Goal: Answer question/provide support: Share knowledge or assist other users

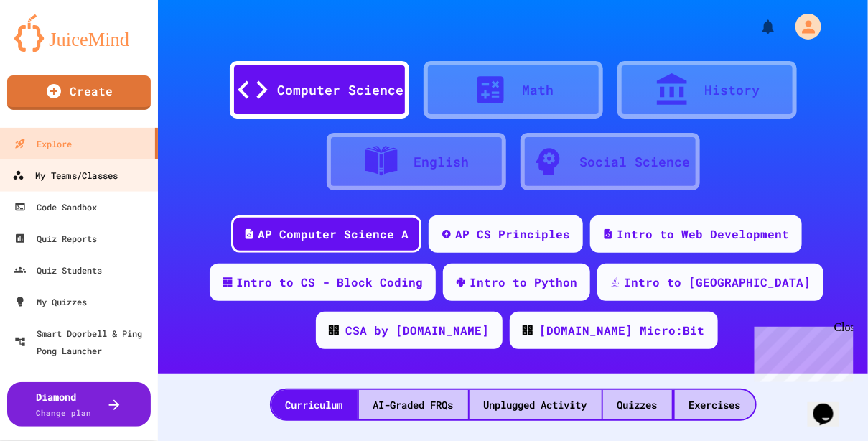
click at [80, 183] on div "My Teams/Classes" at bounding box center [65, 176] width 106 height 18
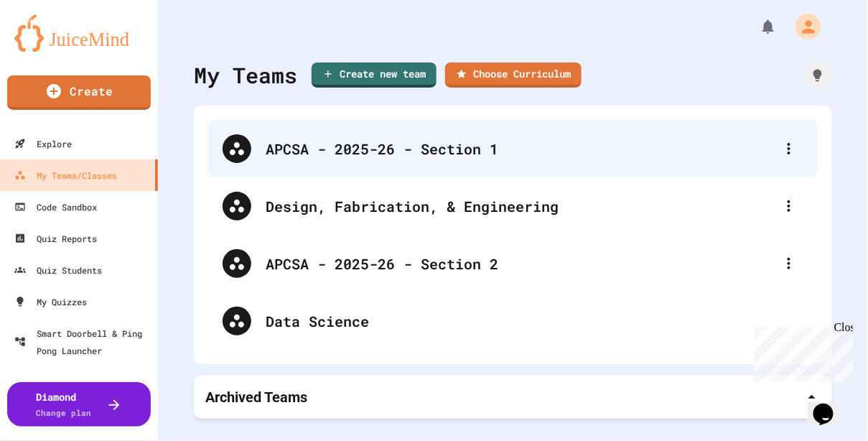
click at [338, 141] on div "APCSA - 2025-26 - Section 1" at bounding box center [520, 149] width 509 height 22
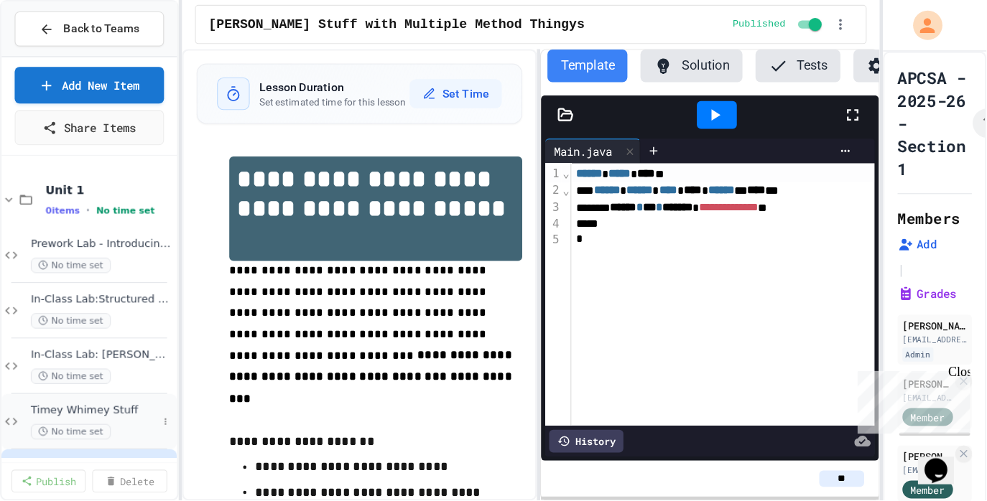
scroll to position [50, 0]
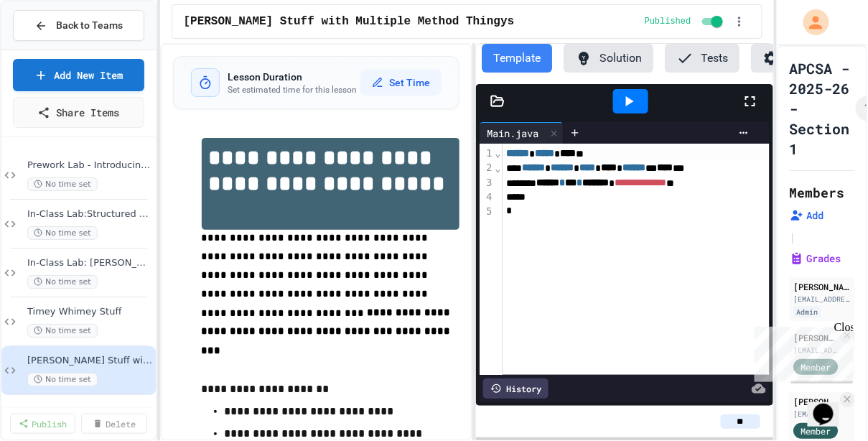
drag, startPoint x: 55, startPoint y: 167, endPoint x: 255, endPoint y: 116, distance: 206.2
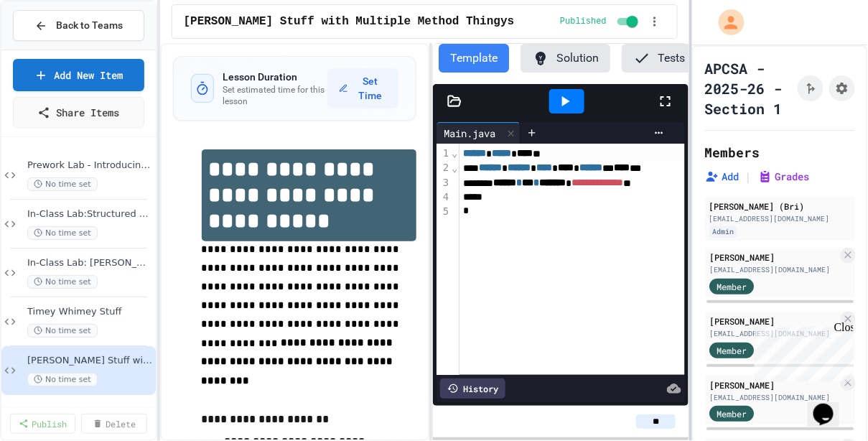
click at [689, 30] on div at bounding box center [690, 220] width 3 height 441
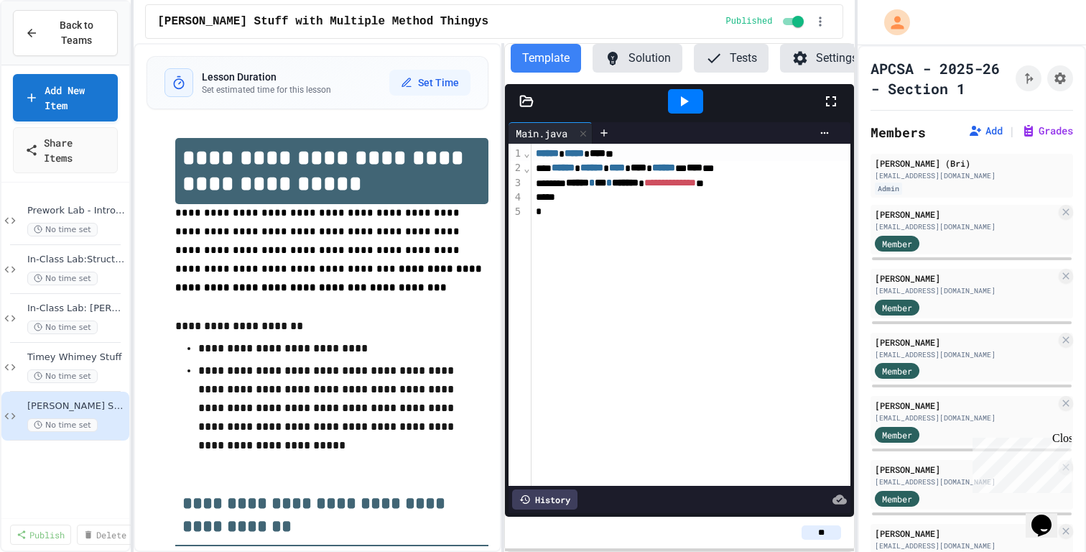
click at [129, 108] on div "**********" at bounding box center [543, 276] width 1086 height 552
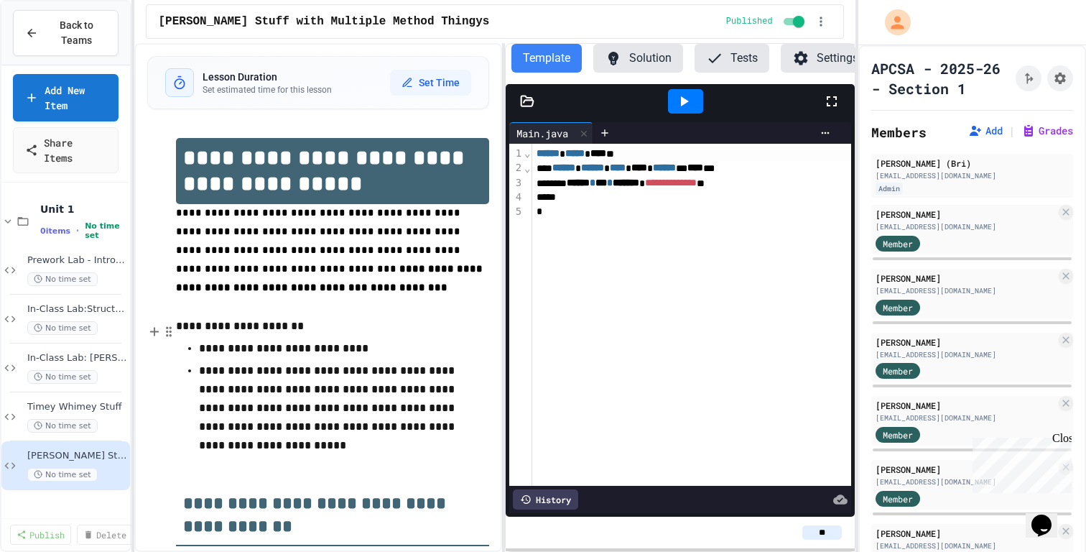
scroll to position [0, 0]
click at [379, 401] on p "**********" at bounding box center [332, 407] width 267 height 93
click at [57, 261] on span "Prework Lab - Introducing Errors" at bounding box center [69, 260] width 85 height 12
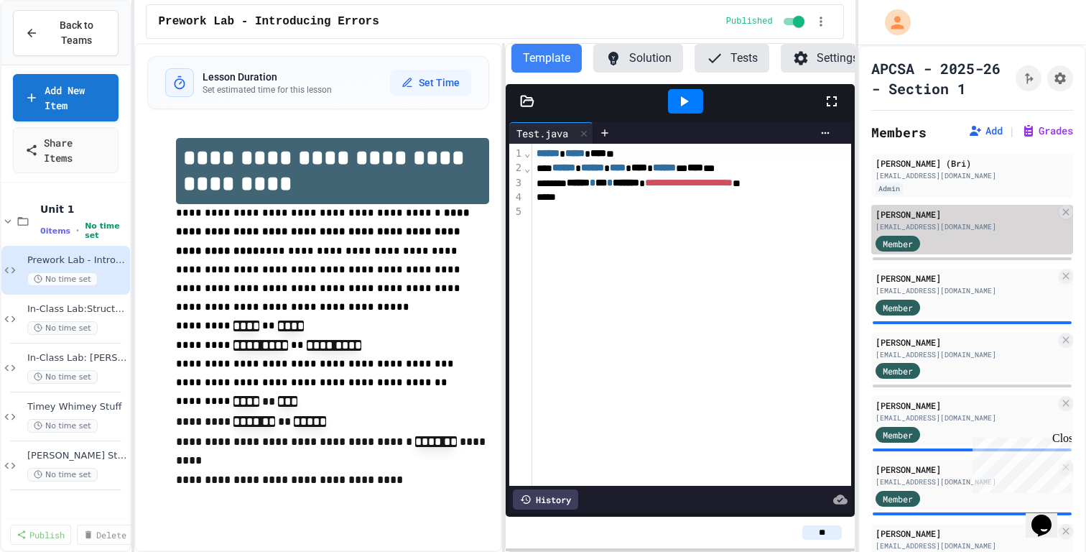
click at [868, 226] on div "pkesselman26@cgps.org" at bounding box center [965, 226] width 180 height 11
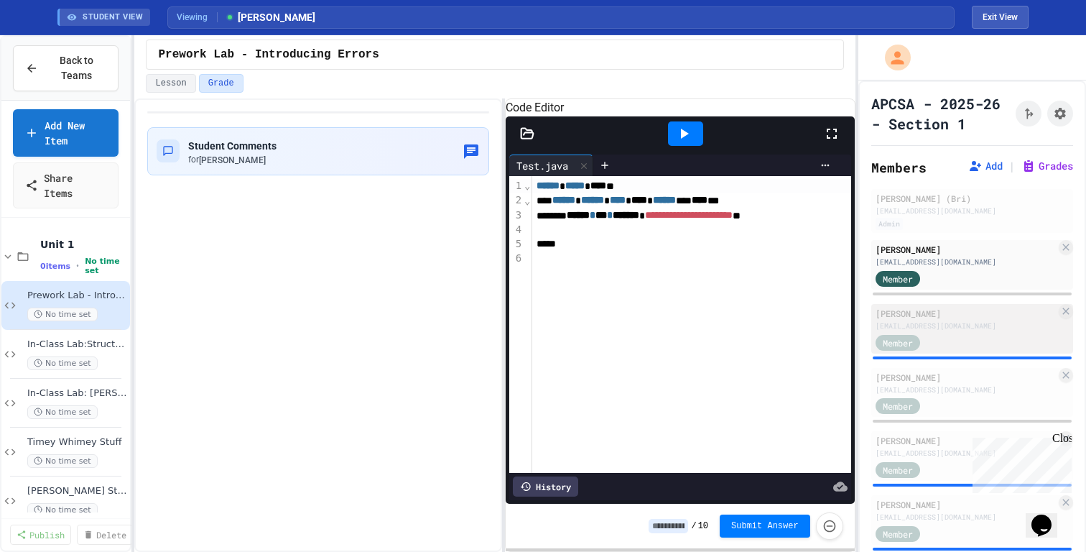
click at [868, 309] on div "Conor Lawrence" at bounding box center [965, 313] width 180 height 13
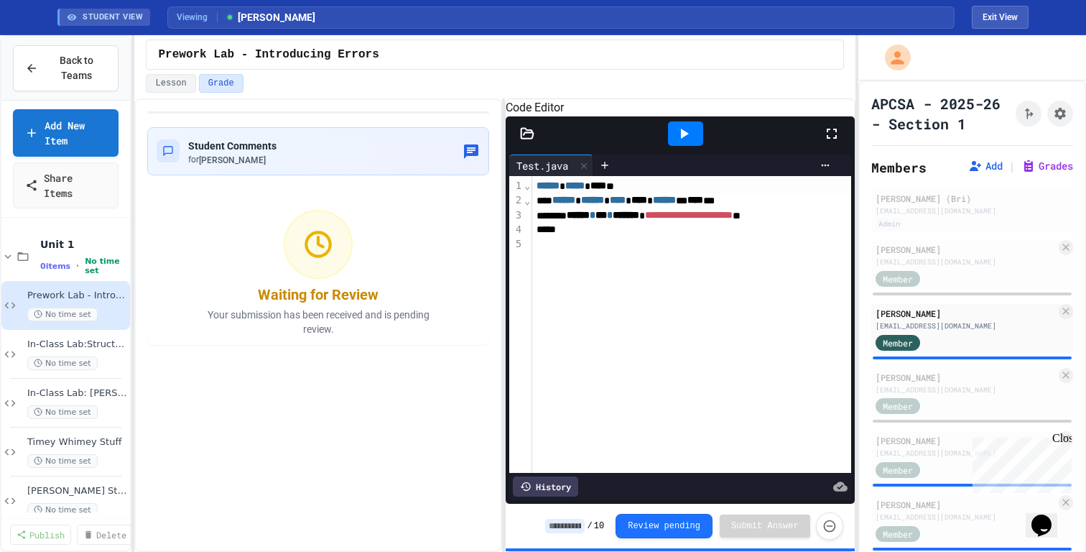
click at [554, 440] on input at bounding box center [565, 526] width 40 height 14
click at [554, 440] on div "History" at bounding box center [545, 486] width 65 height 20
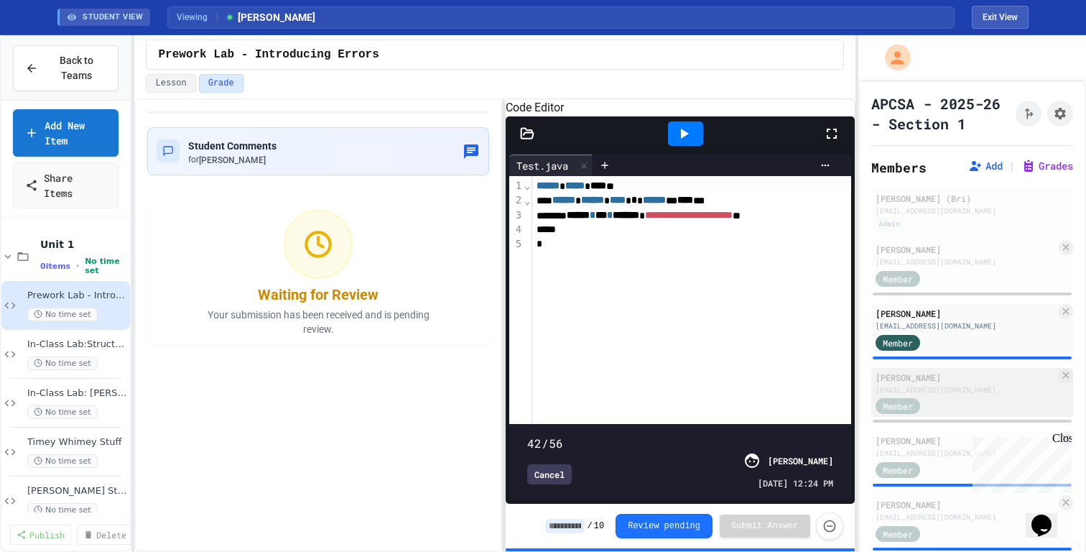
type input "**"
drag, startPoint x: 836, startPoint y: 425, endPoint x: 885, endPoint y: 403, distance: 53.7
click at [868, 403] on div "**********" at bounding box center [543, 293] width 1086 height 516
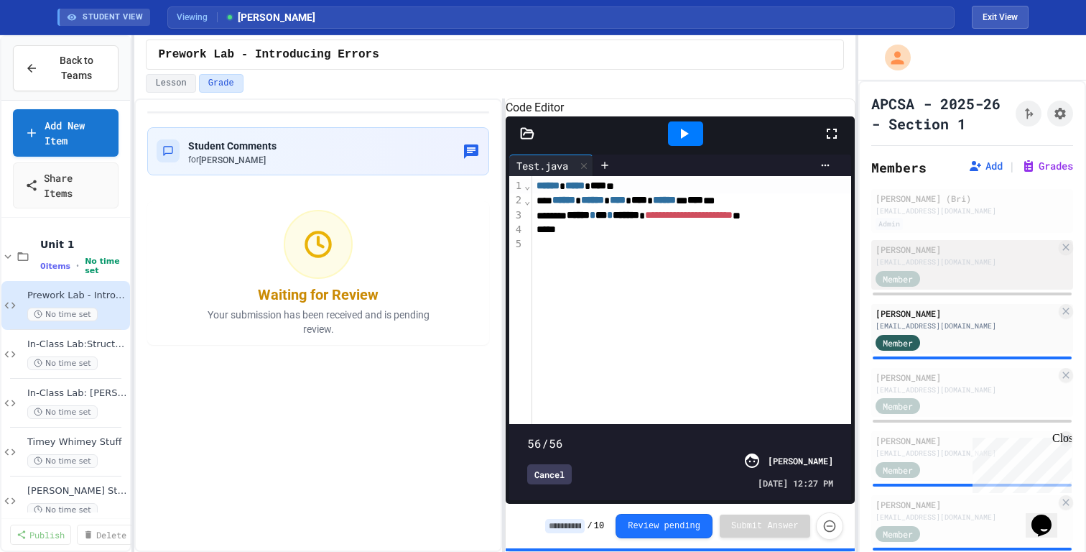
click at [868, 269] on div "Member" at bounding box center [965, 278] width 180 height 18
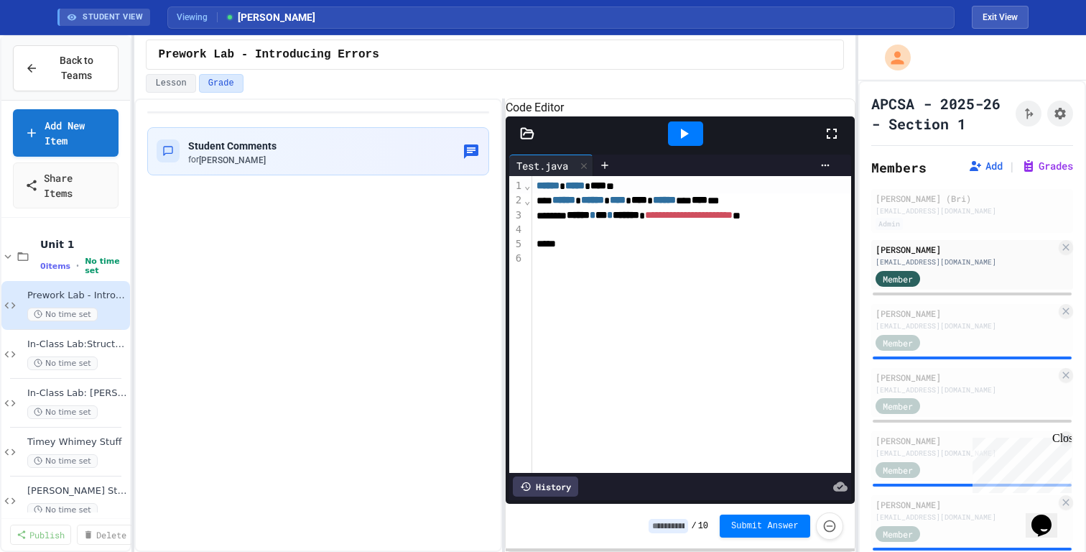
click at [562, 440] on div "History" at bounding box center [545, 486] width 65 height 20
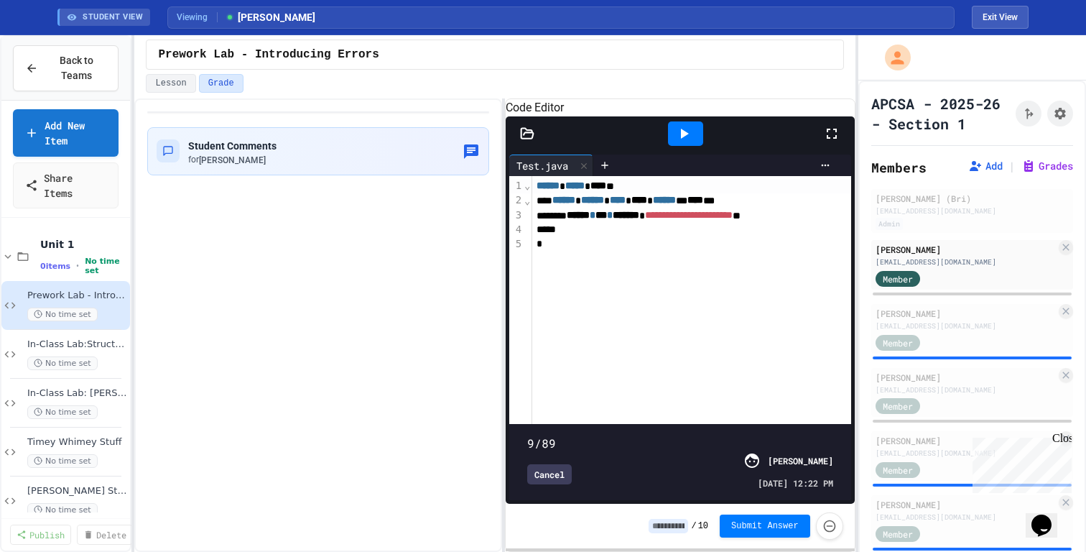
type input "*"
drag, startPoint x: 827, startPoint y: 426, endPoint x: 533, endPoint y: 429, distance: 294.5
click at [527, 435] on span at bounding box center [527, 435] width 0 height 0
click at [868, 390] on div "mmarkelson26@cgps.org" at bounding box center [965, 389] width 180 height 11
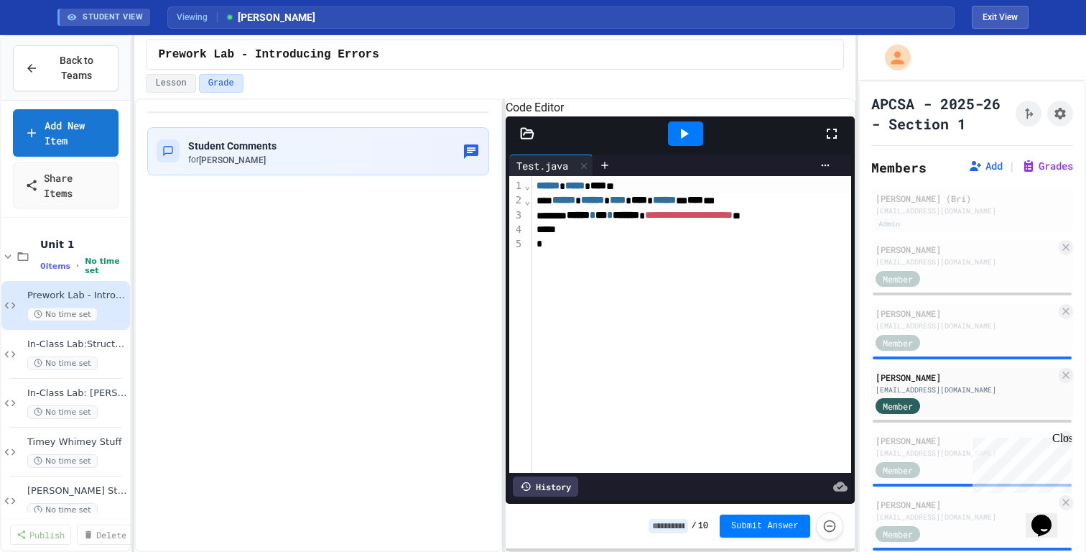
click at [562, 440] on div "History" at bounding box center [545, 486] width 65 height 20
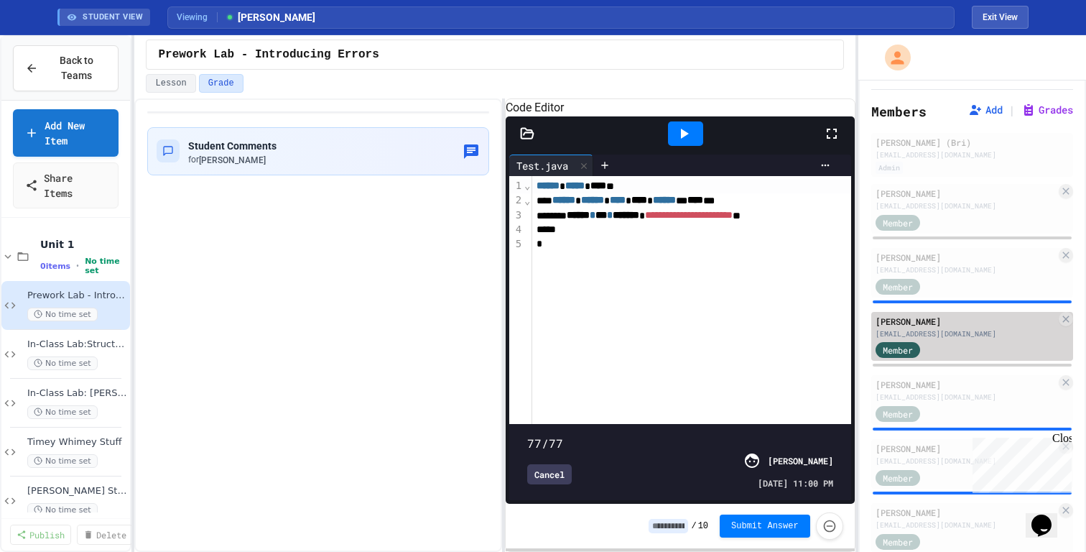
scroll to position [57, 0]
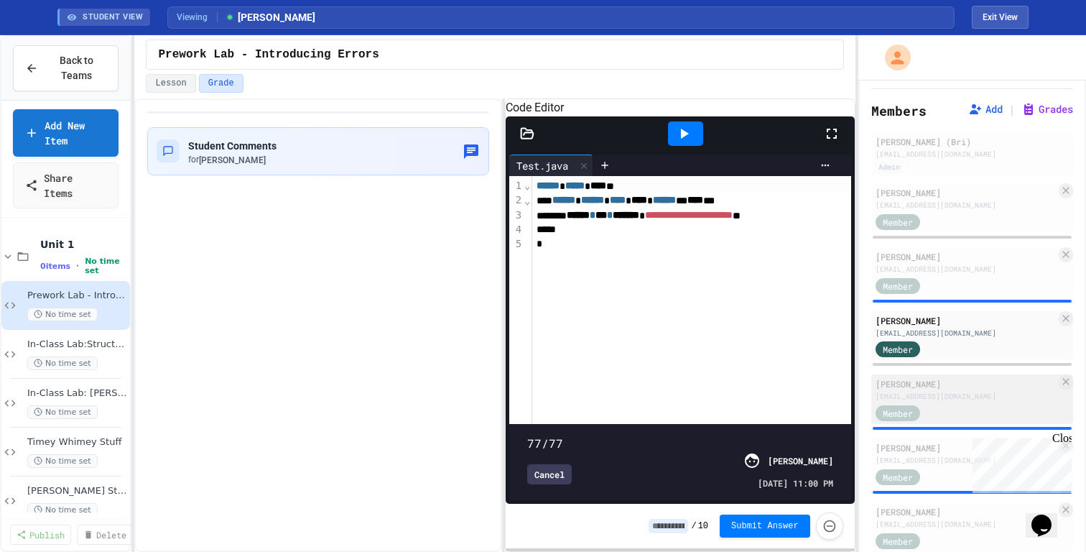
click at [868, 397] on div "dparagua27@cgps.org" at bounding box center [965, 396] width 180 height 11
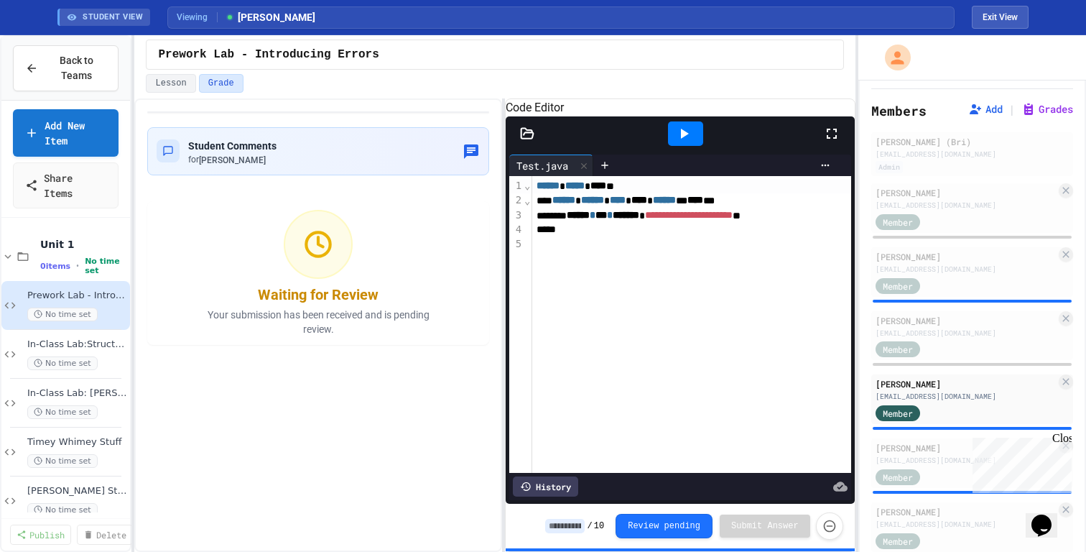
click at [557, 440] on div "History" at bounding box center [545, 486] width 65 height 20
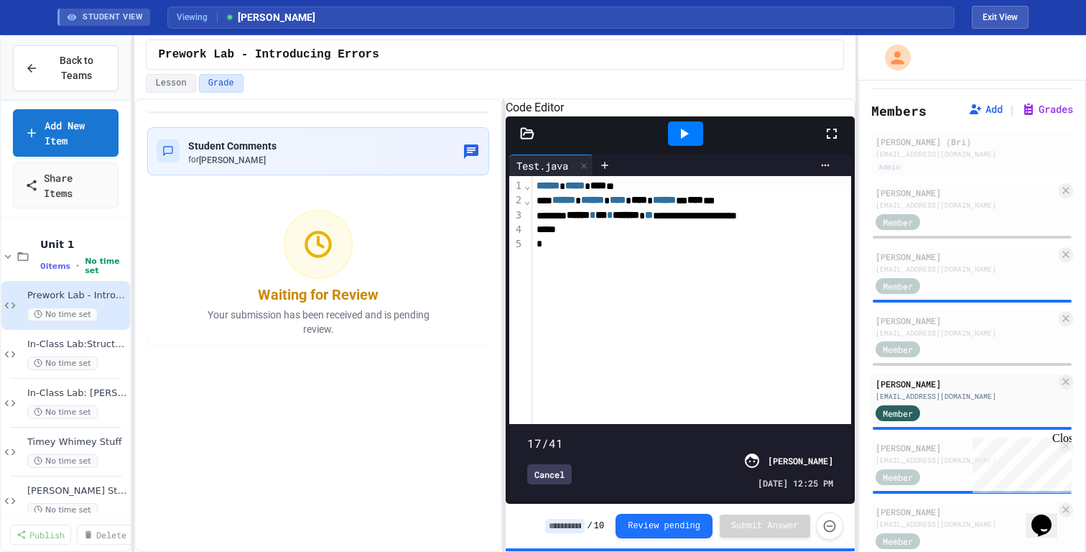
type input "**"
drag, startPoint x: 799, startPoint y: 426, endPoint x: 608, endPoint y: 426, distance: 191.0
click at [527, 435] on span at bounding box center [527, 435] width 0 height 0
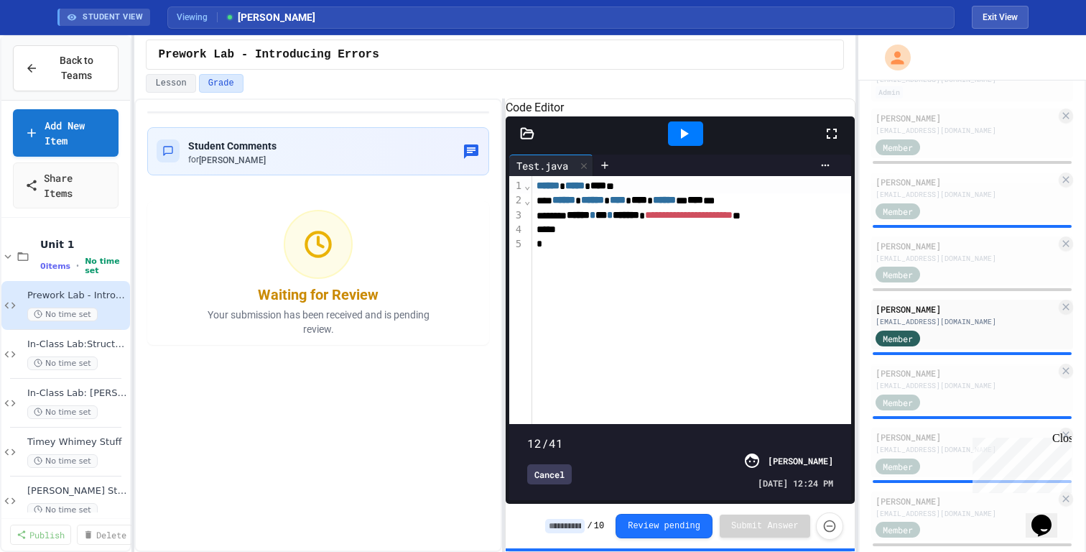
scroll to position [157, 0]
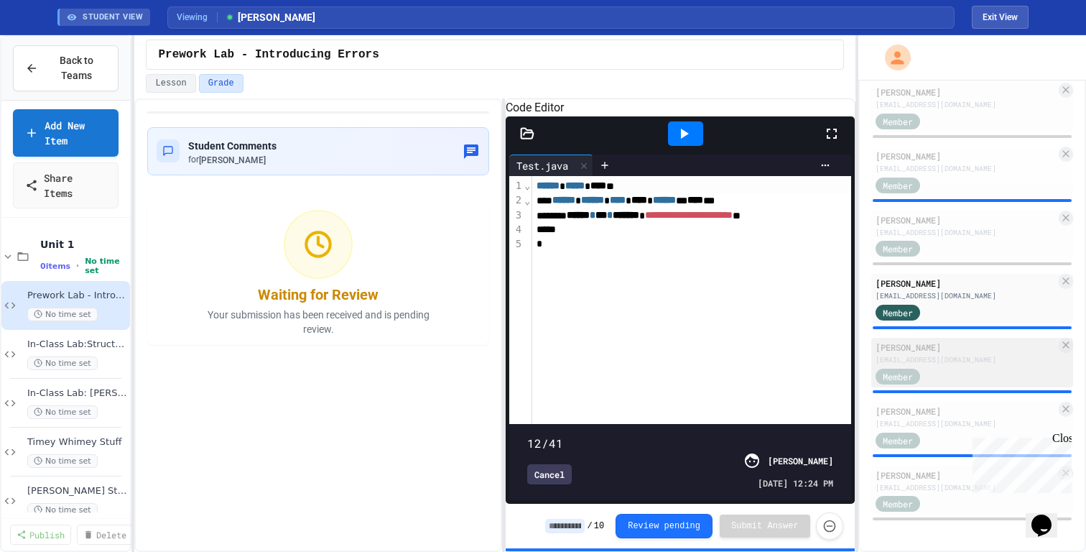
click at [868, 363] on div "lreine27@cgps.org" at bounding box center [965, 359] width 180 height 11
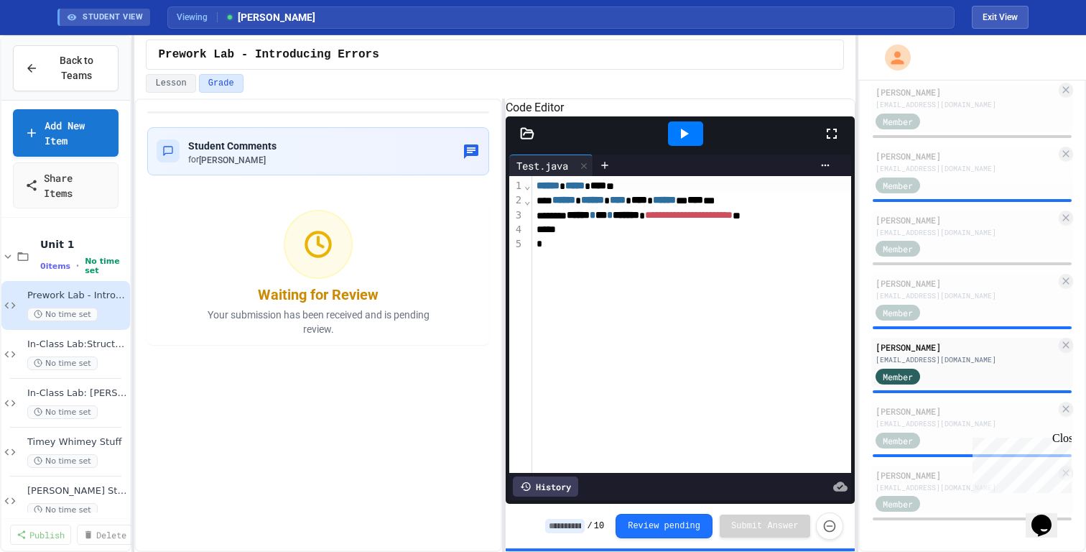
click at [543, 440] on div "History" at bounding box center [545, 486] width 65 height 20
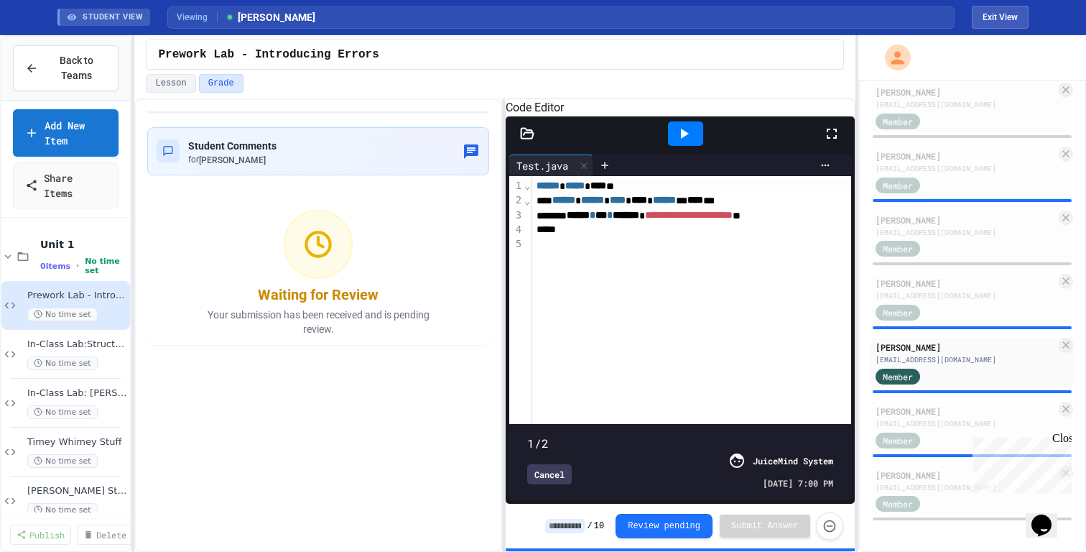
type input "*"
drag, startPoint x: 801, startPoint y: 423, endPoint x: 883, endPoint y: 419, distance: 82.0
click at [868, 419] on div "**********" at bounding box center [543, 293] width 1086 height 516
click at [868, 418] on div "srosado26@cgps.org" at bounding box center [965, 423] width 180 height 11
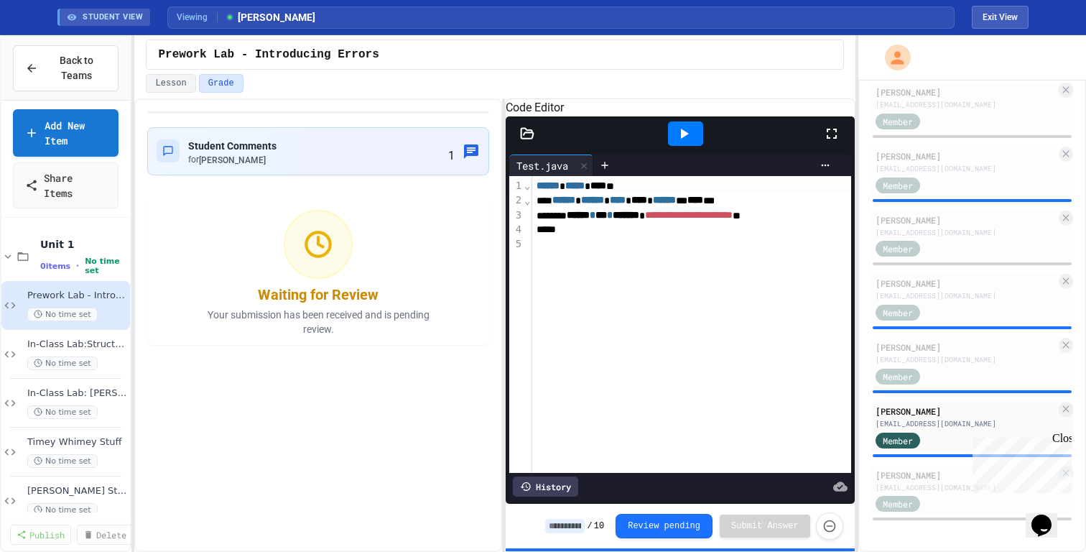
click at [563, 440] on div "History" at bounding box center [545, 486] width 65 height 20
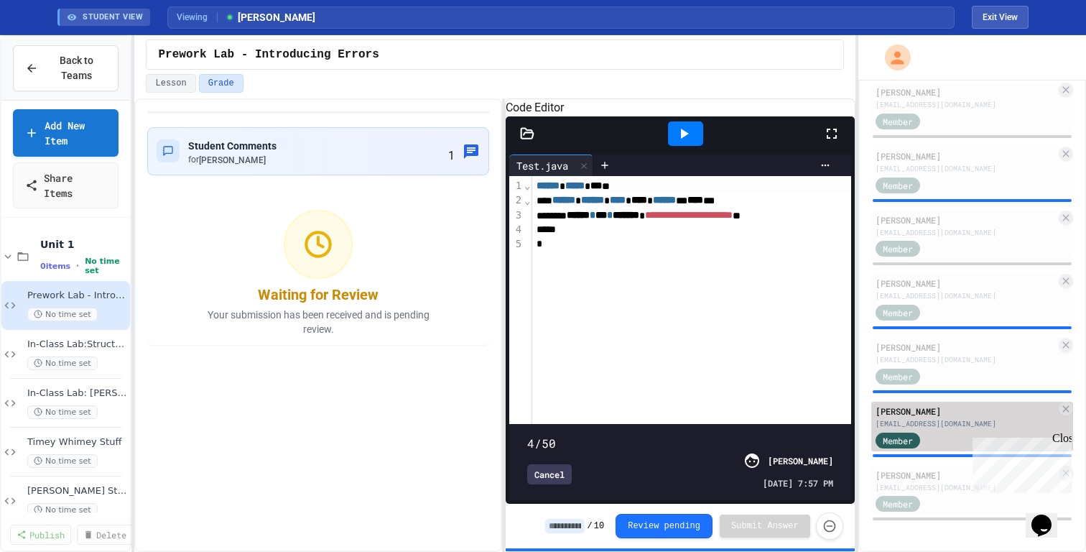
type input "**"
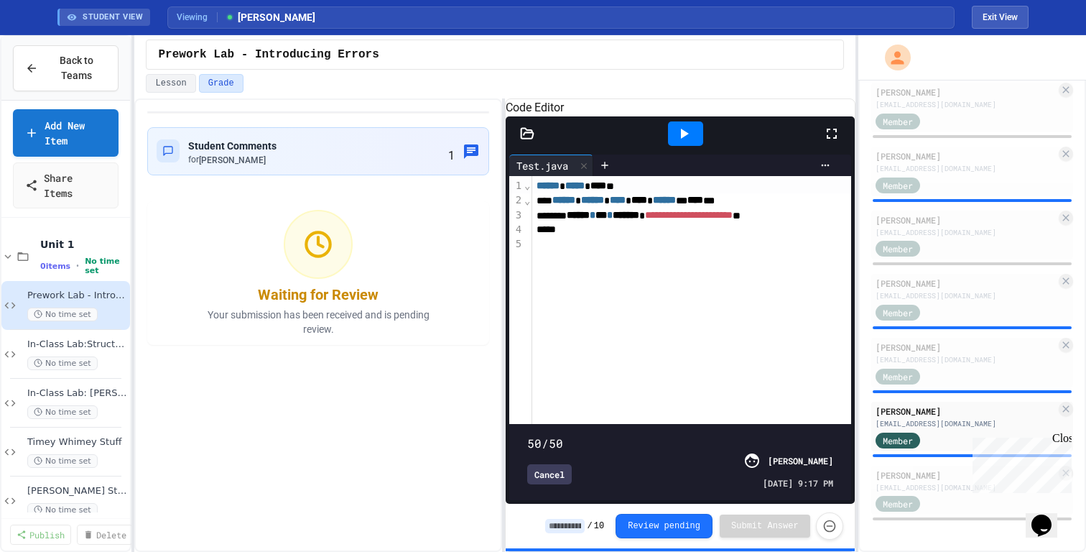
drag, startPoint x: 1798, startPoint y: 855, endPoint x: 999, endPoint y: 440, distance: 900.7
click at [868, 440] on div "Julia Tennenbaum" at bounding box center [965, 474] width 180 height 13
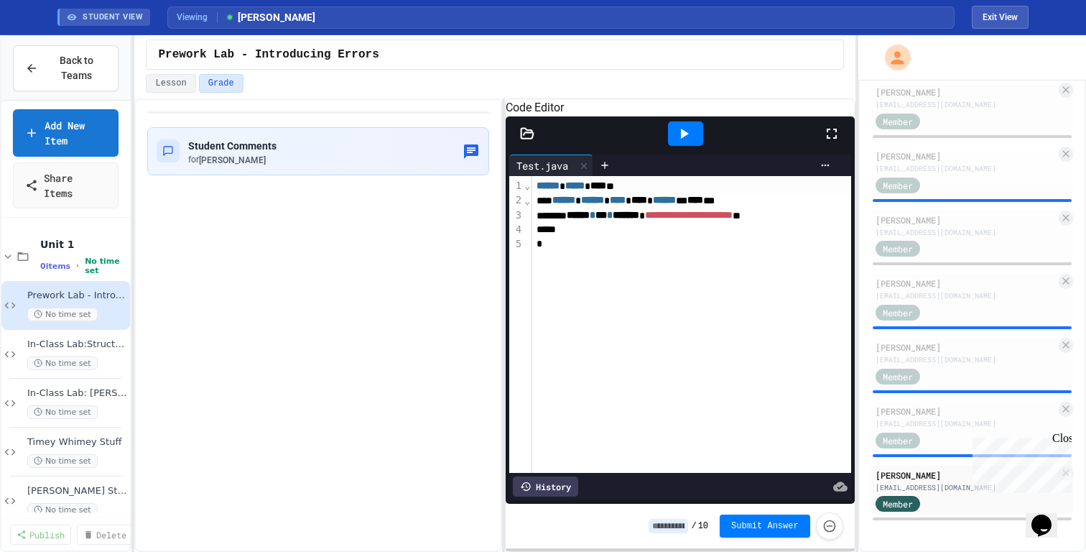
click at [547, 440] on div "History" at bounding box center [545, 486] width 65 height 20
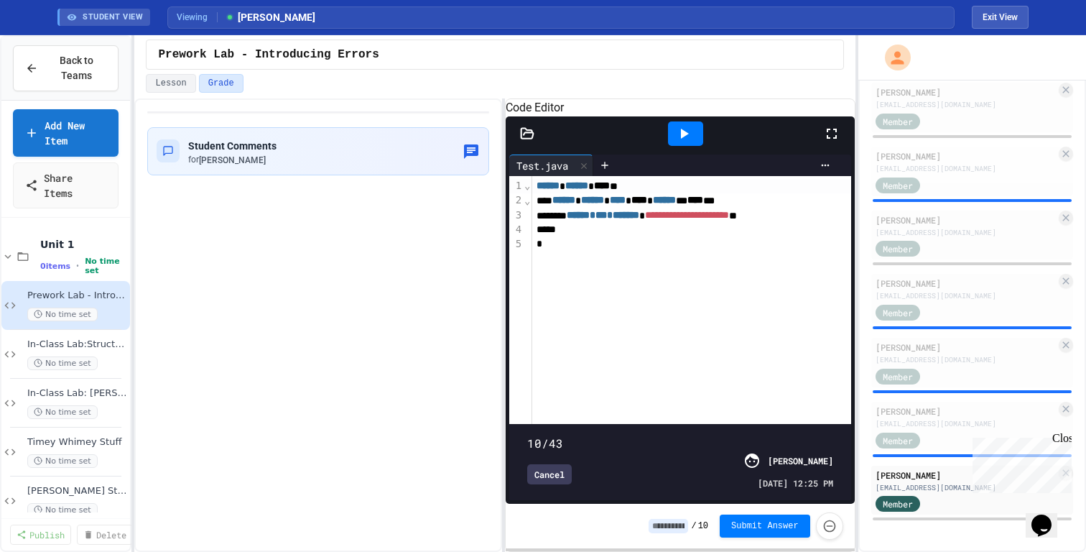
type input "*"
drag, startPoint x: 832, startPoint y: 422, endPoint x: 587, endPoint y: 410, distance: 244.5
click at [527, 435] on span at bounding box center [527, 435] width 0 height 0
click at [88, 80] on span "Back to Teams" at bounding box center [77, 68] width 60 height 30
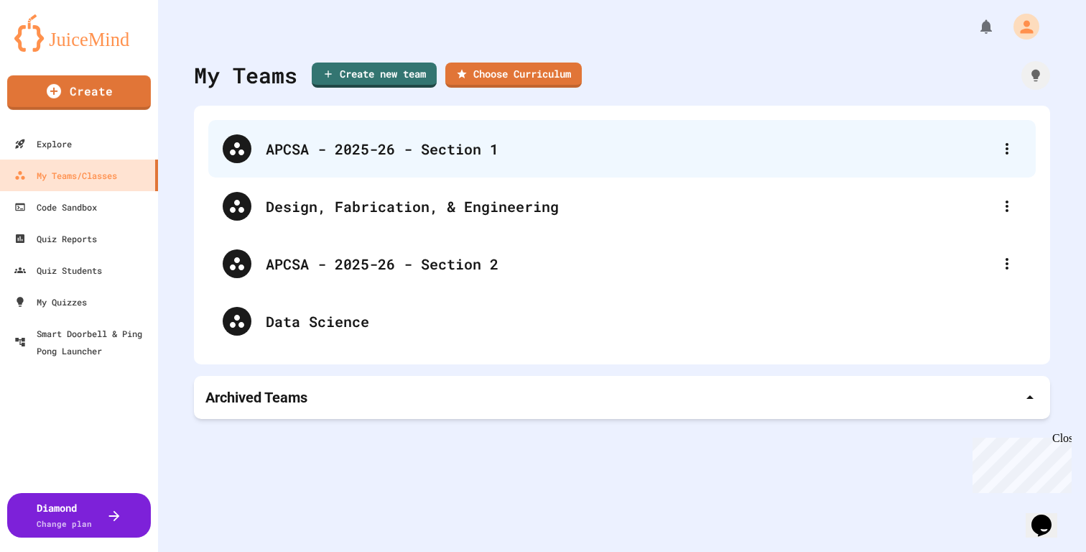
click at [310, 154] on div "APCSA - 2025-26 - Section 1" at bounding box center [629, 149] width 727 height 22
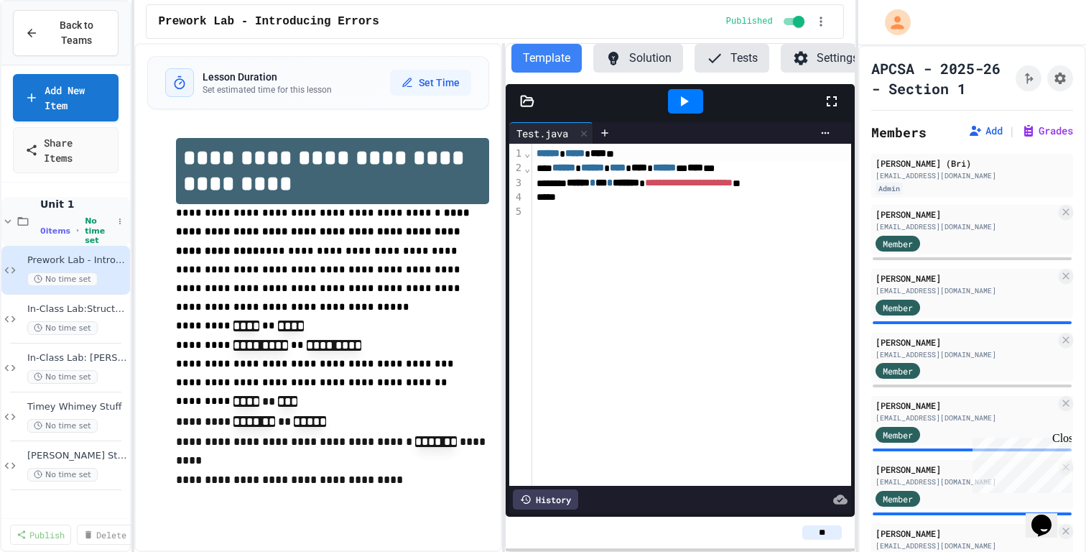
click at [5, 218] on icon at bounding box center [7, 221] width 13 height 13
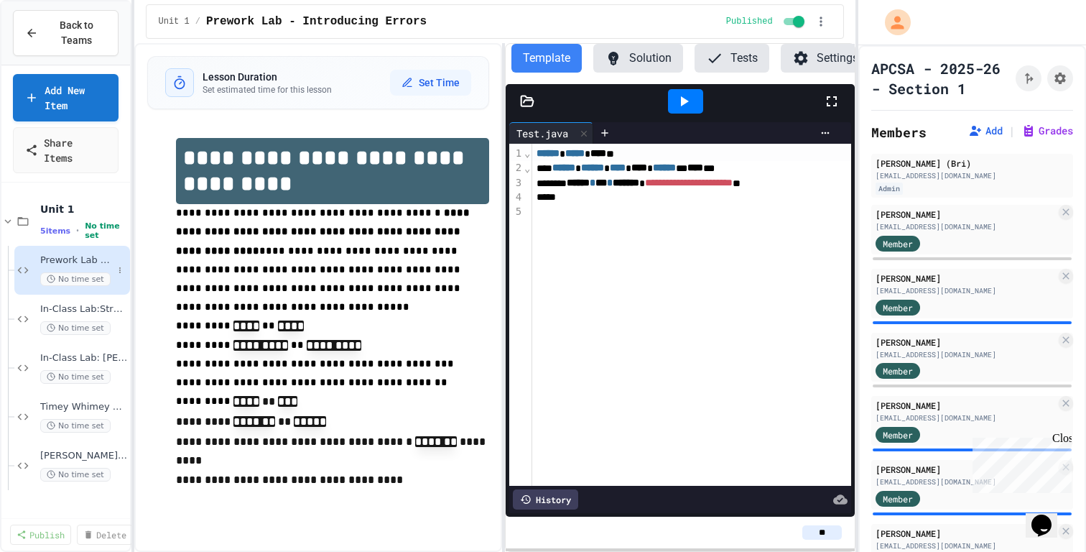
click at [78, 259] on span "Prework Lab - Introducing Errors" at bounding box center [76, 260] width 73 height 12
click at [77, 309] on span "In-Class Lab:Structured Output" at bounding box center [76, 309] width 73 height 12
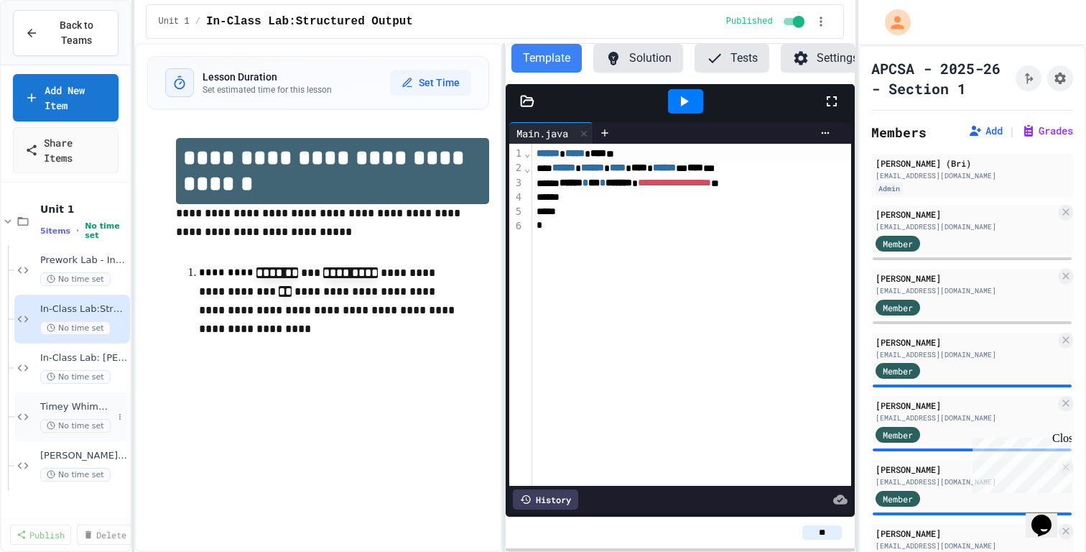
click at [82, 399] on div "[PERSON_NAME] Stuff No time set" at bounding box center [72, 416] width 116 height 49
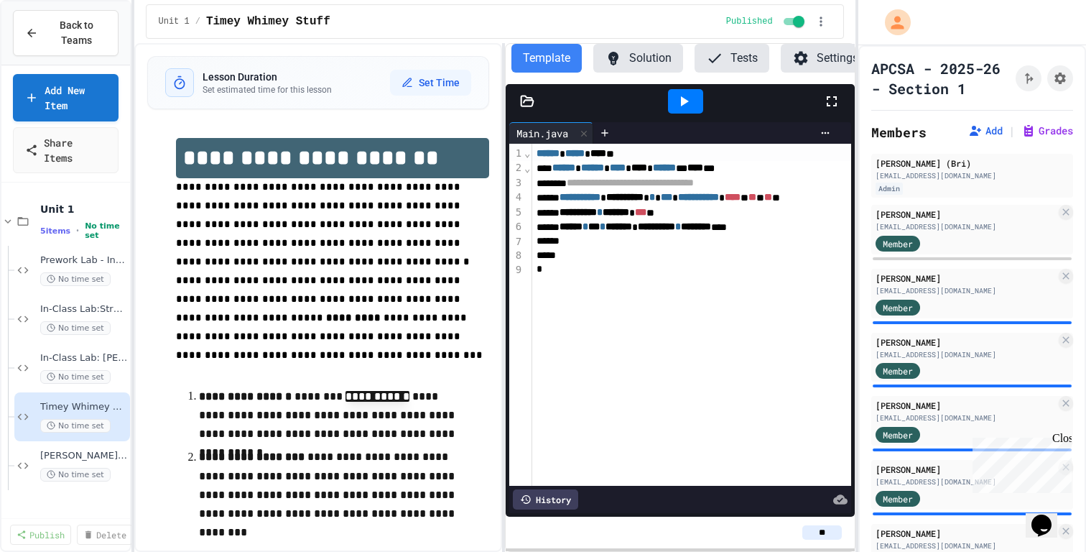
click at [209, 26] on span "Timey Whimey Stuff" at bounding box center [268, 21] width 124 height 17
click at [72, 262] on span "Prework Lab - Introducing Errors" at bounding box center [76, 260] width 73 height 12
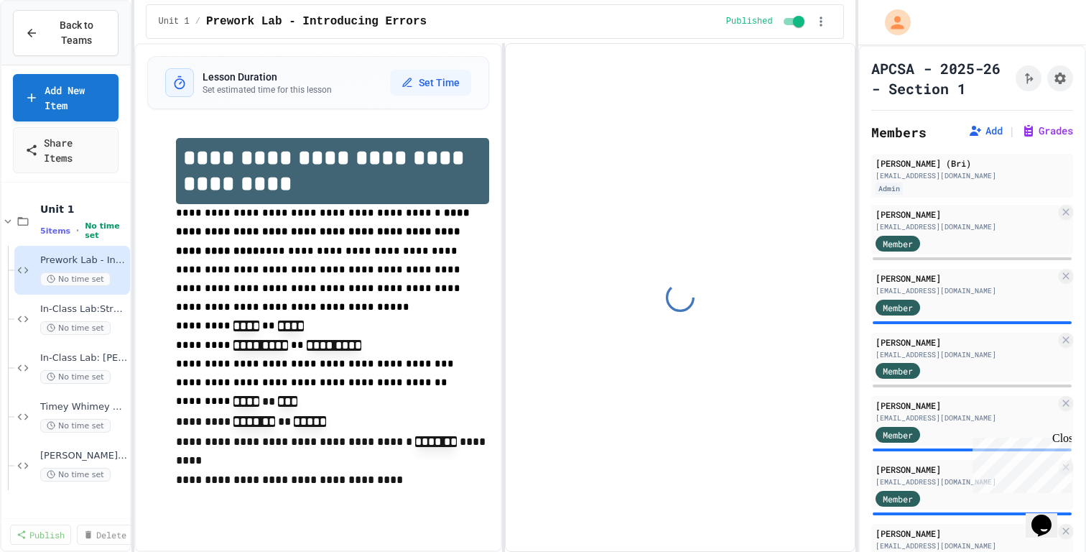
click at [69, 308] on span "In-Class Lab:Structured Output" at bounding box center [83, 309] width 87 height 12
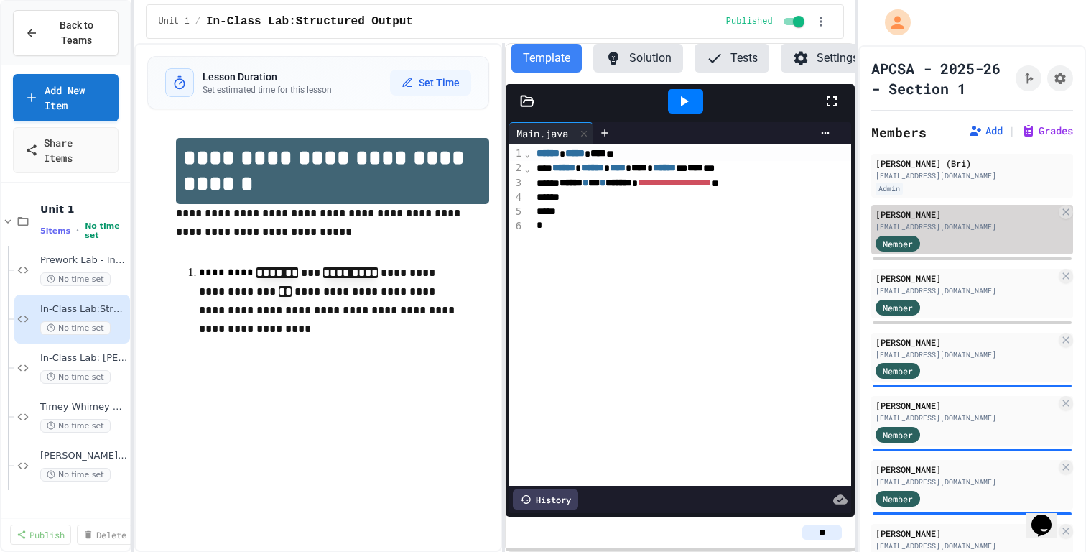
click at [868, 210] on div "Payten Kesselman" at bounding box center [965, 214] width 180 height 13
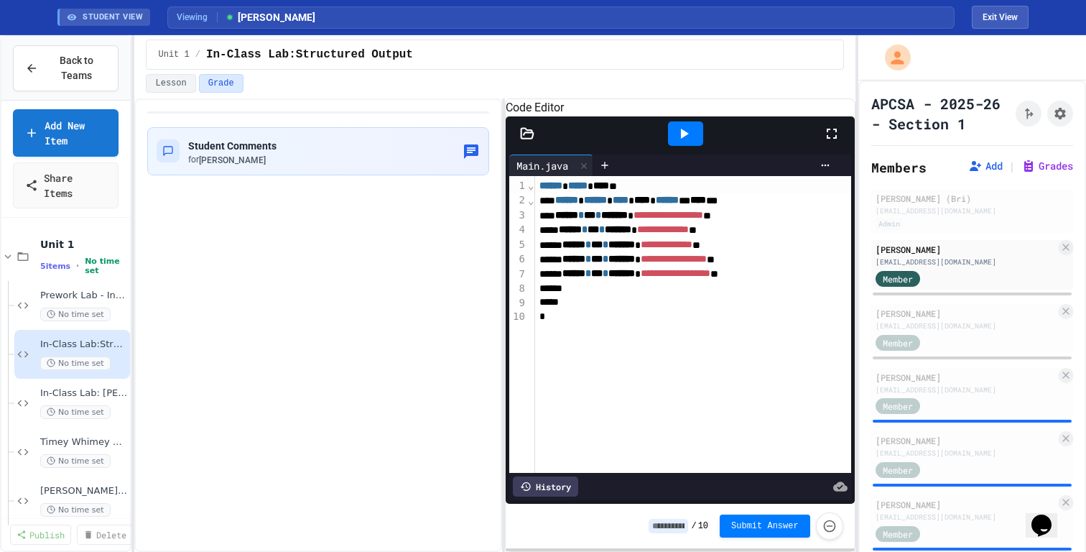
click at [700, 146] on div at bounding box center [685, 133] width 35 height 24
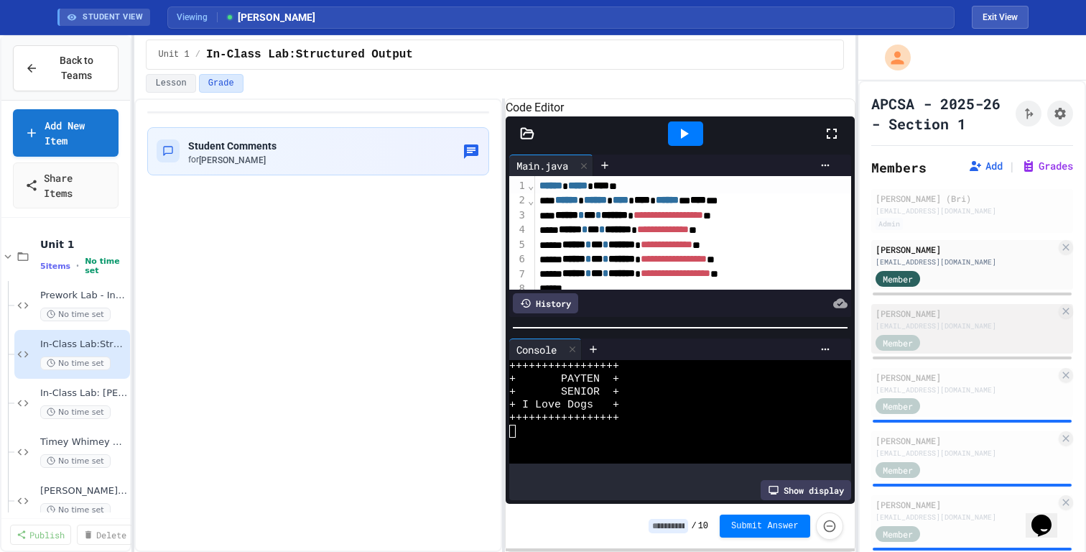
click at [868, 322] on div "clawrence27@cgps.org" at bounding box center [965, 325] width 180 height 11
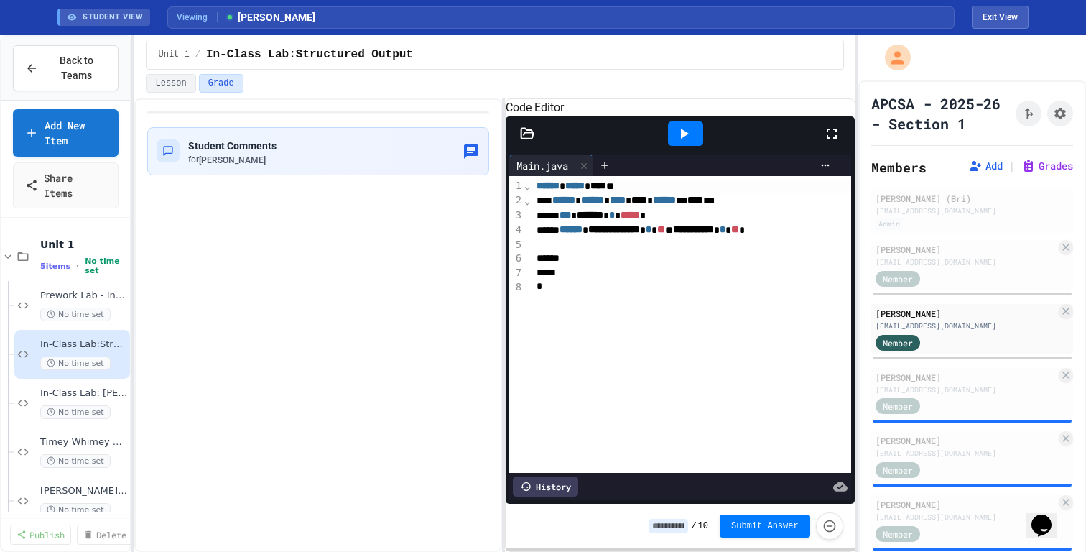
click at [691, 142] on icon at bounding box center [683, 133] width 17 height 17
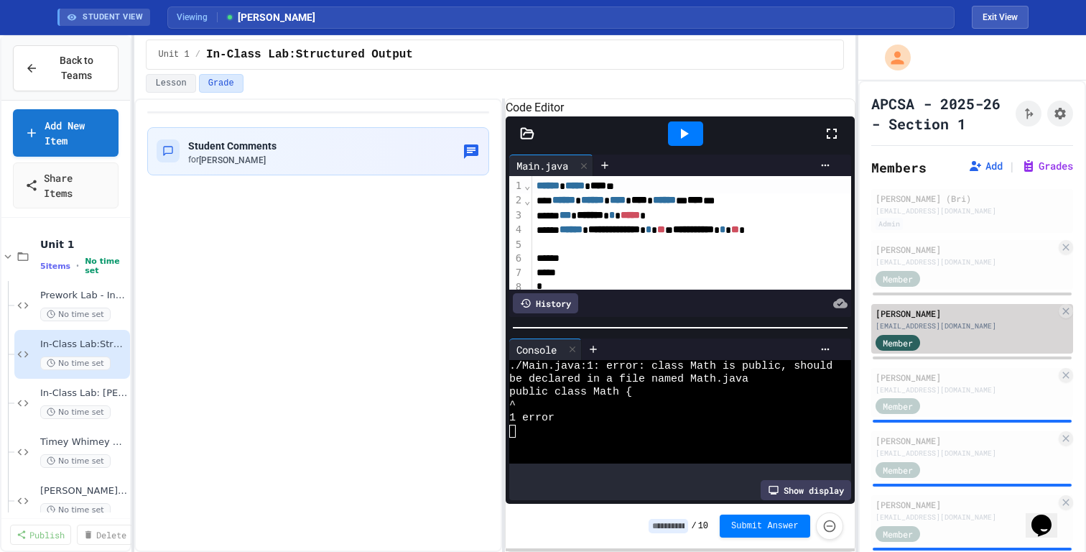
click at [868, 321] on div "clawrence27@cgps.org" at bounding box center [965, 325] width 180 height 11
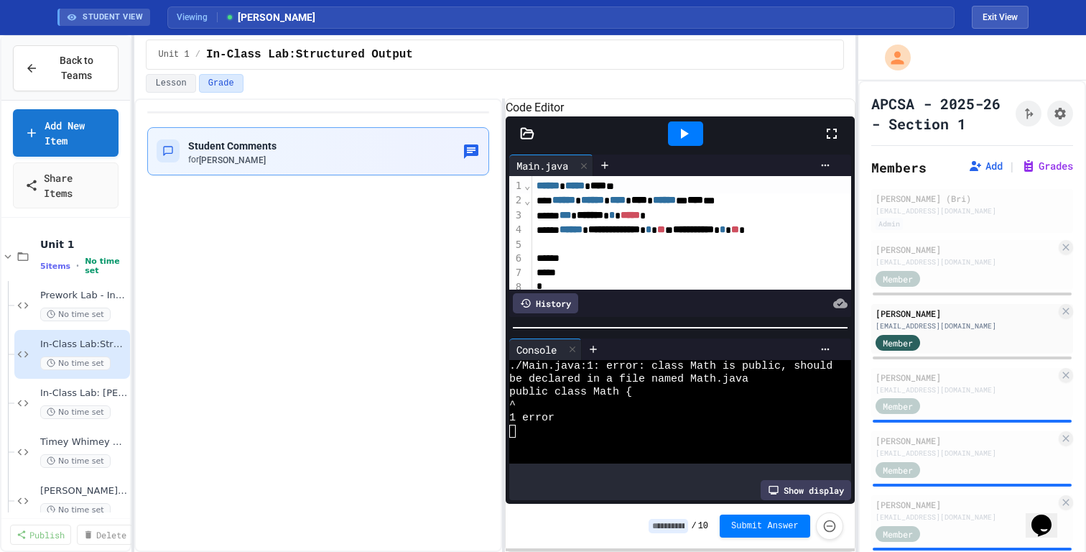
click at [425, 169] on div "Student Comments for Conor Lawrence" at bounding box center [318, 151] width 342 height 48
type textarea "**********"
click at [868, 378] on div "Matthew Markelson" at bounding box center [965, 377] width 180 height 13
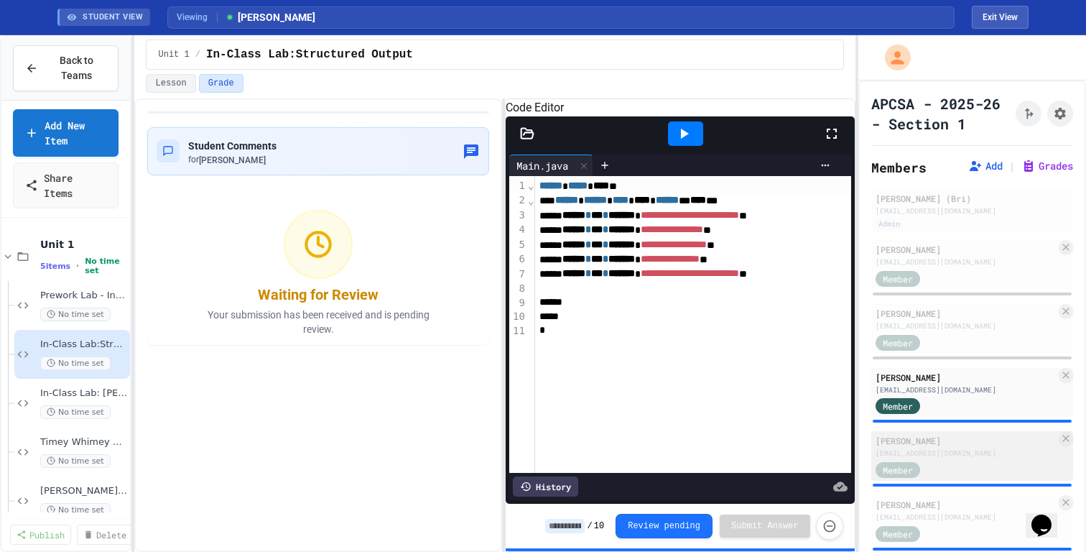
click at [868, 440] on div "Member" at bounding box center [911, 469] width 72 height 18
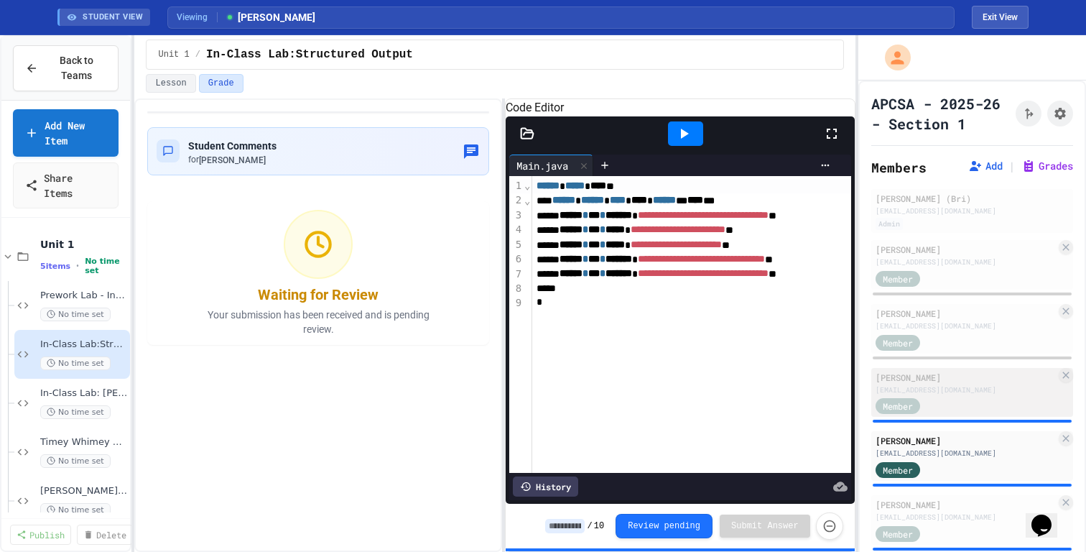
scroll to position [33, 0]
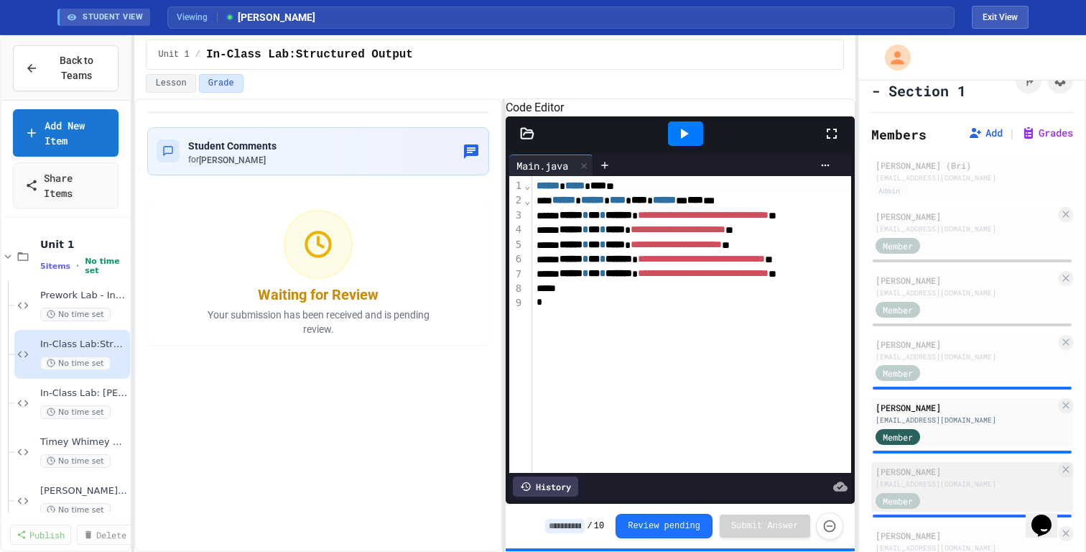
click at [868, 440] on div "lreine27@cgps.org" at bounding box center [965, 483] width 180 height 11
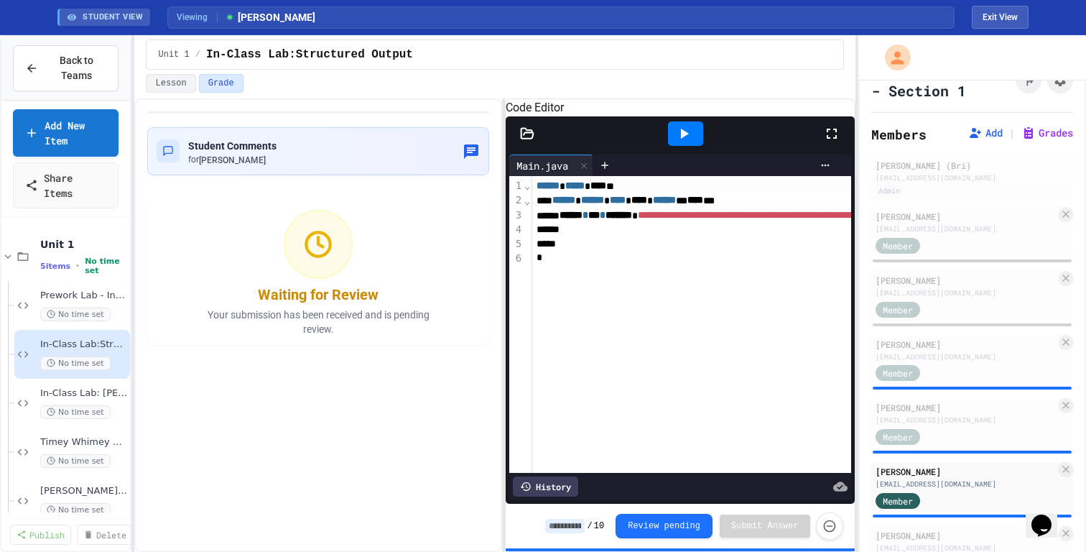
click at [689, 142] on icon at bounding box center [683, 133] width 17 height 17
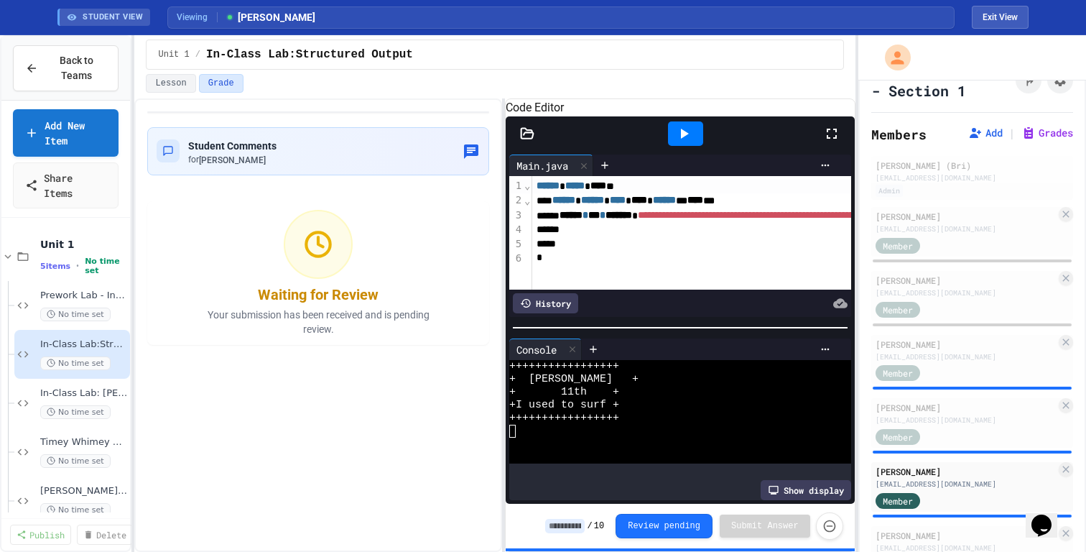
click at [868, 440] on div "Aubrey Schott (Bri) bschott@cgps.org Admin Payten Kesselman pkesselman26@cgps.o…" at bounding box center [972, 401] width 202 height 490
click at [868, 440] on div "Sebastian Rosado srosado26@cgps.org Member" at bounding box center [972, 551] width 202 height 50
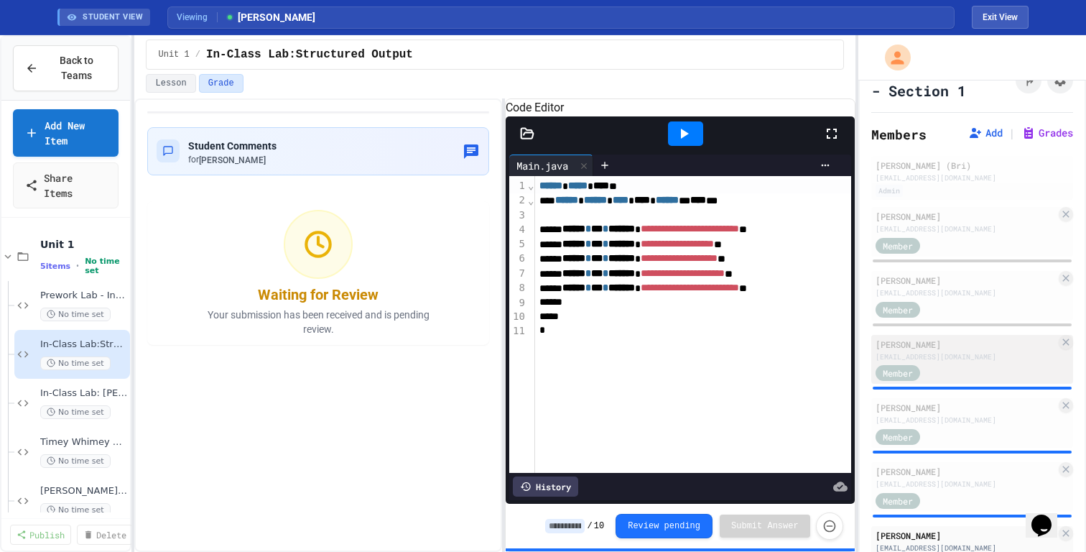
scroll to position [157, 0]
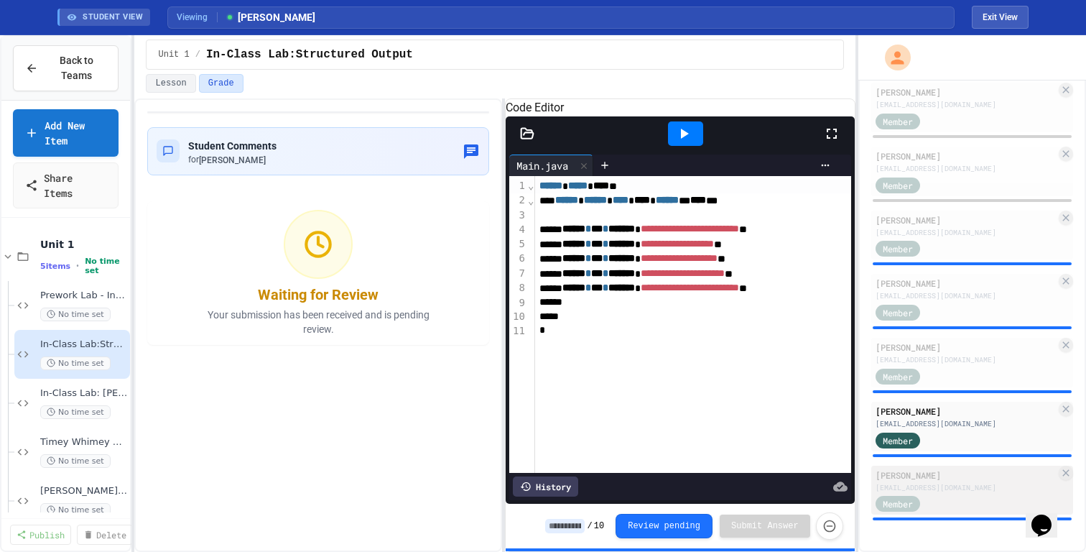
click at [868, 440] on div "Member" at bounding box center [911, 503] width 72 height 18
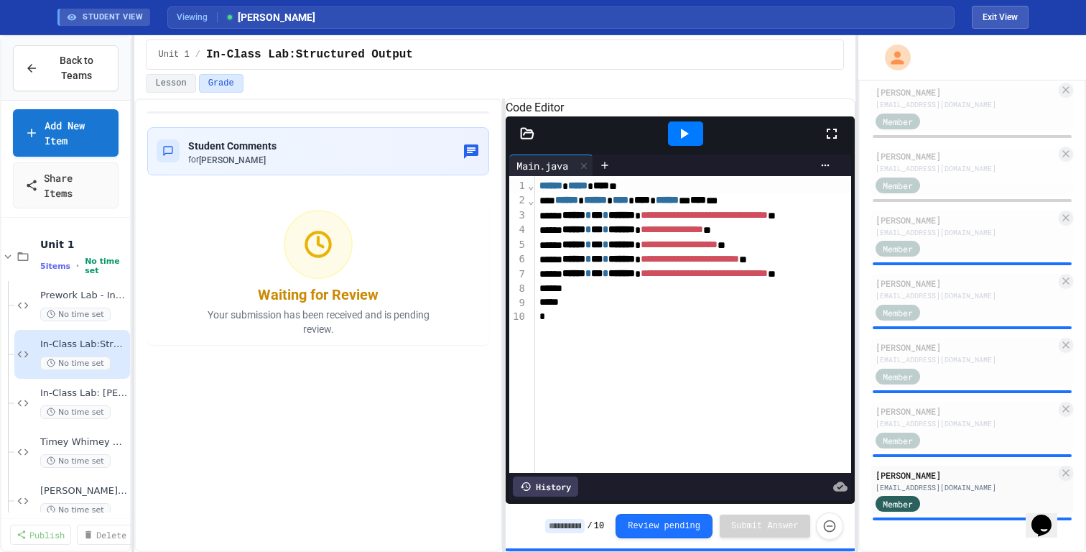
click at [687, 142] on icon at bounding box center [683, 133] width 17 height 17
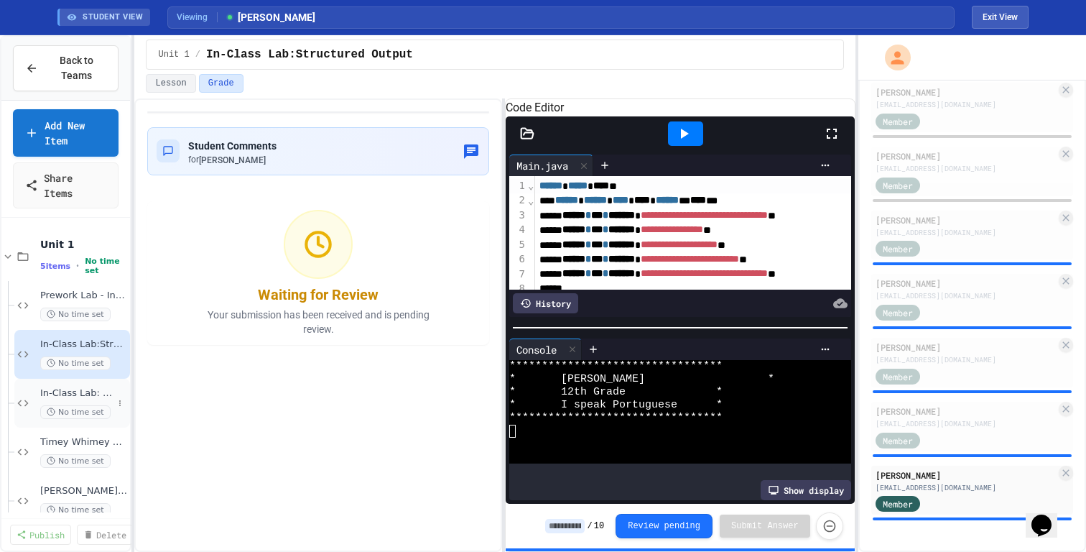
click at [99, 396] on span "In-Class Lab: [PERSON_NAME] Stuff" at bounding box center [76, 393] width 73 height 12
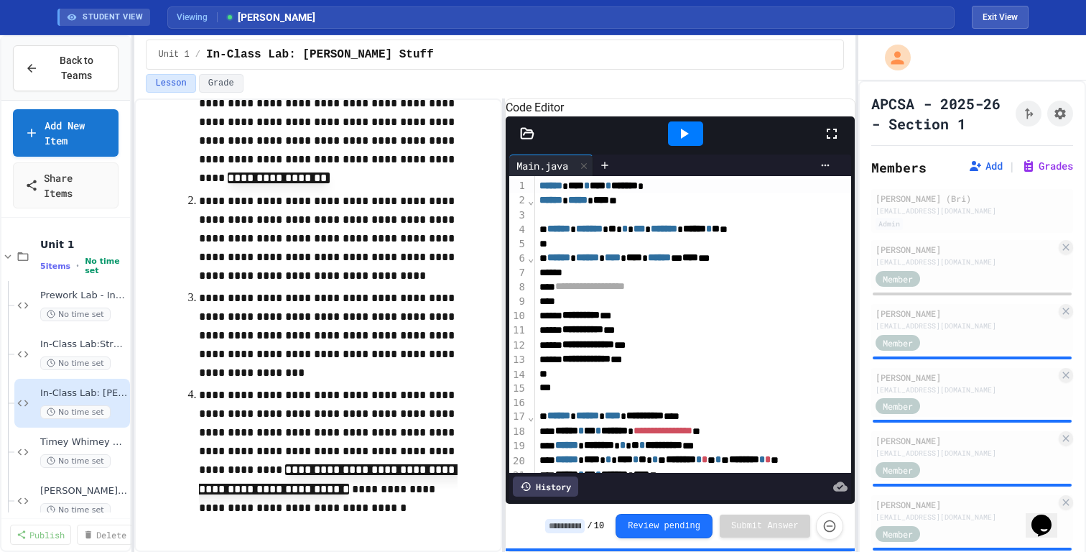
scroll to position [285, 0]
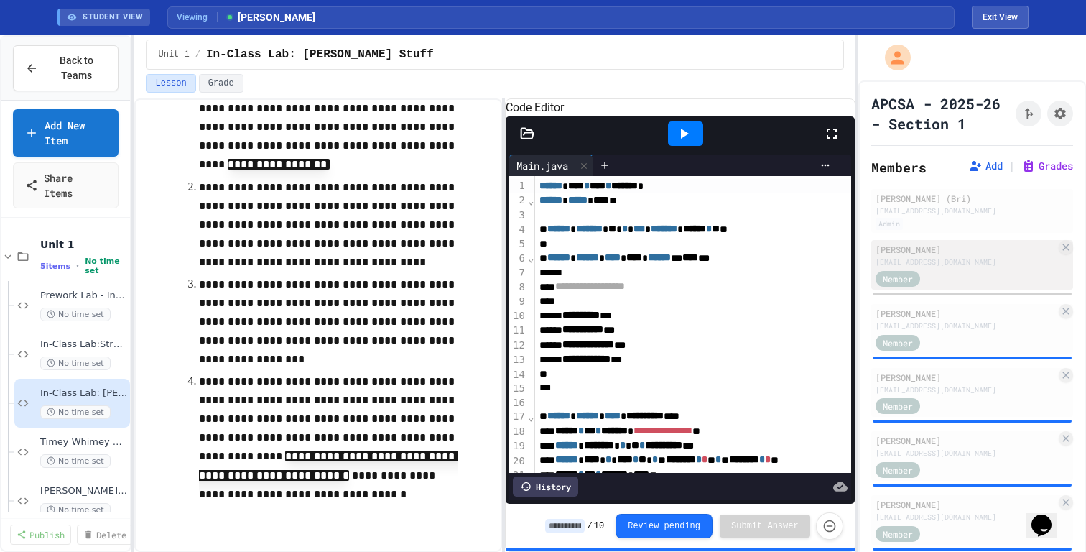
click at [868, 274] on div "Member" at bounding box center [965, 278] width 180 height 18
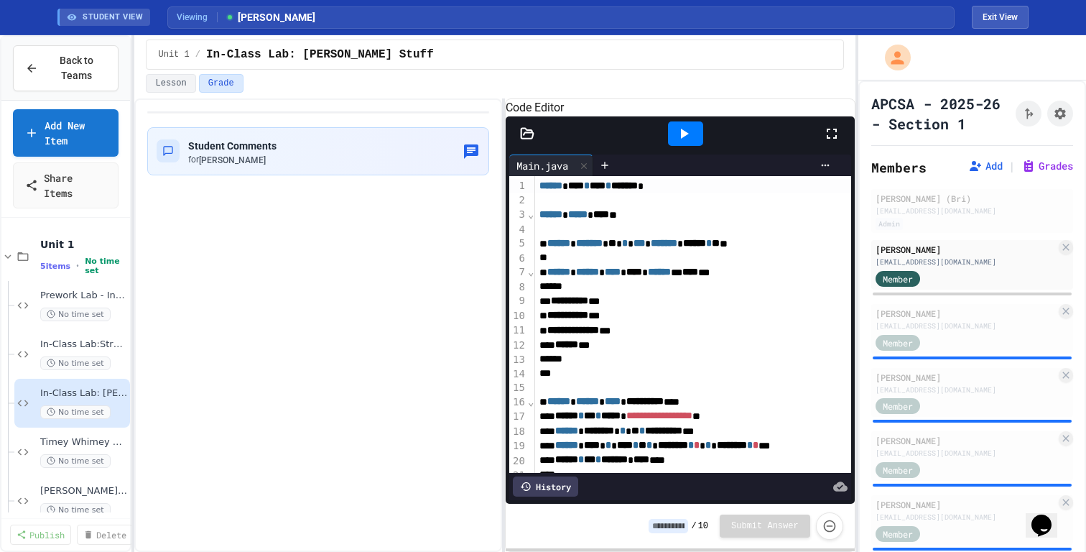
click at [693, 144] on div at bounding box center [685, 133] width 35 height 24
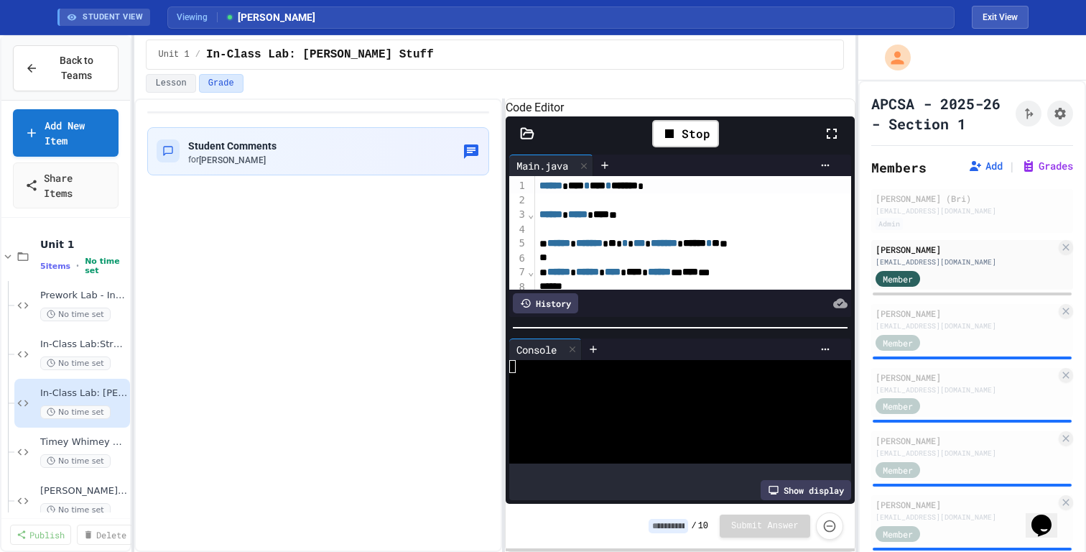
click at [708, 399] on div at bounding box center [674, 392] width 330 height 13
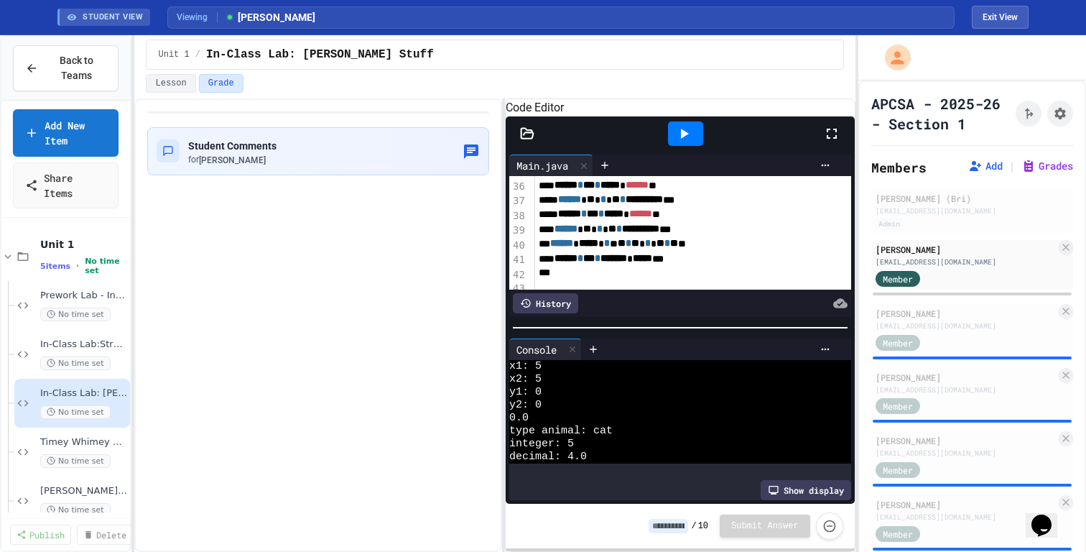
scroll to position [507, 1]
click at [341, 153] on div "Student Comments for Payten Kesselman" at bounding box center [318, 150] width 323 height 29
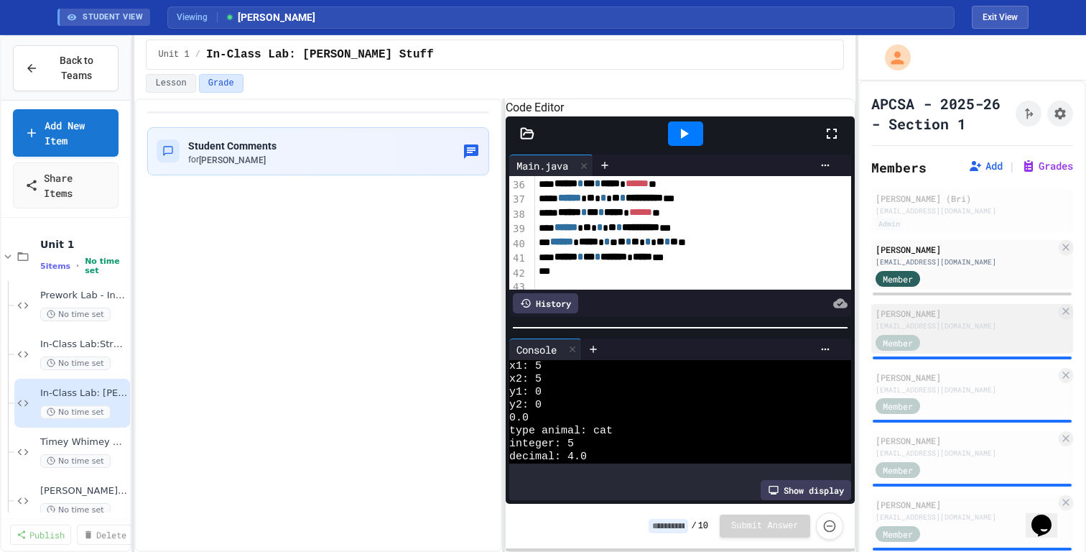
click at [868, 340] on div "Member" at bounding box center [965, 342] width 180 height 18
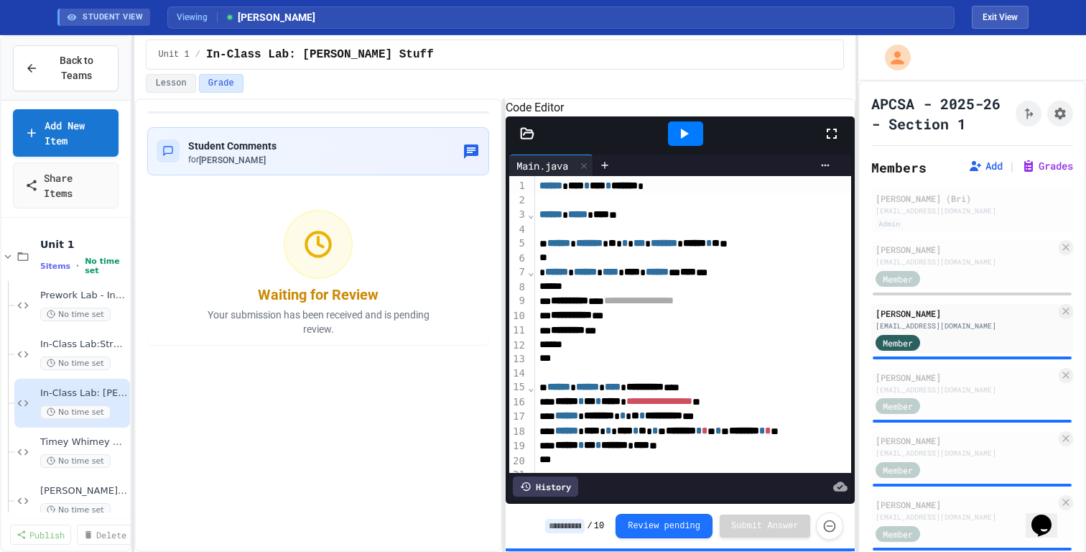
click at [682, 142] on icon at bounding box center [683, 133] width 17 height 17
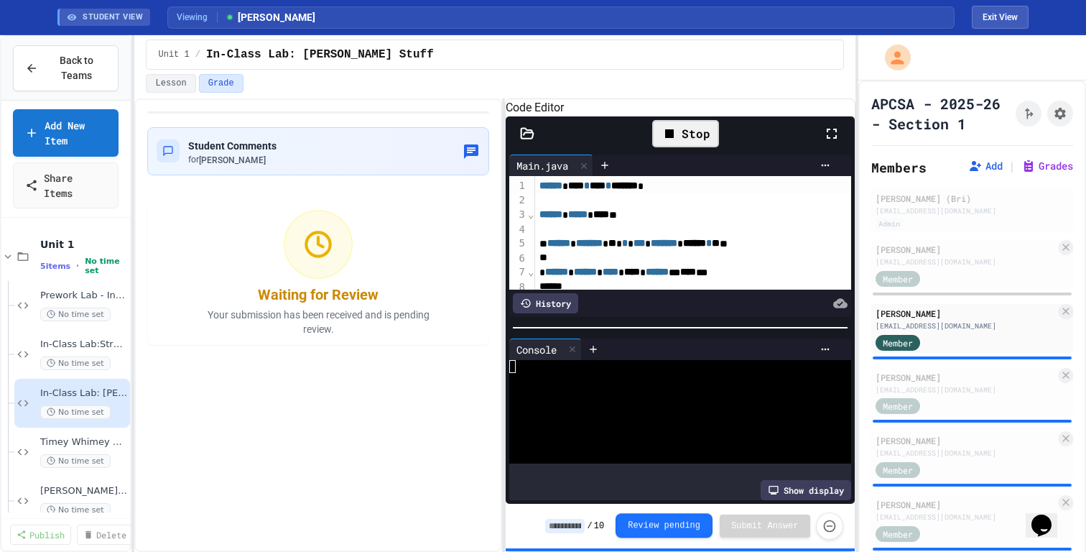
click at [692, 440] on button "Review pending" at bounding box center [663, 525] width 97 height 24
click at [350, 297] on div "Waiting for Review" at bounding box center [318, 294] width 121 height 20
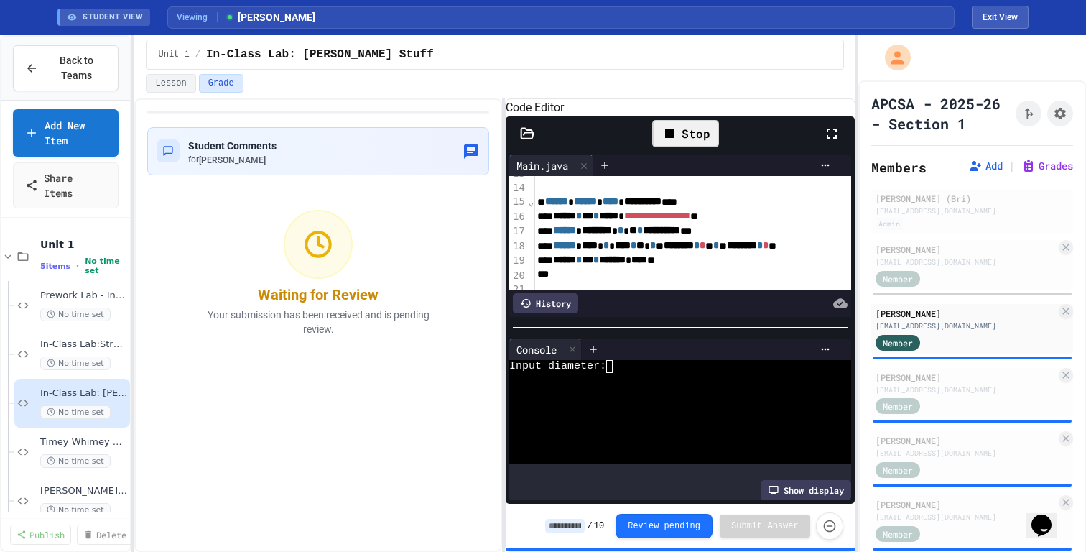
scroll to position [201, 2]
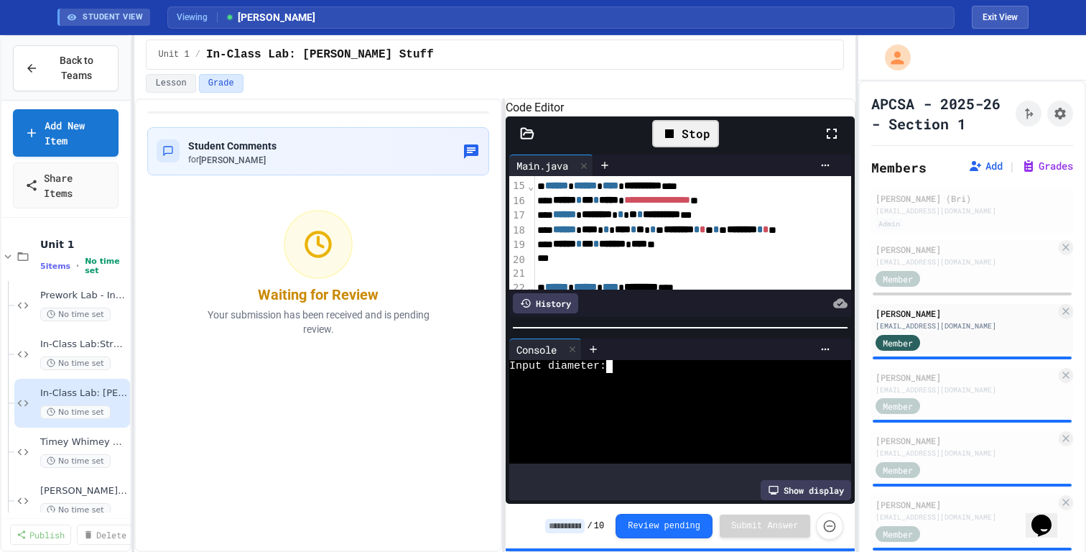
click at [619, 370] on textarea "Terminal input" at bounding box center [616, 366] width 6 height 13
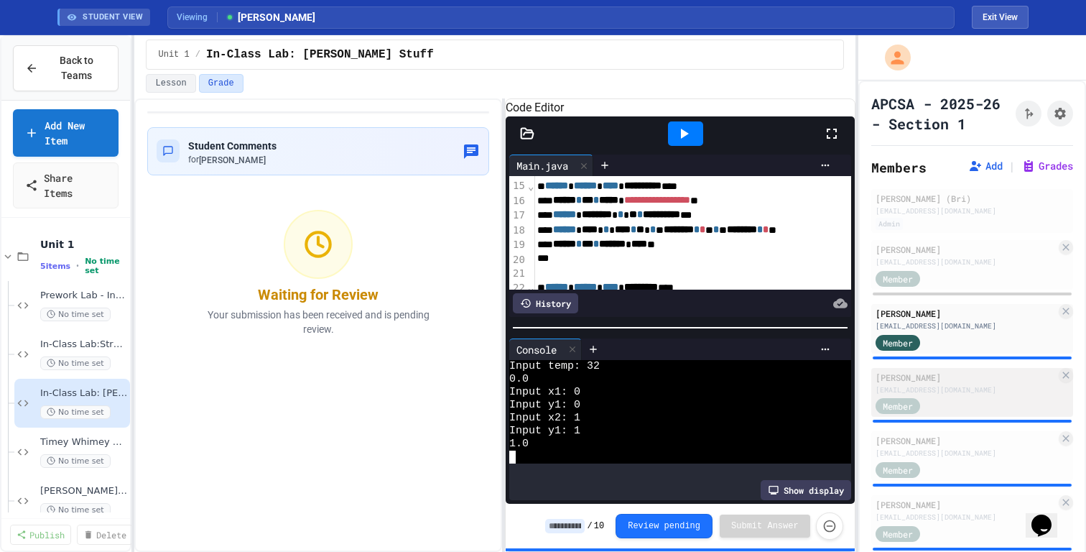
click at [868, 393] on div "mmarkelson26@cgps.org" at bounding box center [965, 389] width 180 height 11
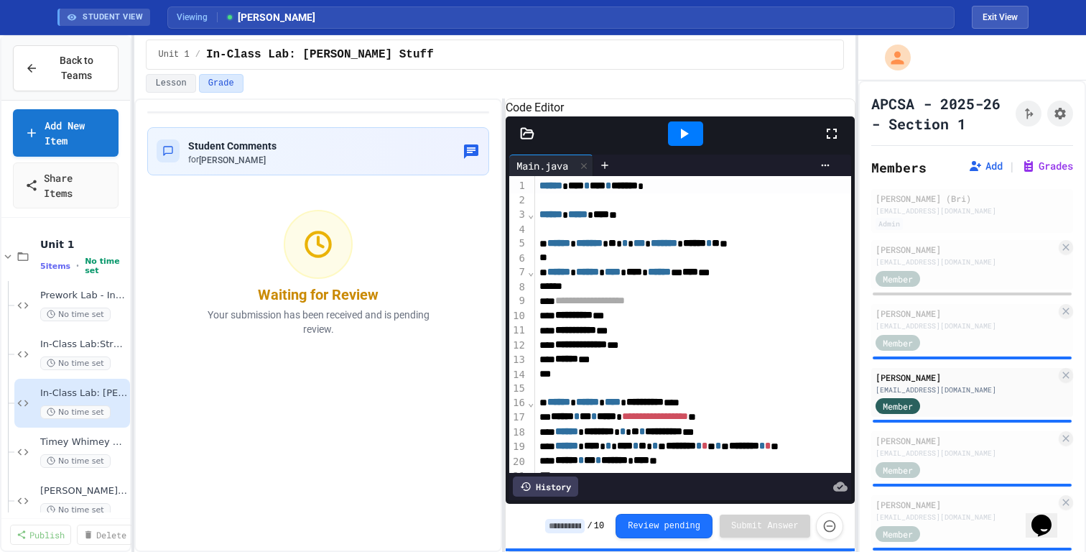
click at [691, 142] on icon at bounding box center [683, 133] width 17 height 17
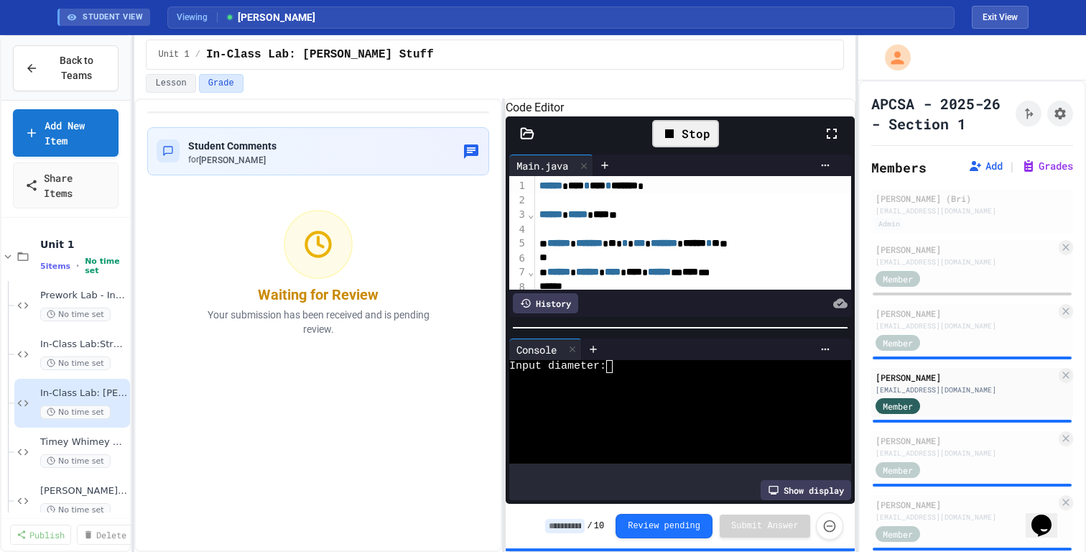
click at [615, 398] on div at bounding box center [674, 392] width 330 height 13
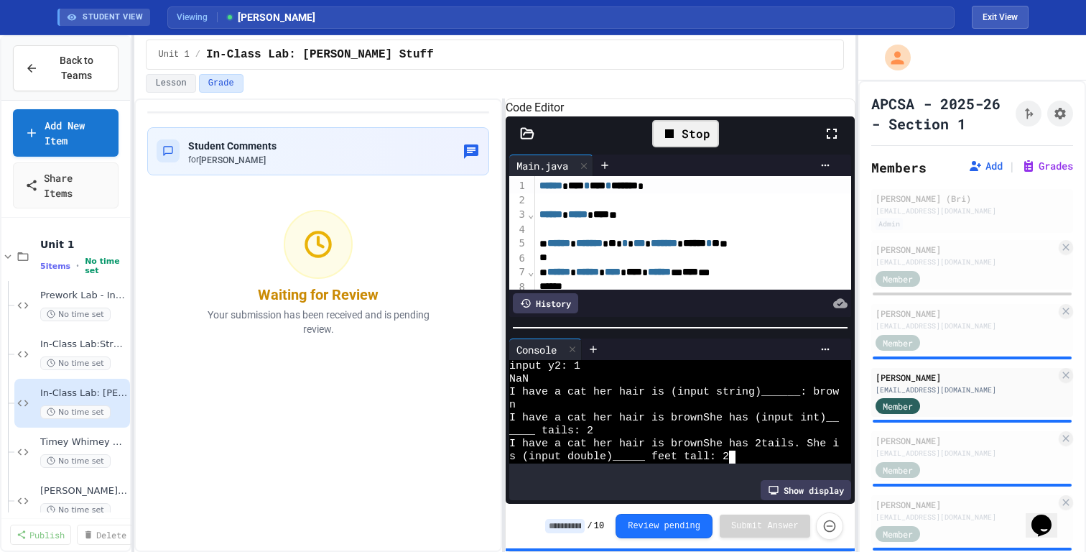
scroll to position [116, 0]
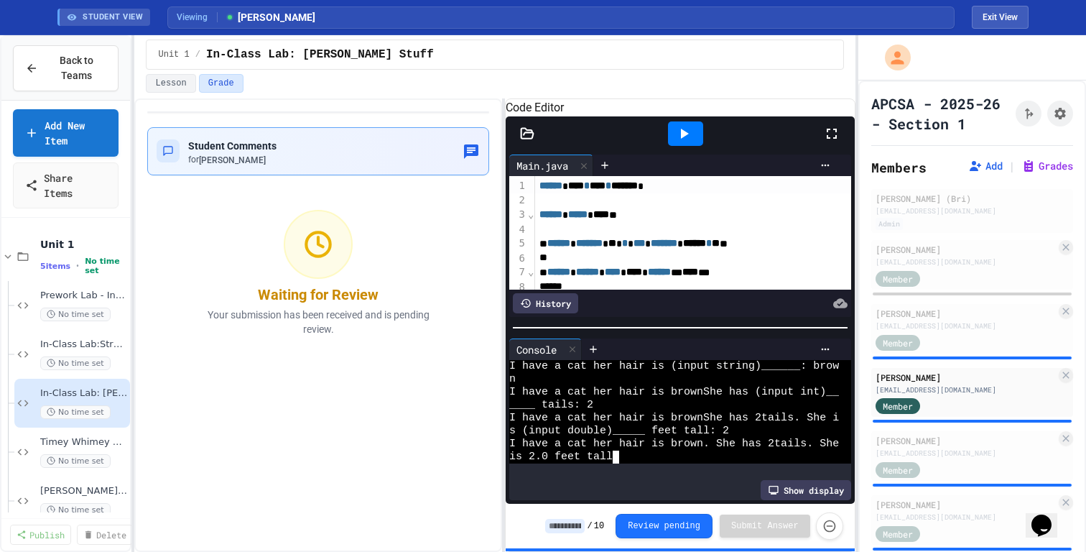
click at [409, 163] on div "Student Comments for Matthew Markelson" at bounding box center [318, 150] width 323 height 29
type textarea "**********"
click at [868, 440] on div "Dominic Nathan Paragua" at bounding box center [965, 440] width 180 height 13
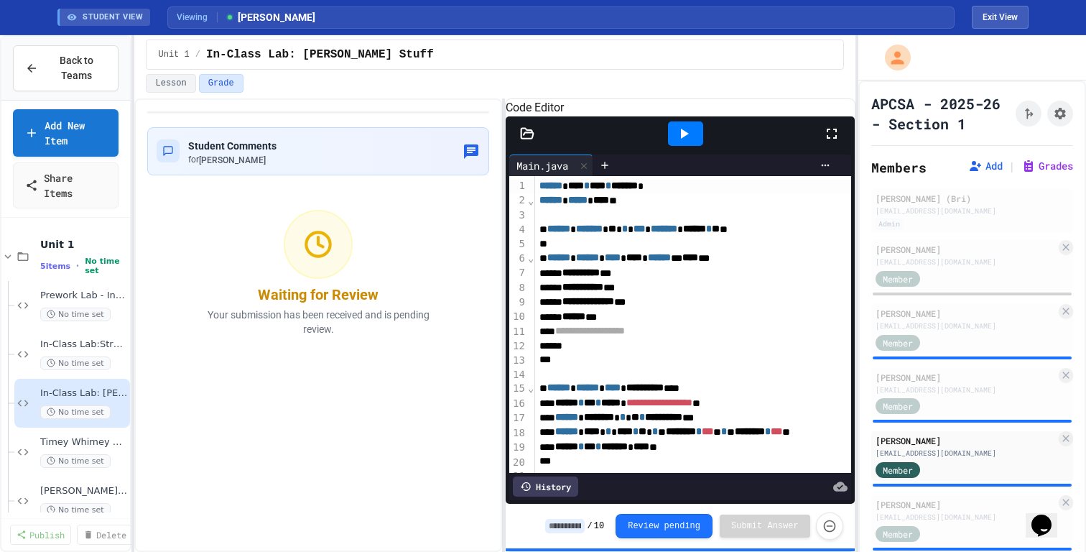
click at [422, 11] on div "Viewing Dominic Nathan Paragua" at bounding box center [560, 17] width 787 height 22
click at [686, 142] on icon at bounding box center [683, 133] width 17 height 17
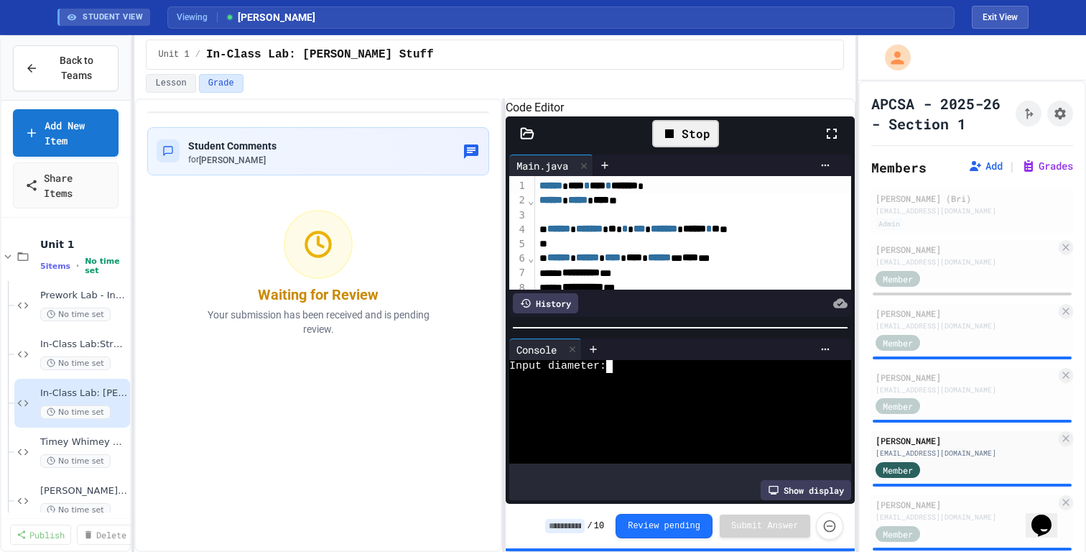
click at [646, 386] on div at bounding box center [674, 379] width 330 height 13
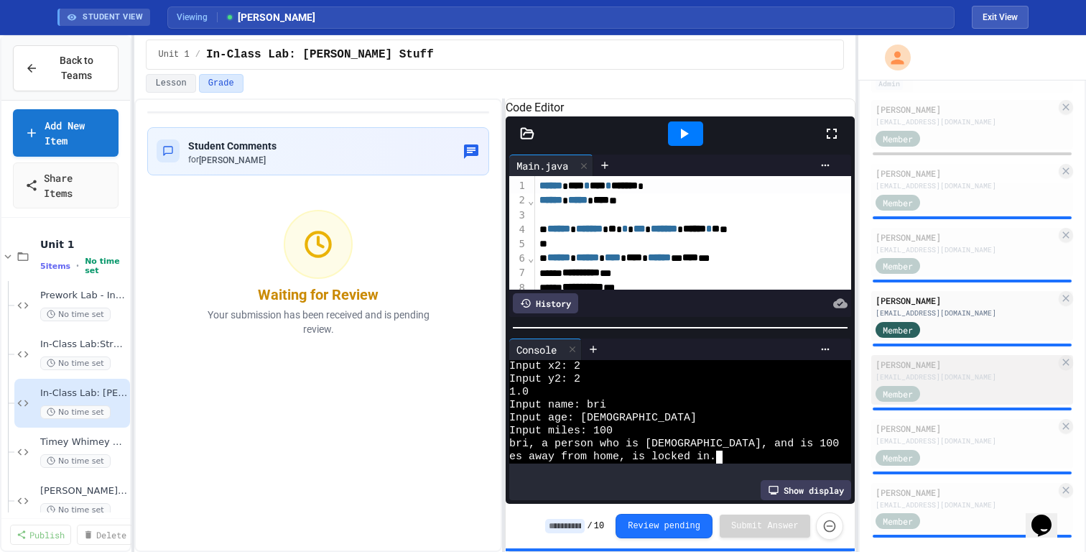
scroll to position [149, 0]
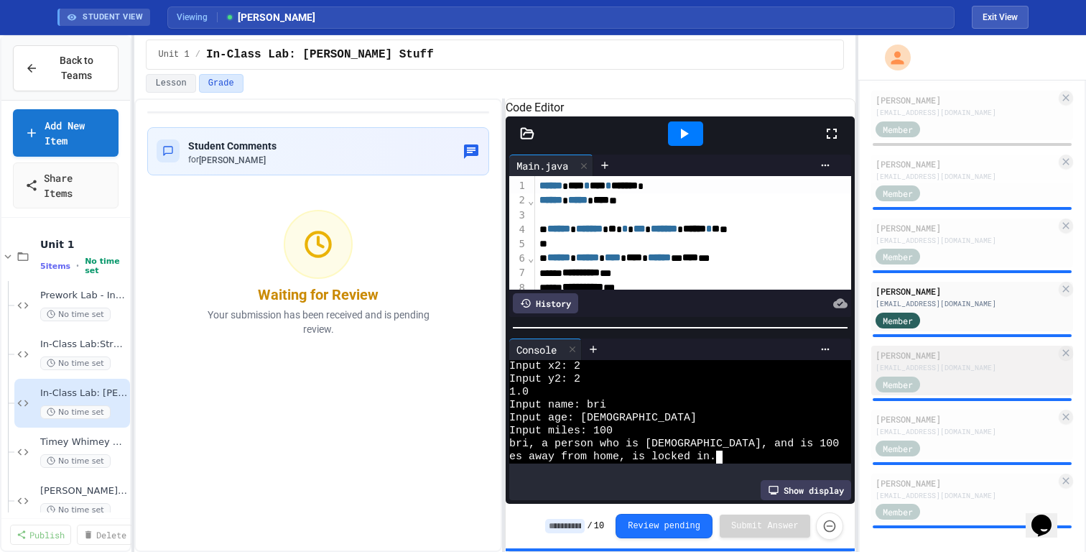
click at [868, 380] on div "Member" at bounding box center [965, 383] width 180 height 18
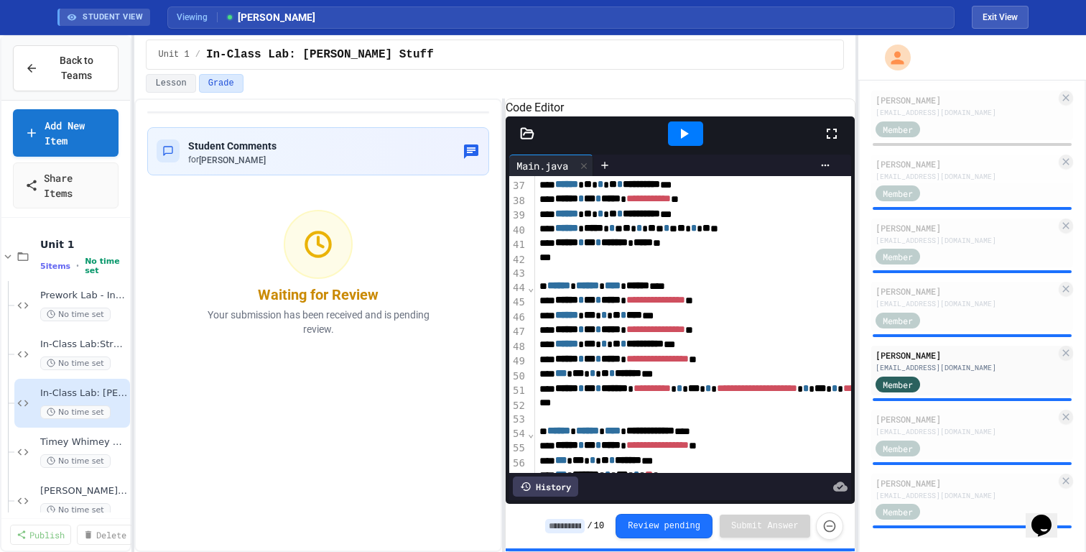
scroll to position [524, 0]
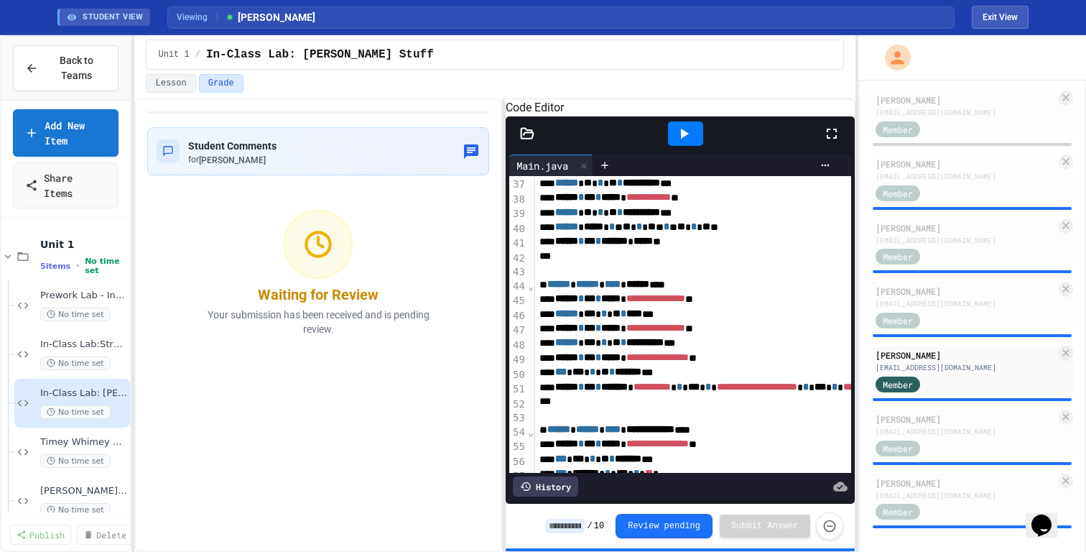
click at [562, 440] on div "History" at bounding box center [545, 486] width 65 height 20
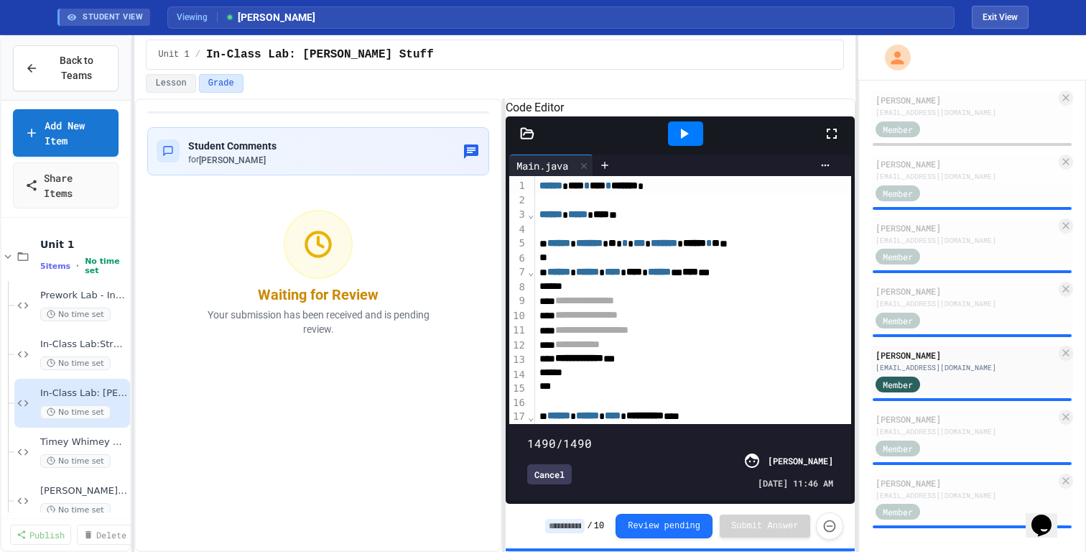
type input "****"
drag, startPoint x: 830, startPoint y: 419, endPoint x: 920, endPoint y: 424, distance: 90.6
click at [868, 424] on div "**********" at bounding box center [543, 293] width 1086 height 516
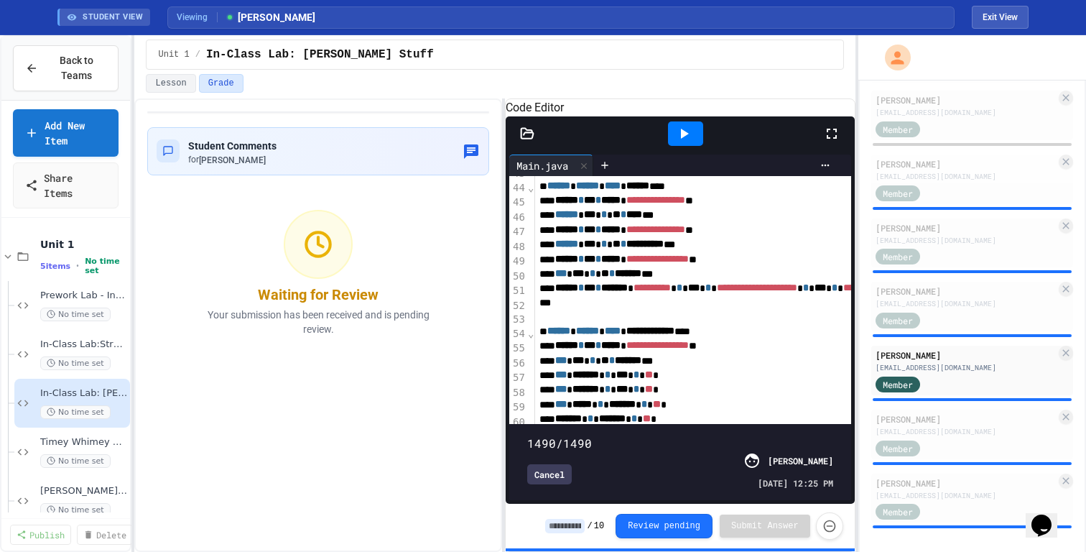
scroll to position [713, 0]
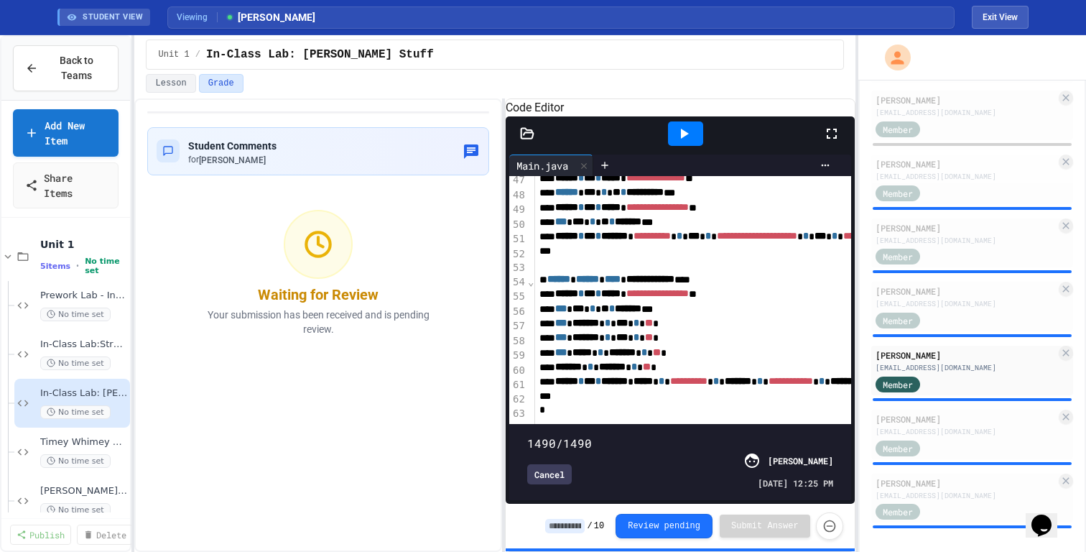
click at [685, 139] on icon at bounding box center [685, 134] width 8 height 10
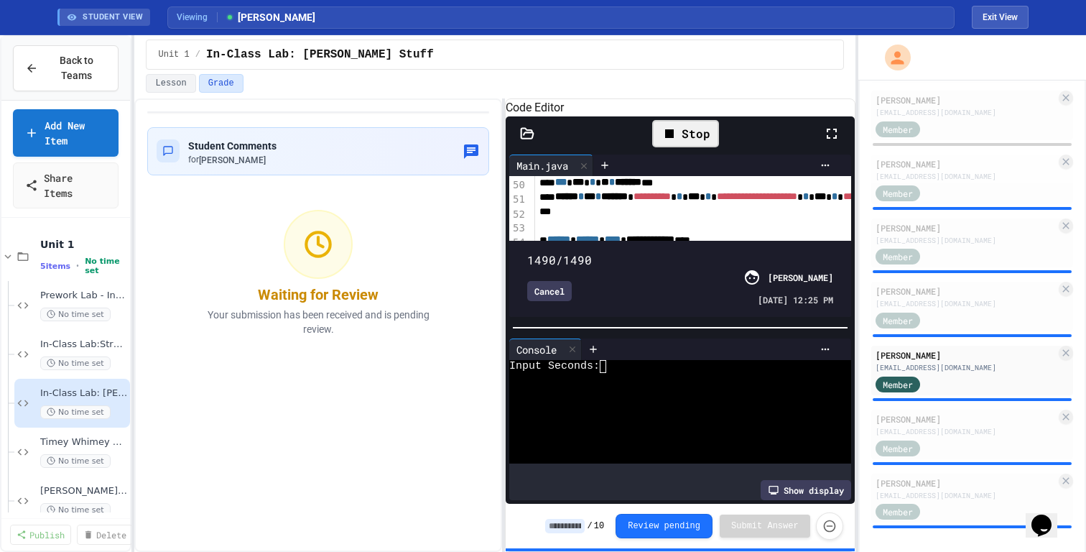
click at [681, 399] on div at bounding box center [674, 392] width 330 height 13
click at [613, 437] on div at bounding box center [674, 430] width 330 height 13
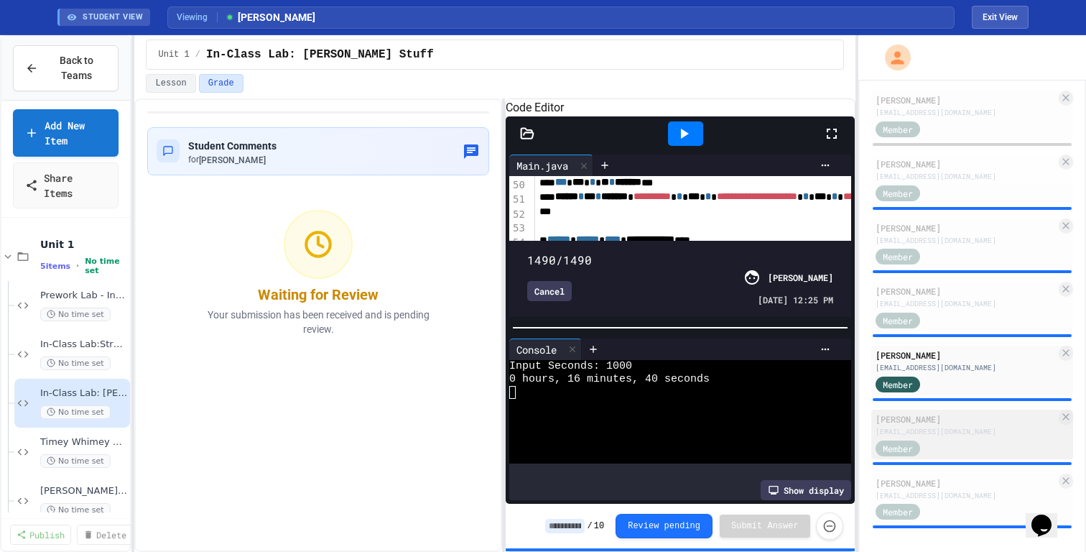
click at [868, 426] on div "srosado26@cgps.org" at bounding box center [965, 431] width 180 height 11
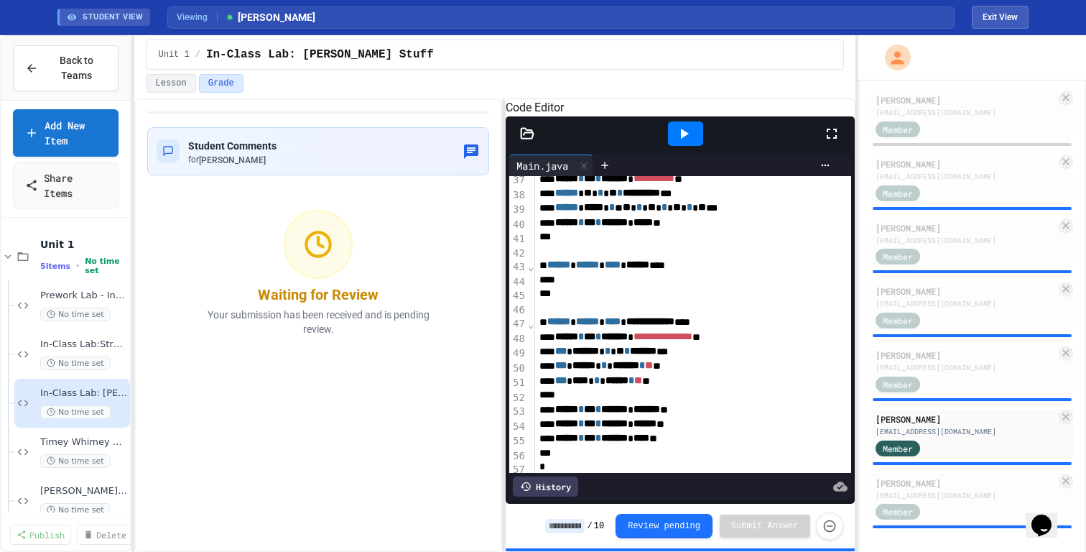
scroll to position [554, 0]
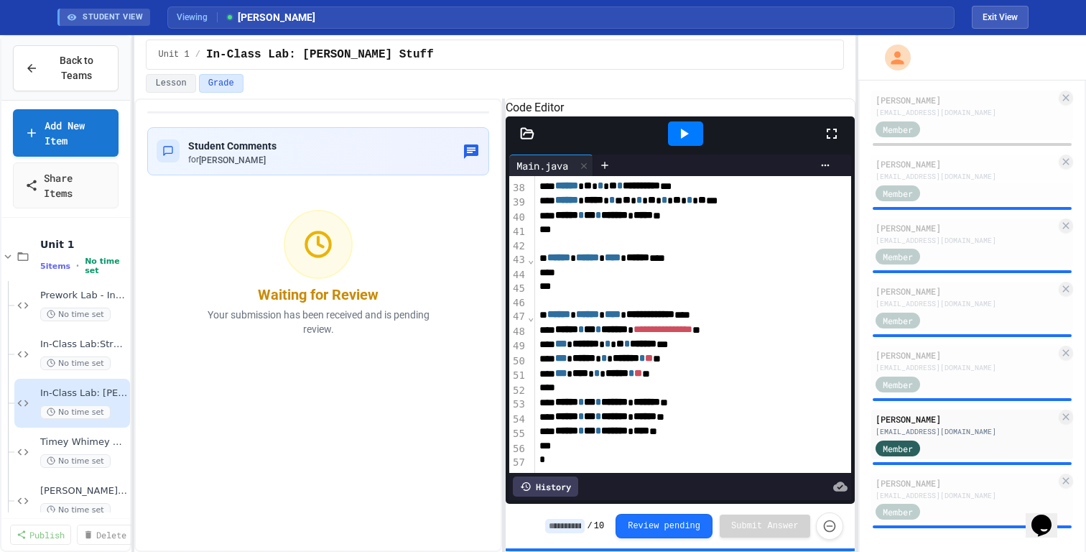
click at [683, 139] on icon at bounding box center [685, 134] width 8 height 10
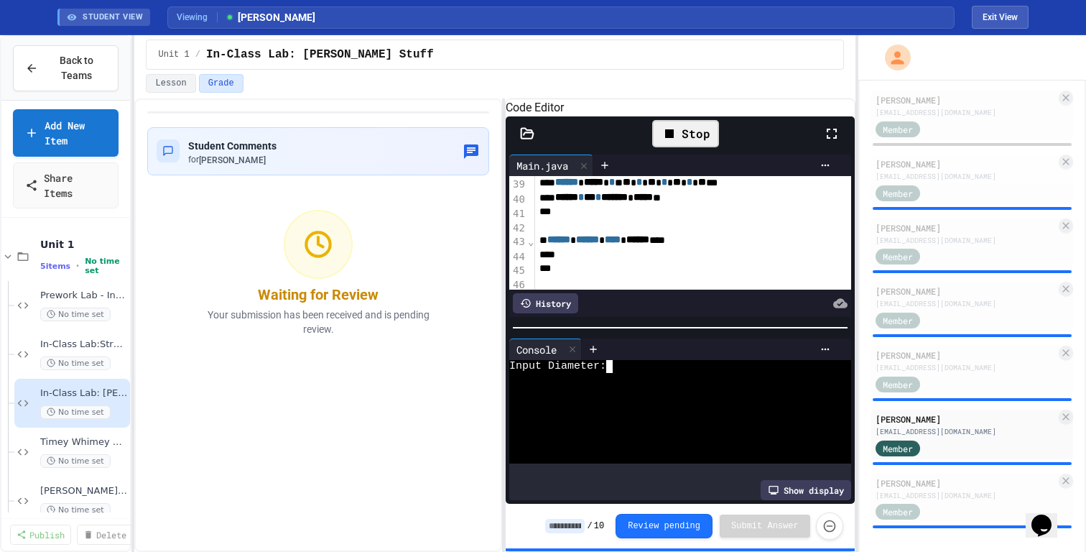
click at [717, 412] on div at bounding box center [674, 405] width 330 height 13
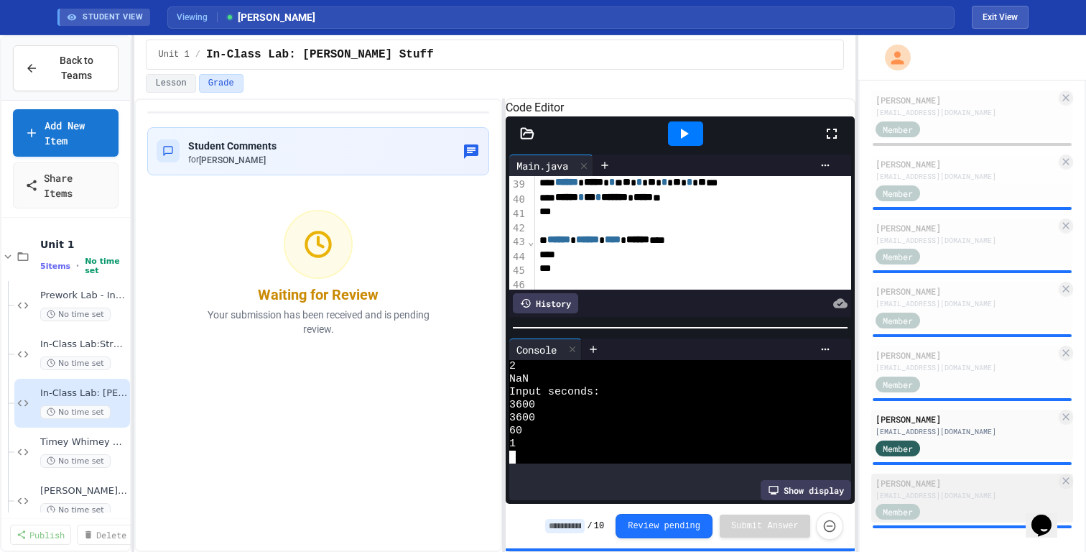
click at [868, 440] on div "Julia Tennenbaum" at bounding box center [965, 482] width 180 height 13
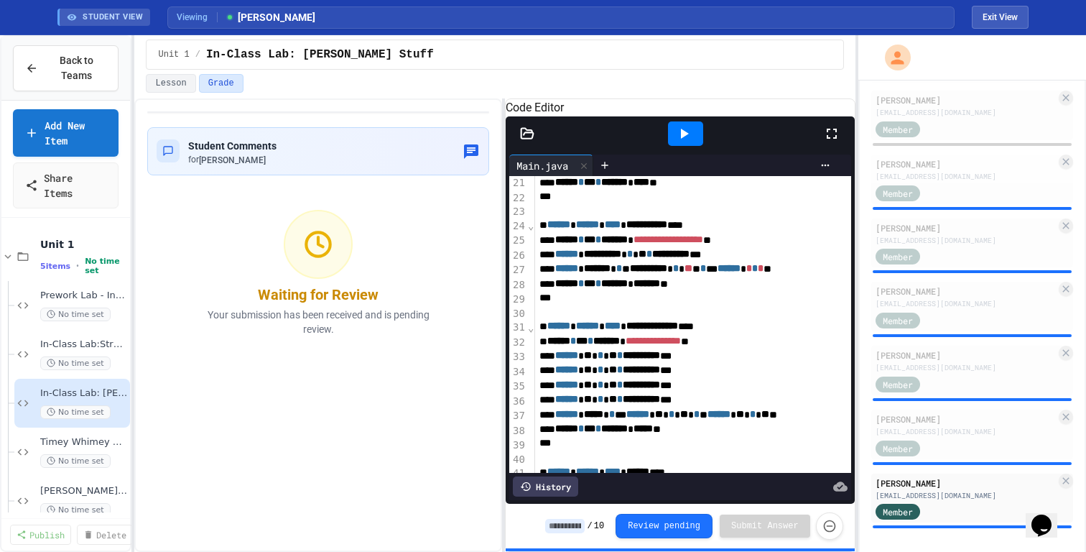
scroll to position [292, 0]
click at [77, 440] on span "Timey Whimey Stuff" at bounding box center [76, 442] width 73 height 12
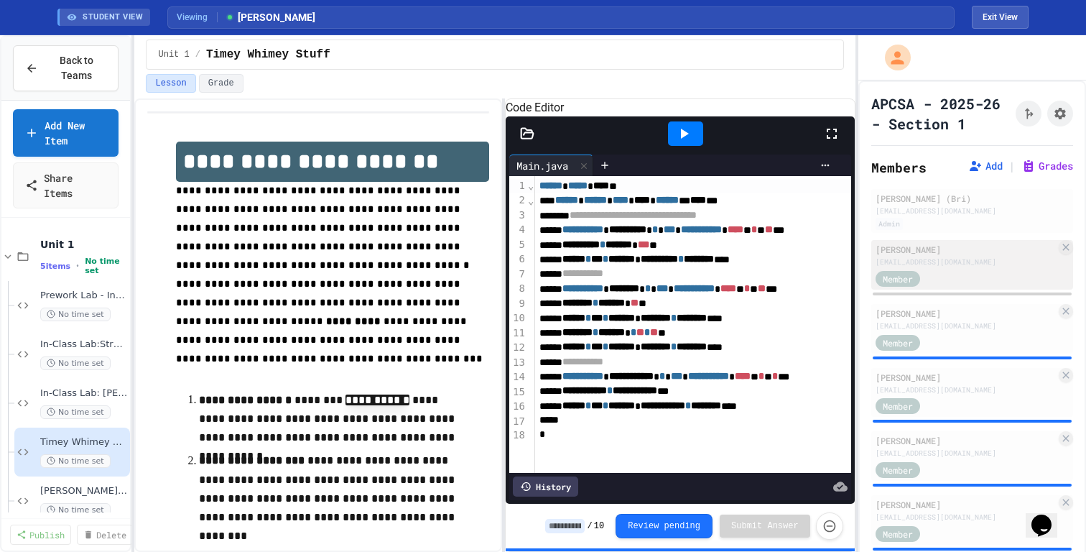
click at [868, 259] on div "pkesselman26@cgps.org" at bounding box center [965, 261] width 180 height 11
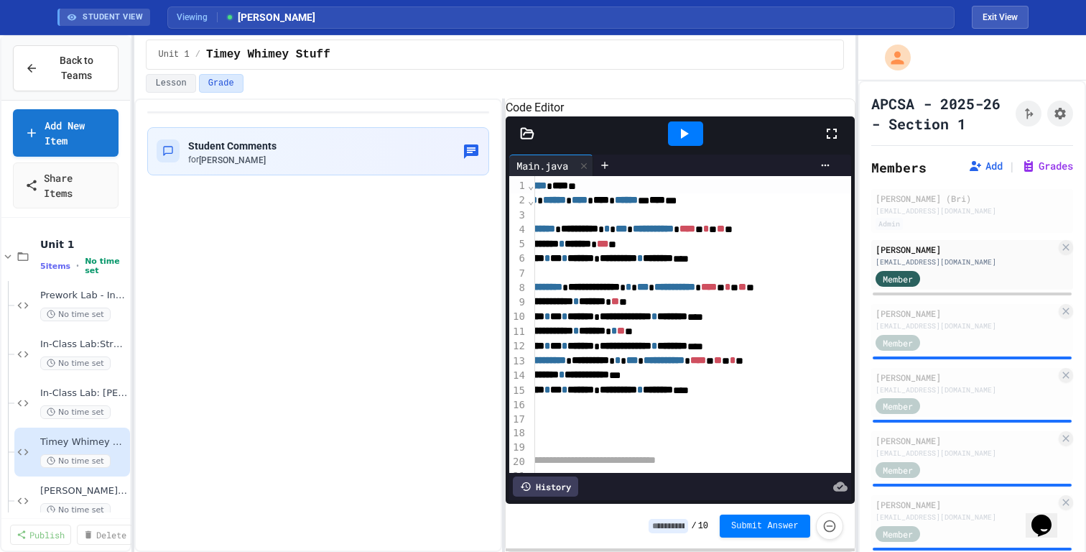
scroll to position [0, 45]
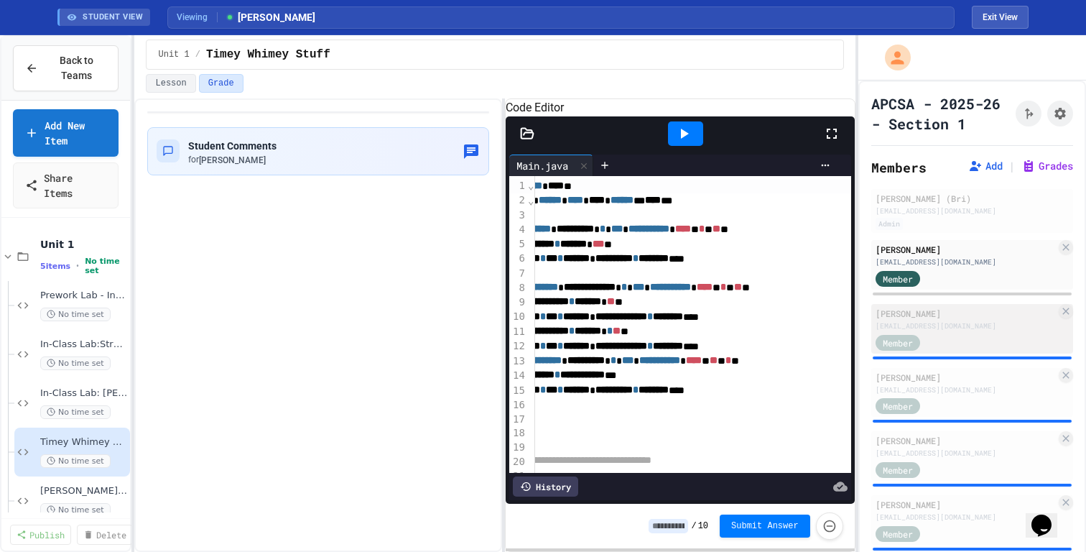
click at [868, 317] on div "Conor Lawrence" at bounding box center [965, 313] width 180 height 13
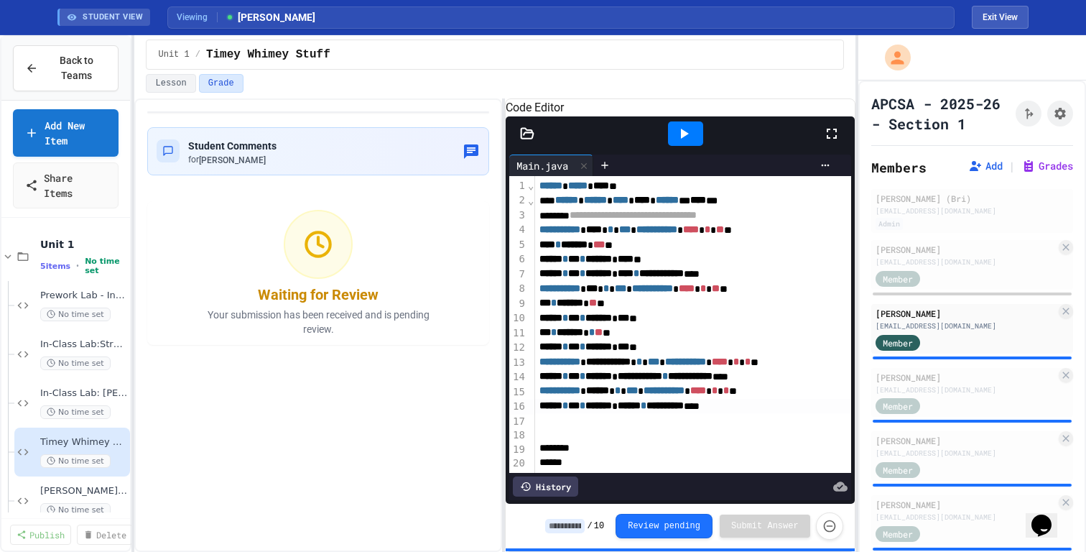
click at [814, 413] on div "**********" at bounding box center [698, 406] width 327 height 14
click at [246, 148] on span "Student Comments" at bounding box center [232, 145] width 88 height 11
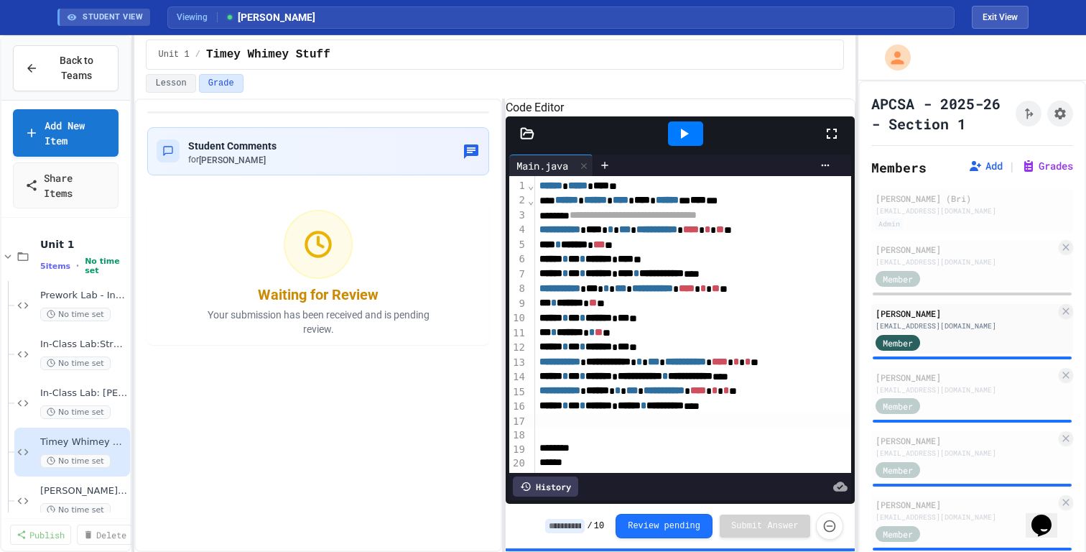
type textarea "**********"
click at [868, 415] on div "Matthew Markelson mmarkelson26@cgps.org Member" at bounding box center [972, 393] width 202 height 50
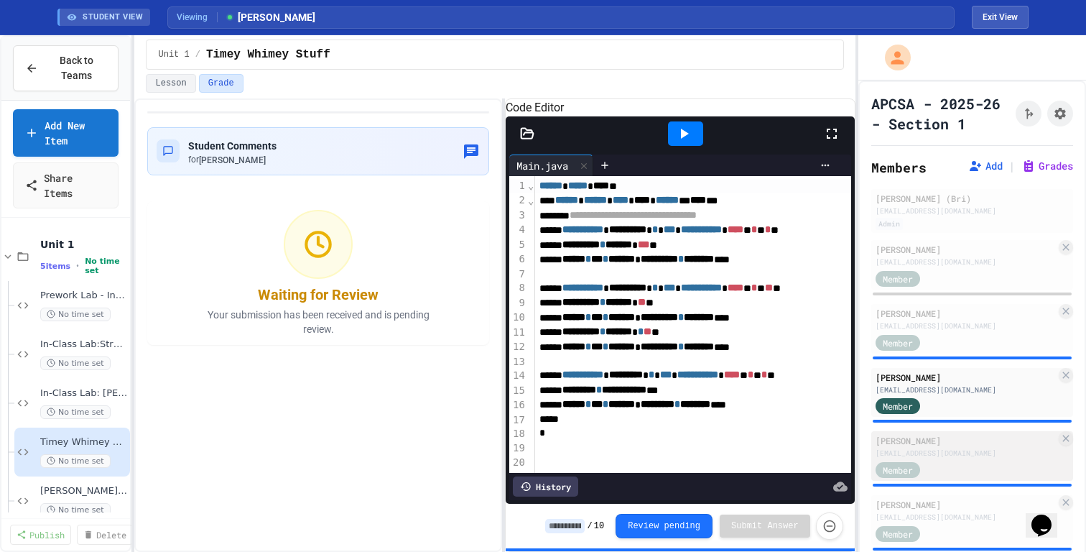
click at [868, 440] on div "Member" at bounding box center [965, 469] width 180 height 18
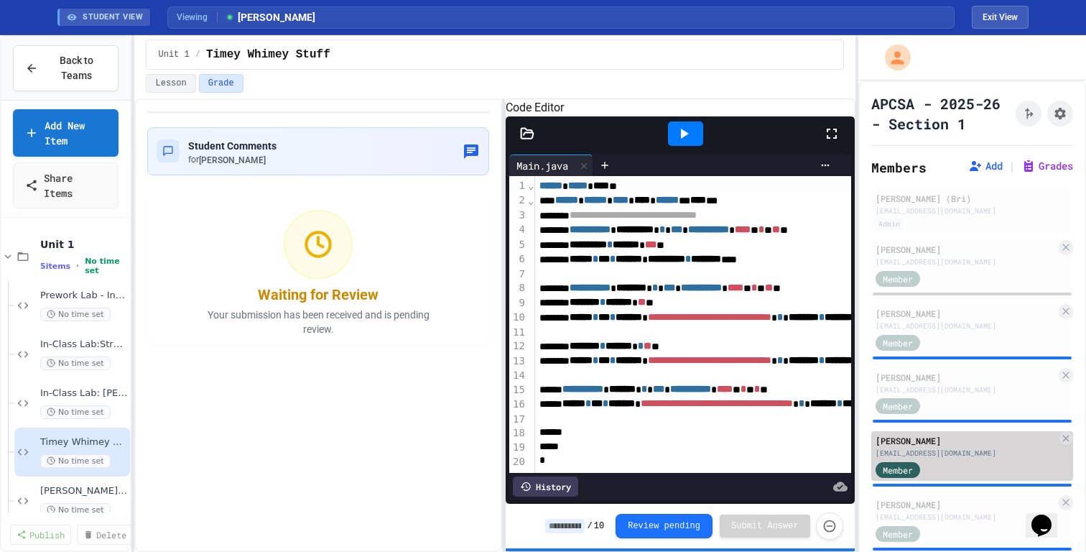
scroll to position [72, 0]
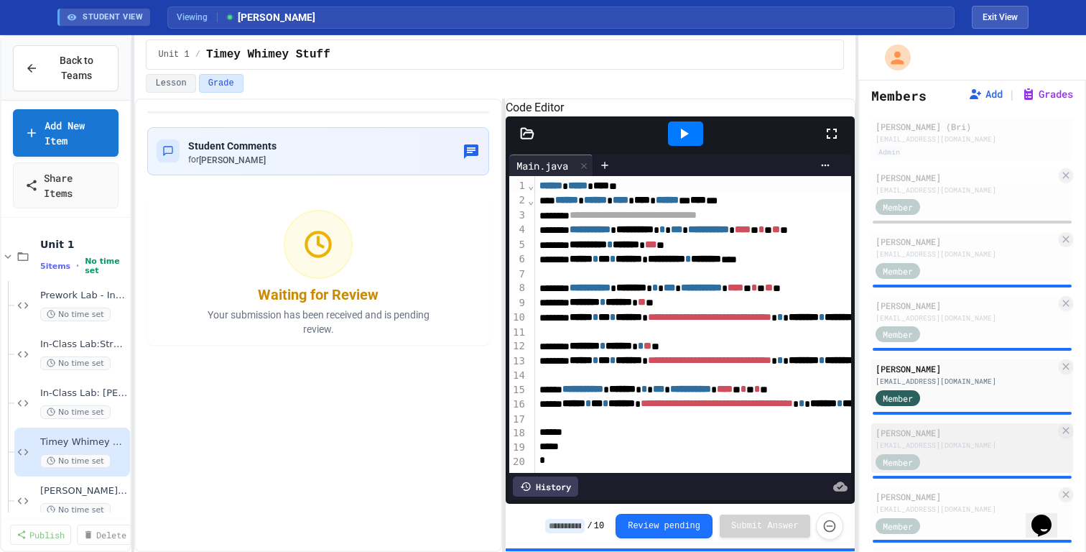
click at [868, 437] on div "Liam Reine" at bounding box center [965, 432] width 180 height 13
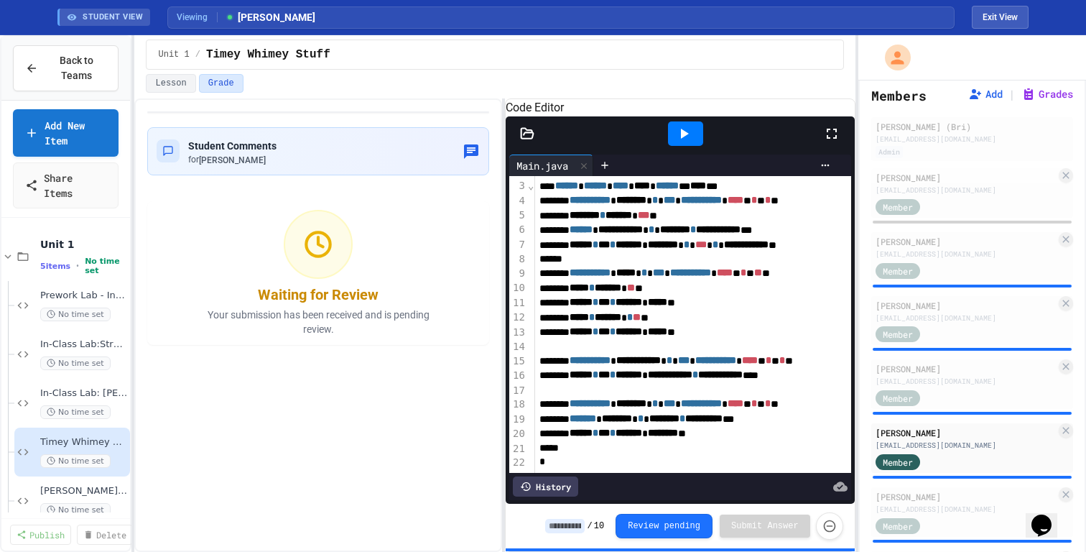
scroll to position [47, 0]
click at [689, 142] on icon at bounding box center [683, 133] width 17 height 17
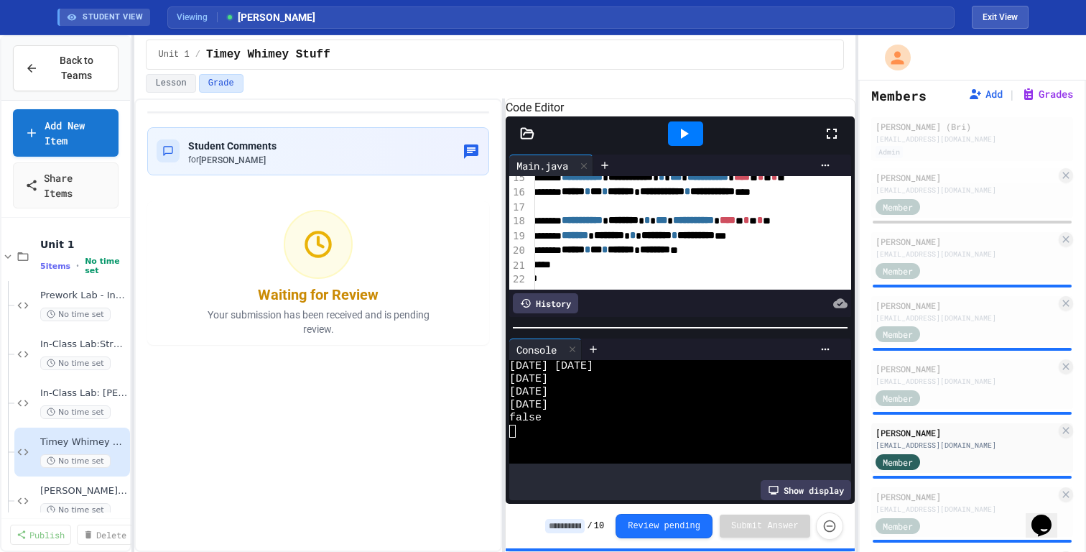
scroll to position [221, 0]
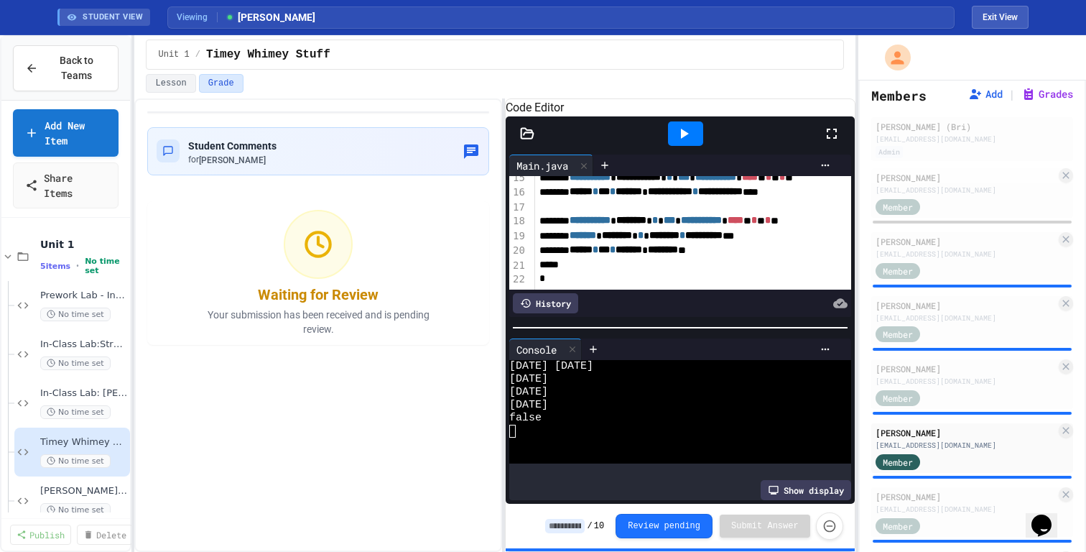
click at [544, 313] on div "History" at bounding box center [545, 303] width 65 height 20
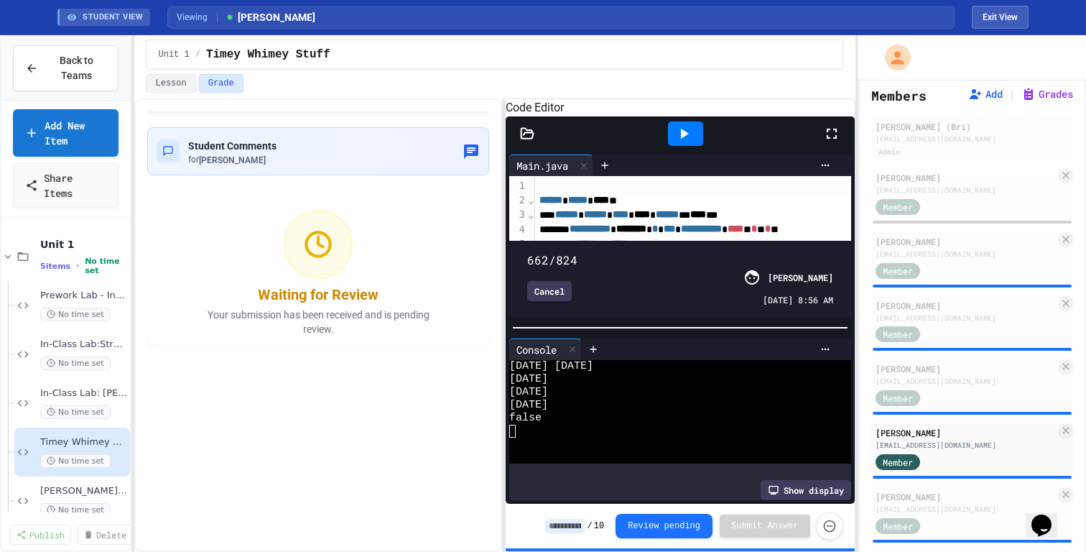
type input "***"
drag, startPoint x: 821, startPoint y: 246, endPoint x: 853, endPoint y: 247, distance: 32.4
click at [853, 247] on div "**********" at bounding box center [680, 235] width 349 height 169
click at [868, 440] on div "Sebastian Rosado srosado26@cgps.org" at bounding box center [965, 502] width 180 height 24
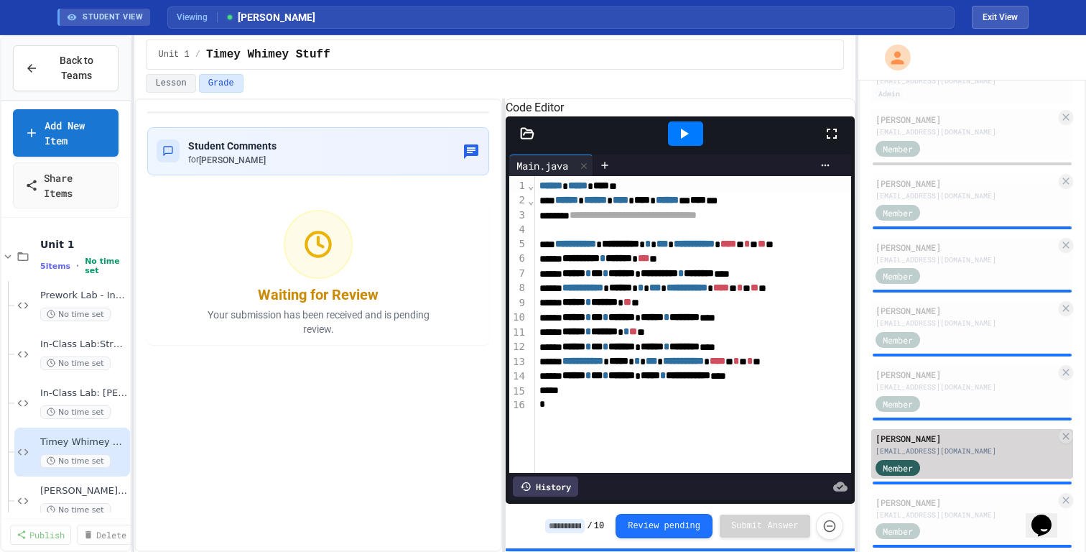
scroll to position [157, 0]
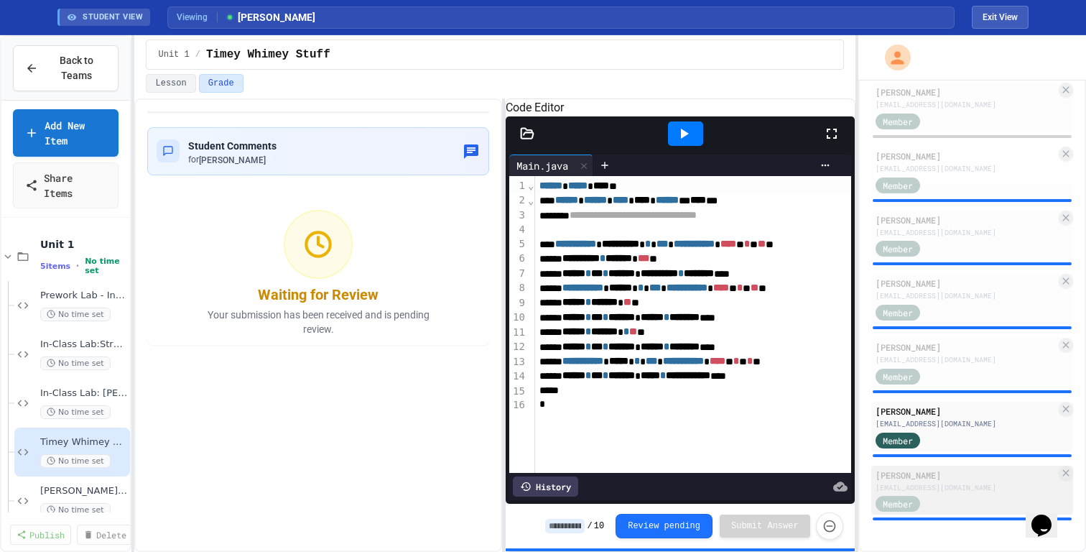
click at [868, 440] on div "jtennenbaum26@cgps.org" at bounding box center [965, 487] width 180 height 11
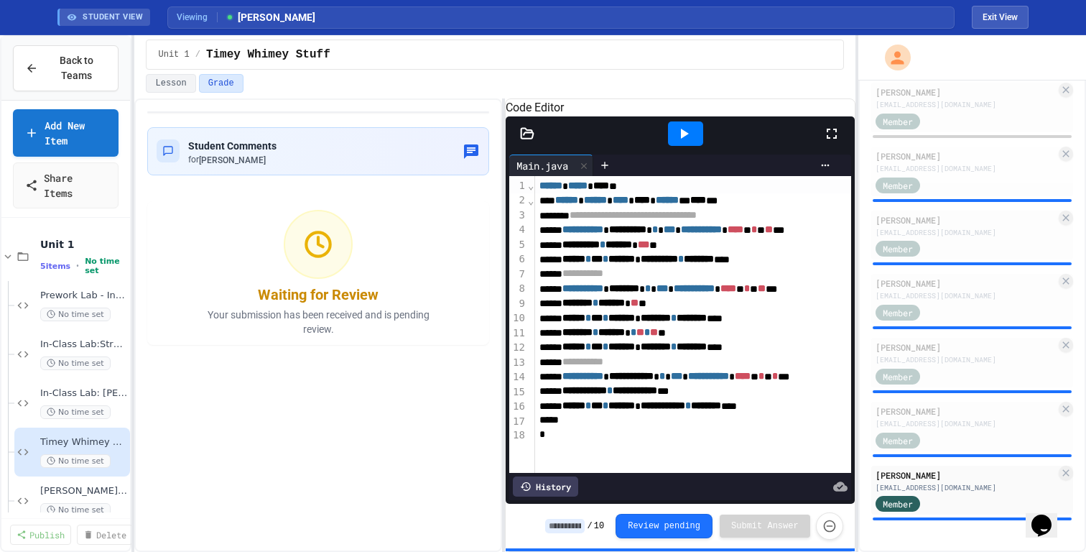
click at [682, 139] on icon at bounding box center [685, 134] width 8 height 10
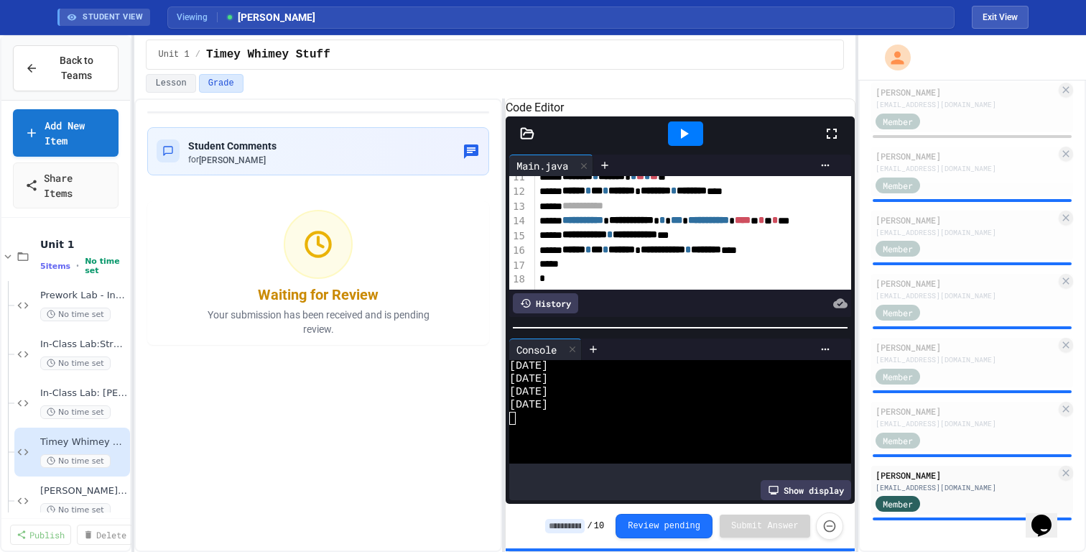
scroll to position [164, 0]
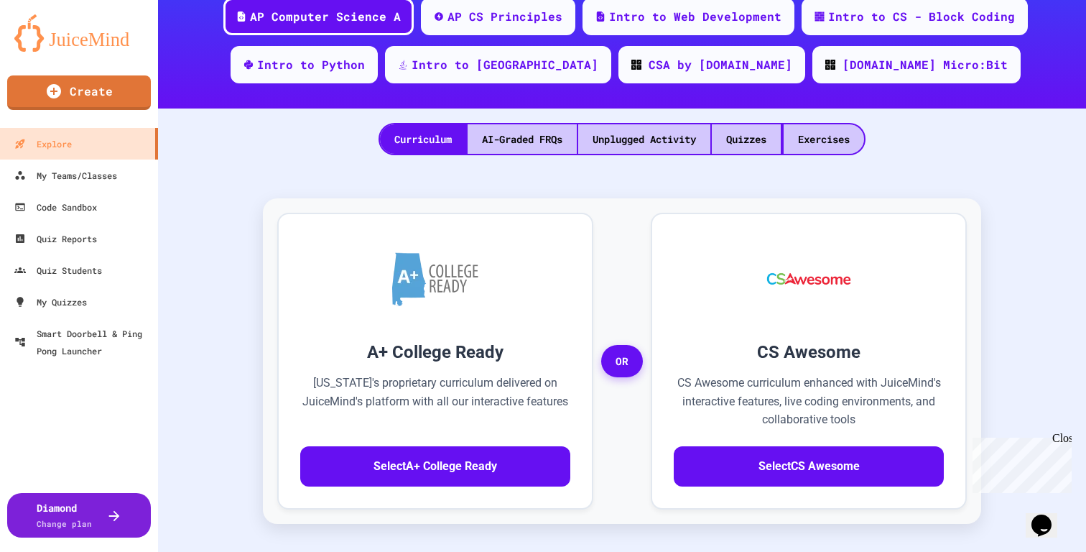
scroll to position [215, 0]
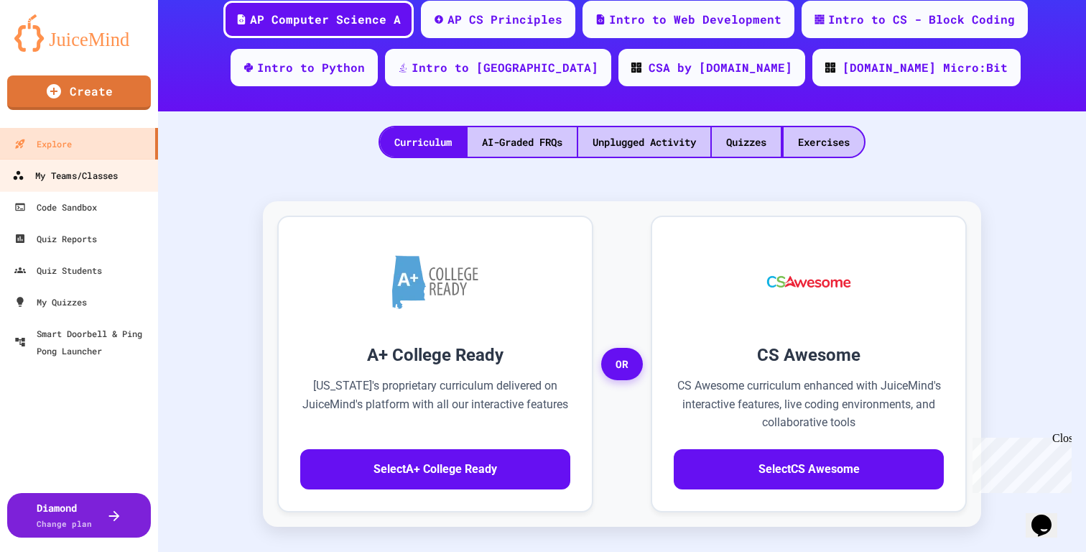
click at [60, 184] on div "My Teams/Classes" at bounding box center [65, 176] width 106 height 18
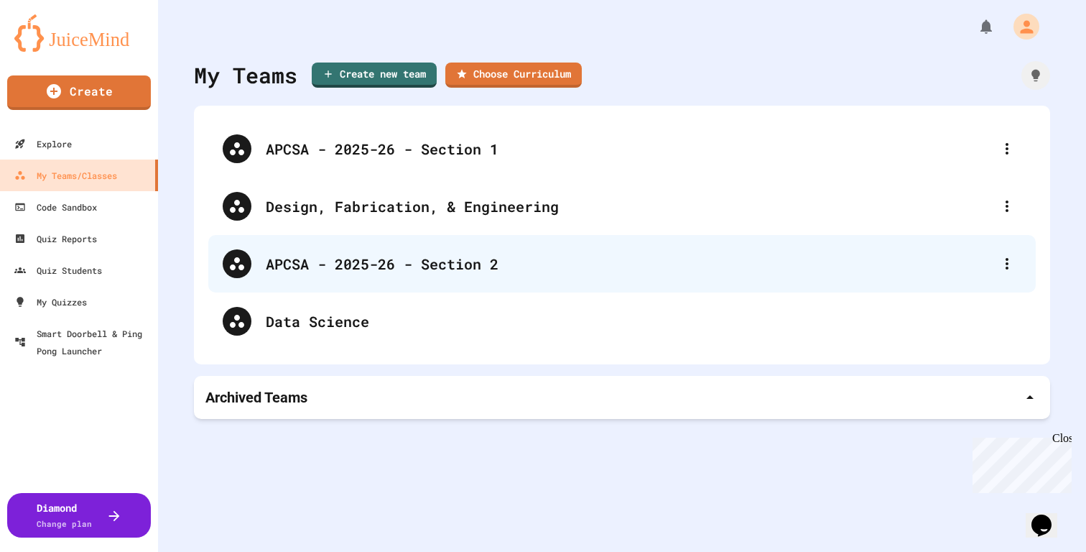
click at [368, 282] on div "APCSA - 2025-26 - Section 2" at bounding box center [621, 263] width 827 height 57
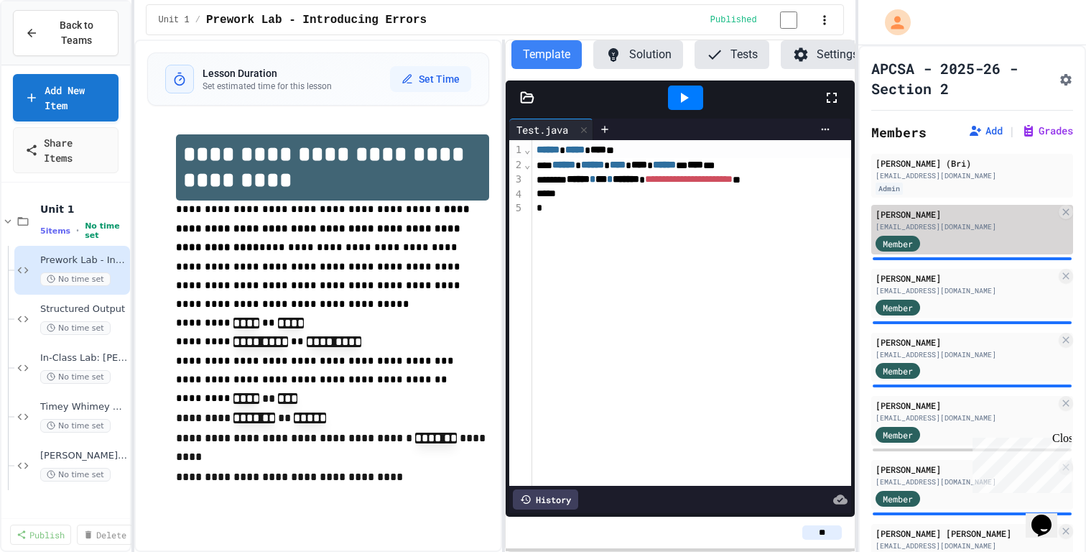
click at [904, 232] on div "[PERSON_NAME] [EMAIL_ADDRESS][DOMAIN_NAME] Member" at bounding box center [972, 230] width 202 height 50
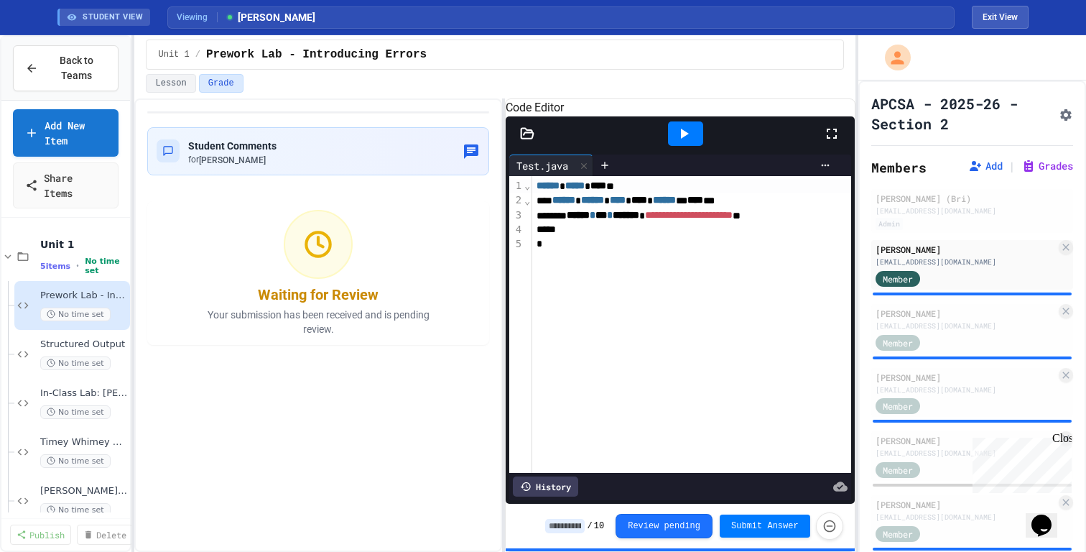
click at [573, 483] on div "History" at bounding box center [545, 486] width 65 height 20
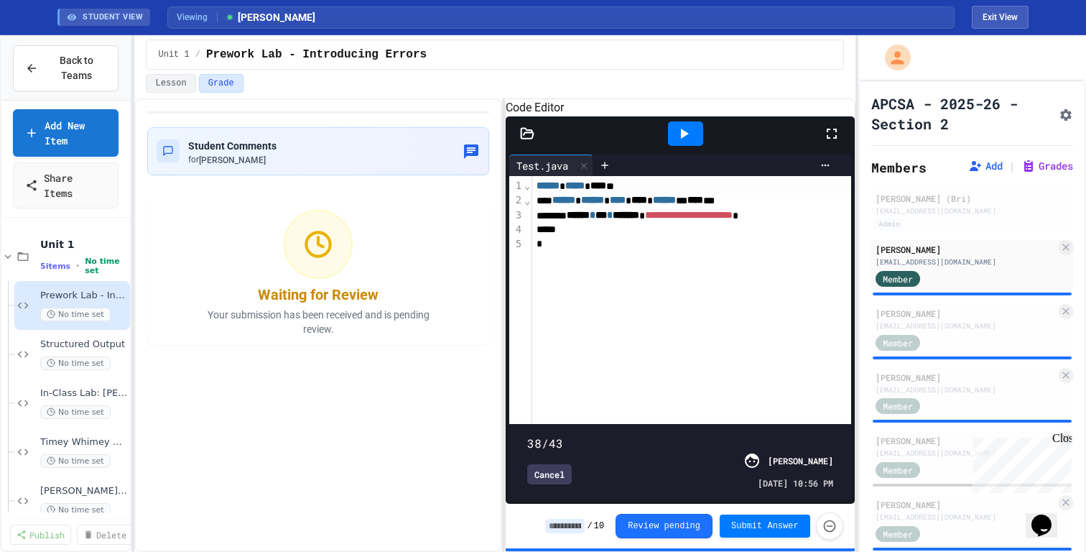
type input "**"
drag, startPoint x: 587, startPoint y: 431, endPoint x: 805, endPoint y: 424, distance: 217.7
click at [805, 435] on span at bounding box center [680, 435] width 306 height 0
click at [996, 314] on div "[PERSON_NAME]" at bounding box center [965, 313] width 180 height 13
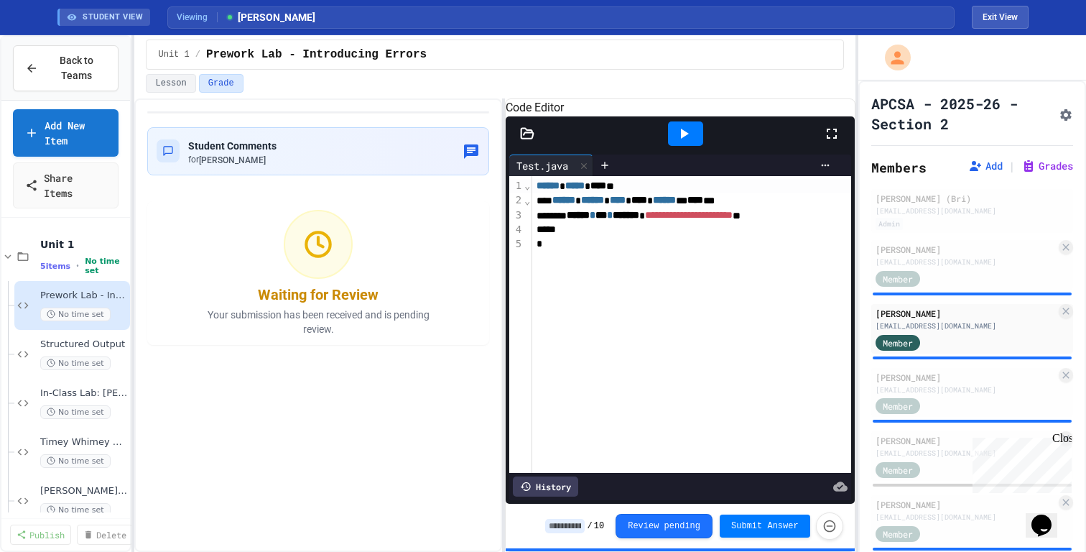
click at [561, 486] on div "History" at bounding box center [545, 486] width 65 height 20
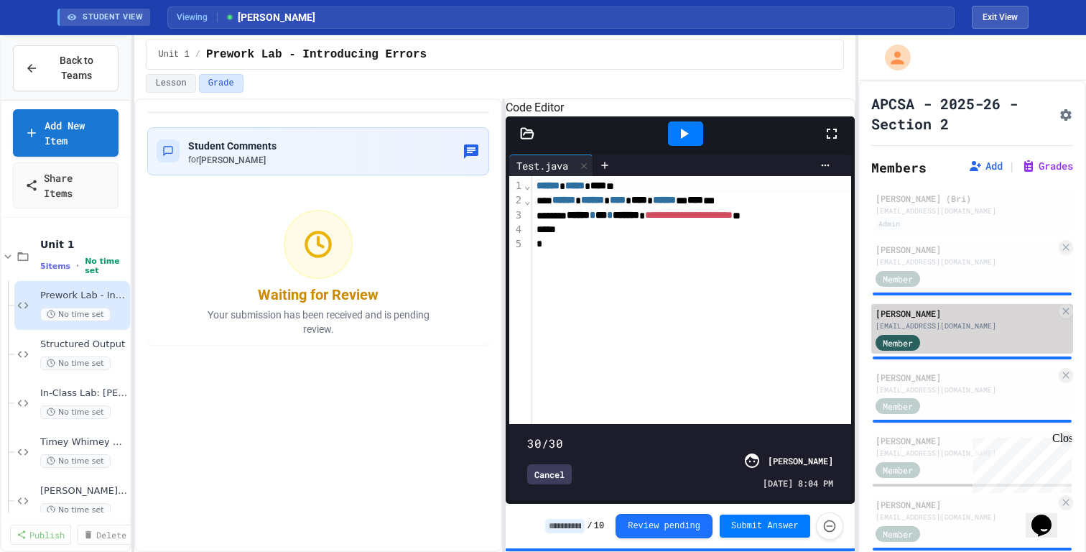
click at [946, 338] on div "Member" at bounding box center [911, 342] width 72 height 18
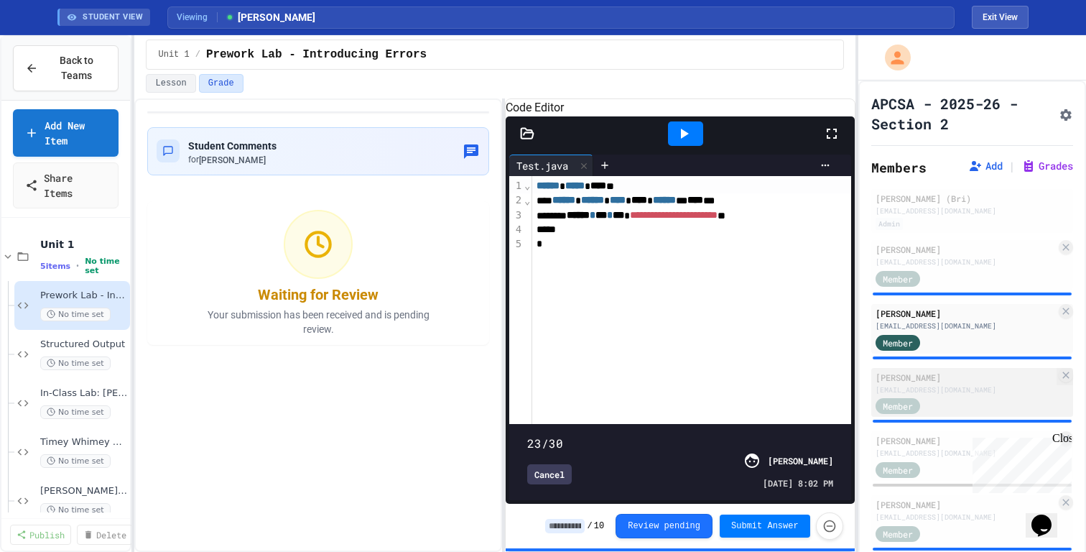
type input "**"
drag, startPoint x: 808, startPoint y: 422, endPoint x: 884, endPoint y: 409, distance: 77.3
click at [883, 409] on div "**********" at bounding box center [543, 293] width 1086 height 516
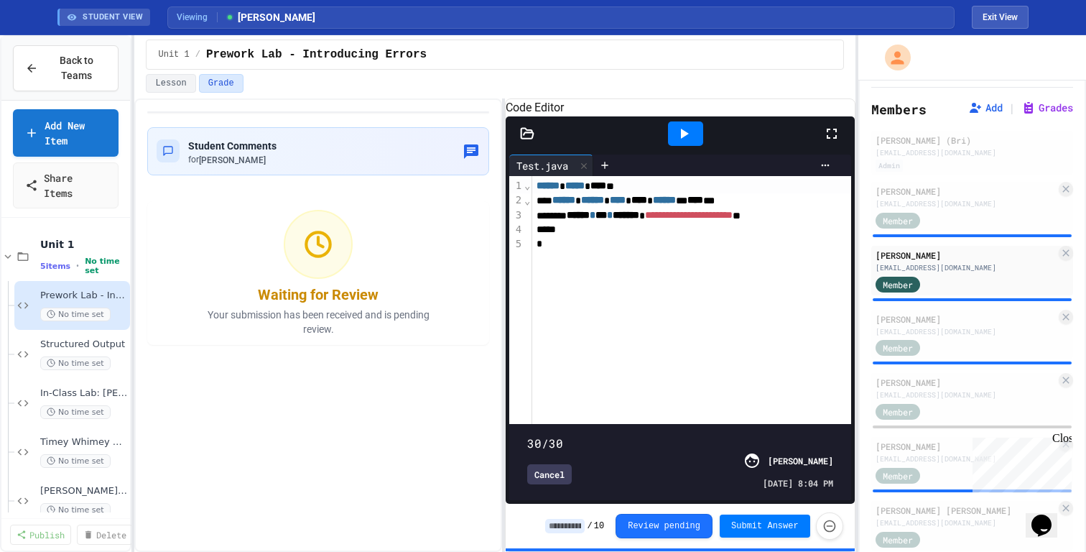
scroll to position [62, 0]
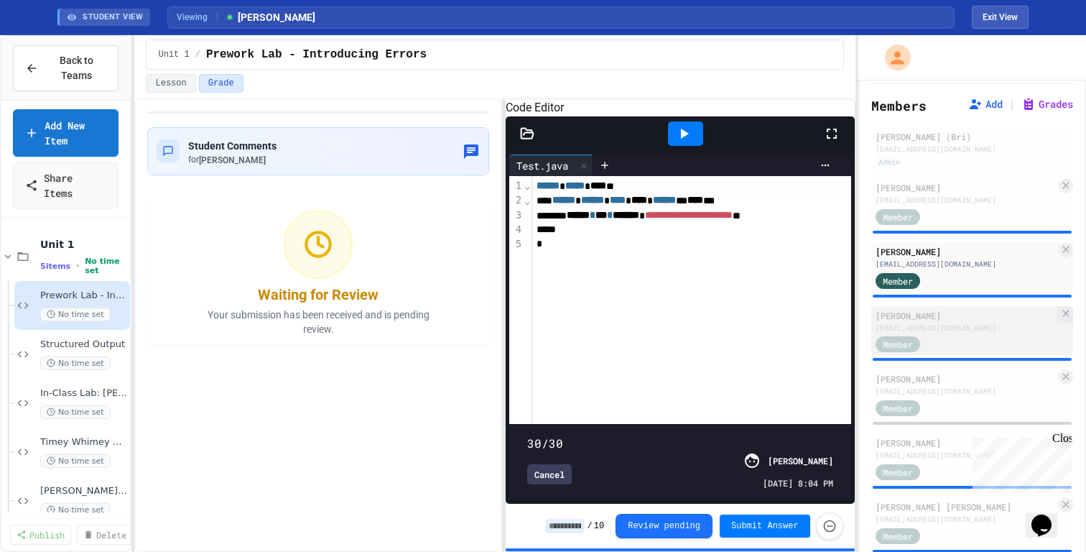
click at [972, 332] on div "[EMAIL_ADDRESS][DOMAIN_NAME]" at bounding box center [965, 327] width 180 height 11
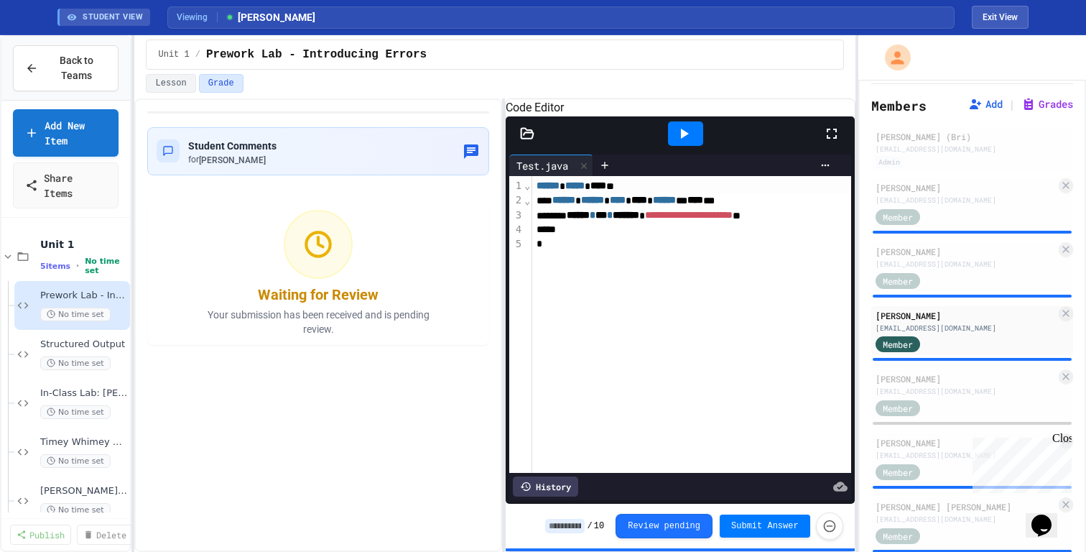
click at [538, 480] on div "History" at bounding box center [545, 486] width 65 height 20
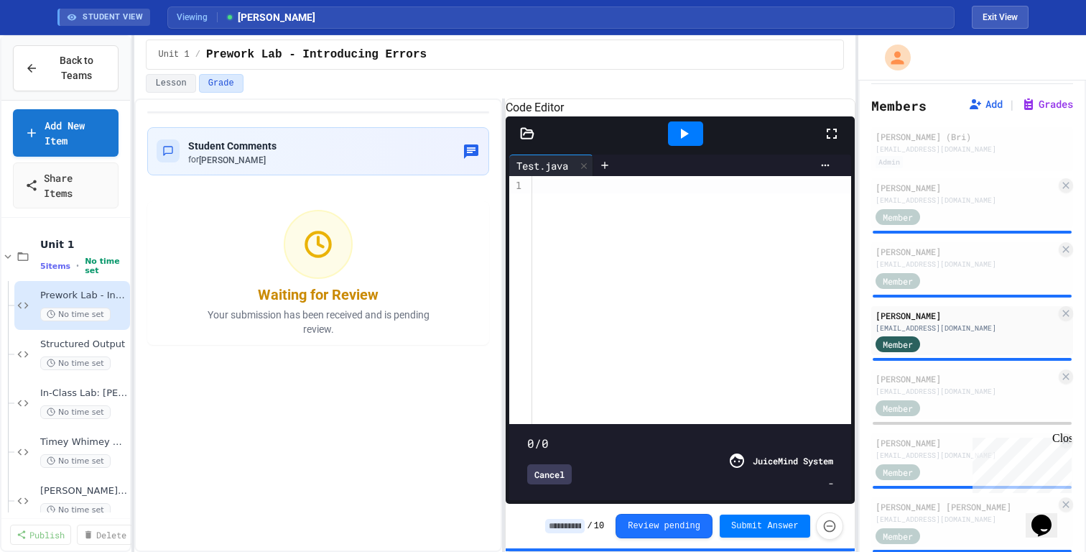
type input "***"
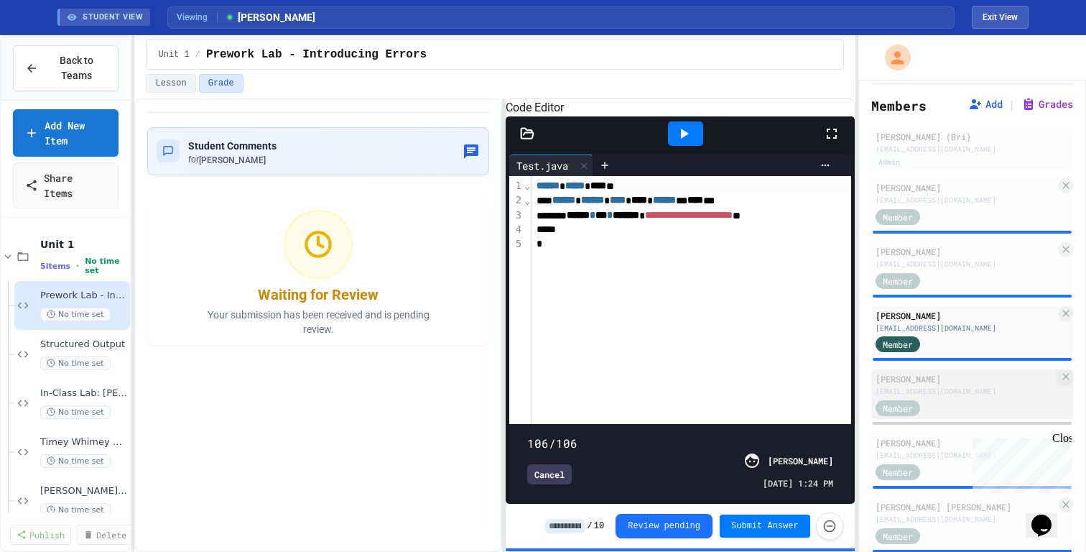
click at [934, 381] on div "[PERSON_NAME]" at bounding box center [965, 378] width 180 height 13
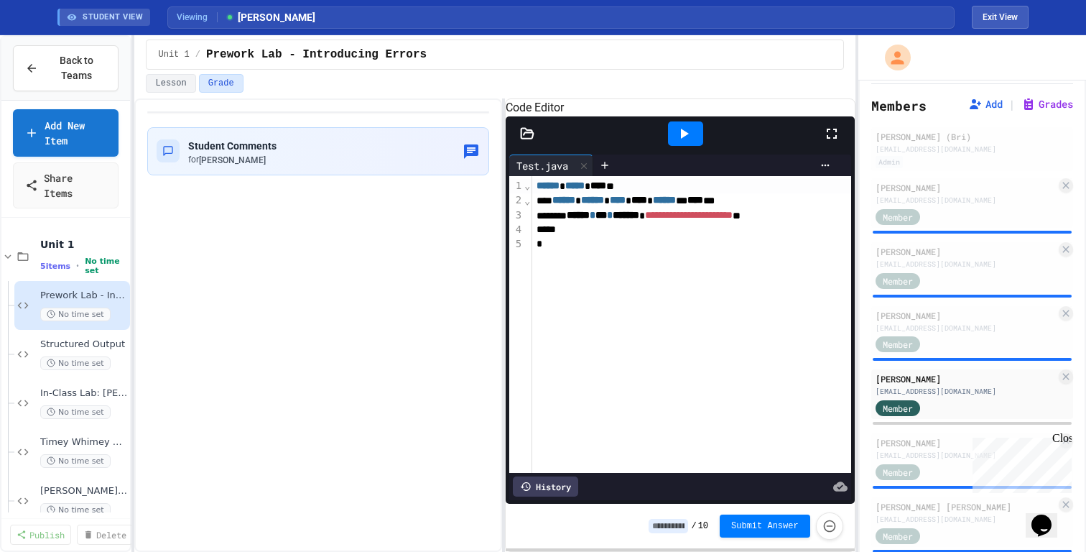
click at [562, 486] on div "History" at bounding box center [545, 486] width 65 height 20
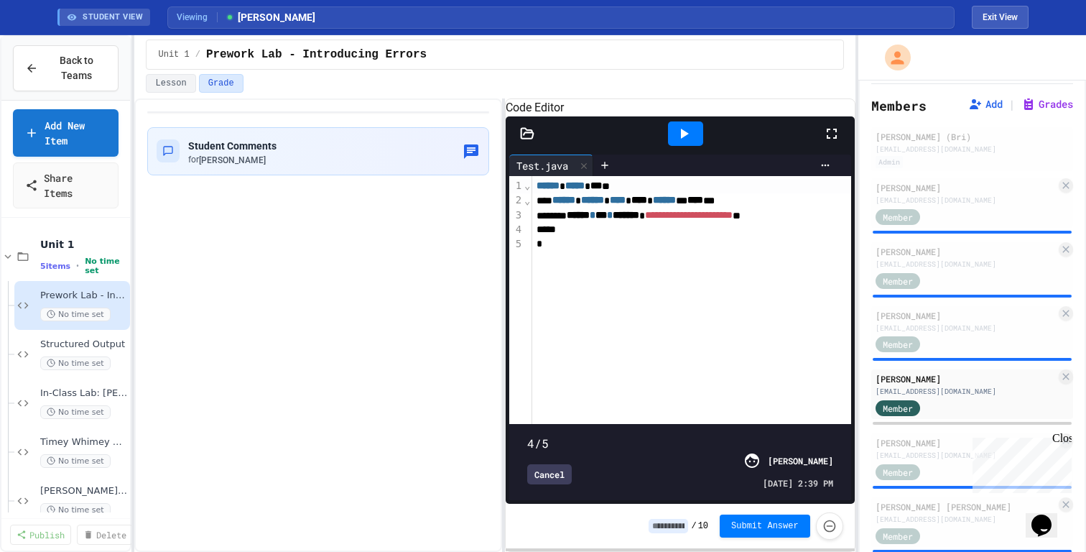
type input "*"
click at [527, 435] on span at bounding box center [527, 435] width 0 height 0
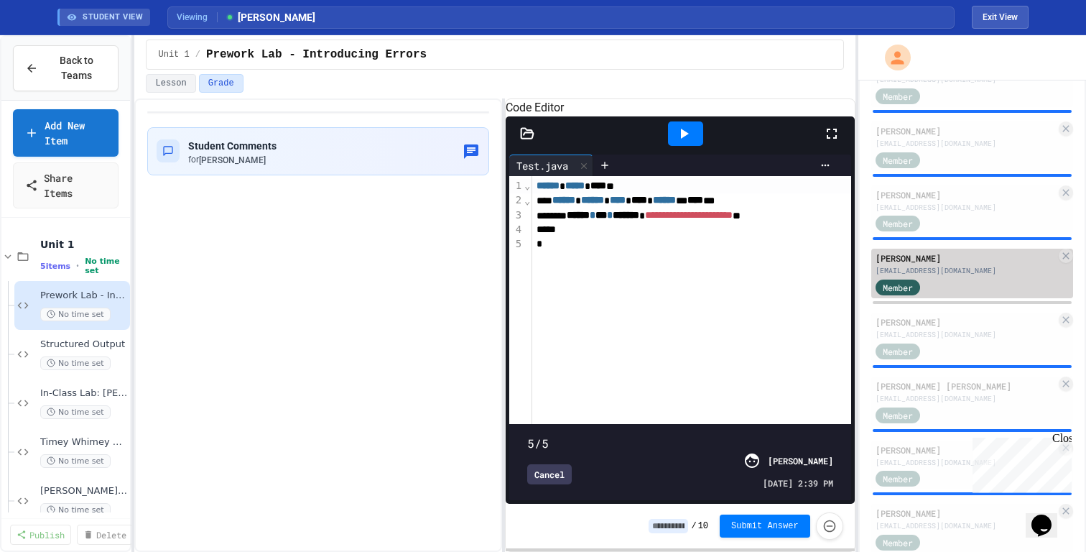
scroll to position [219, 0]
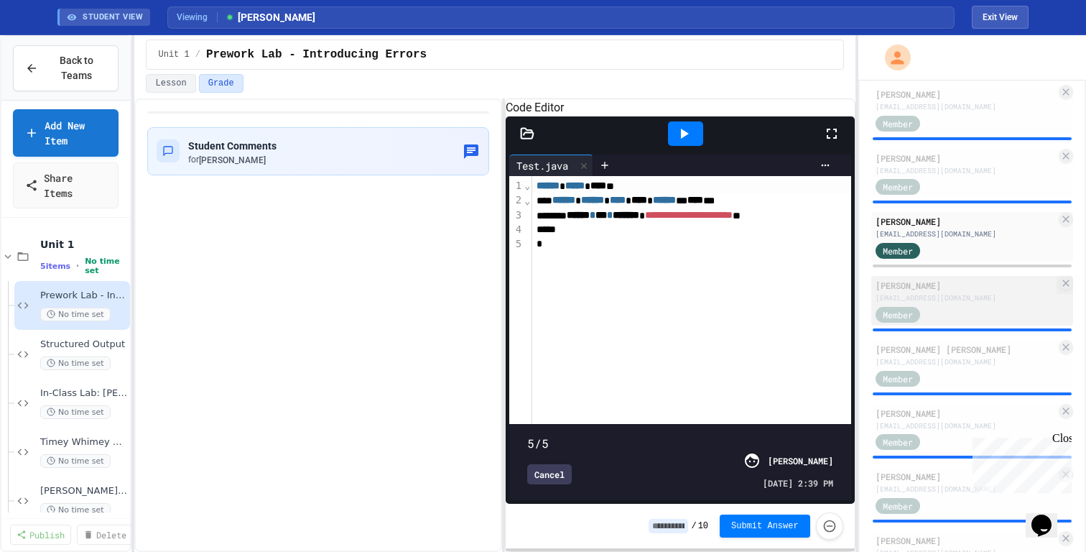
click at [969, 280] on div "[PERSON_NAME]" at bounding box center [965, 285] width 180 height 13
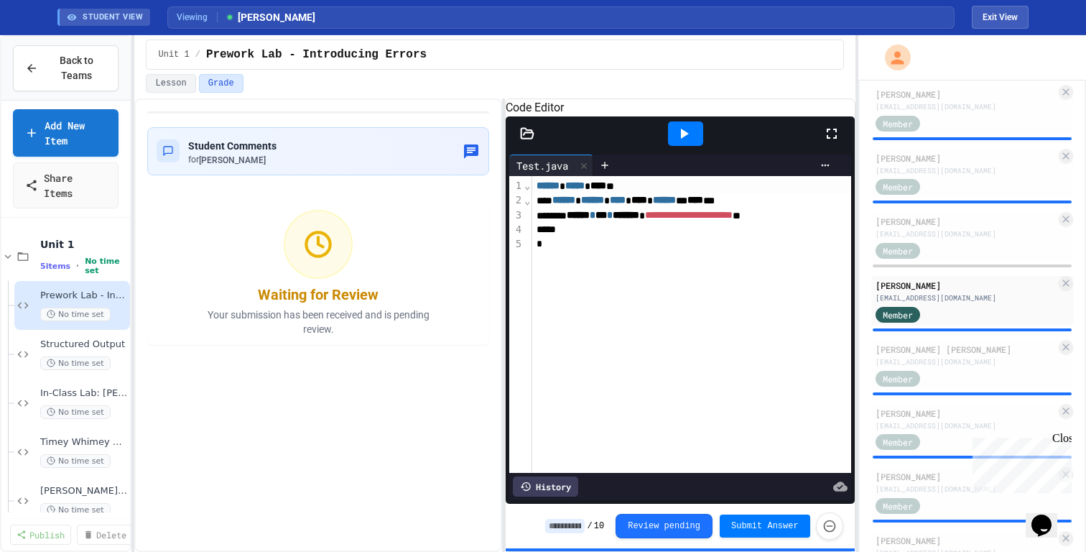
click at [560, 490] on div "History" at bounding box center [545, 486] width 65 height 20
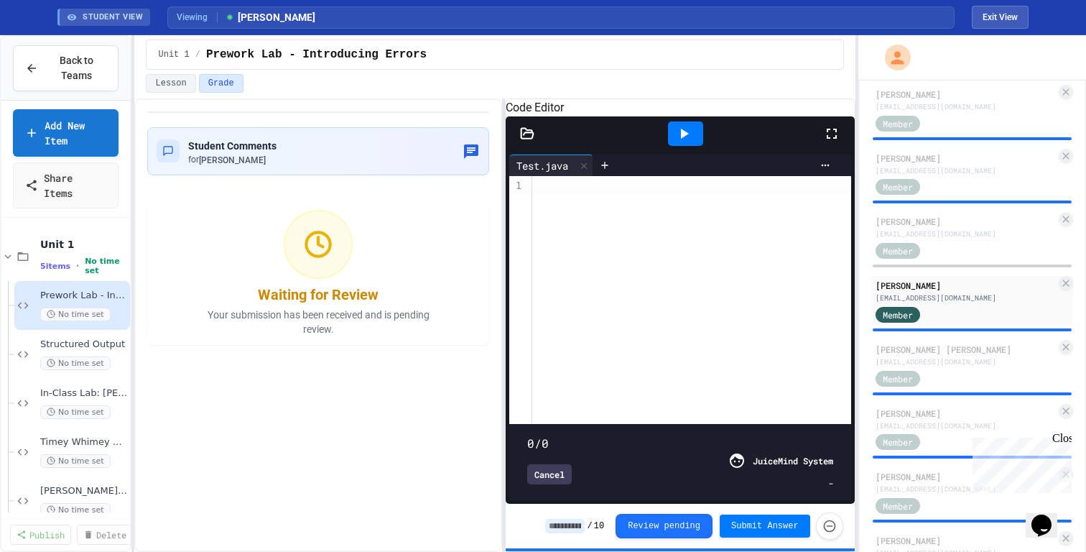
type input "**"
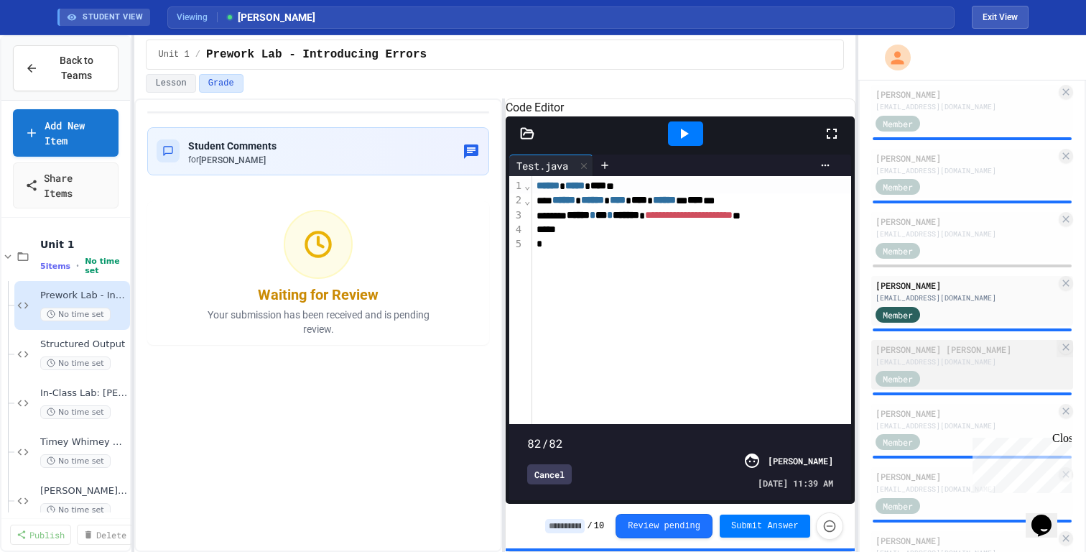
click at [962, 368] on div "Member" at bounding box center [965, 377] width 180 height 18
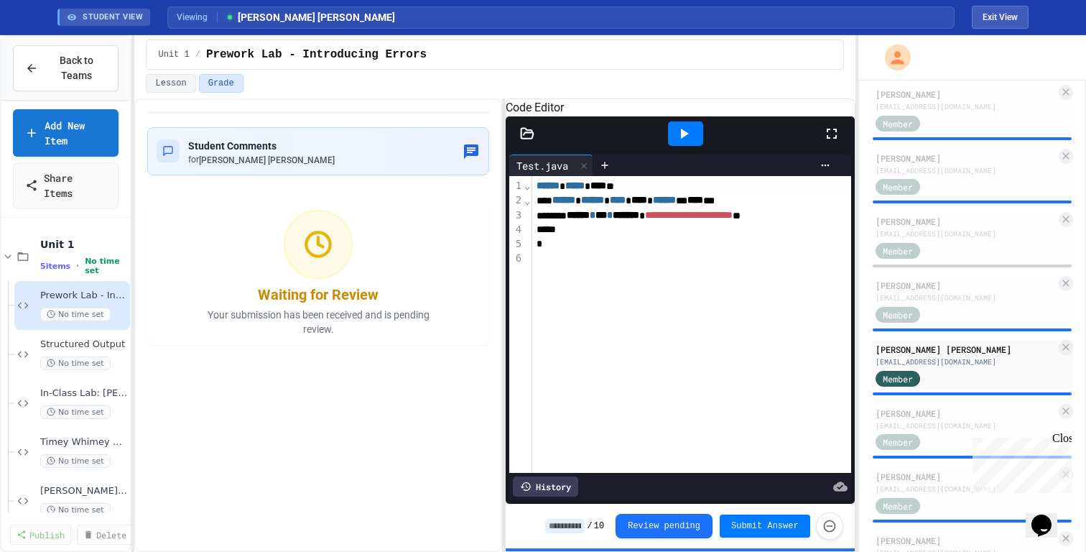
click at [559, 490] on div "History" at bounding box center [545, 486] width 65 height 20
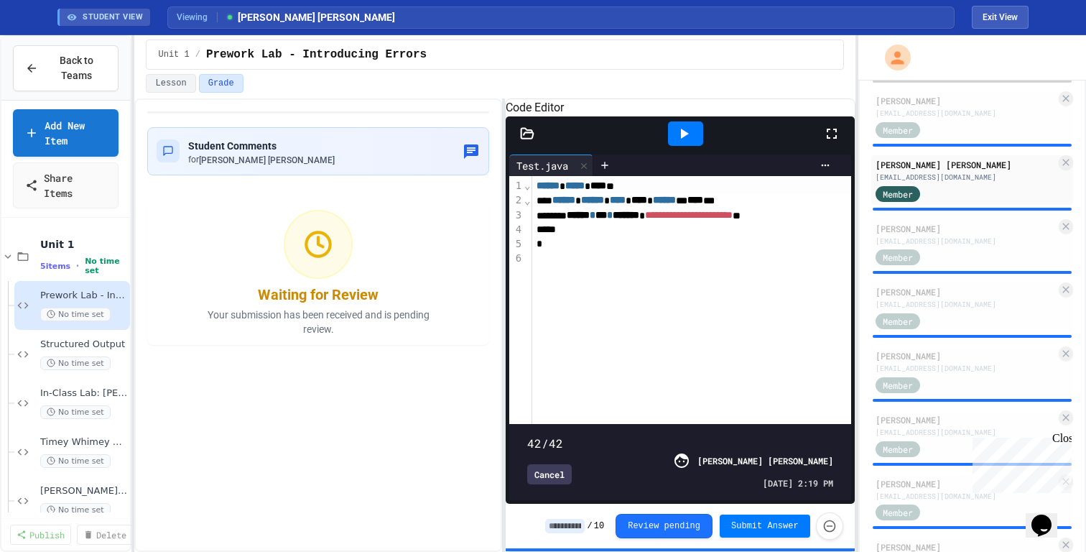
scroll to position [409, 0]
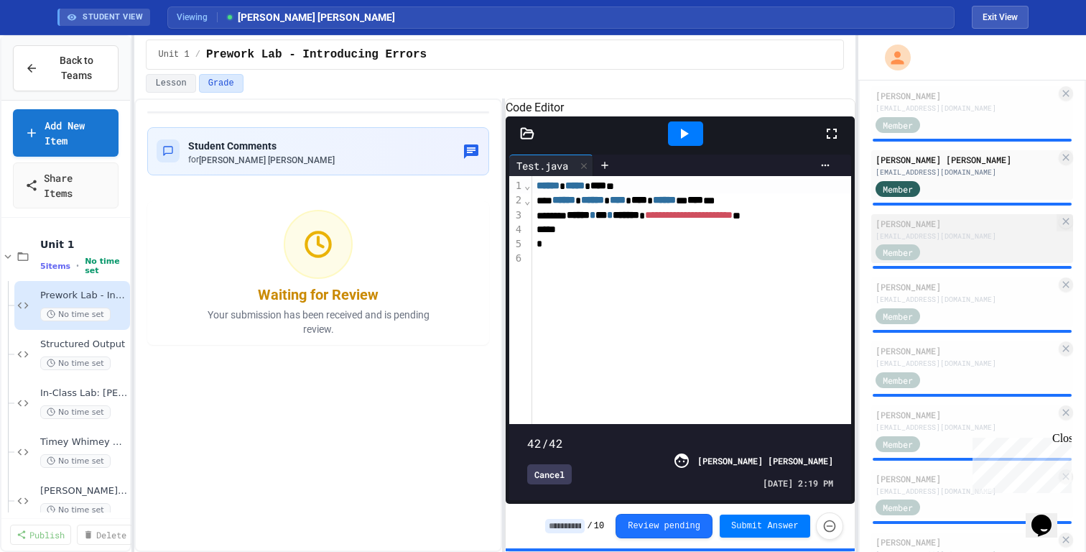
click at [976, 218] on div "[PERSON_NAME]" at bounding box center [965, 223] width 180 height 13
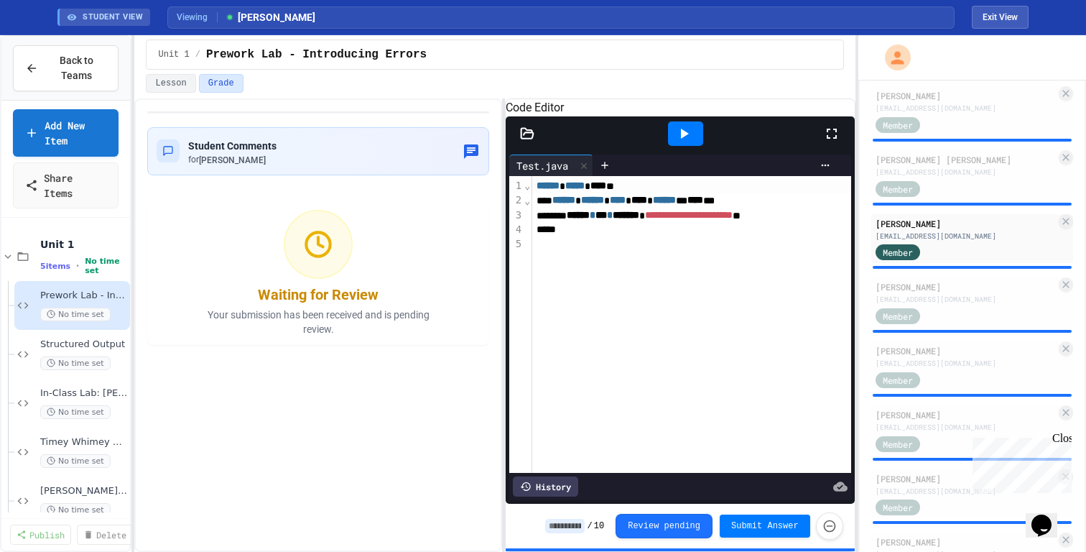
click at [557, 488] on div "History" at bounding box center [545, 486] width 65 height 20
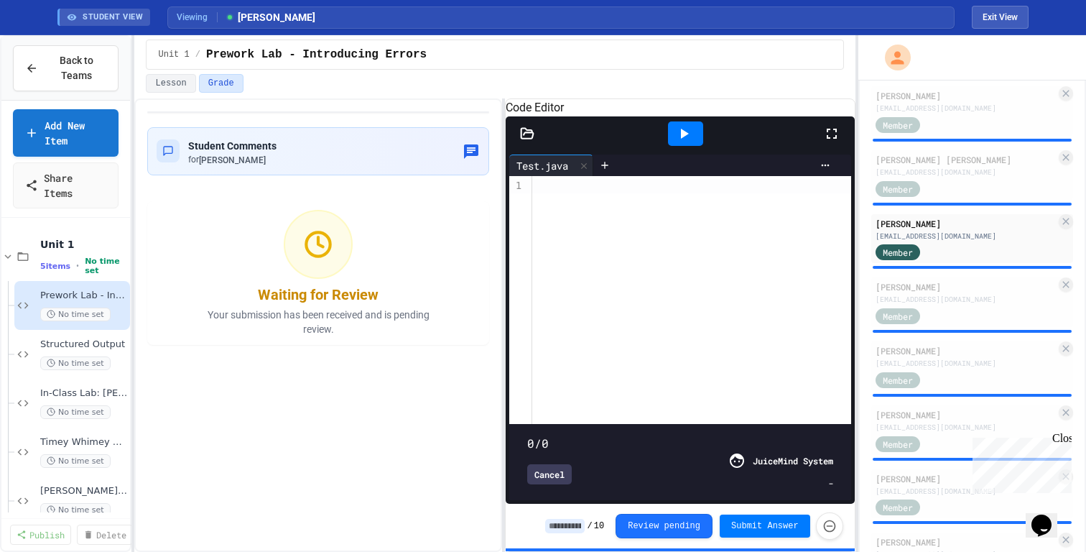
type input "**"
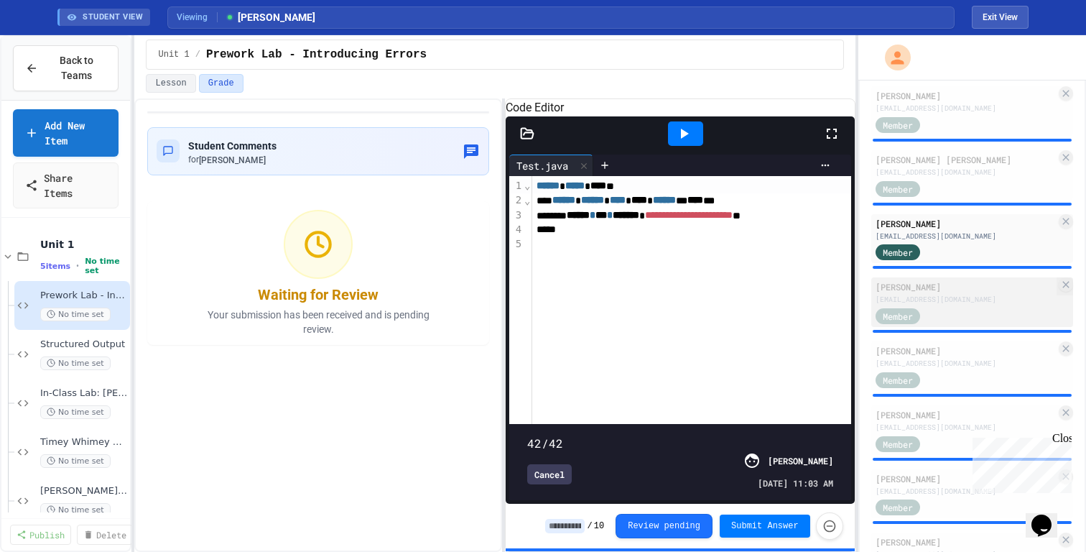
click at [916, 282] on div "[PERSON_NAME]" at bounding box center [965, 286] width 180 height 13
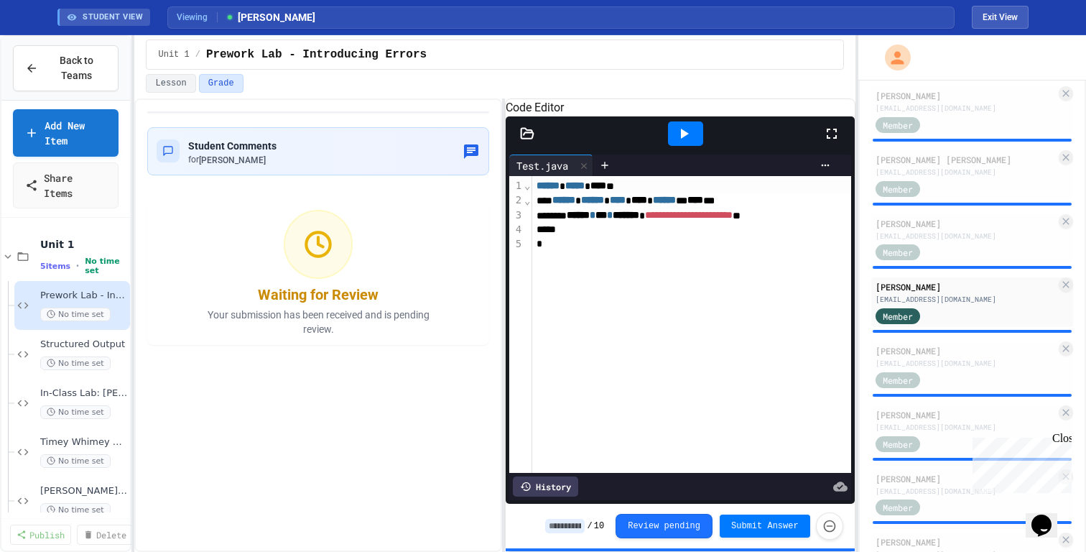
click at [563, 491] on div "History" at bounding box center [545, 486] width 65 height 20
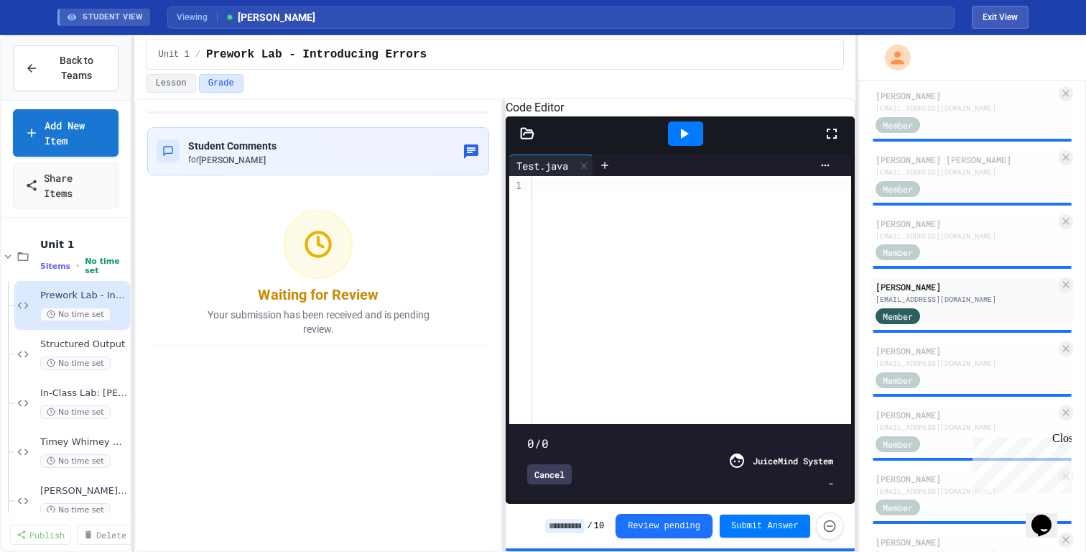
type input "**"
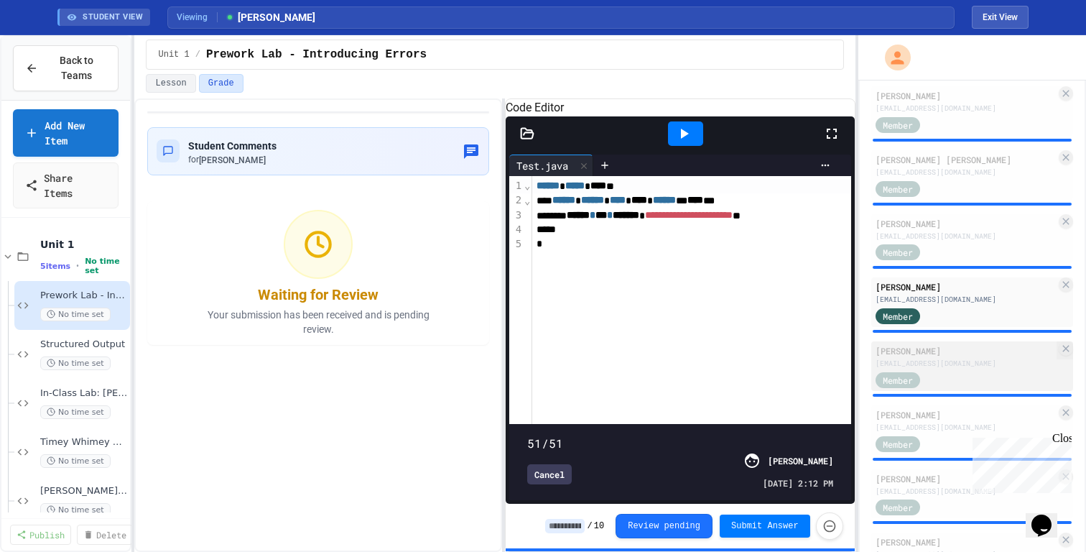
click at [944, 369] on div "[PERSON_NAME] [EMAIL_ADDRESS][DOMAIN_NAME] Member" at bounding box center [972, 366] width 202 height 50
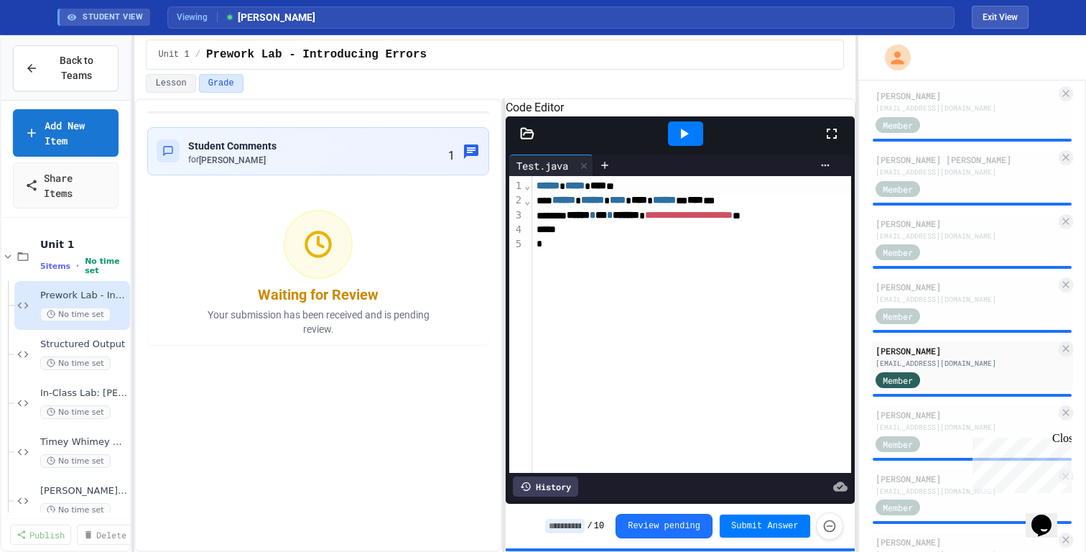
click at [558, 489] on div "History" at bounding box center [545, 486] width 65 height 20
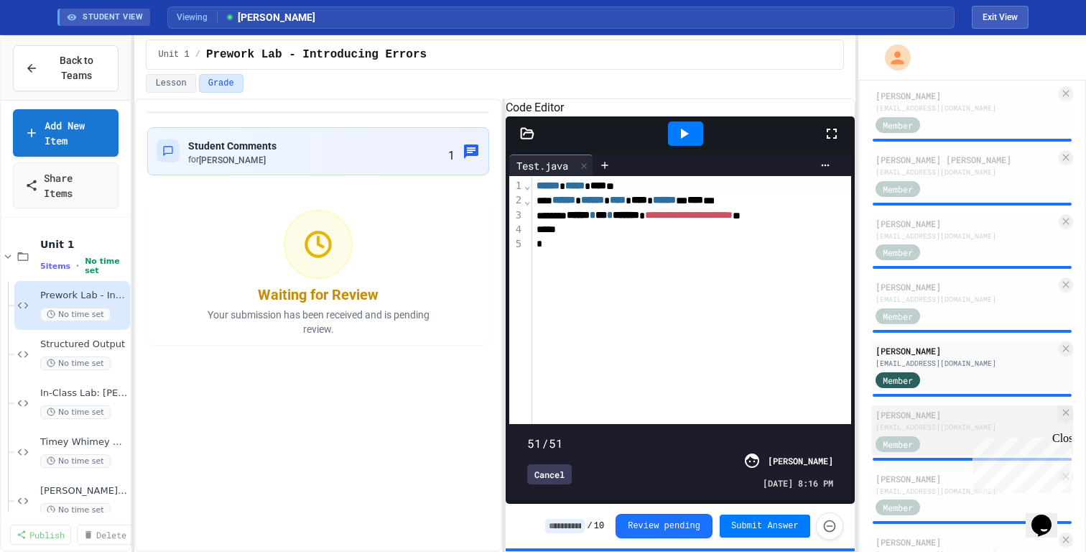
click at [972, 415] on div "[PERSON_NAME]" at bounding box center [965, 414] width 180 height 13
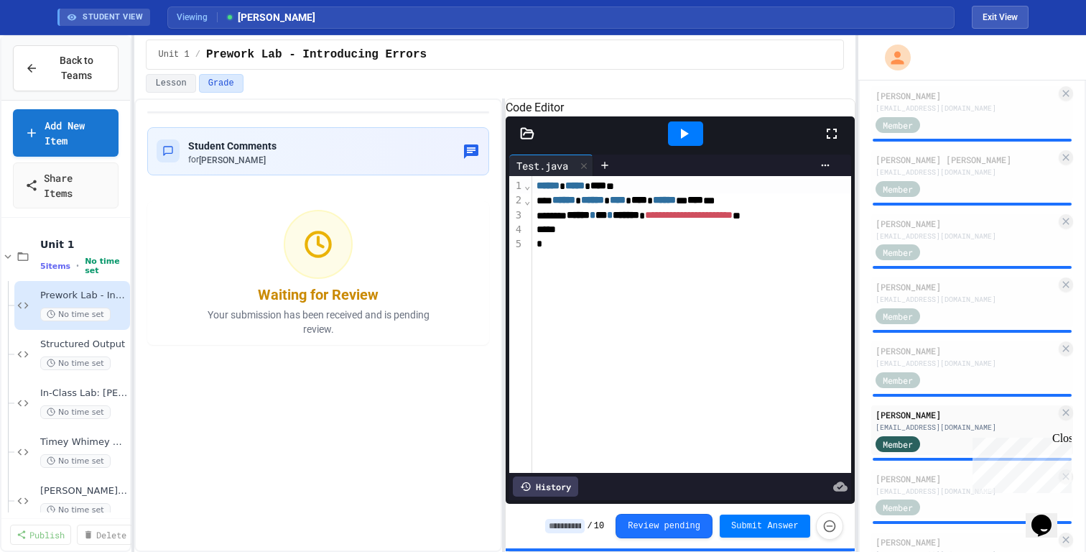
click at [540, 487] on div "History" at bounding box center [545, 486] width 65 height 20
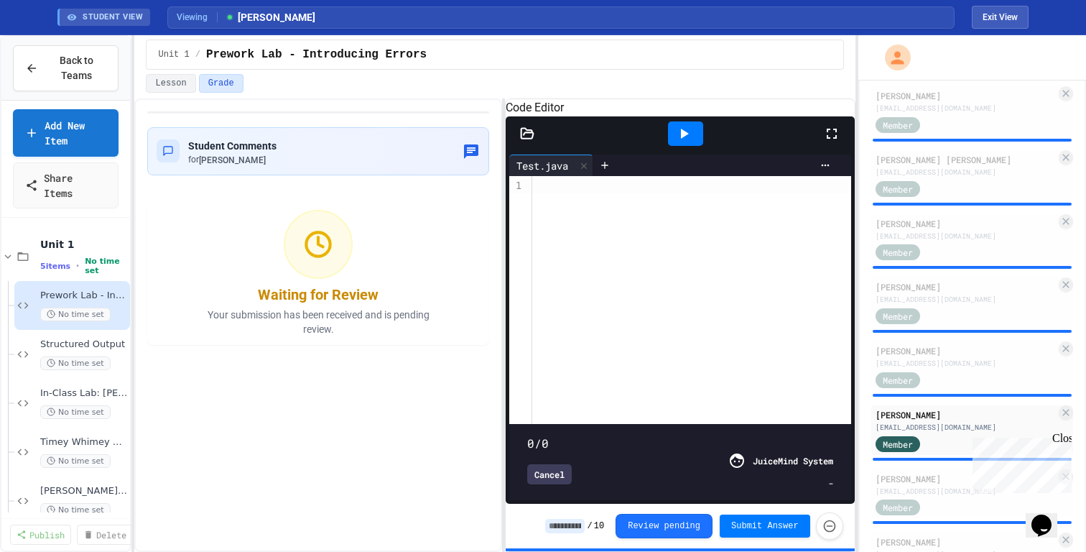
type input "**"
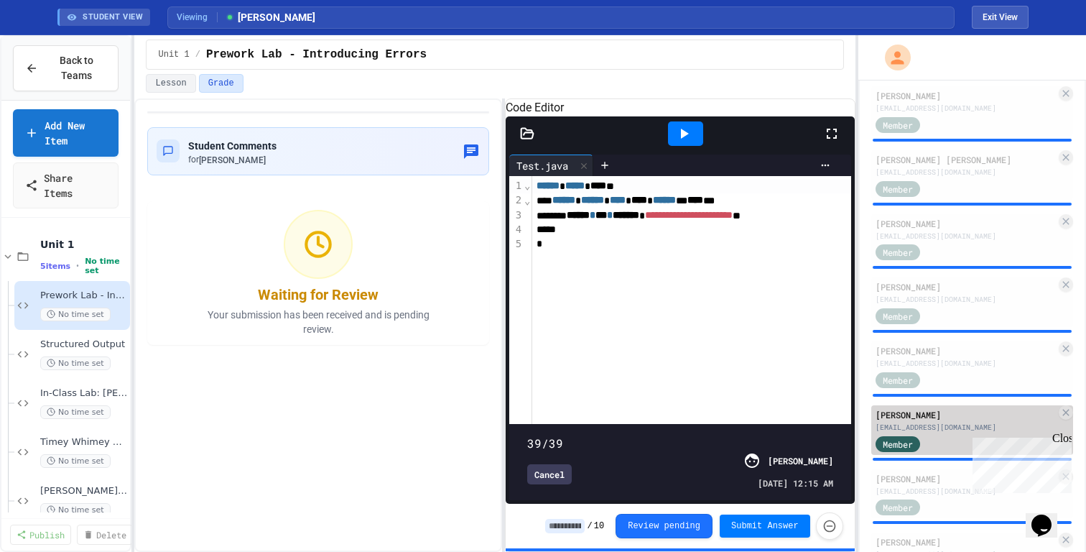
scroll to position [476, 0]
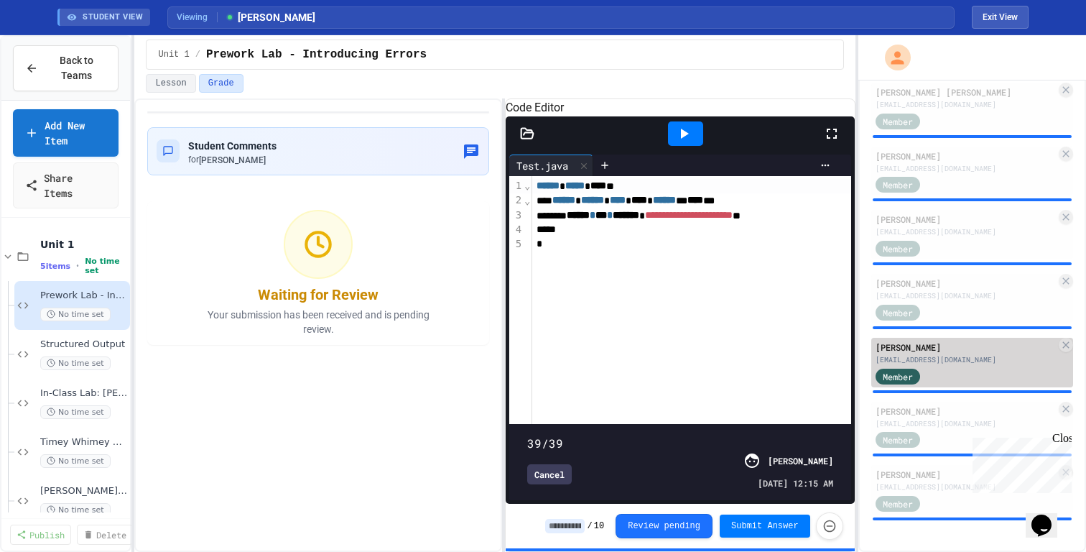
click at [920, 413] on div "[PERSON_NAME]" at bounding box center [965, 410] width 180 height 13
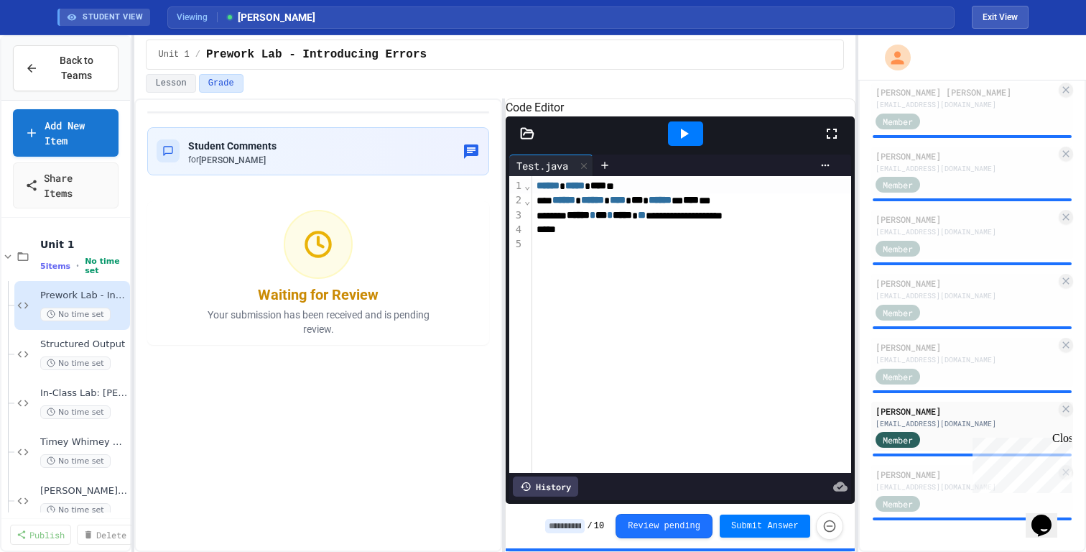
click at [566, 491] on div "History" at bounding box center [545, 486] width 65 height 20
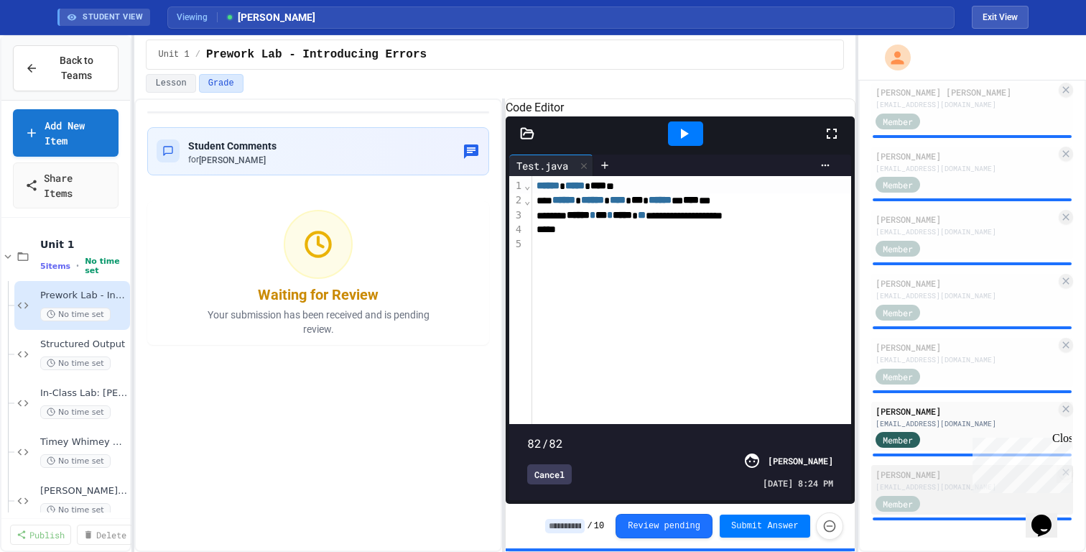
click at [931, 487] on div "[EMAIL_ADDRESS][DOMAIN_NAME]" at bounding box center [965, 486] width 180 height 11
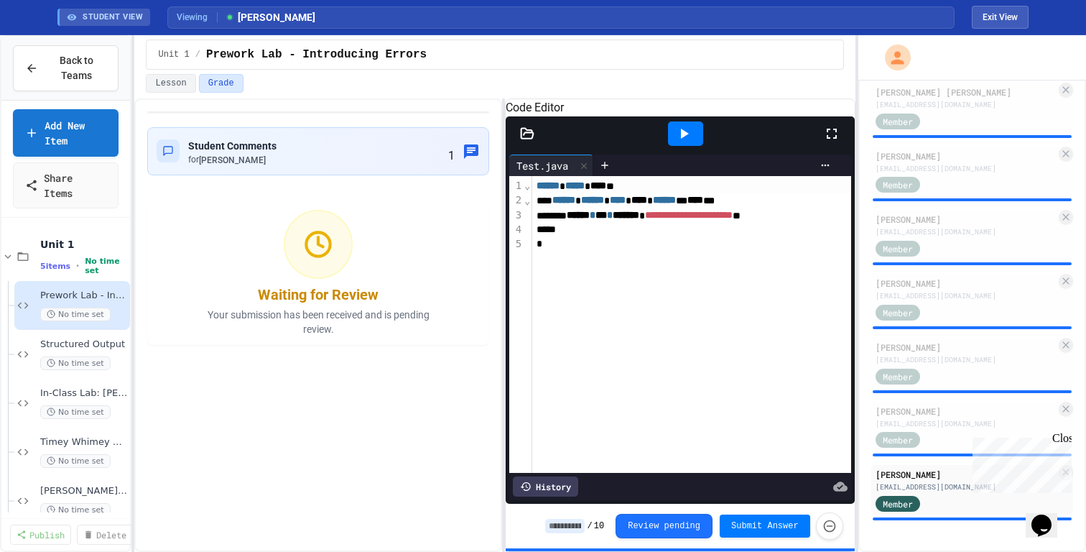
click at [547, 489] on div "History" at bounding box center [545, 486] width 65 height 20
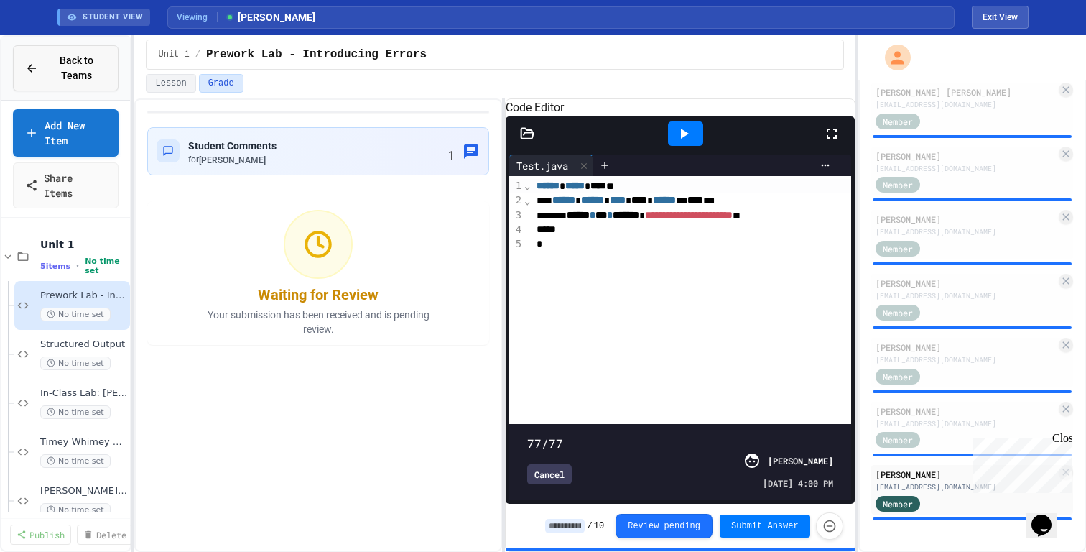
click at [60, 65] on span "Back to Teams" at bounding box center [77, 68] width 60 height 30
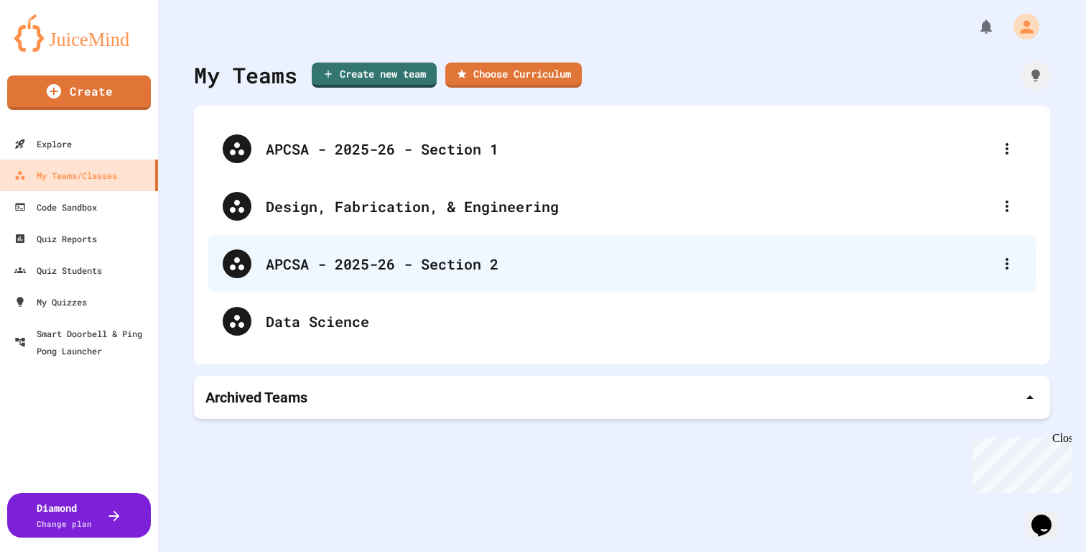
click at [303, 259] on div "APCSA - 2025-26 - Section 2" at bounding box center [629, 264] width 727 height 22
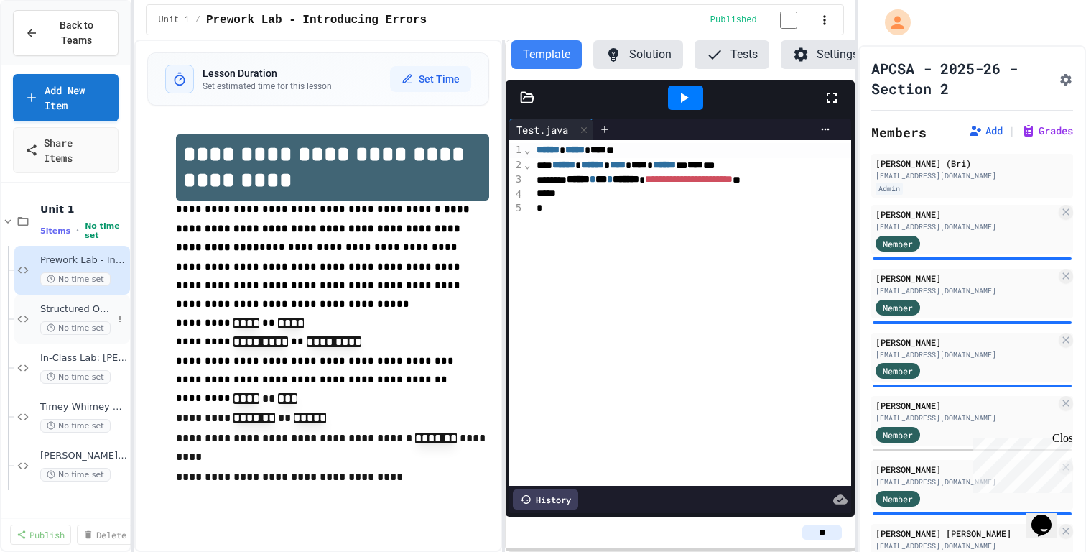
click at [80, 303] on span "Structured Output" at bounding box center [76, 309] width 73 height 12
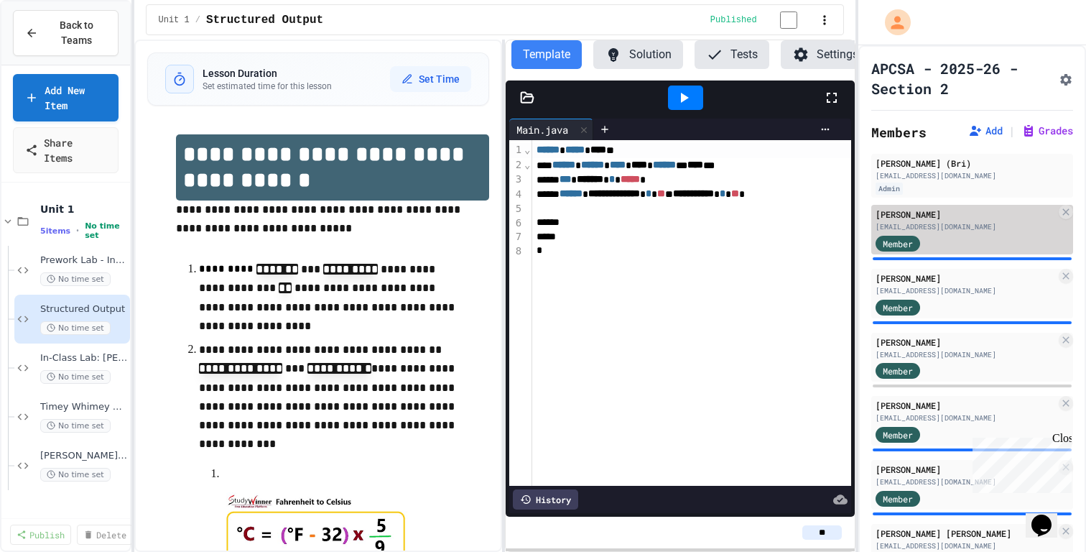
click at [946, 212] on div "[PERSON_NAME]" at bounding box center [965, 214] width 180 height 13
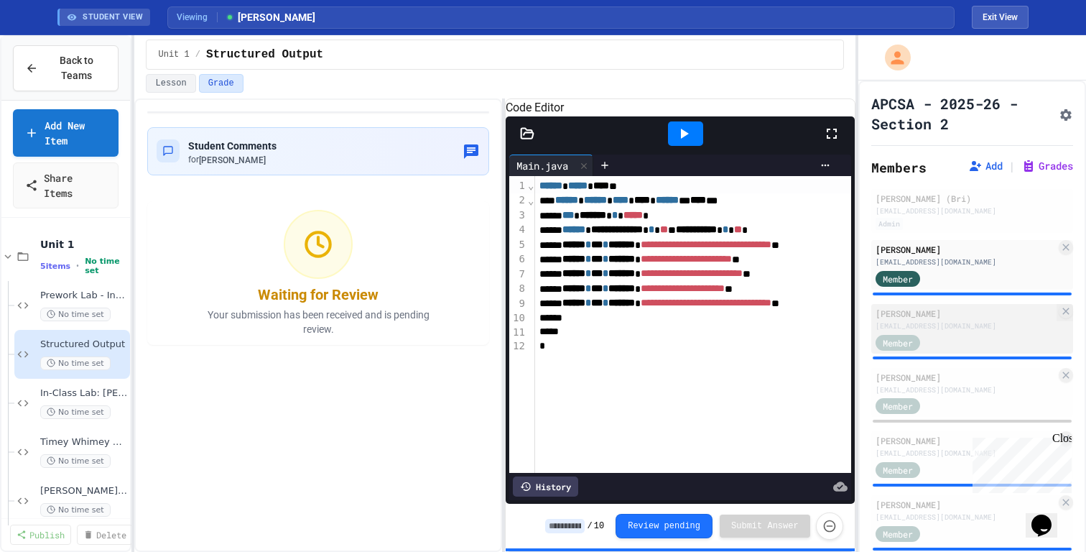
click at [940, 325] on div "[EMAIL_ADDRESS][DOMAIN_NAME]" at bounding box center [965, 325] width 180 height 11
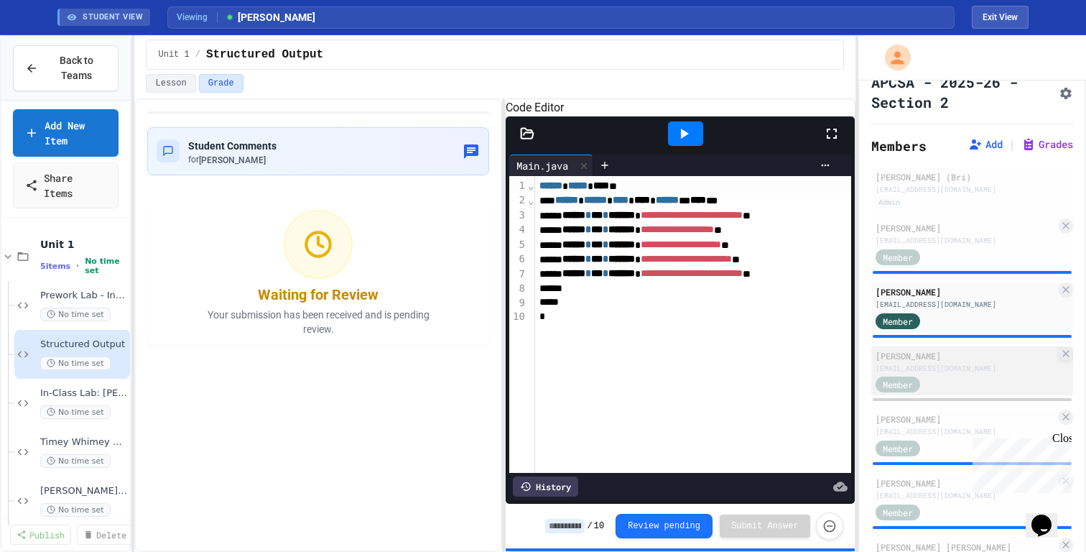
scroll to position [26, 0]
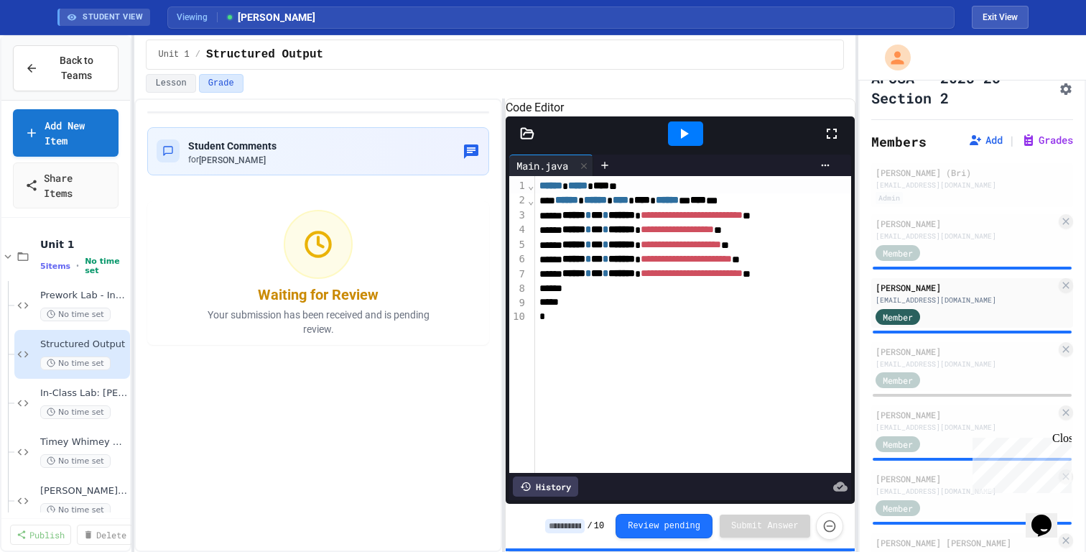
click at [691, 142] on icon at bounding box center [683, 133] width 17 height 17
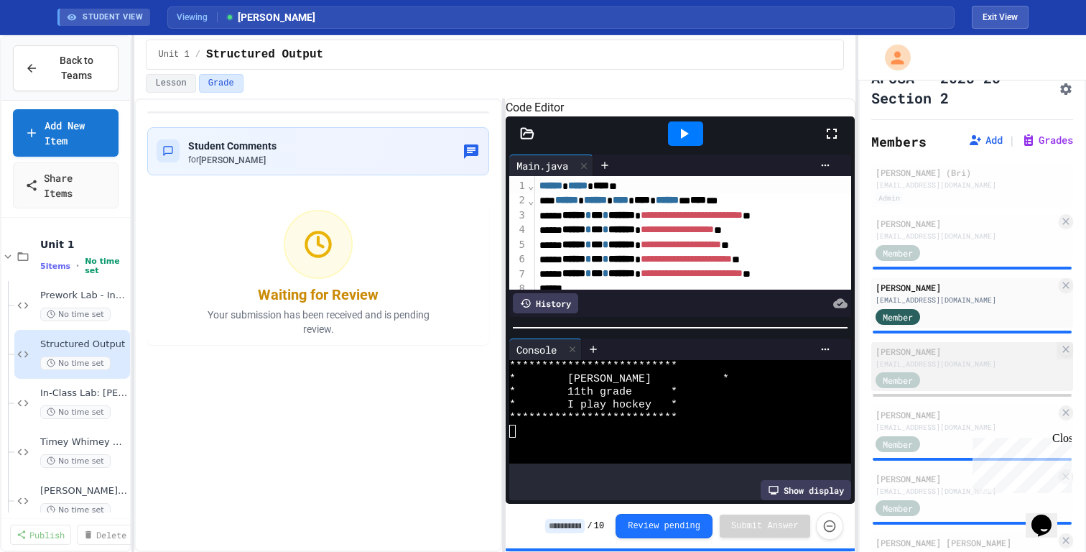
click at [952, 371] on div "Member" at bounding box center [965, 380] width 180 height 18
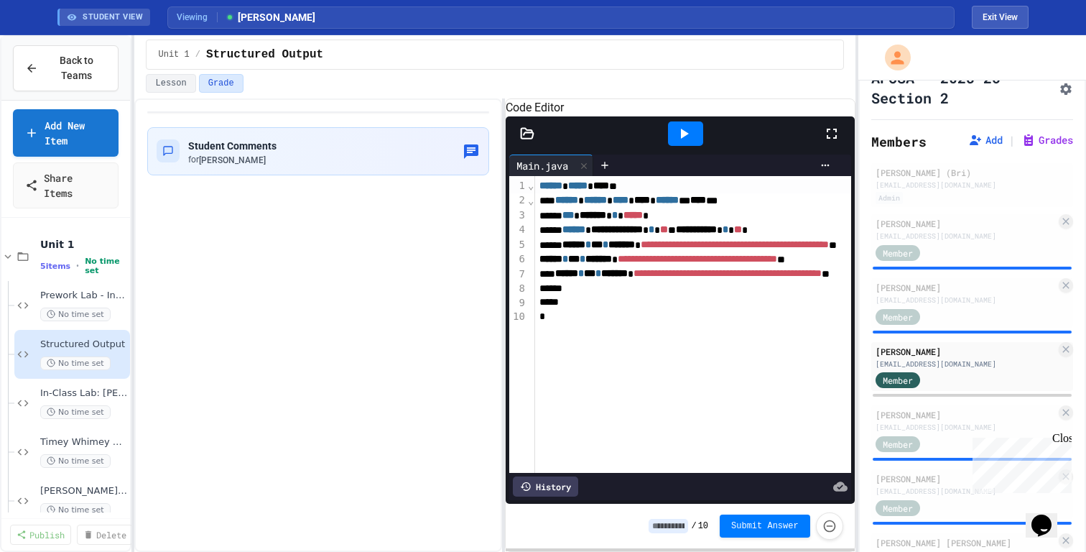
click at [687, 142] on icon at bounding box center [683, 133] width 17 height 17
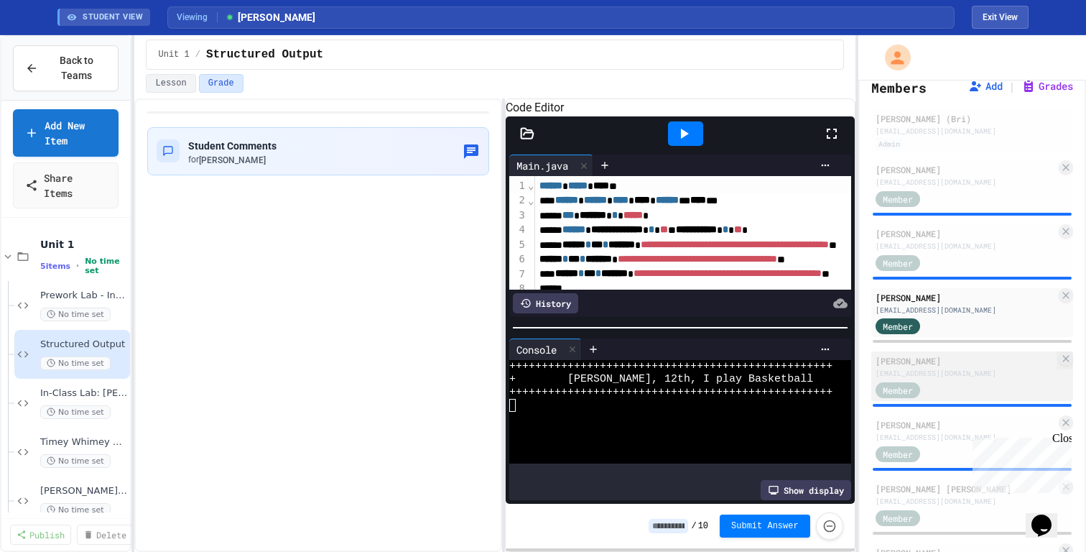
scroll to position [88, 0]
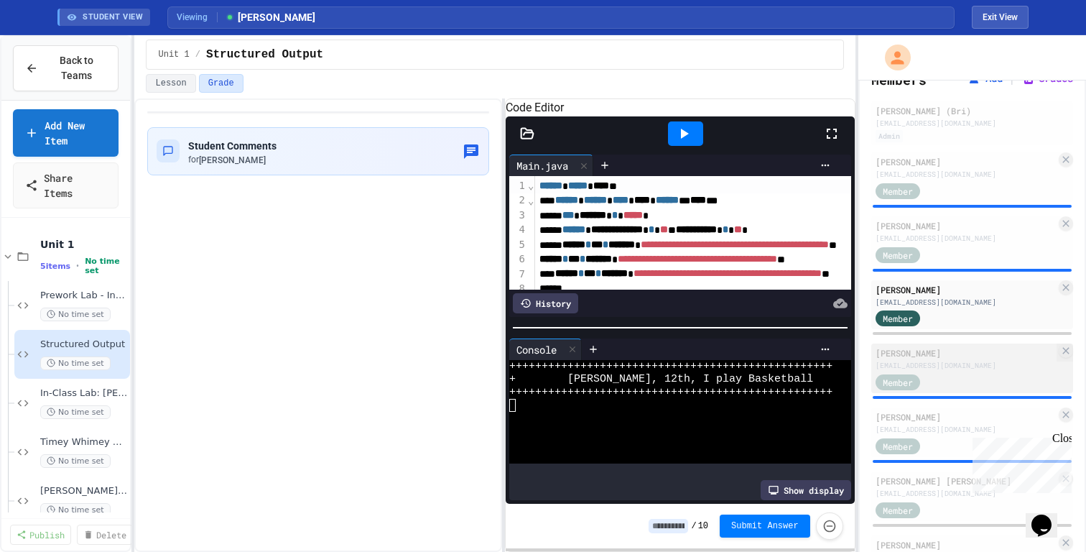
click at [942, 376] on div "Member" at bounding box center [911, 381] width 72 height 18
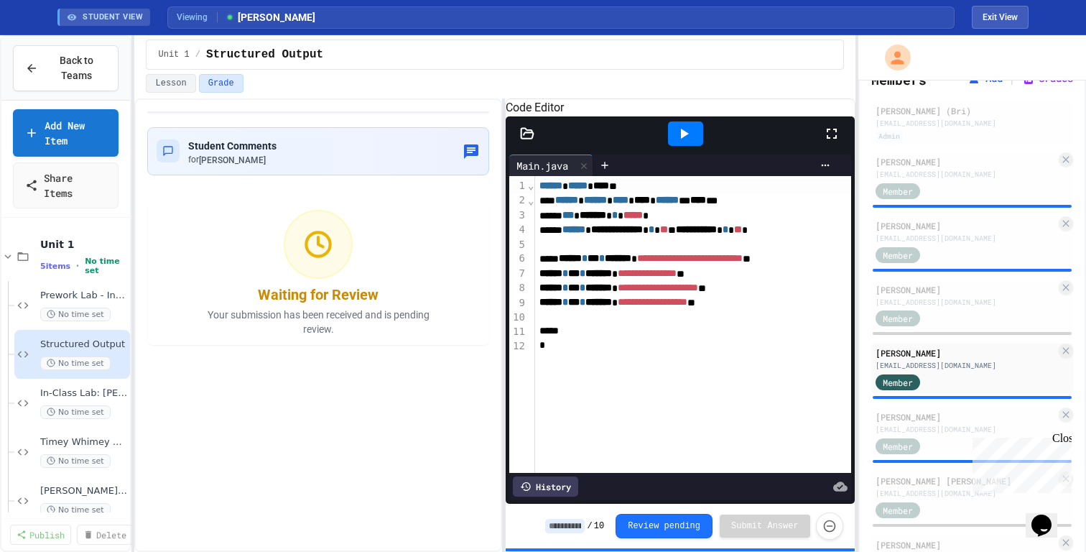
click at [690, 142] on icon at bounding box center [683, 133] width 17 height 17
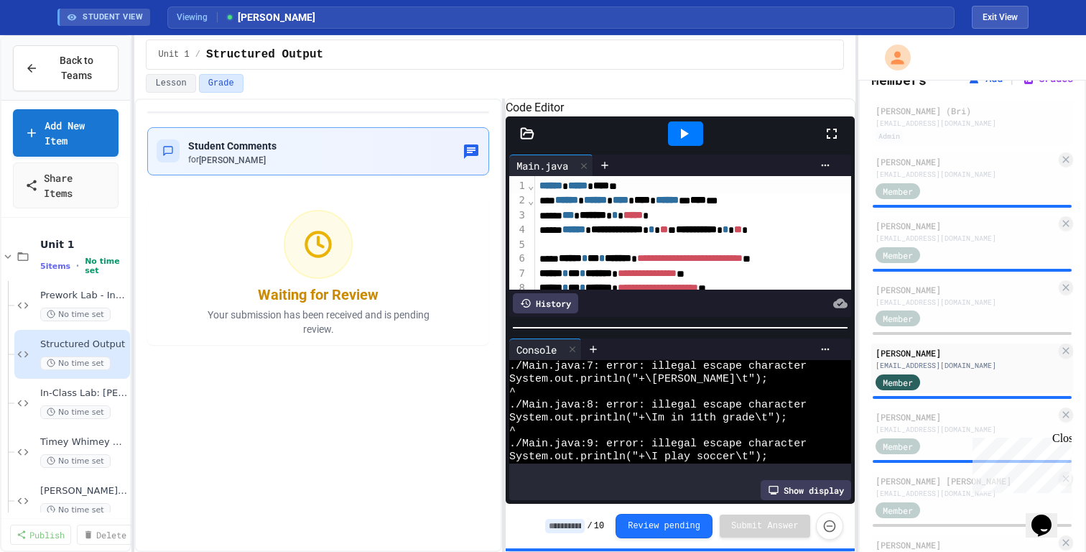
click at [277, 154] on div "for [PERSON_NAME]" at bounding box center [232, 160] width 88 height 12
type textarea "**********"
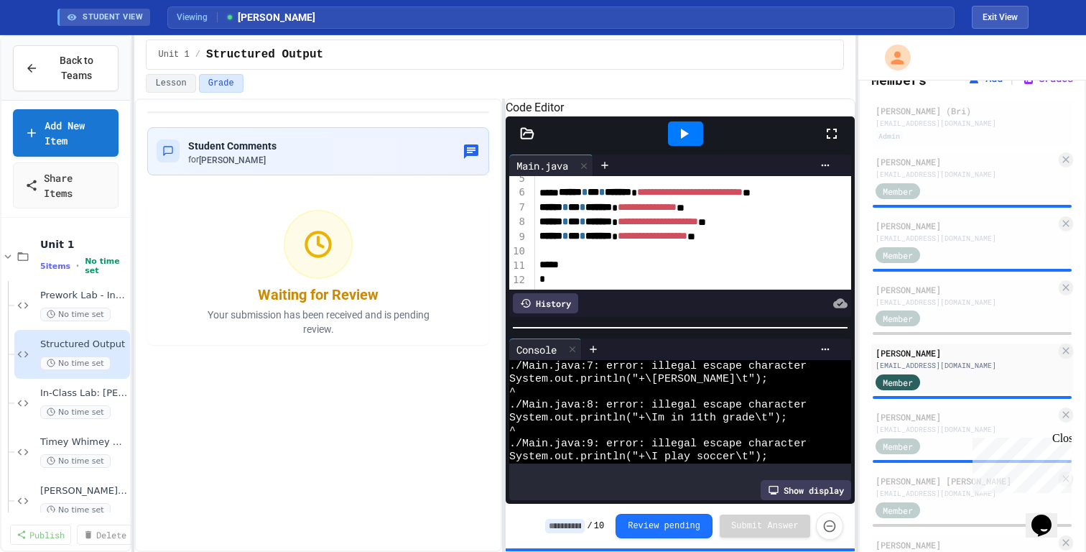
scroll to position [75, 0]
click at [942, 422] on div "[PERSON_NAME]" at bounding box center [965, 416] width 180 height 13
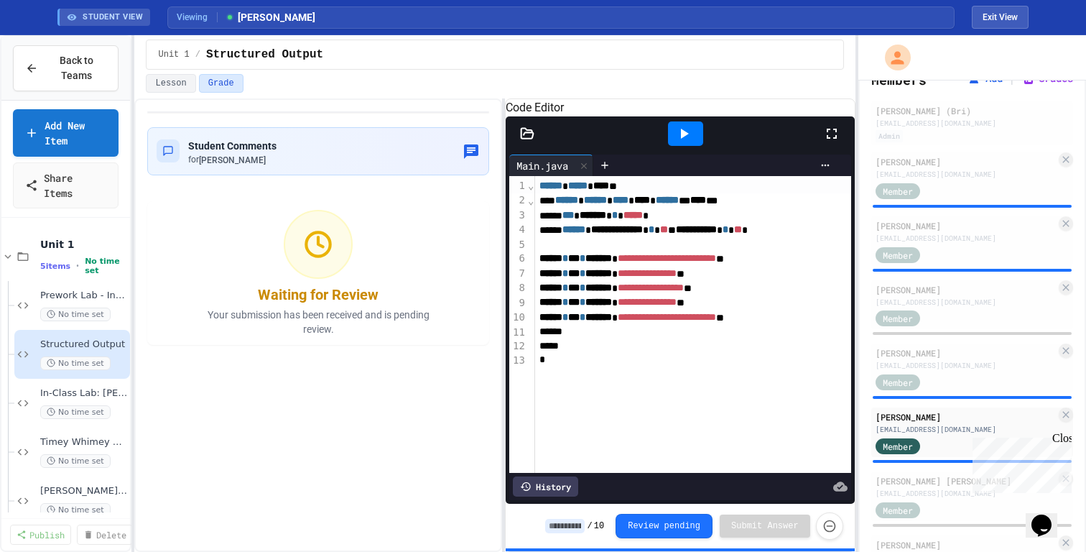
click at [573, 522] on input at bounding box center [565, 526] width 40 height 14
click at [689, 142] on icon at bounding box center [683, 133] width 17 height 17
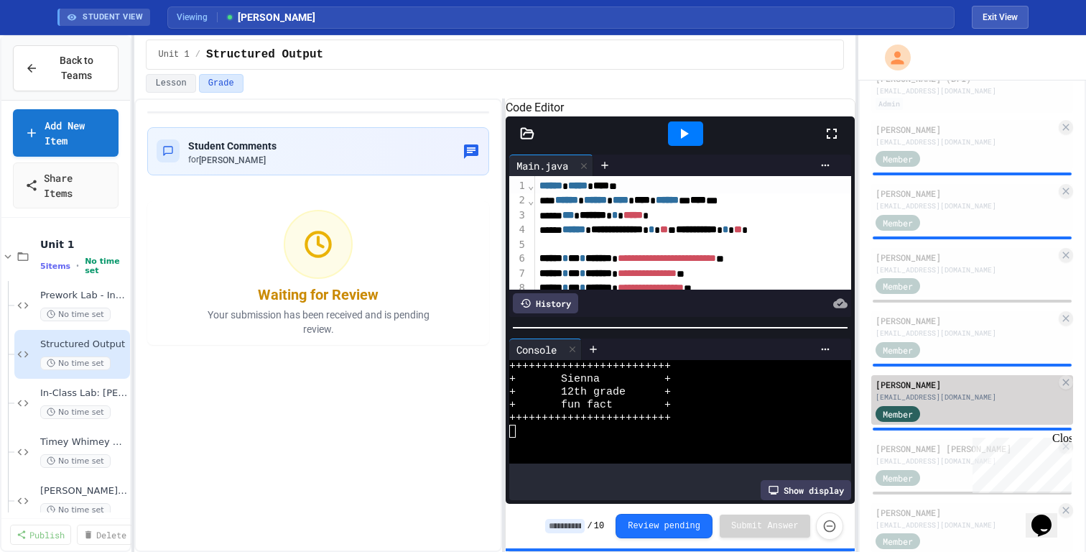
scroll to position [136, 0]
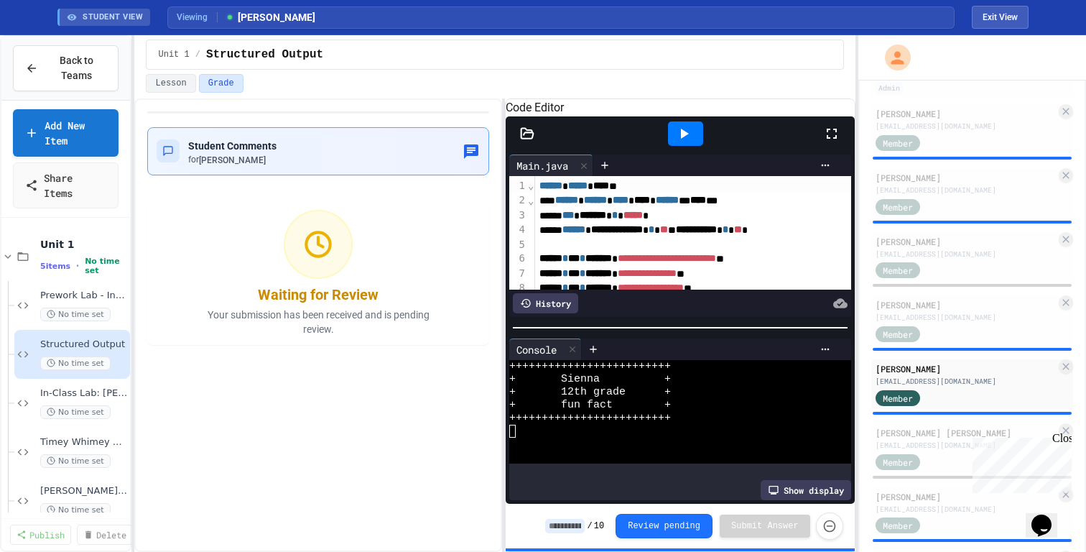
click at [362, 172] on div "Student Comments for [PERSON_NAME]" at bounding box center [318, 151] width 342 height 48
drag, startPoint x: 514, startPoint y: 460, endPoint x: 447, endPoint y: 461, distance: 66.8
type textarea "**********"
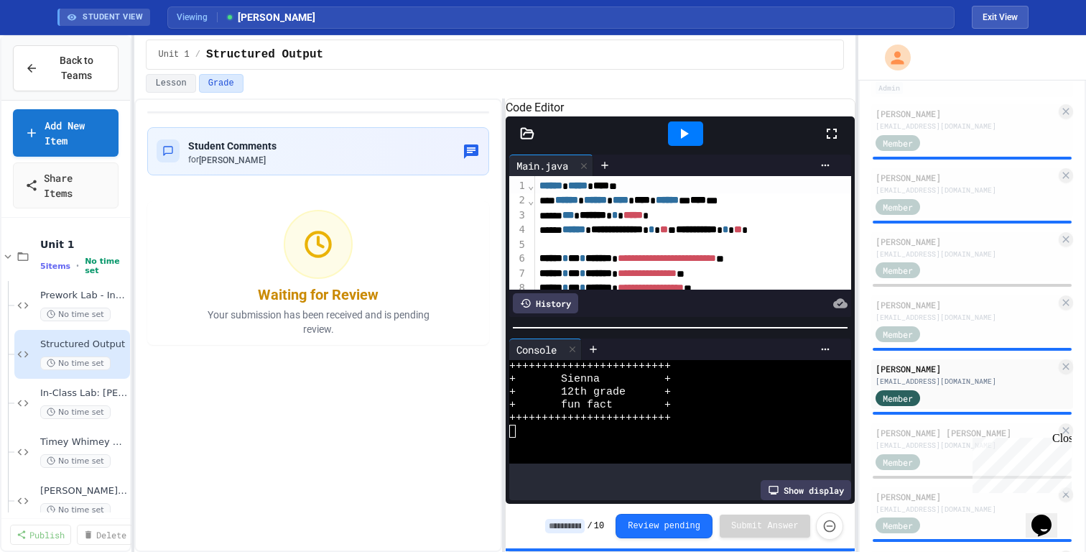
click at [931, 432] on div "[PERSON_NAME] [PERSON_NAME]" at bounding box center [965, 432] width 180 height 13
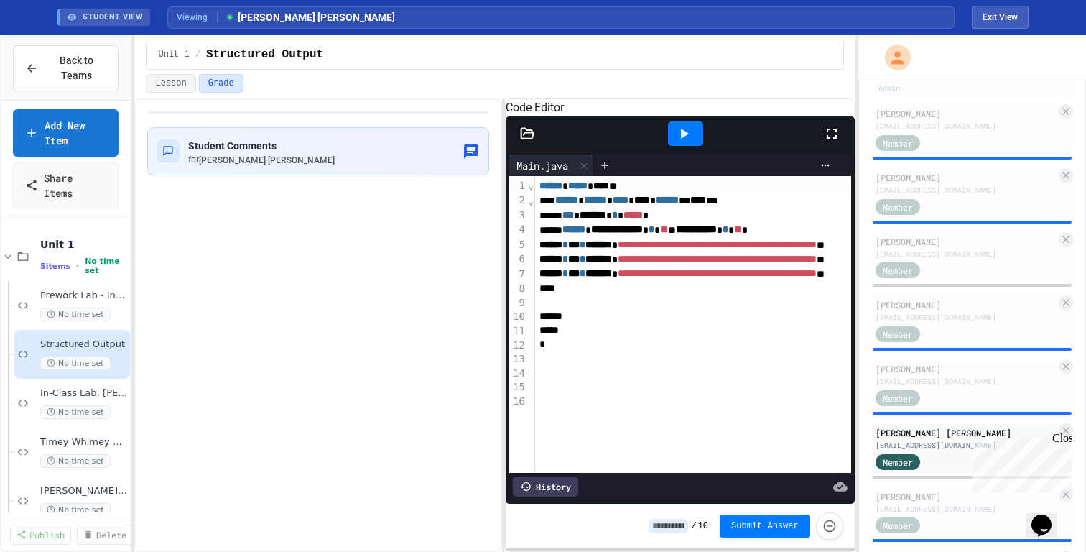
click at [693, 146] on div at bounding box center [685, 133] width 35 height 24
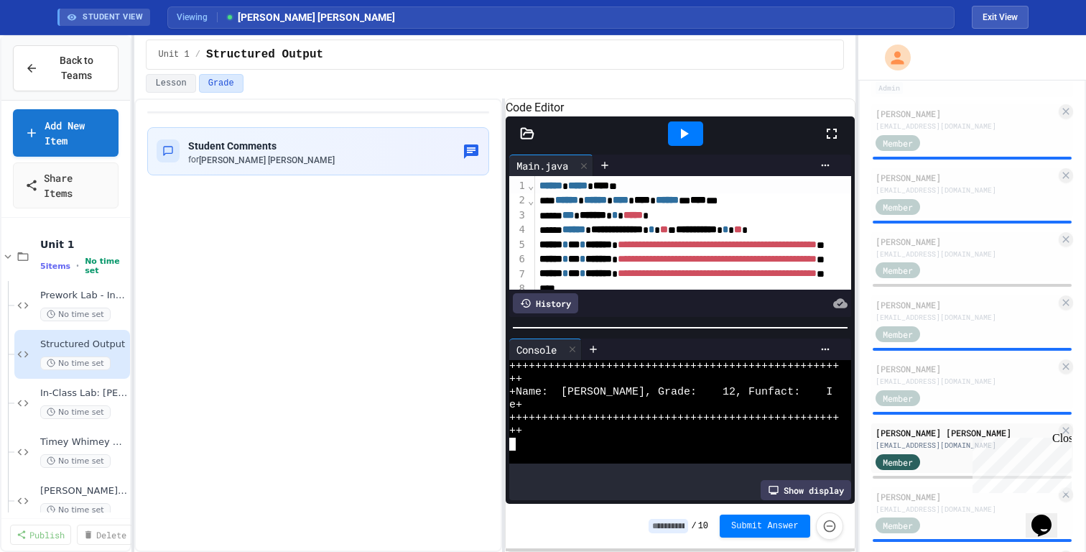
click at [715, 409] on div "e+" at bounding box center [674, 405] width 330 height 13
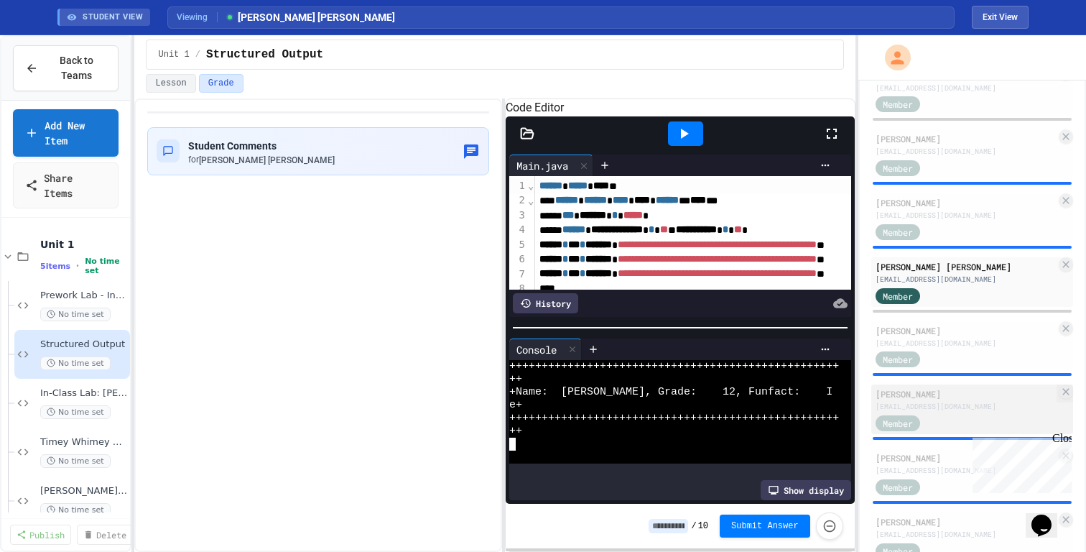
scroll to position [307, 0]
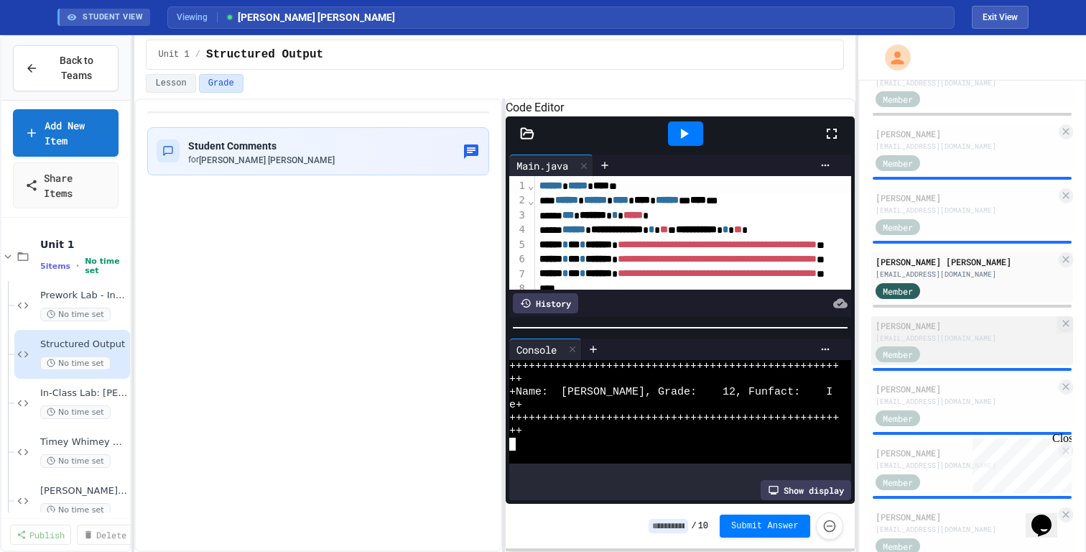
click at [932, 327] on div "[PERSON_NAME]" at bounding box center [965, 325] width 180 height 13
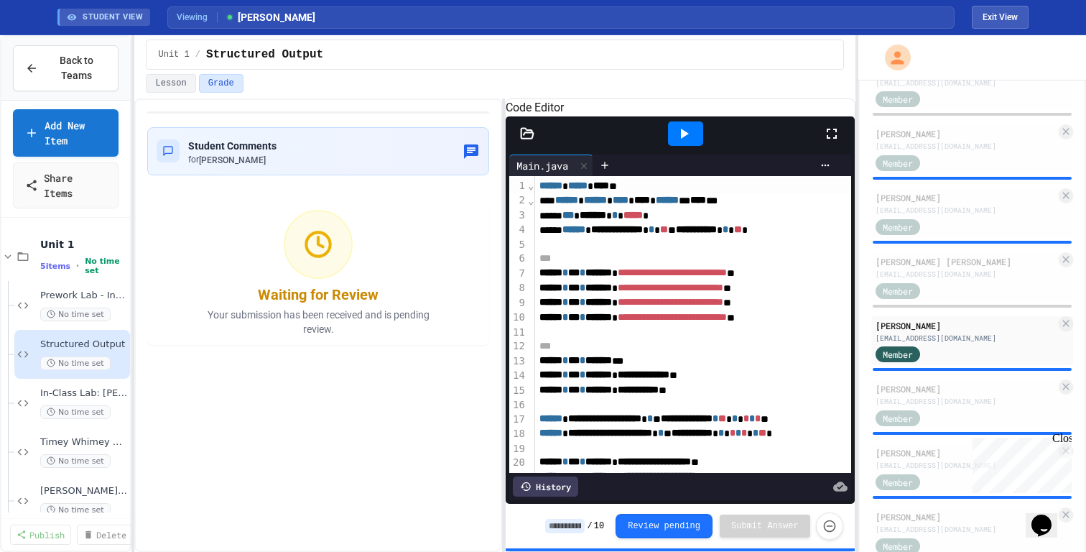
click at [687, 142] on icon at bounding box center [683, 133] width 17 height 17
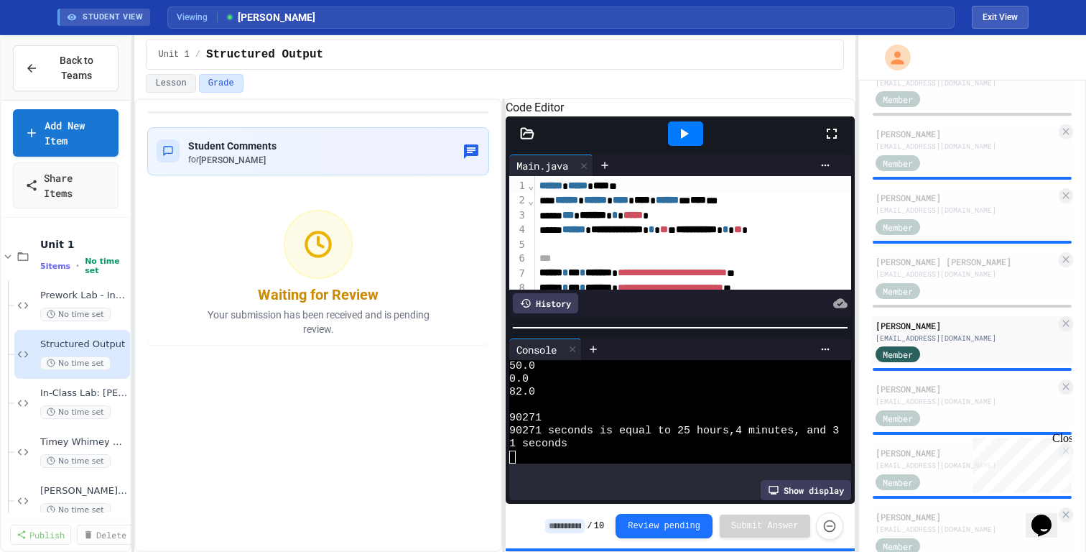
scroll to position [78, 0]
click at [966, 387] on div "[PERSON_NAME]" at bounding box center [965, 388] width 180 height 13
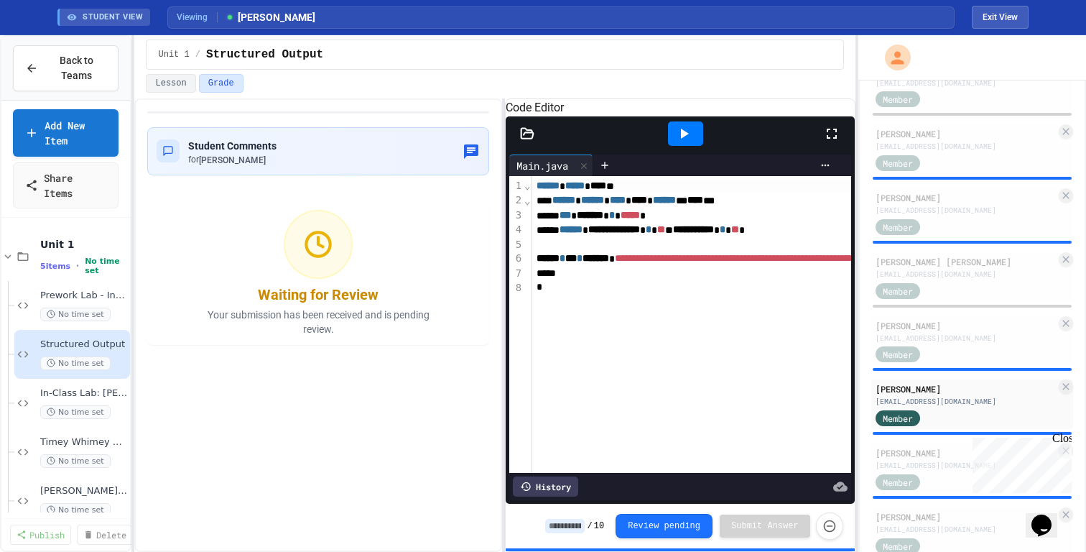
click at [691, 142] on icon at bounding box center [683, 133] width 17 height 17
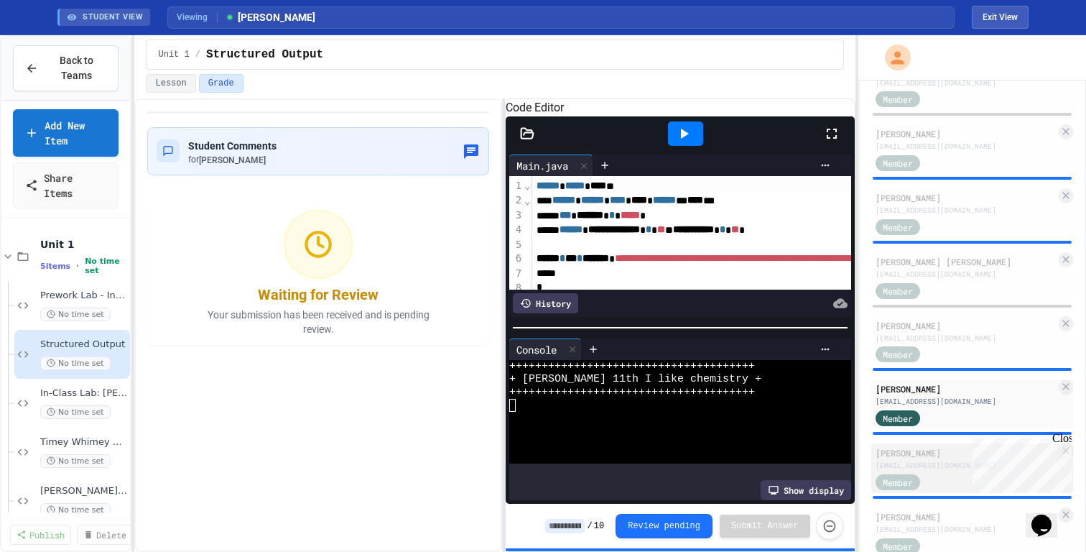
click at [944, 457] on div "[PERSON_NAME]" at bounding box center [965, 452] width 180 height 13
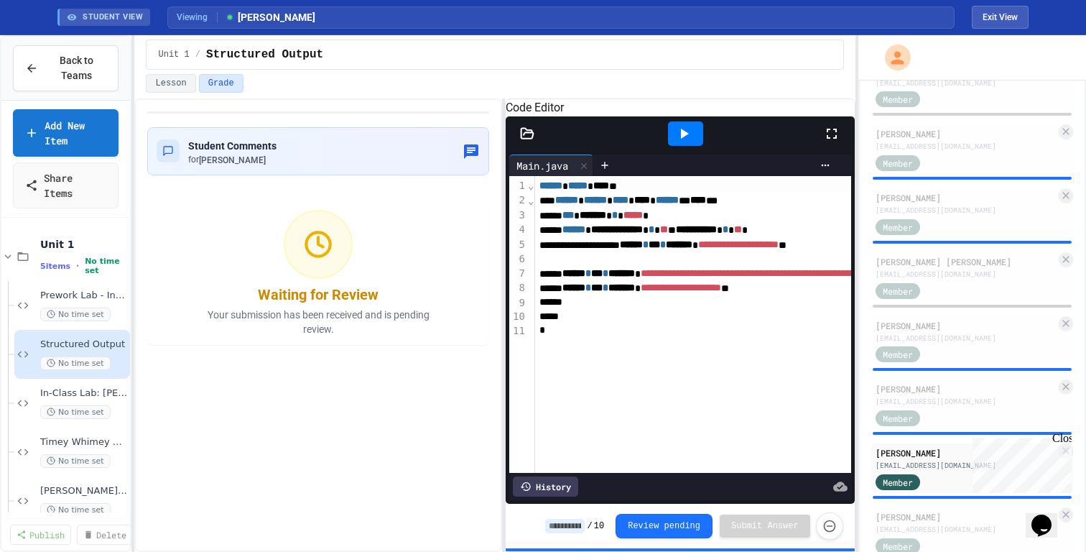
click at [687, 139] on icon at bounding box center [685, 134] width 8 height 10
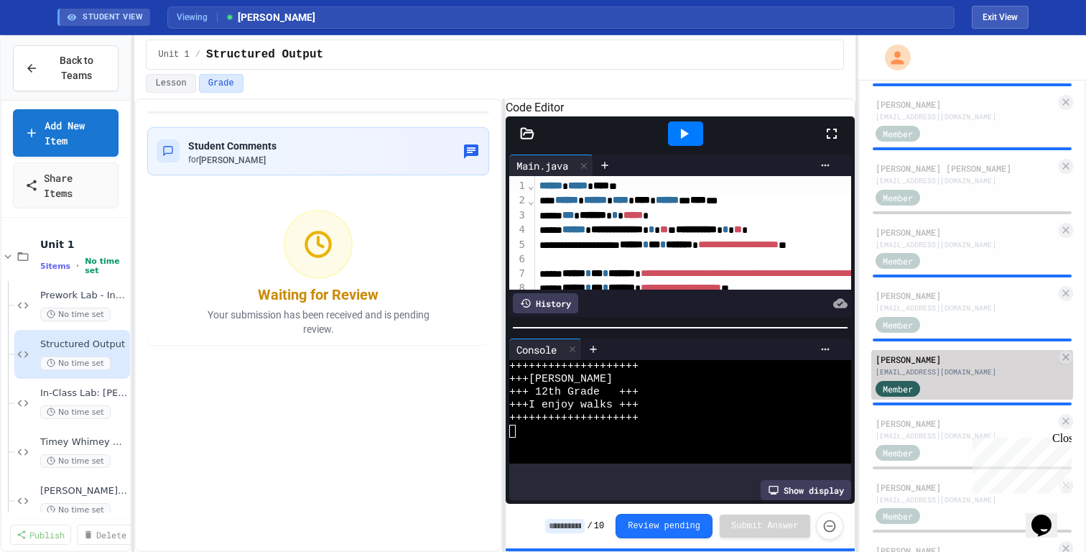
scroll to position [476, 0]
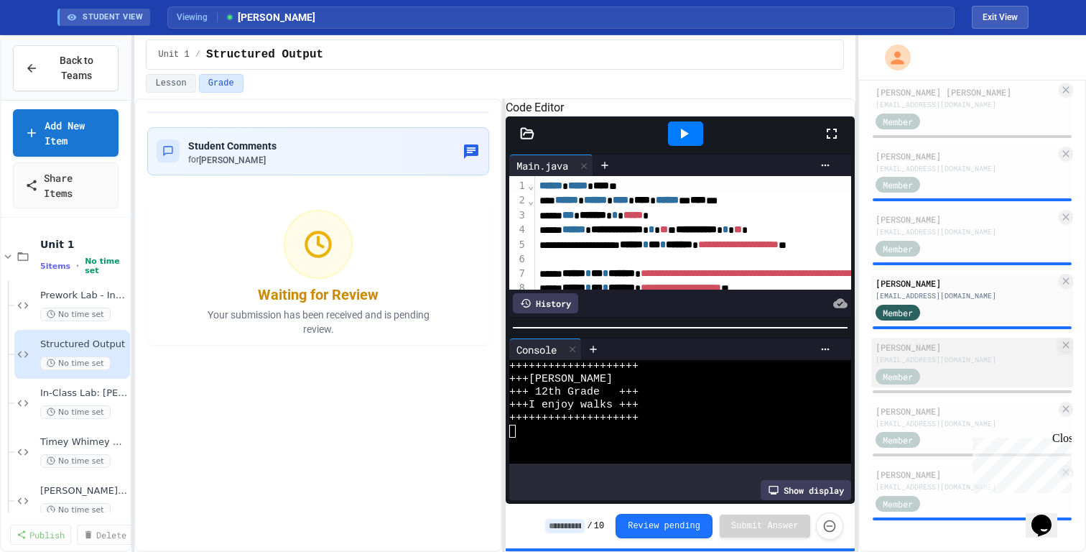
click at [944, 368] on div "Member" at bounding box center [911, 375] width 72 height 18
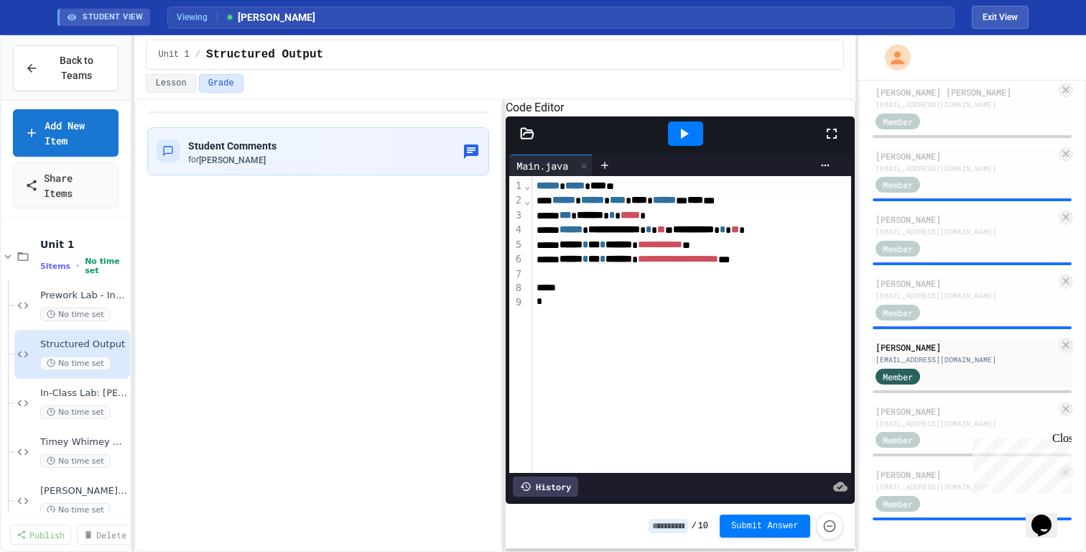
click at [679, 142] on icon at bounding box center [683, 133] width 17 height 17
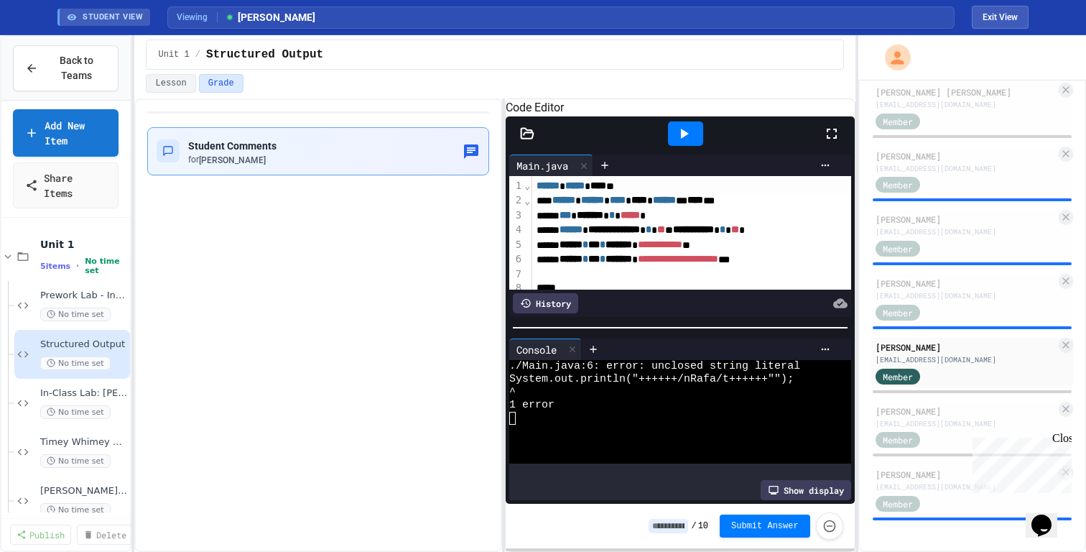
click at [373, 164] on div "Student Comments for [PERSON_NAME]" at bounding box center [318, 150] width 323 height 29
type textarea "**********"
click at [935, 419] on div "[EMAIL_ADDRESS][DOMAIN_NAME]" at bounding box center [965, 423] width 180 height 11
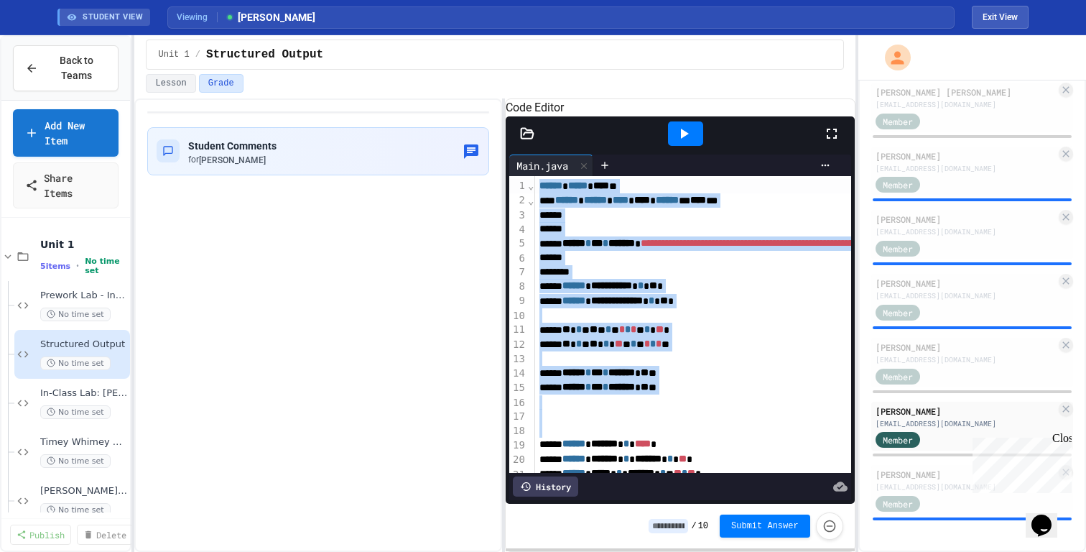
drag, startPoint x: 538, startPoint y: 486, endPoint x: 687, endPoint y: 195, distance: 326.7
click at [687, 195] on div "**********" at bounding box center [680, 338] width 342 height 324
click at [687, 142] on icon at bounding box center [683, 133] width 17 height 17
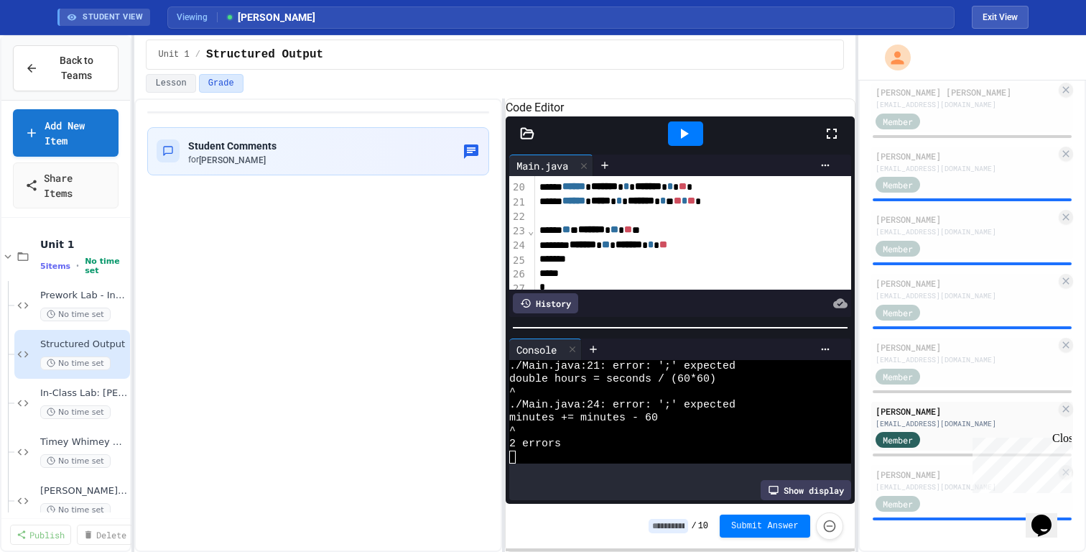
click at [710, 237] on div "** * ******* ** ** **" at bounding box center [822, 230] width 575 height 14
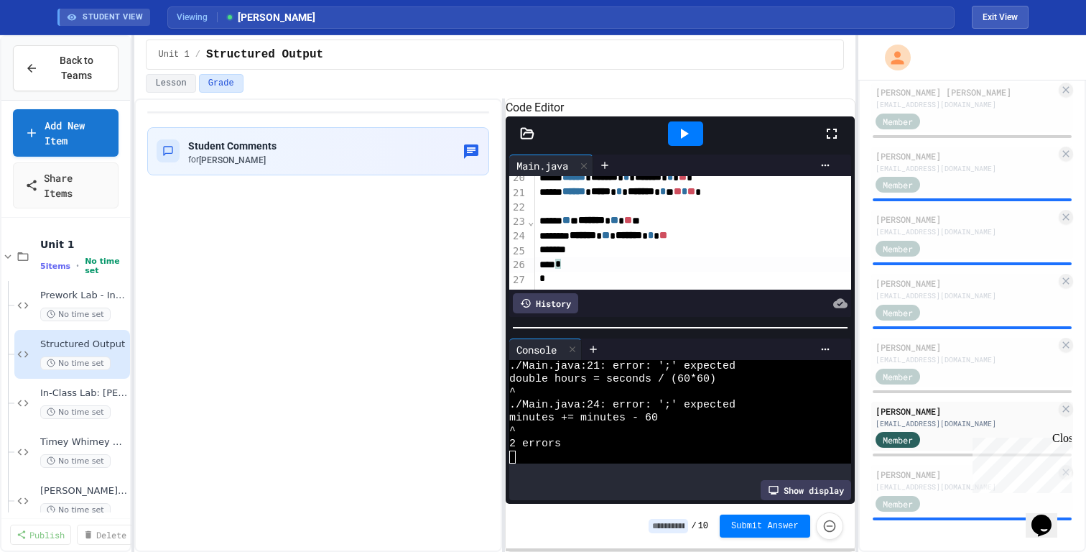
click at [603, 271] on div "*" at bounding box center [822, 264] width 575 height 14
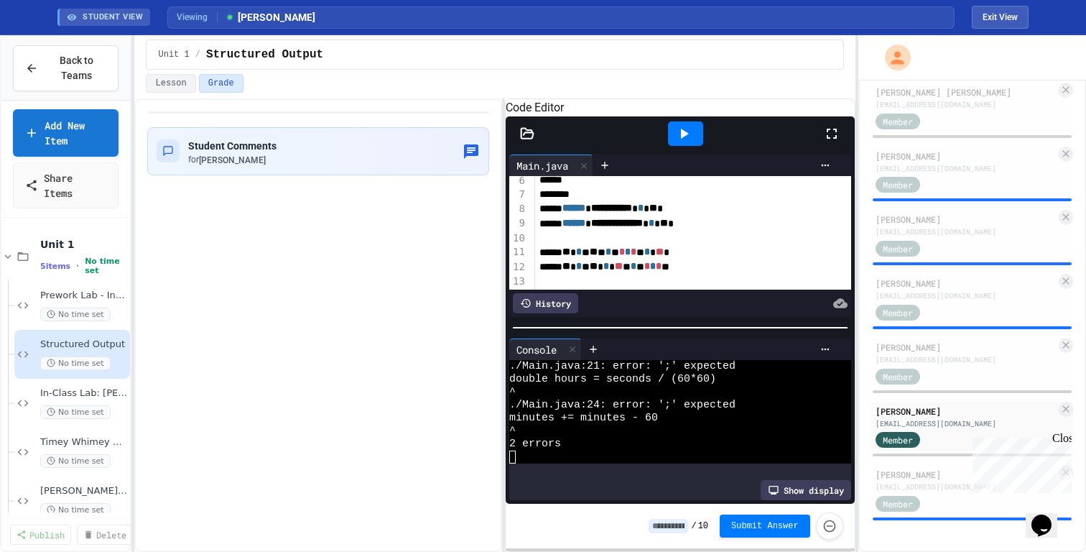
scroll to position [101, 0]
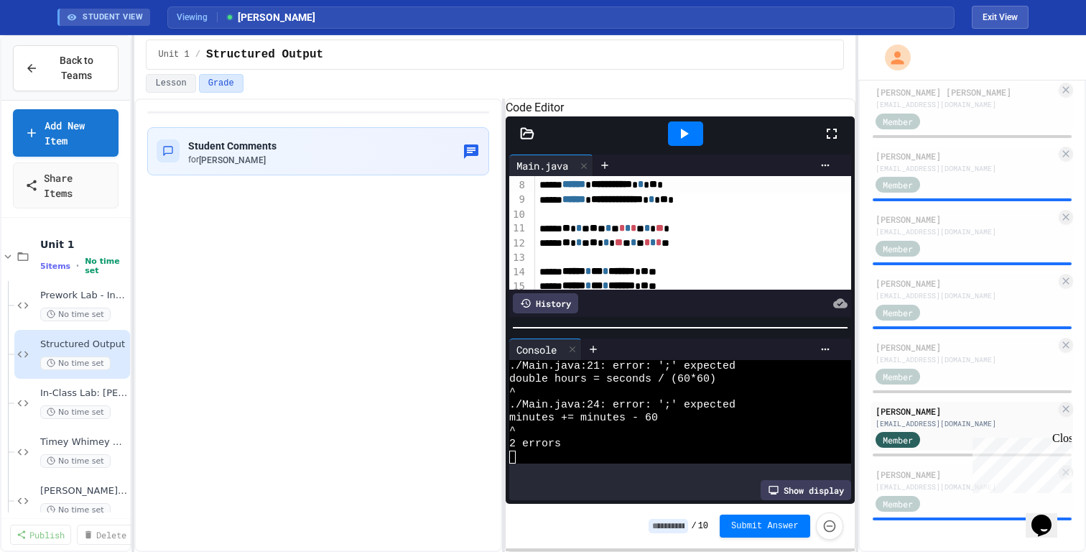
click at [576, 189] on span "******" at bounding box center [573, 184] width 23 height 10
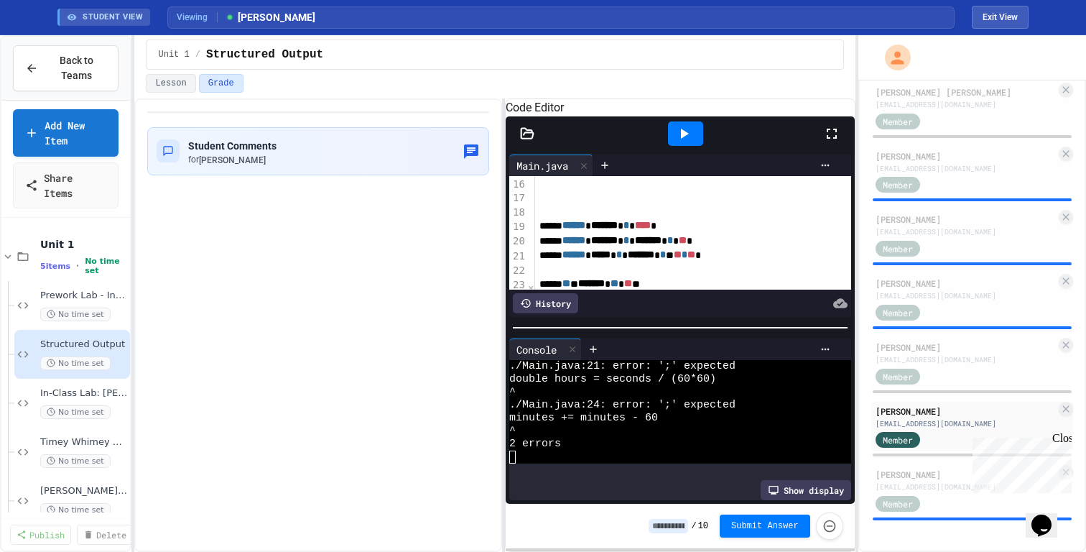
scroll to position [269, 0]
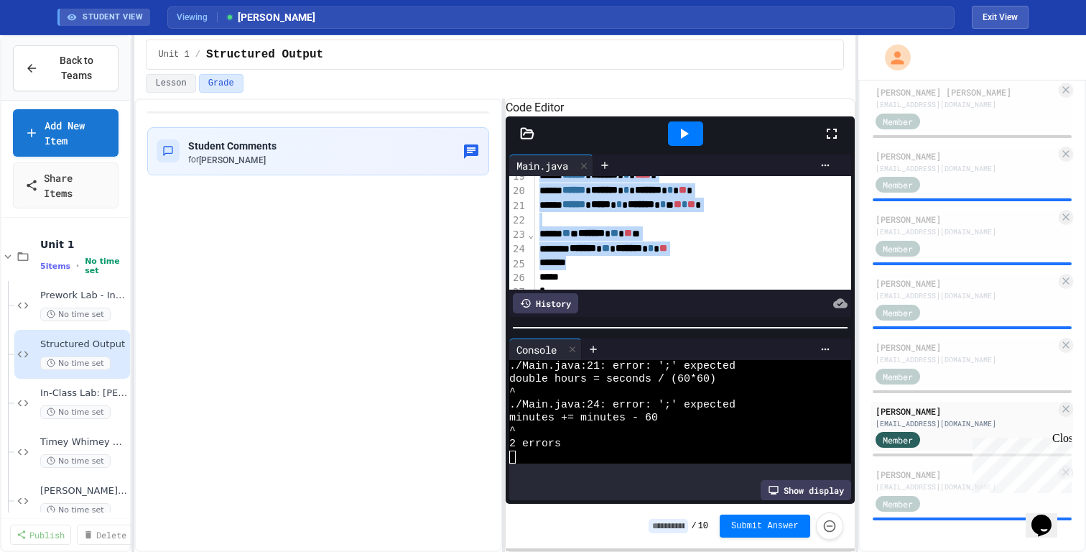
click at [597, 270] on div "*" at bounding box center [822, 263] width 575 height 14
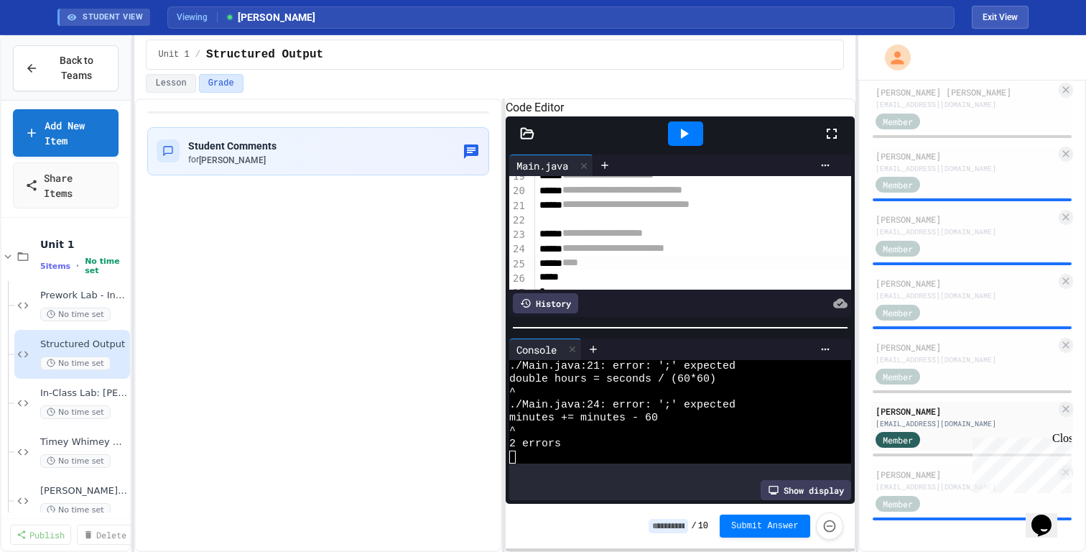
click at [694, 146] on div at bounding box center [685, 133] width 35 height 24
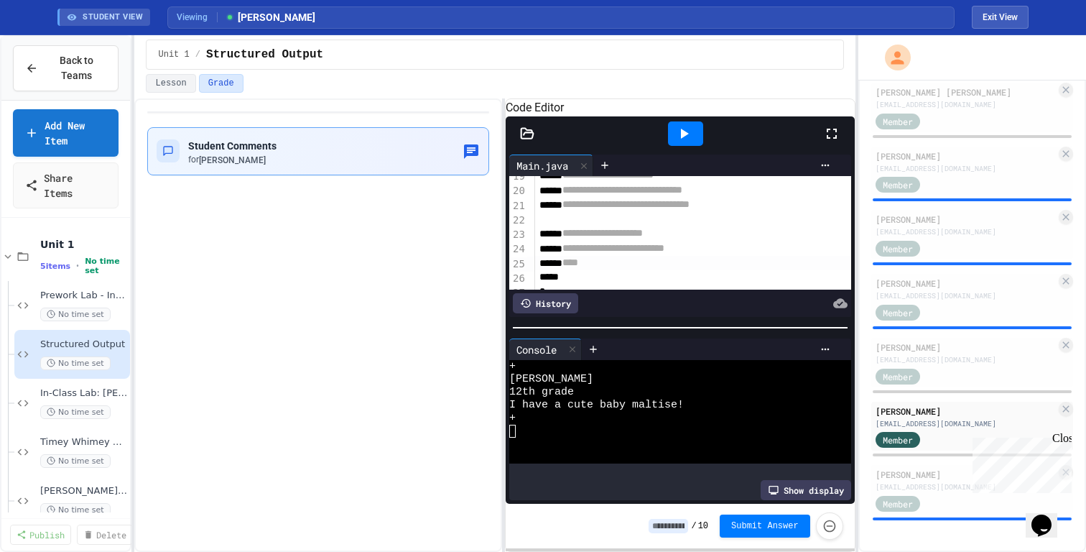
click at [388, 166] on div "Student Comments for [PERSON_NAME]" at bounding box center [318, 151] width 342 height 48
type textarea "**********"
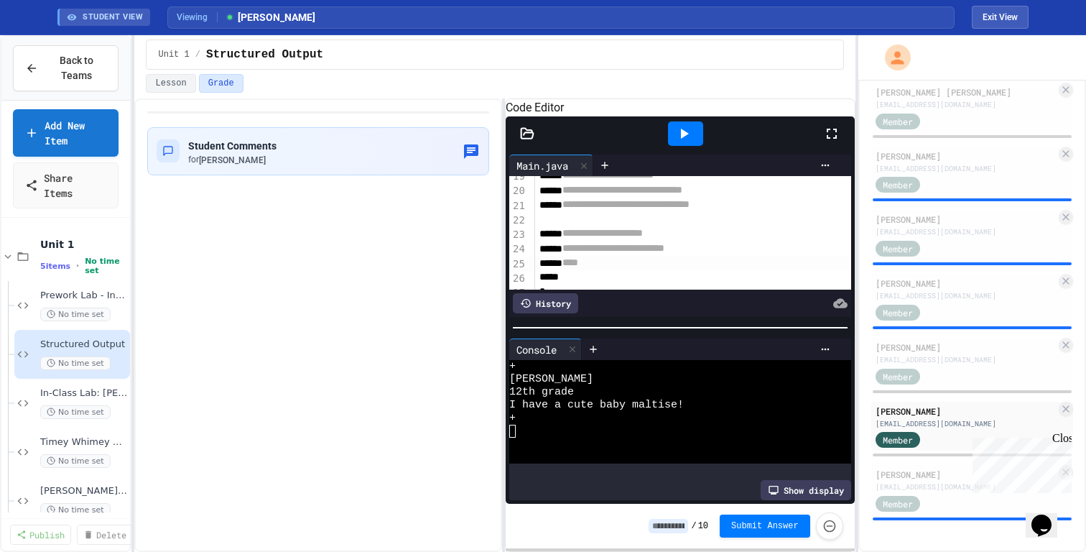
click at [911, 478] on div "[PERSON_NAME]" at bounding box center [965, 474] width 180 height 13
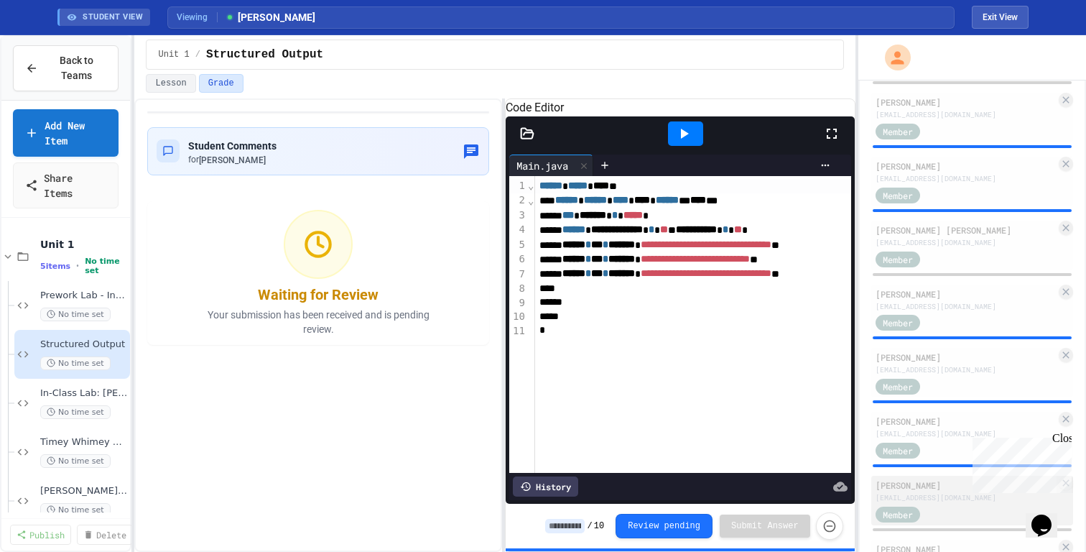
scroll to position [323, 0]
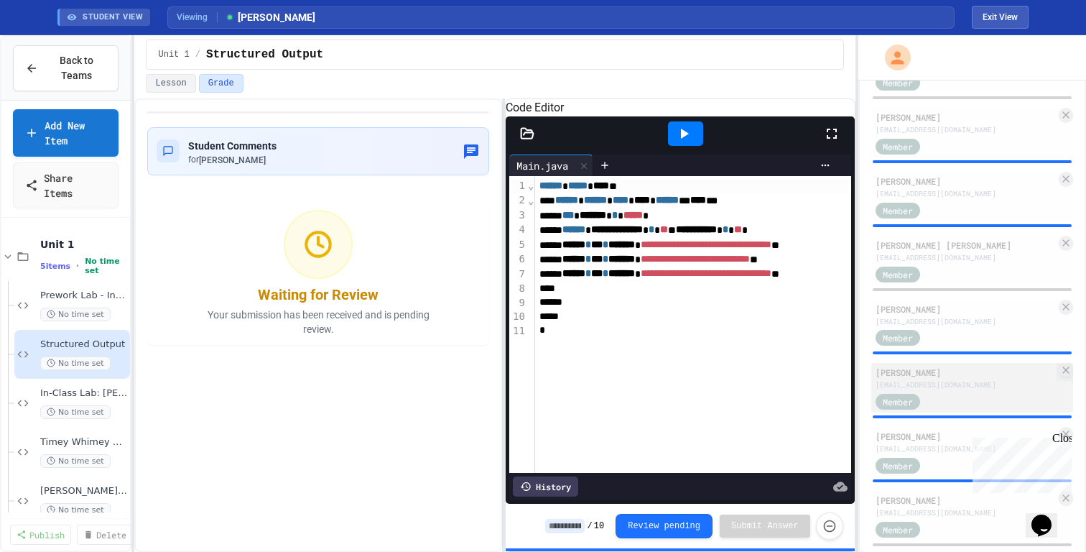
click at [949, 398] on div "Member" at bounding box center [965, 400] width 180 height 18
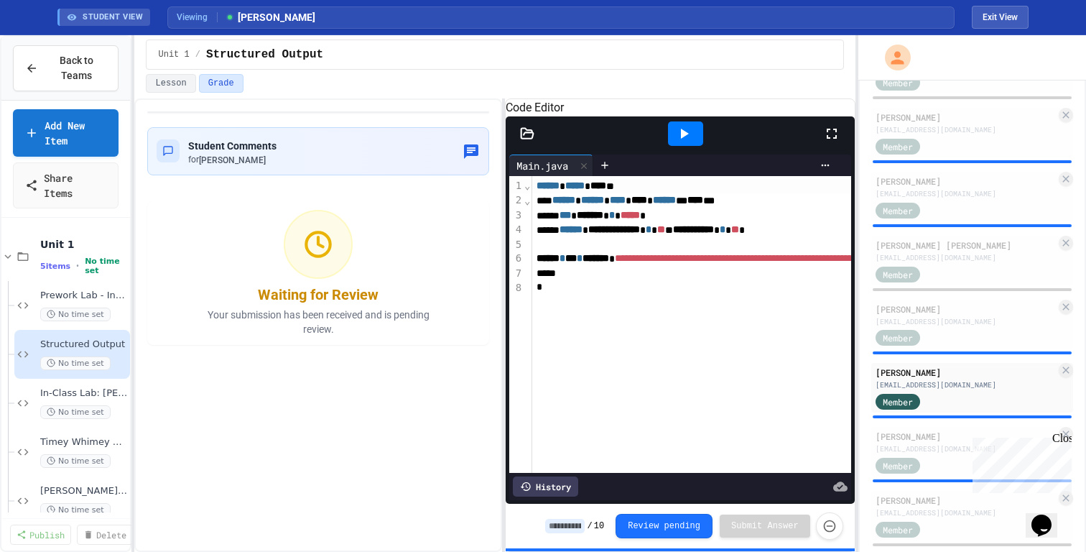
click at [688, 142] on icon at bounding box center [683, 133] width 17 height 17
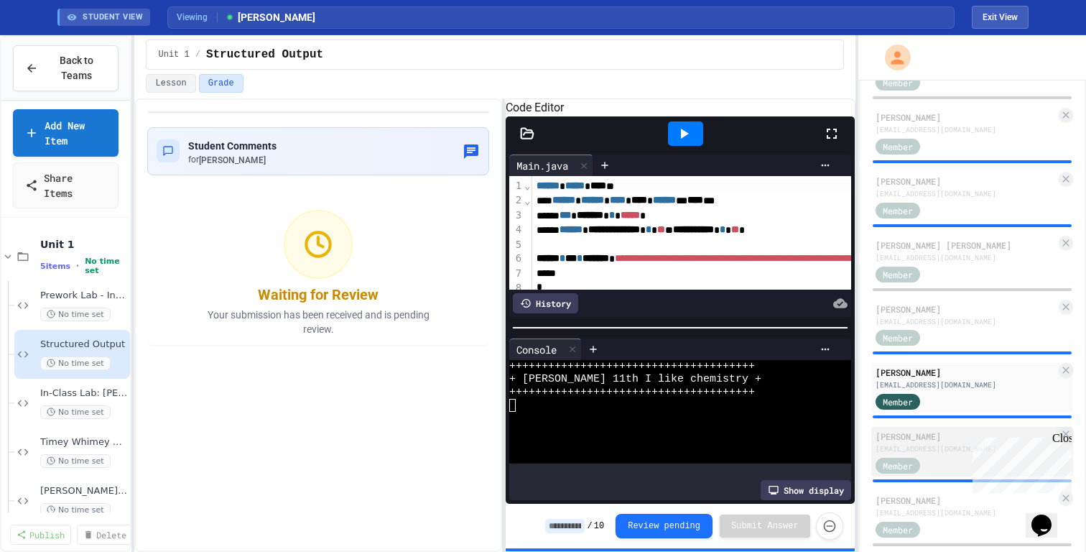
scroll to position [476, 0]
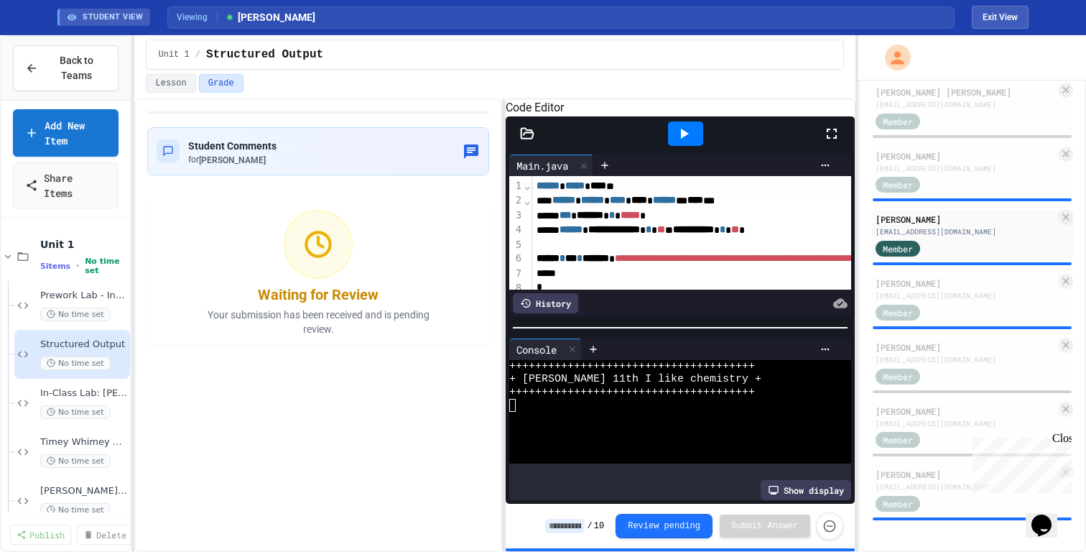
click at [1061, 442] on div "Close" at bounding box center [1061, 441] width 18 height 18
click at [982, 478] on div "[PERSON_NAME]" at bounding box center [965, 474] width 180 height 13
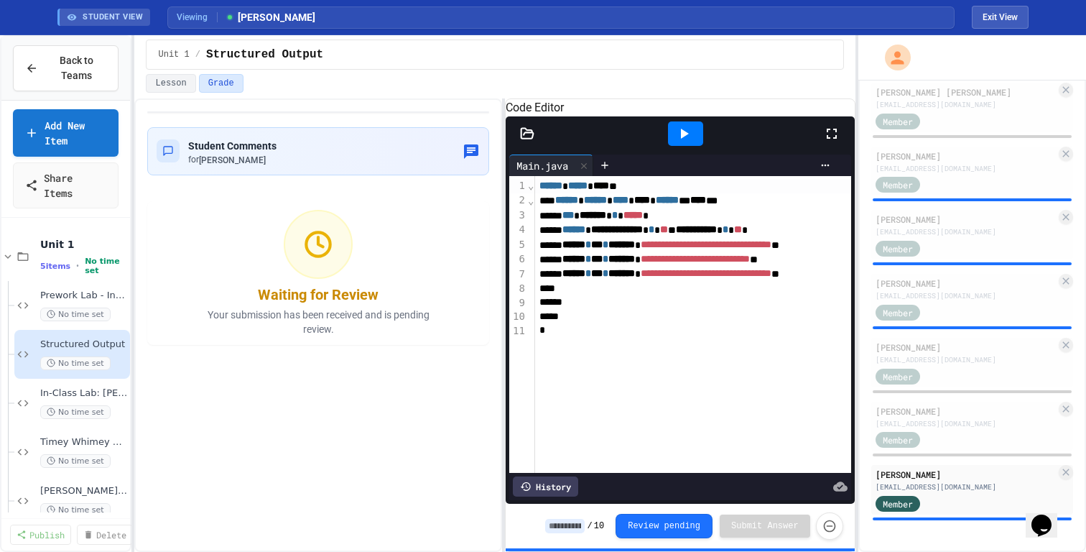
click at [685, 139] on icon at bounding box center [685, 134] width 8 height 10
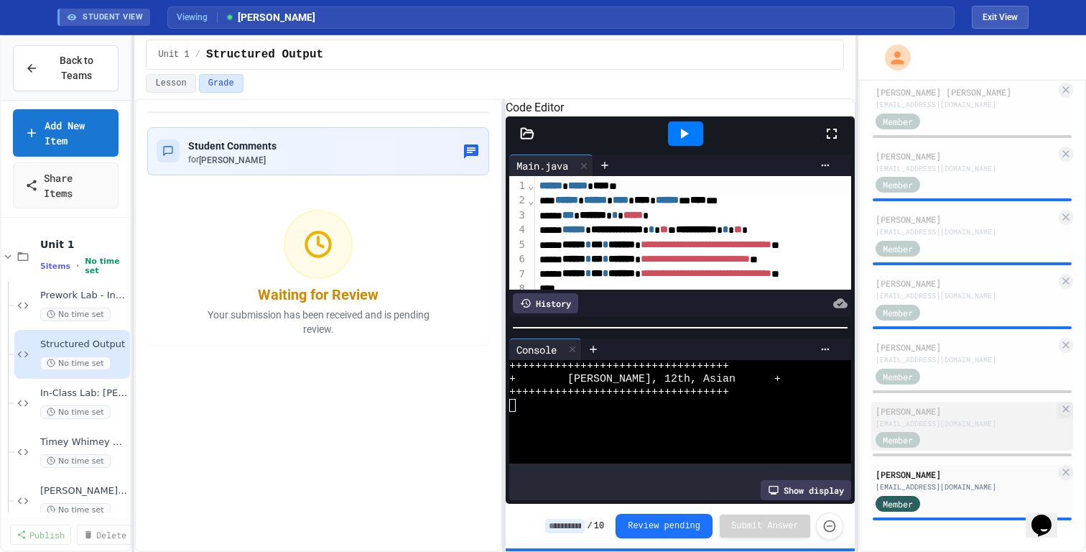
click at [952, 430] on div "Member" at bounding box center [965, 439] width 180 height 18
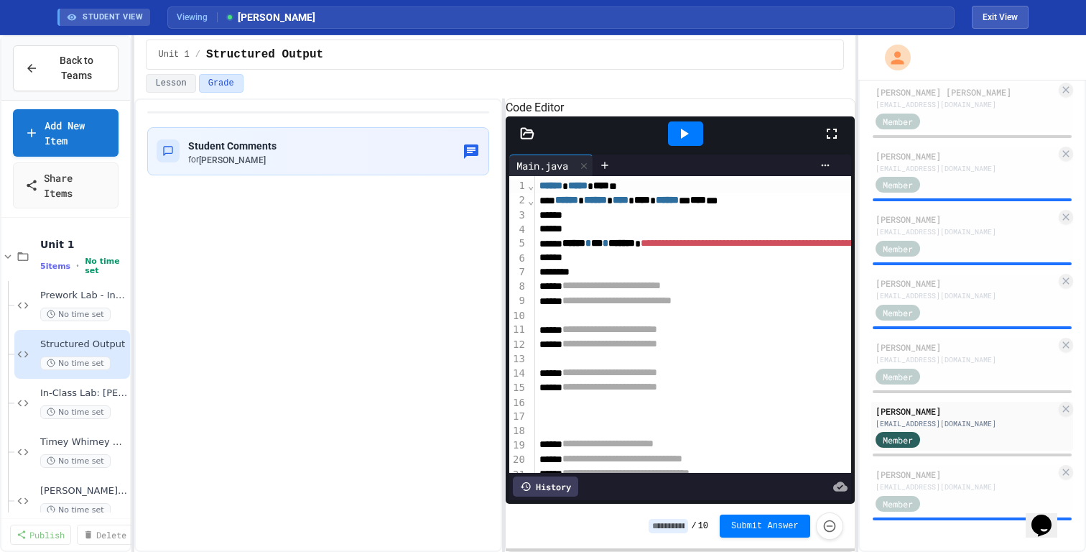
click at [679, 142] on icon at bounding box center [683, 133] width 17 height 17
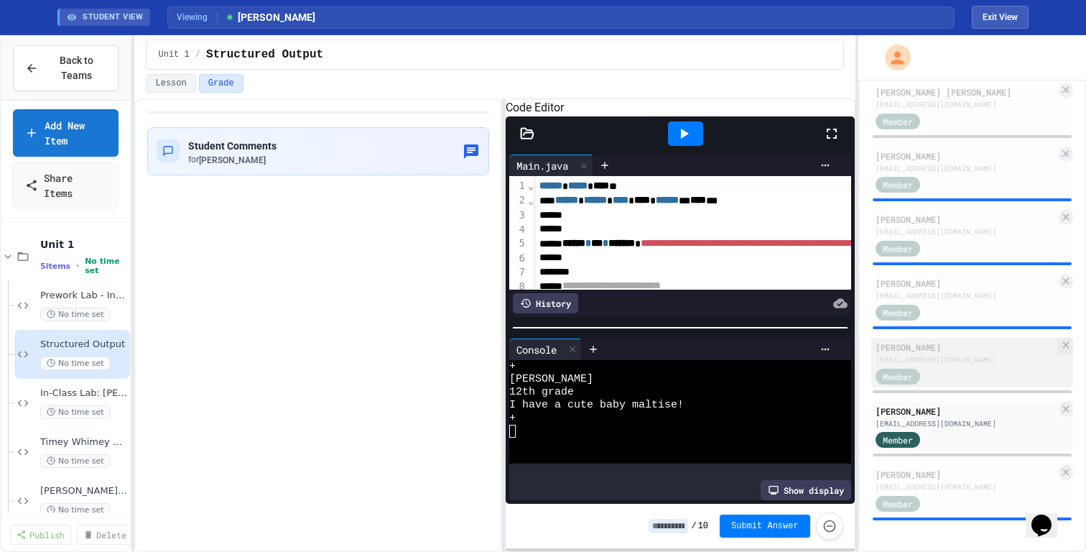
click at [929, 361] on div "[EMAIL_ADDRESS][DOMAIN_NAME]" at bounding box center [965, 359] width 180 height 11
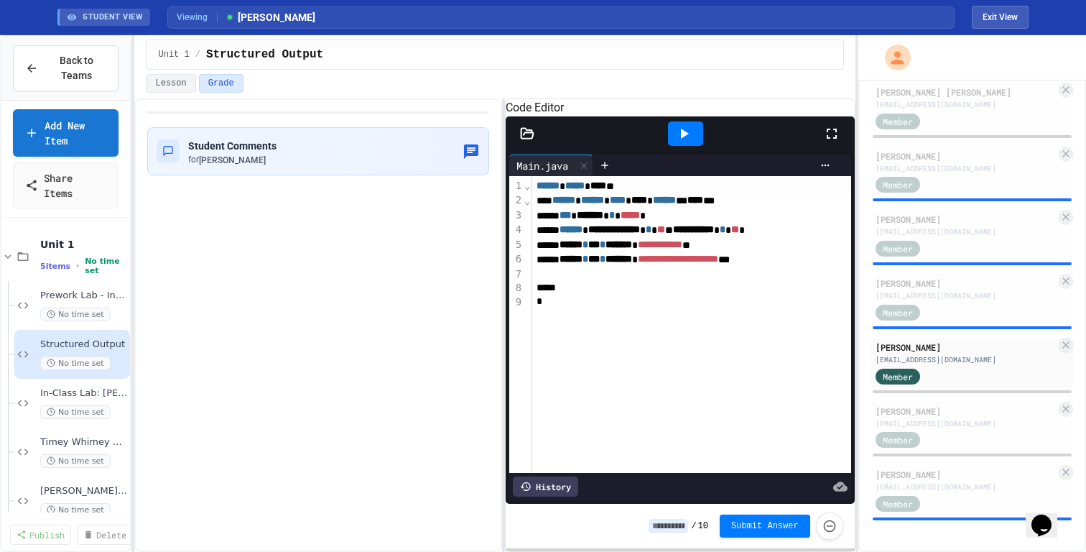
click at [426, 268] on div "Student Comments for [PERSON_NAME]" at bounding box center [318, 324] width 368 height 453
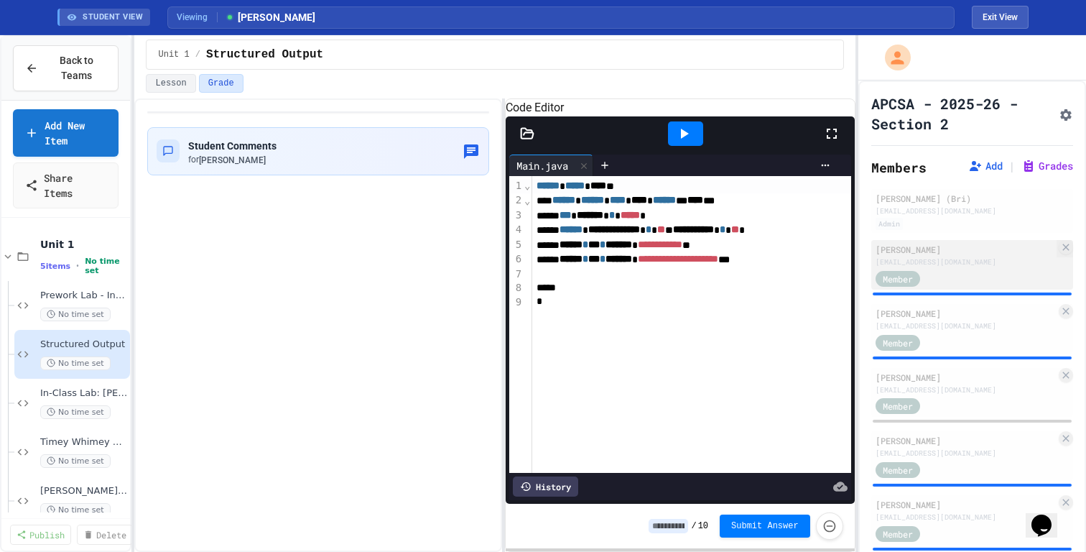
click at [978, 273] on div "Member" at bounding box center [965, 278] width 180 height 18
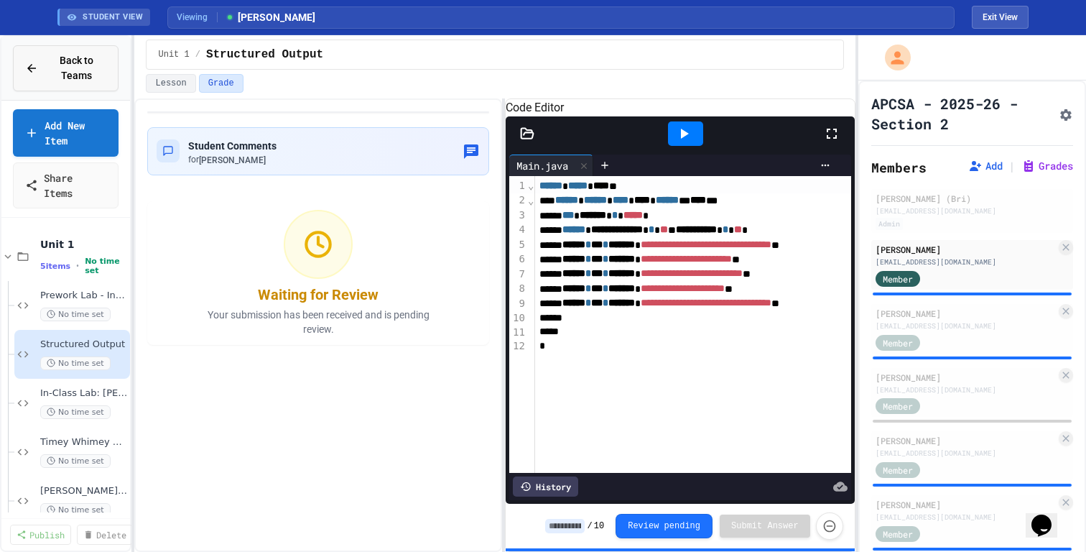
click at [60, 72] on span "Back to Teams" at bounding box center [77, 68] width 60 height 30
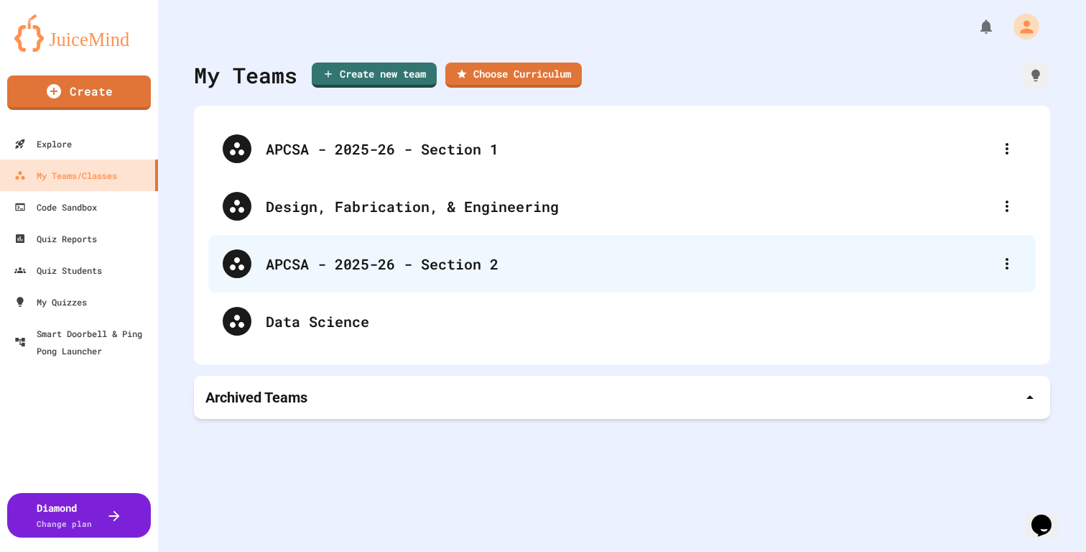
click at [398, 263] on div "APCSA - 2025-26 - Section 2" at bounding box center [629, 264] width 727 height 22
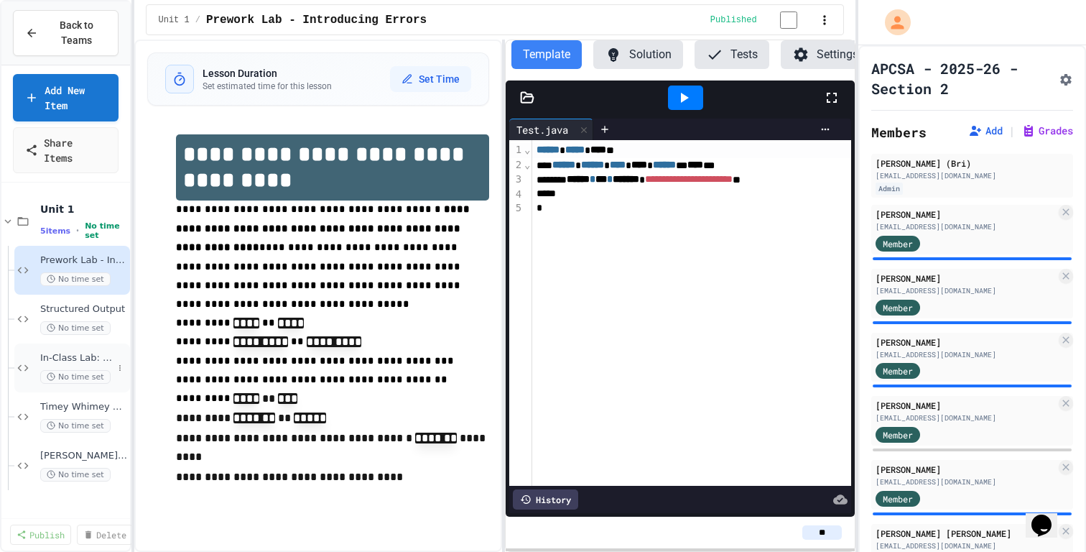
click at [84, 353] on span "In-Class Lab: [PERSON_NAME] Stuff" at bounding box center [76, 358] width 73 height 12
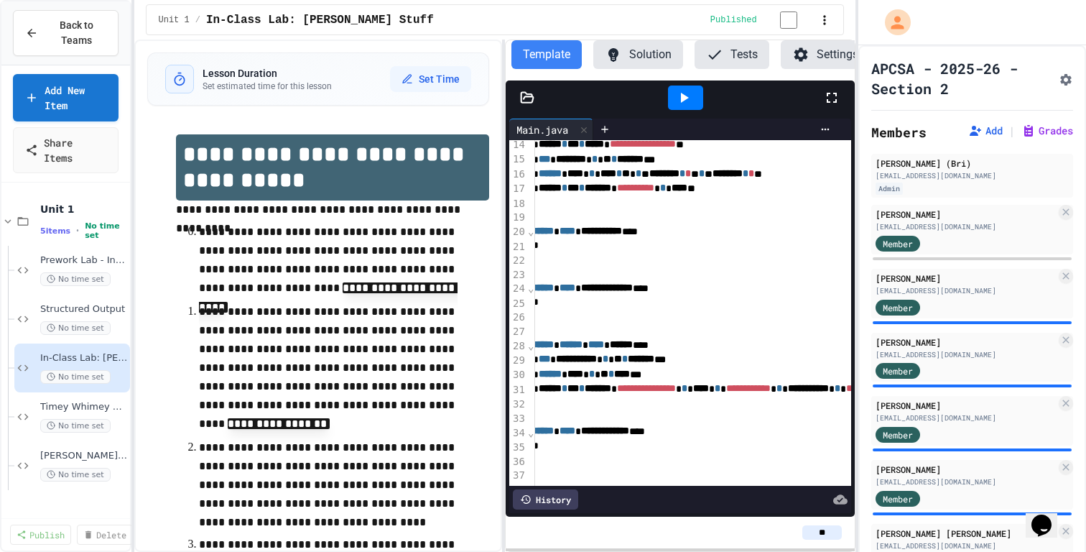
scroll to position [195, 0]
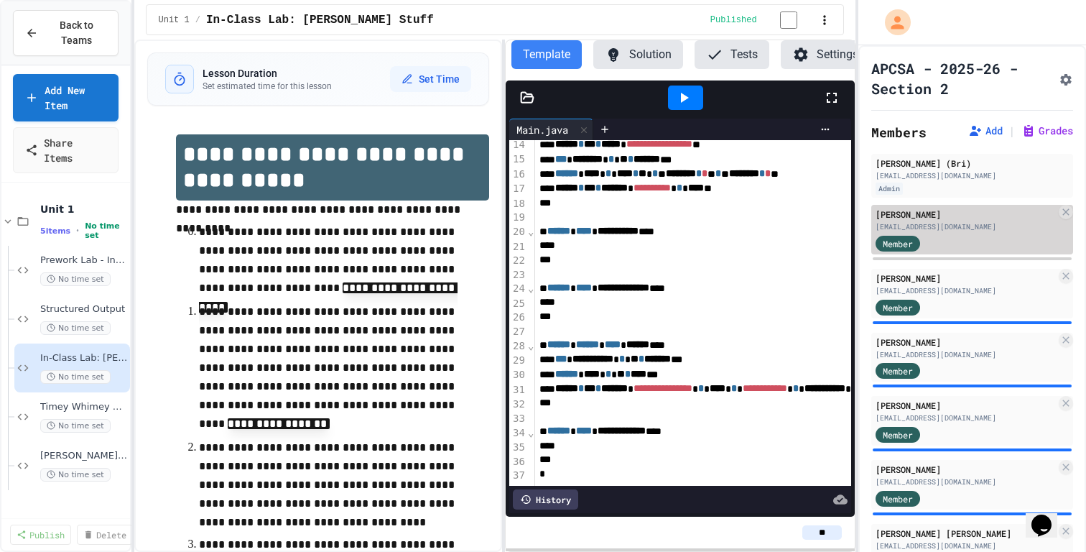
click at [987, 223] on div "[EMAIL_ADDRESS][DOMAIN_NAME]" at bounding box center [965, 226] width 180 height 11
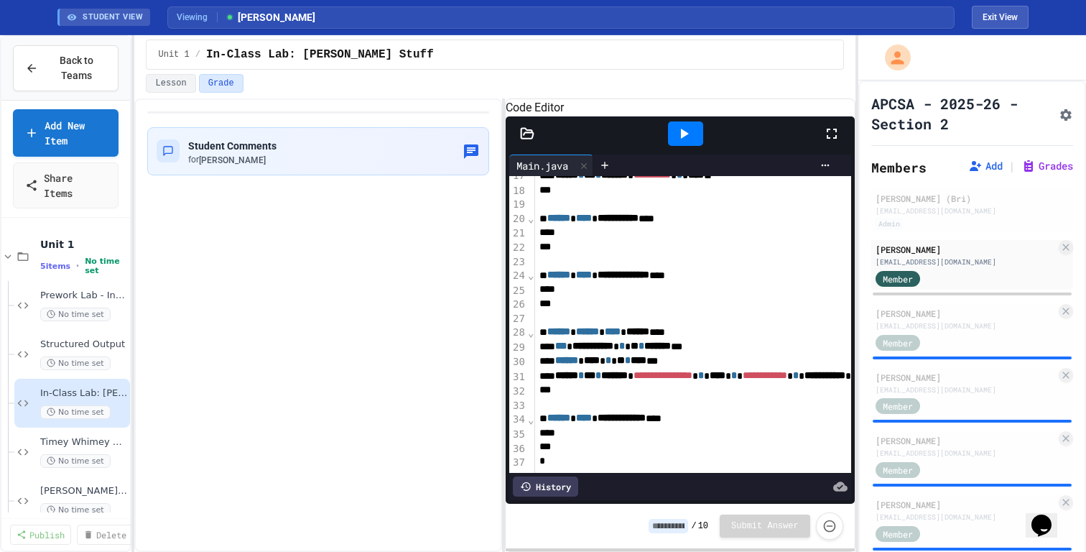
scroll to position [259, 0]
click at [305, 158] on div "Student Comments for [PERSON_NAME]" at bounding box center [318, 150] width 323 height 29
type textarea "**********"
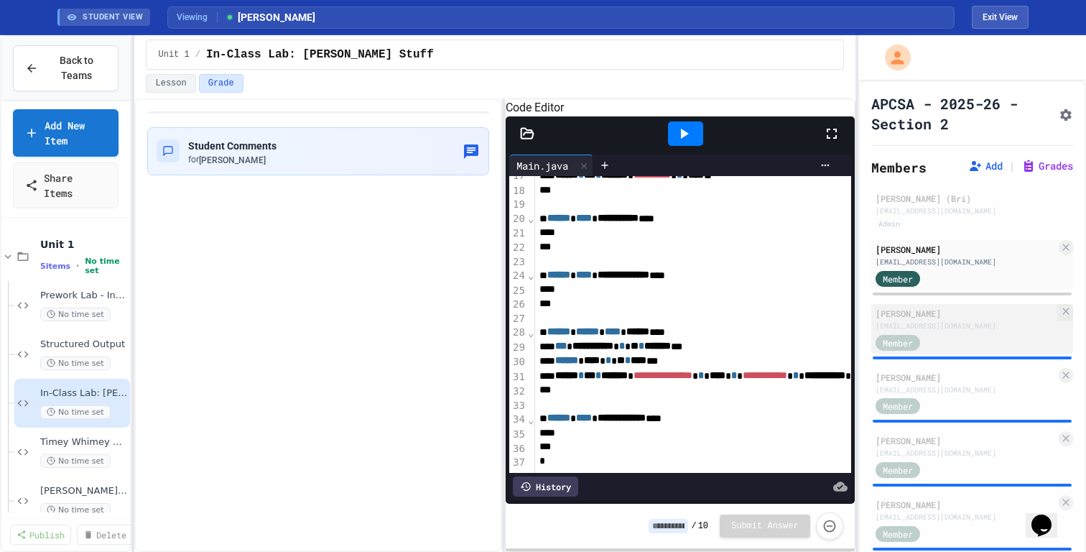
click at [956, 335] on div "Member" at bounding box center [965, 342] width 180 height 18
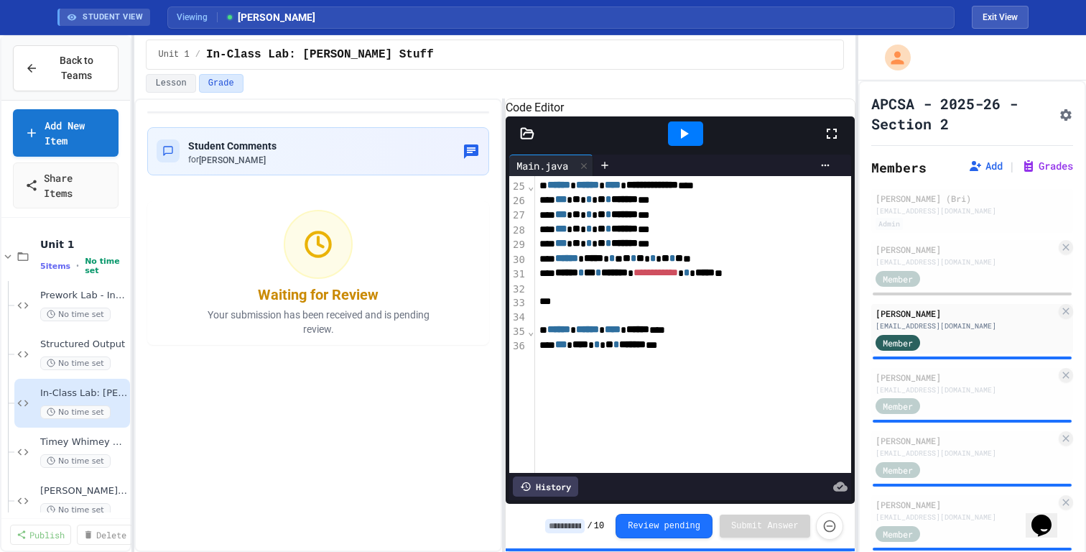
scroll to position [437, 0]
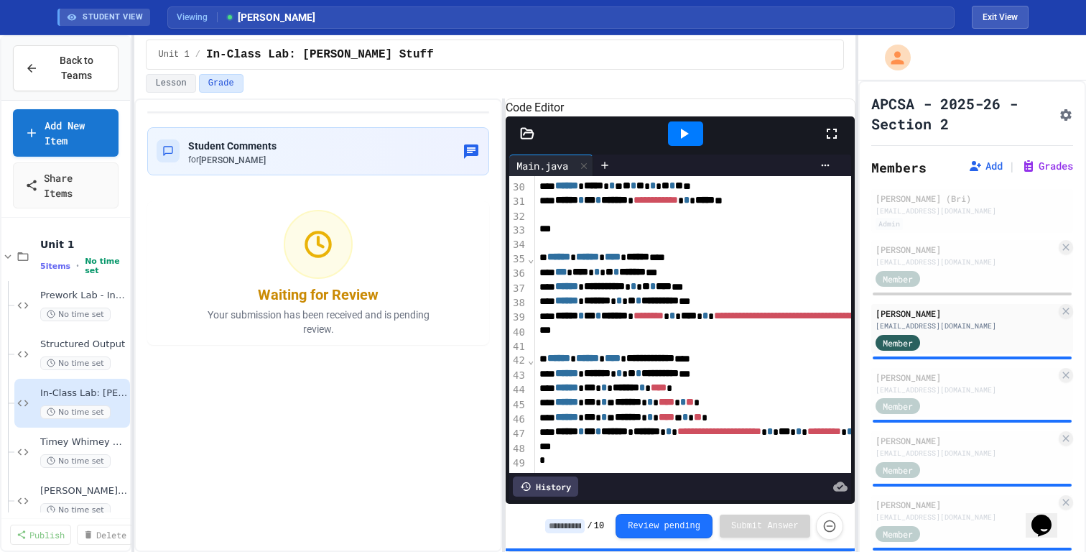
click at [689, 173] on div at bounding box center [714, 165] width 243 height 22
click at [691, 142] on icon at bounding box center [683, 133] width 17 height 17
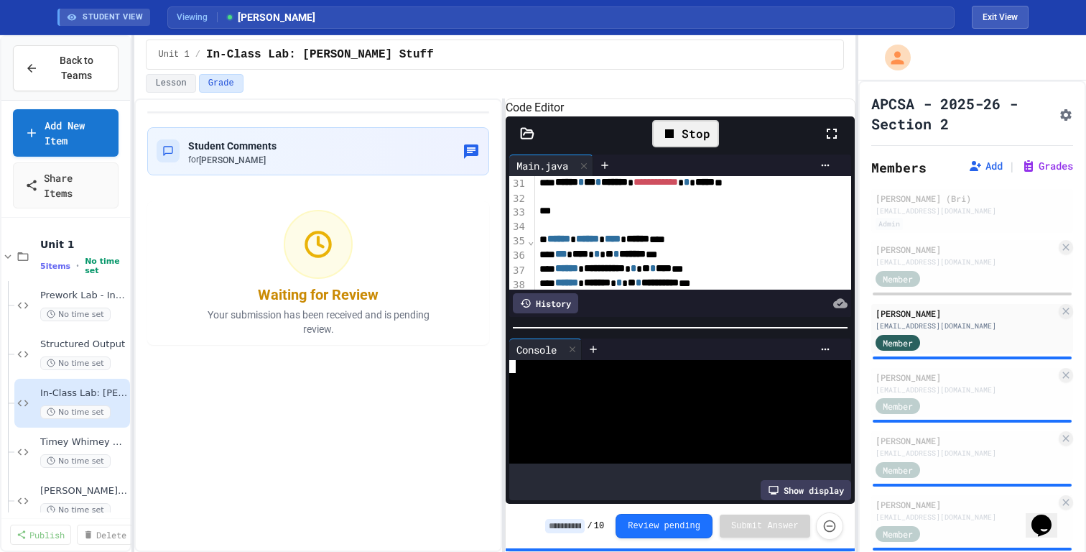
click at [706, 437] on div at bounding box center [674, 430] width 330 height 13
click at [659, 399] on div at bounding box center [674, 392] width 330 height 13
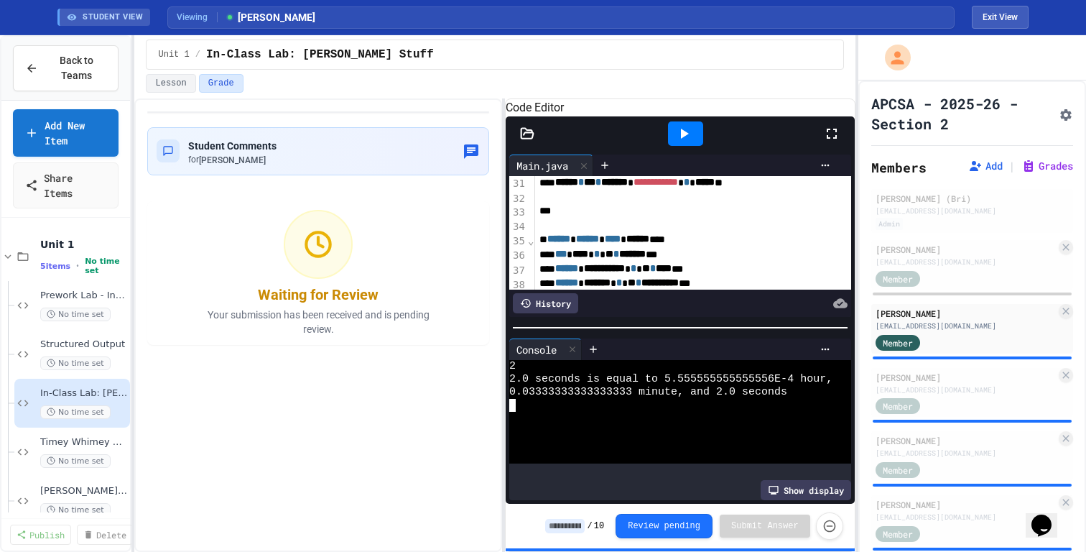
click at [641, 424] on div at bounding box center [674, 418] width 330 height 13
click at [697, 146] on div at bounding box center [685, 133] width 35 height 24
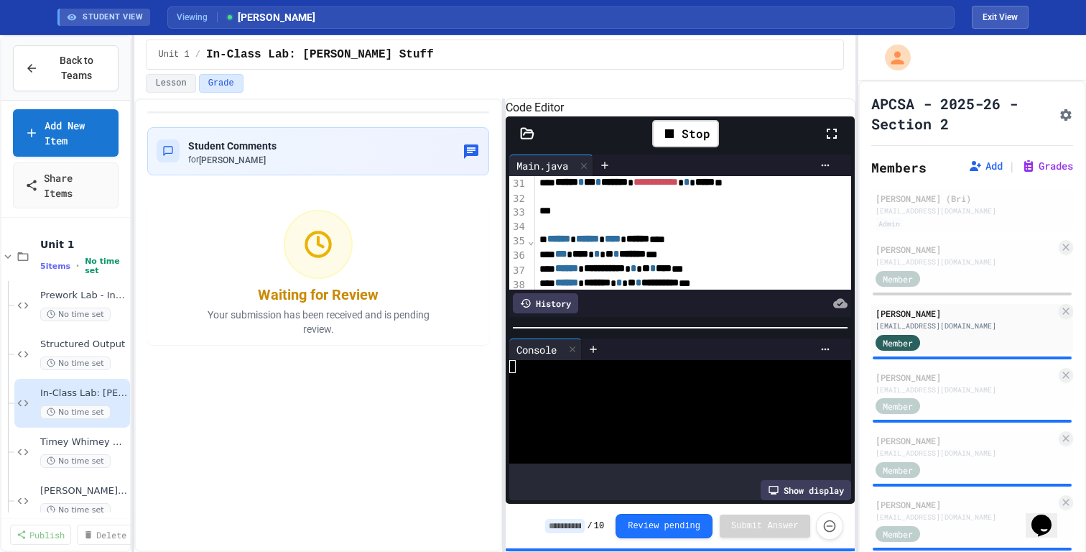
click at [636, 399] on div at bounding box center [674, 392] width 330 height 13
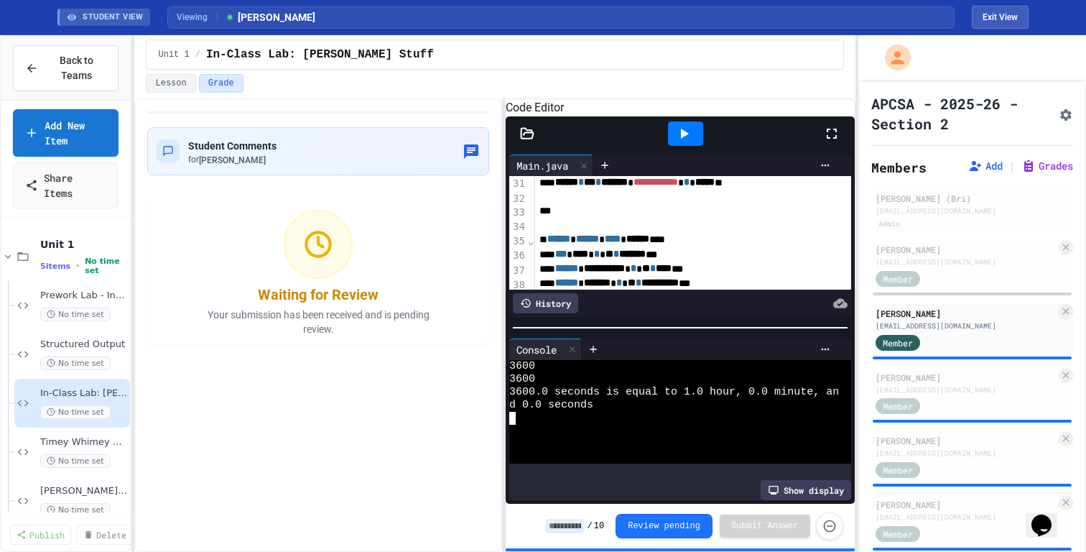
click at [365, 176] on div "Student Comments for [PERSON_NAME] Waiting for Review Your submission has been …" at bounding box center [318, 227] width 342 height 233
click at [365, 169] on div "Student Comments for [PERSON_NAME]" at bounding box center [318, 151] width 342 height 48
type textarea "**********"
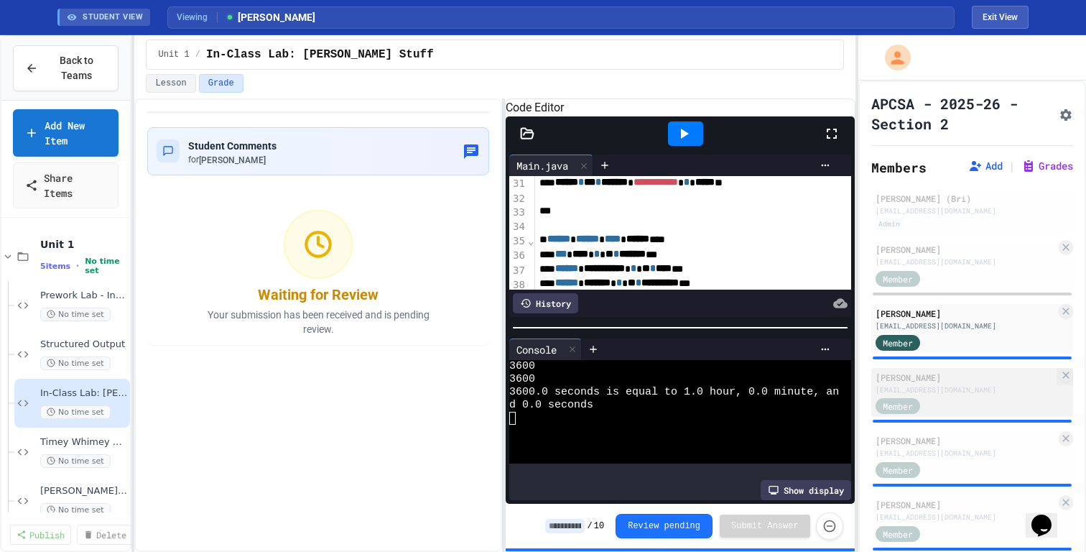
click at [1016, 410] on div "Member" at bounding box center [965, 405] width 180 height 18
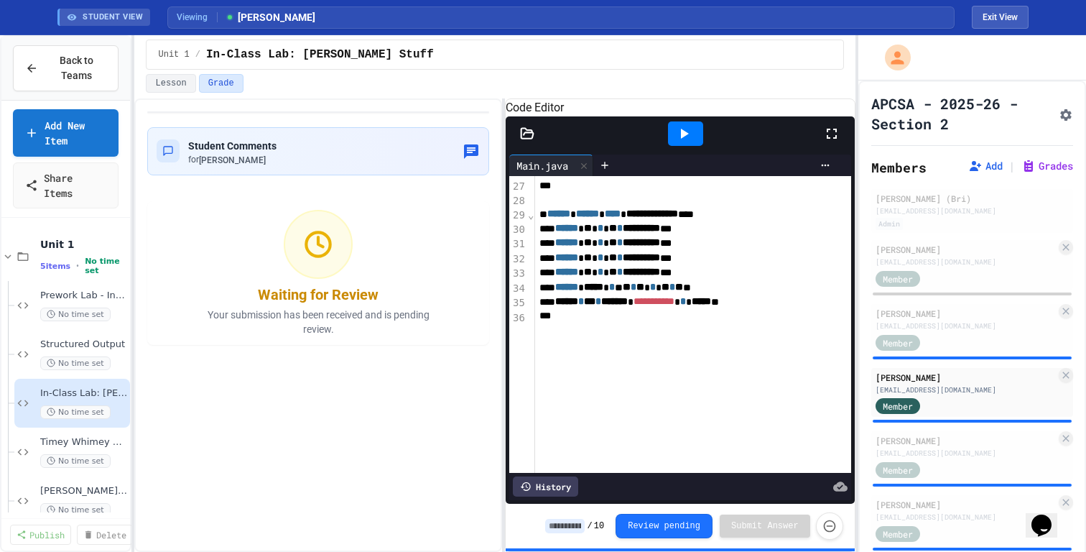
scroll to position [481, 0]
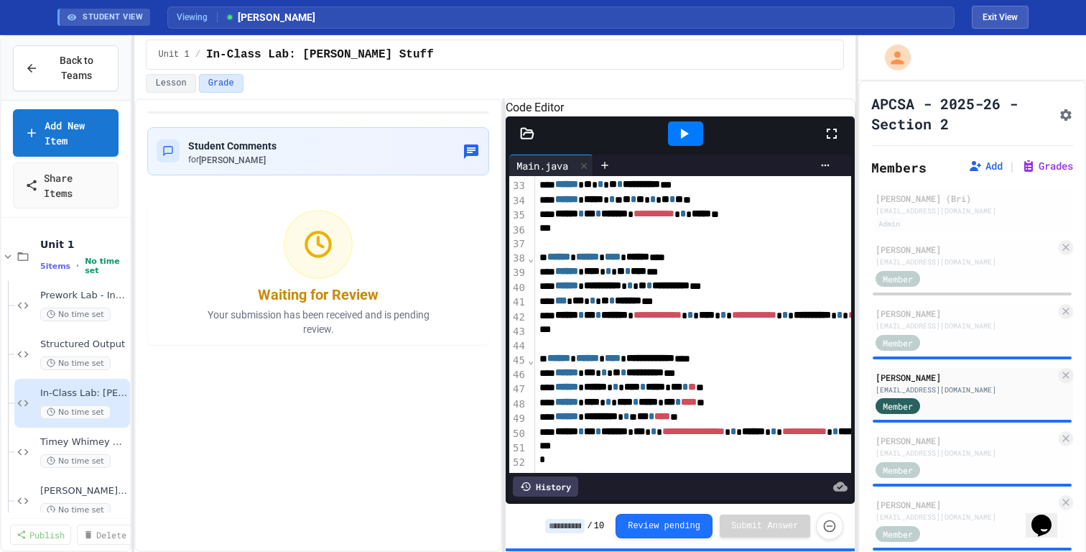
click at [680, 142] on icon at bounding box center [683, 133] width 17 height 17
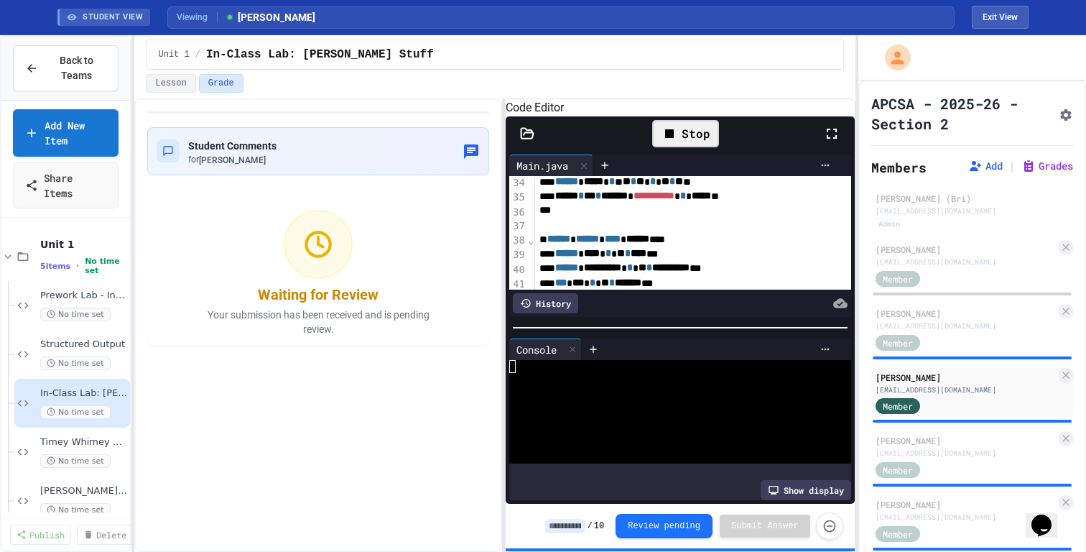
click at [673, 395] on div at bounding box center [674, 392] width 330 height 13
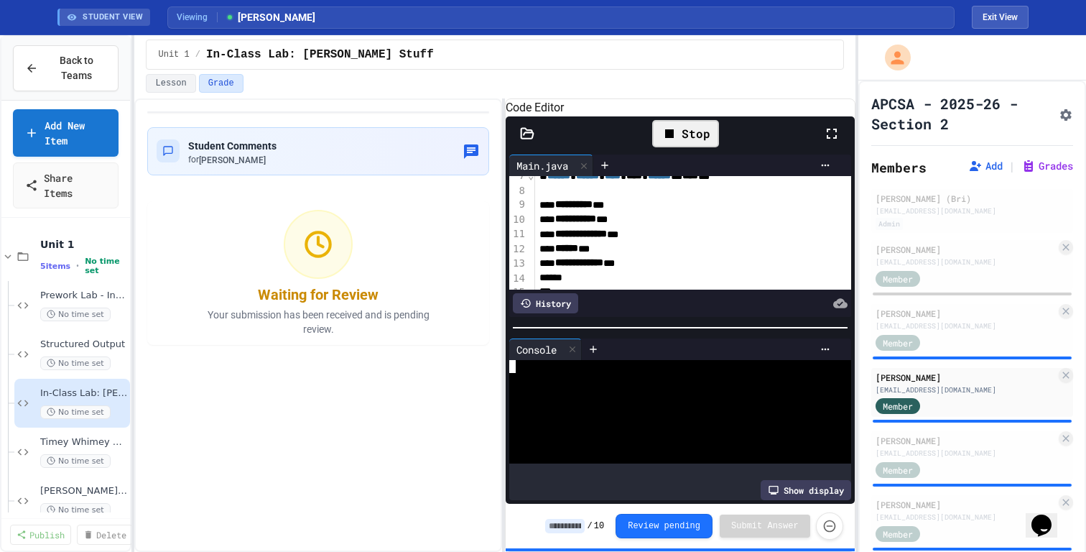
scroll to position [99, 0]
click at [687, 412] on div at bounding box center [674, 405] width 330 height 13
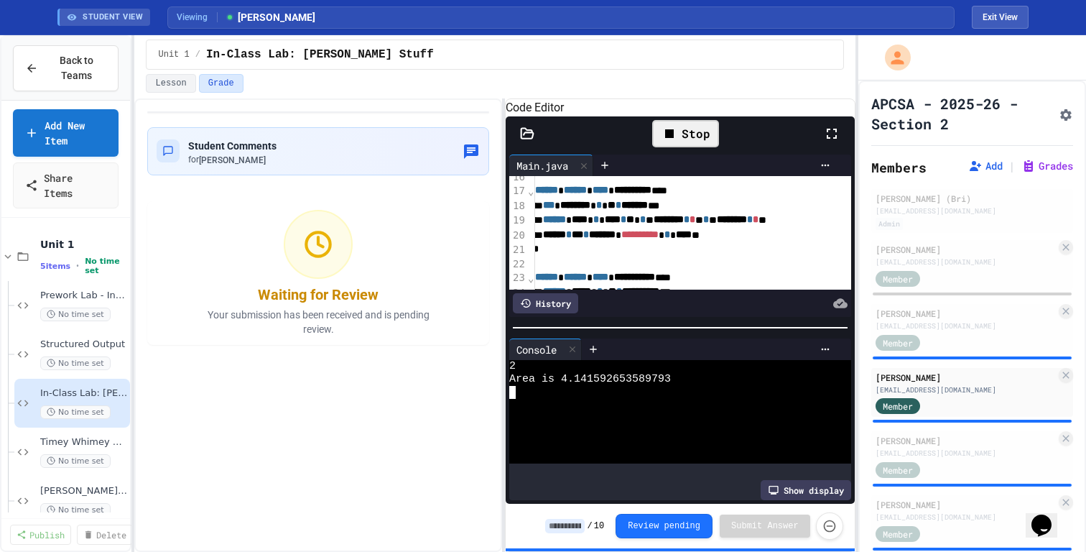
scroll to position [226, 0]
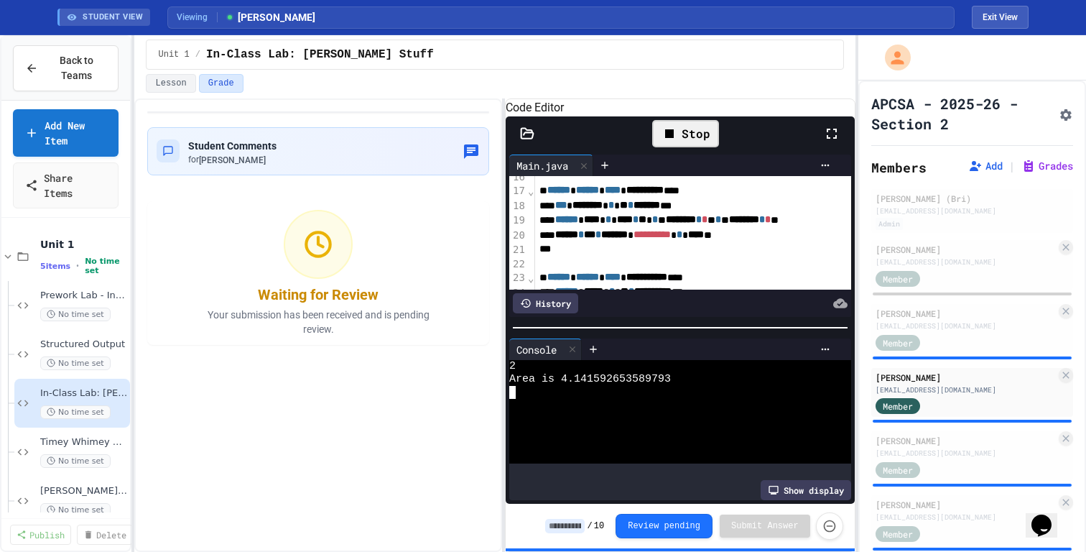
click at [689, 412] on div at bounding box center [674, 405] width 330 height 13
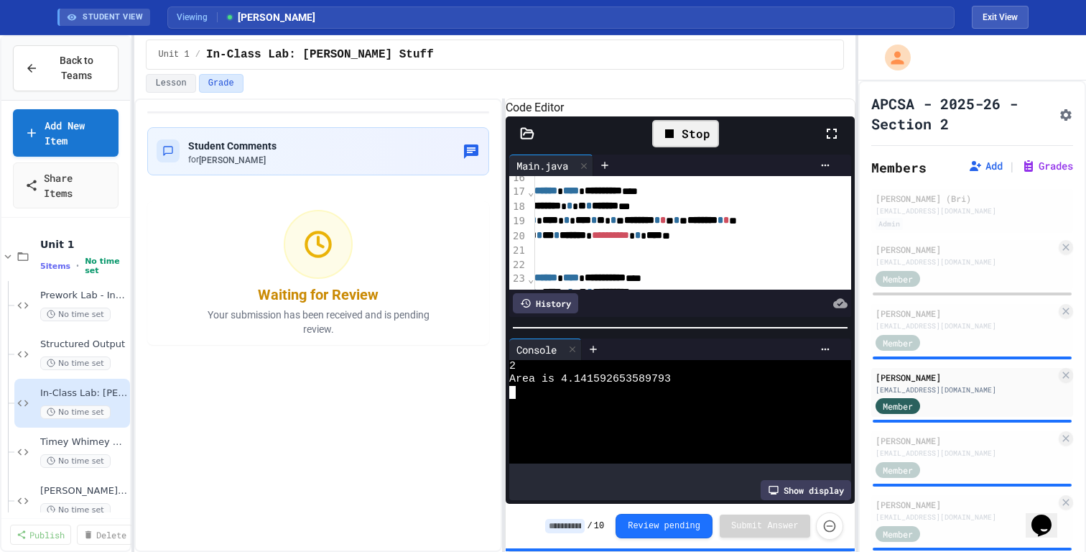
scroll to position [225, 41]
click at [754, 228] on div "****** **** * **** * ** * * ******** * * * * * ******** * * **" at bounding box center [848, 220] width 708 height 14
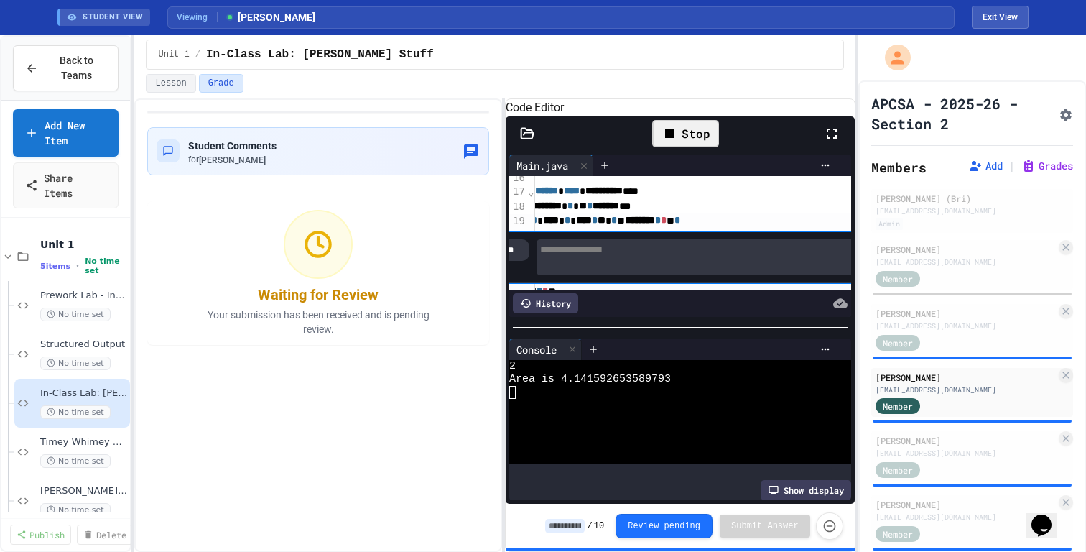
click at [702, 272] on textarea at bounding box center [854, 256] width 636 height 35
click at [702, 272] on textarea at bounding box center [854, 257] width 636 height 37
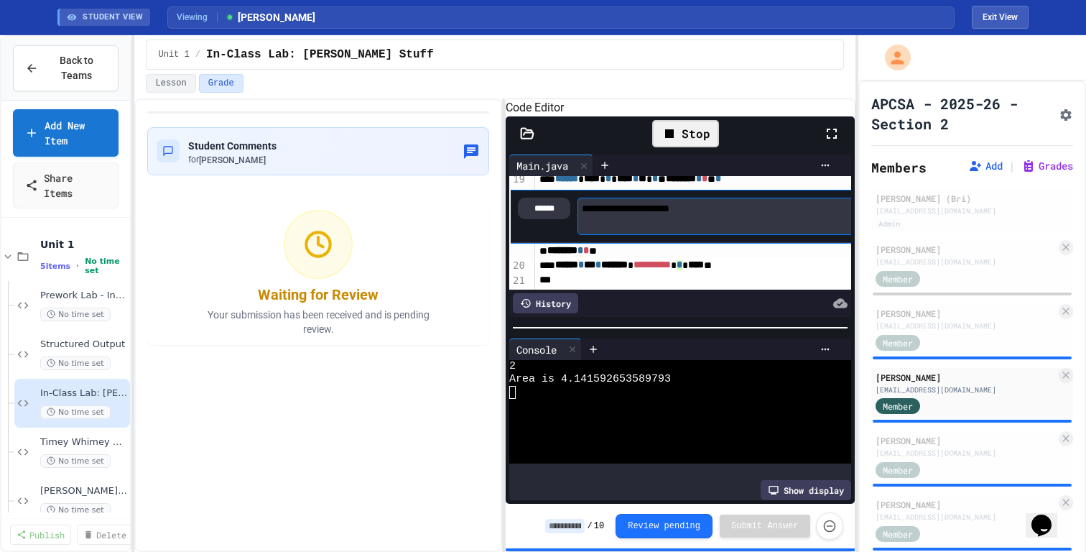
scroll to position [268, 0]
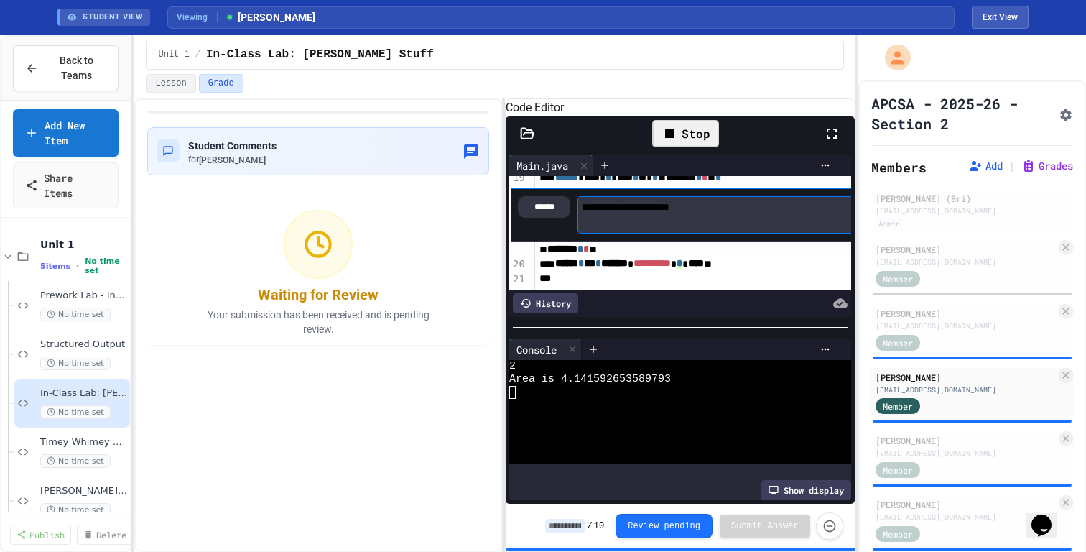
click at [676, 233] on textarea "**********" at bounding box center [895, 214] width 636 height 37
click at [672, 233] on textarea "**********" at bounding box center [895, 214] width 636 height 37
type textarea "**********"
click at [671, 269] on span "**********" at bounding box center [651, 264] width 37 height 10
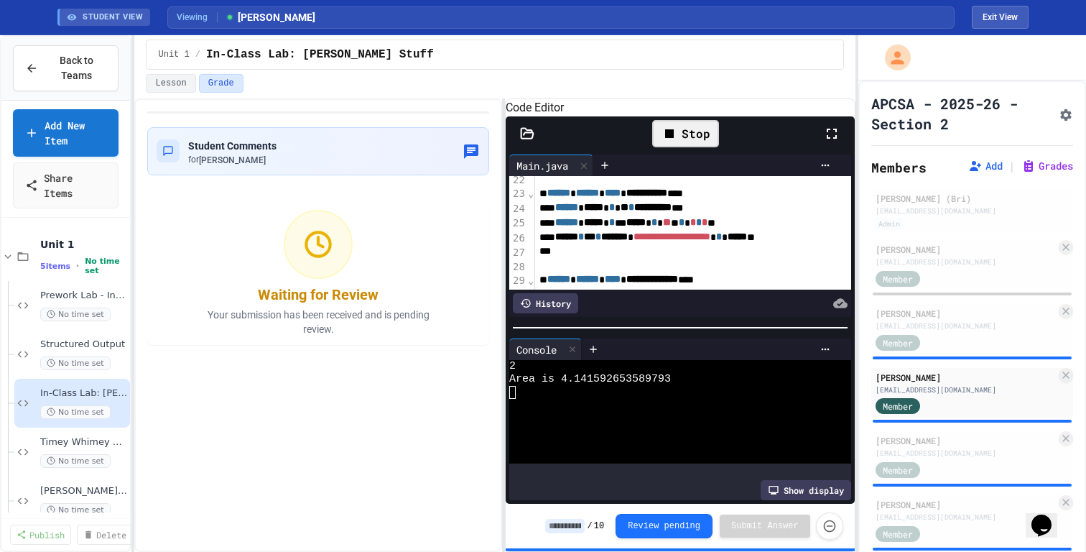
scroll to position [386, 0]
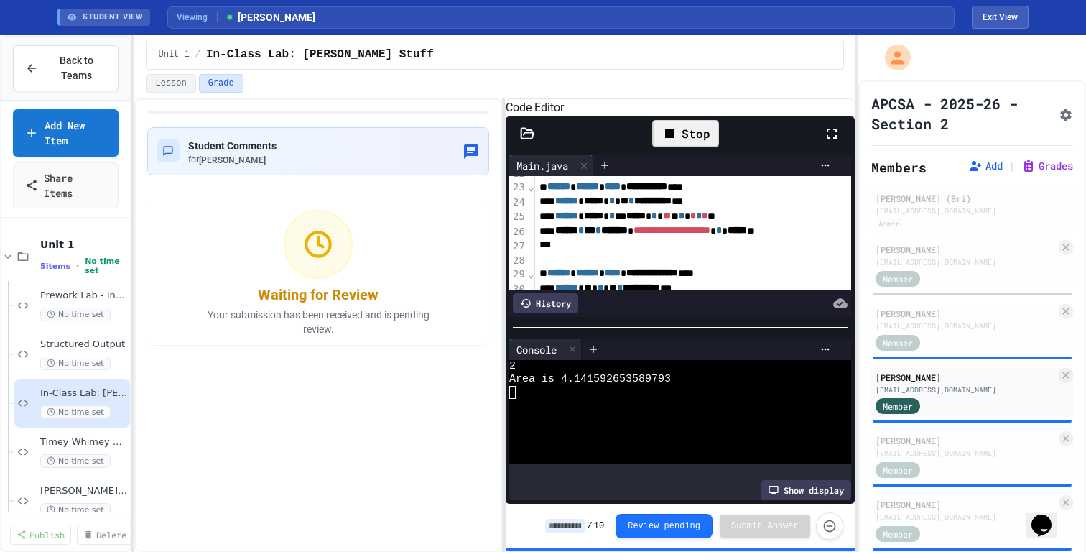
click at [654, 424] on div at bounding box center [674, 418] width 330 height 13
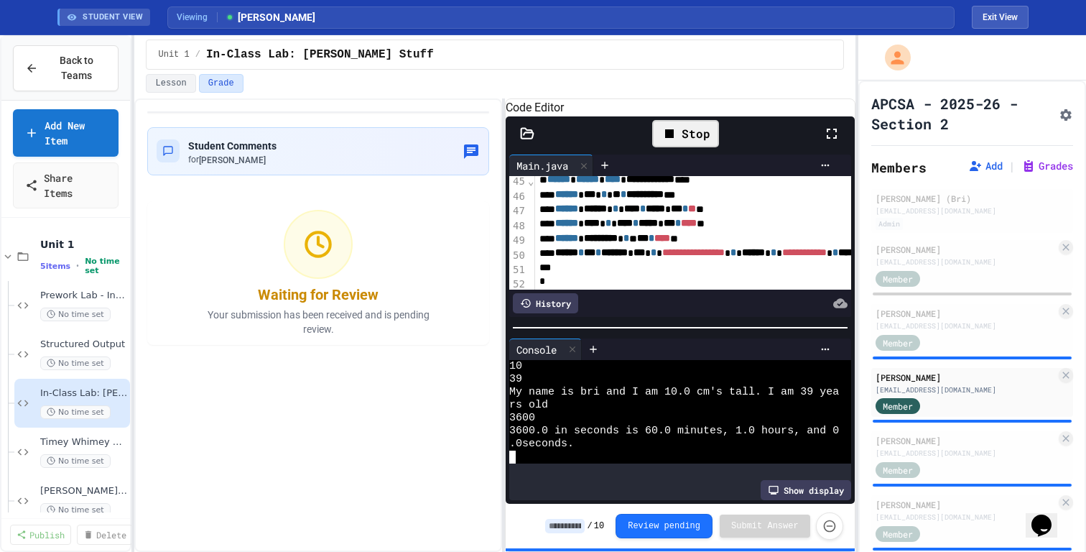
scroll to position [129, 0]
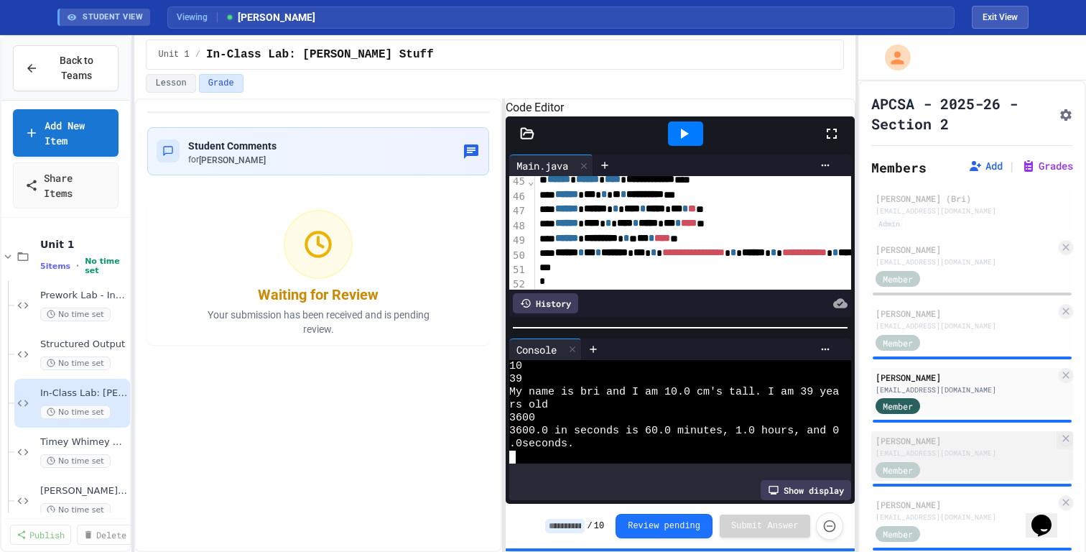
click at [982, 435] on div "[PERSON_NAME]" at bounding box center [965, 440] width 180 height 13
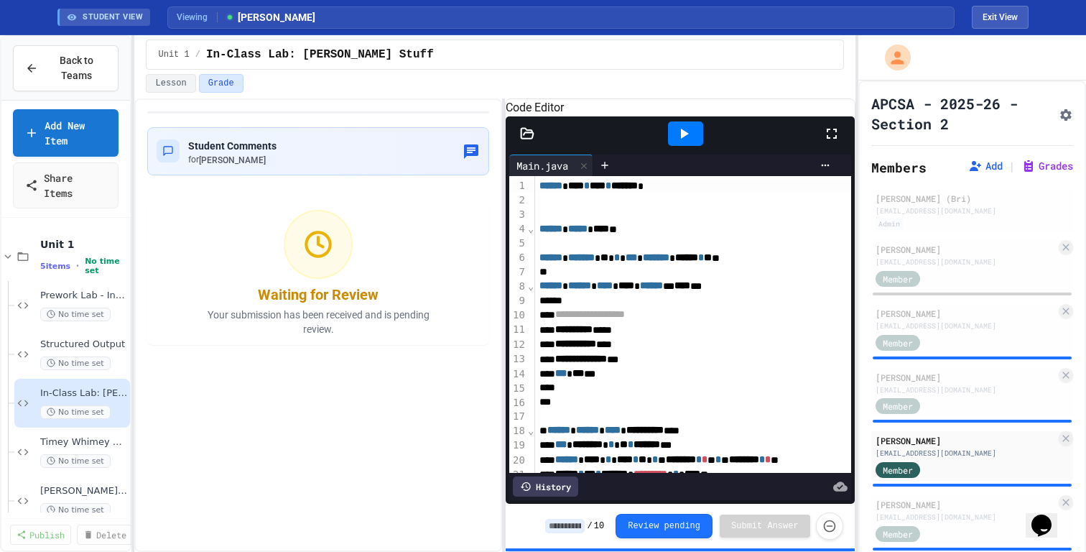
click at [584, 378] on span "***" at bounding box center [577, 373] width 11 height 10
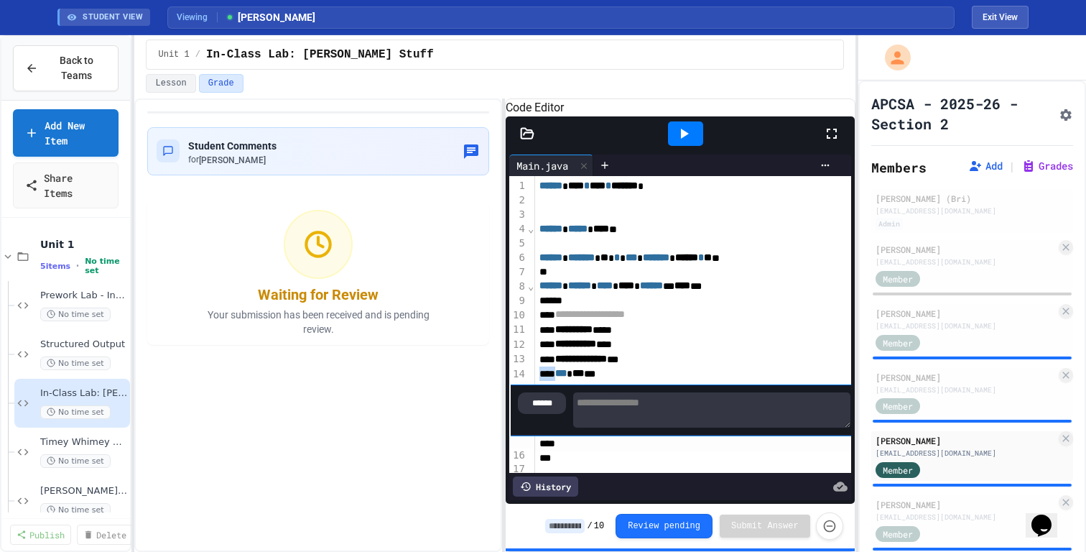
click at [656, 425] on textarea at bounding box center [711, 409] width 277 height 35
click at [656, 425] on textarea at bounding box center [711, 410] width 277 height 37
type textarea "*"
type textarea "**********"
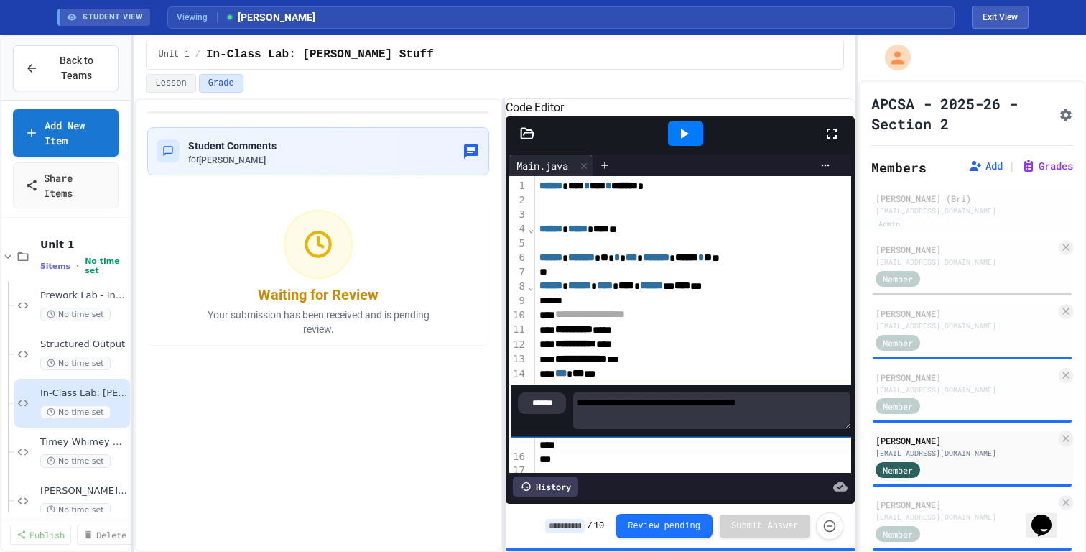
click at [724, 366] on div "**********" at bounding box center [707, 359] width 345 height 14
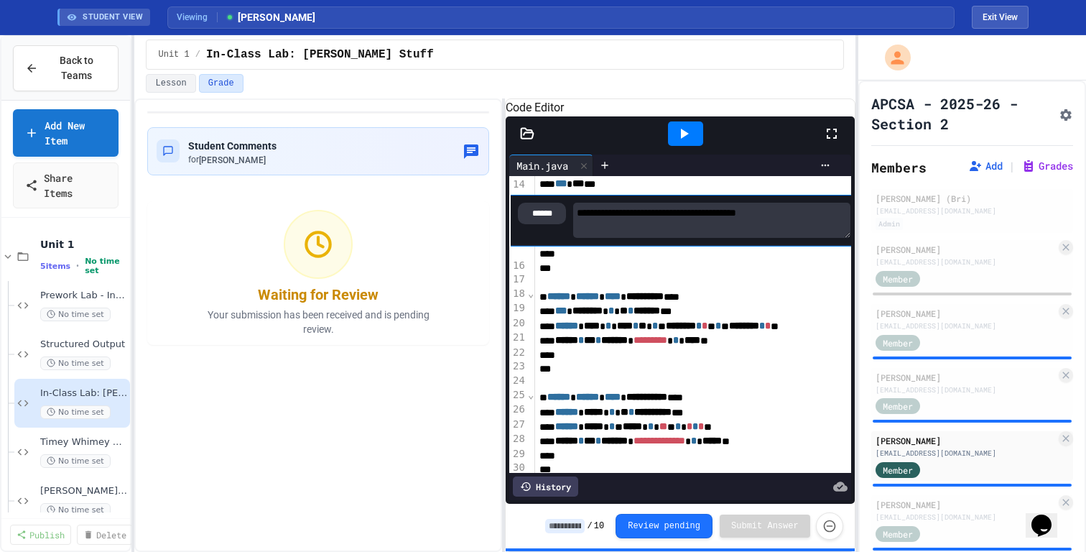
scroll to position [205, 0]
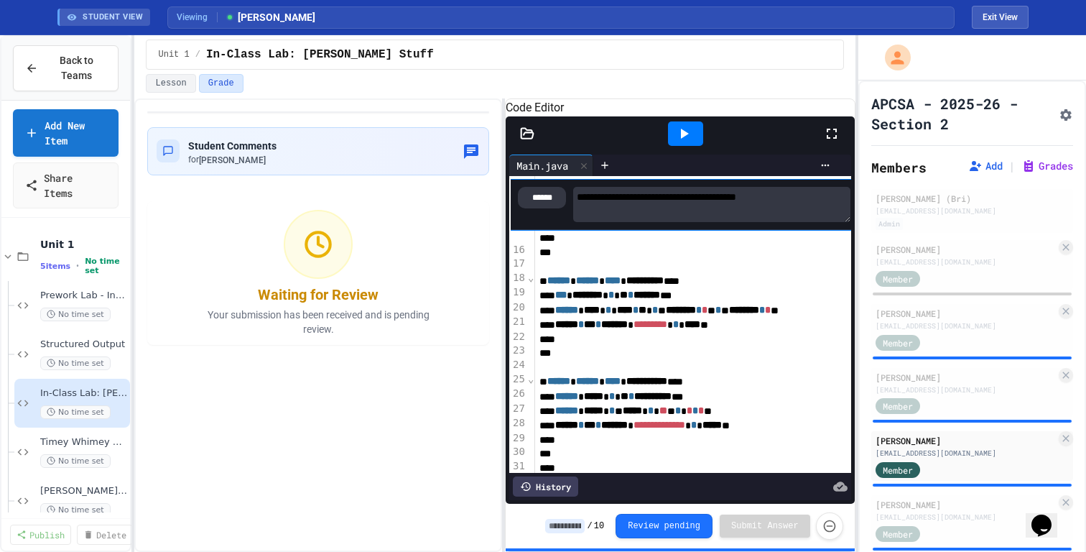
click at [684, 139] on icon at bounding box center [685, 134] width 8 height 10
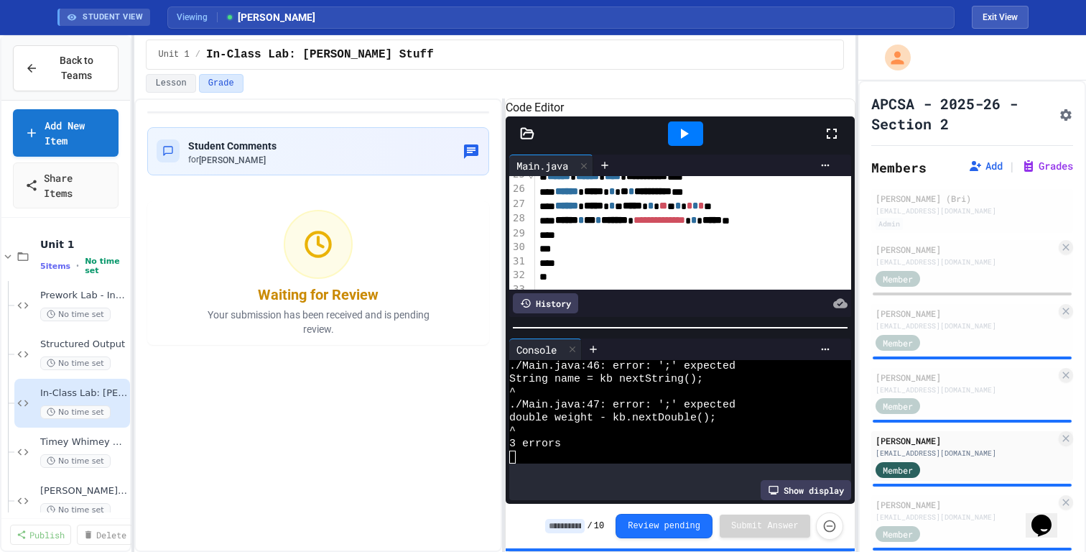
scroll to position [423, 0]
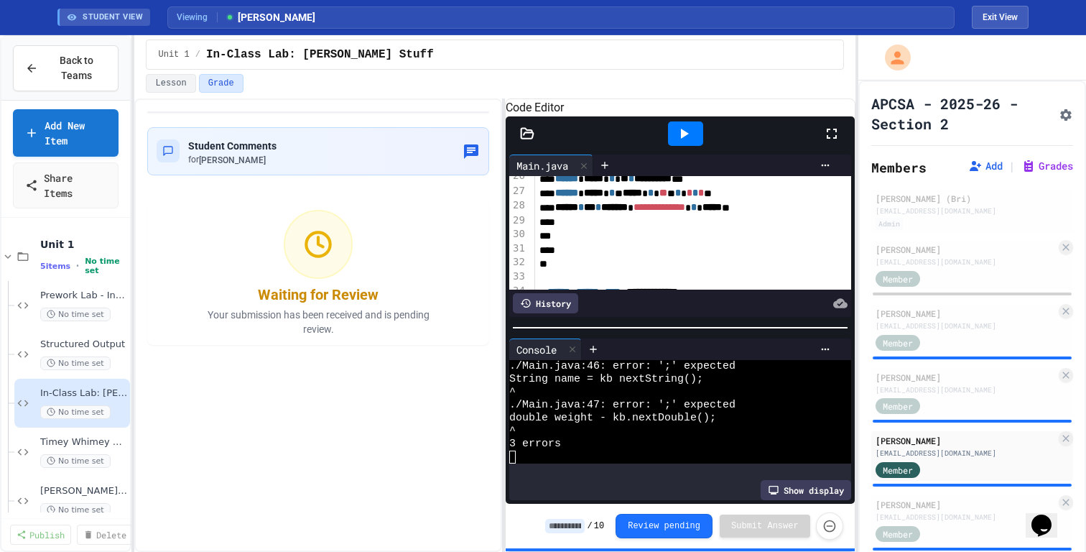
click at [638, 230] on div at bounding box center [707, 222] width 345 height 14
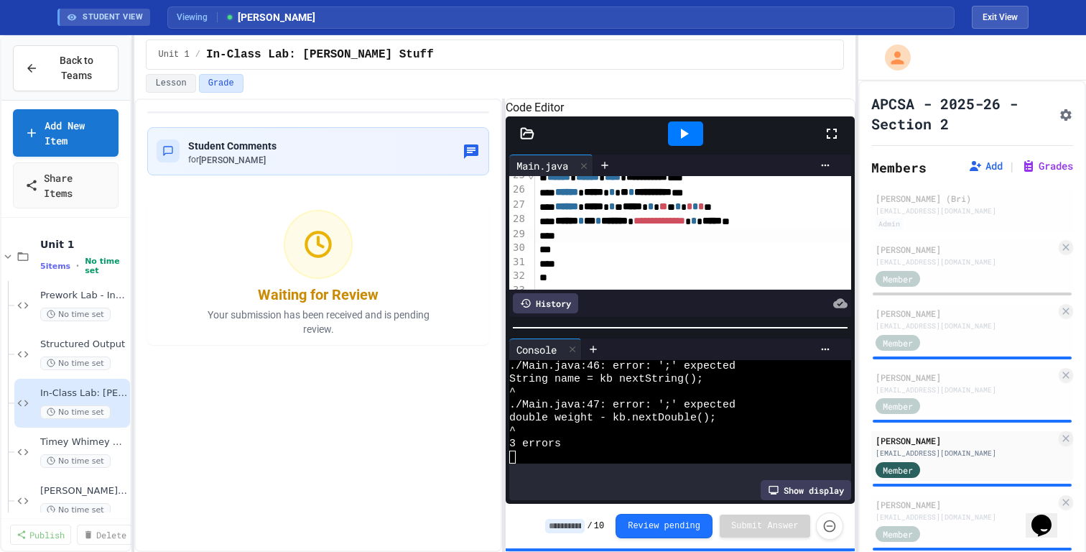
click at [681, 211] on span "*" at bounding box center [678, 206] width 6 height 10
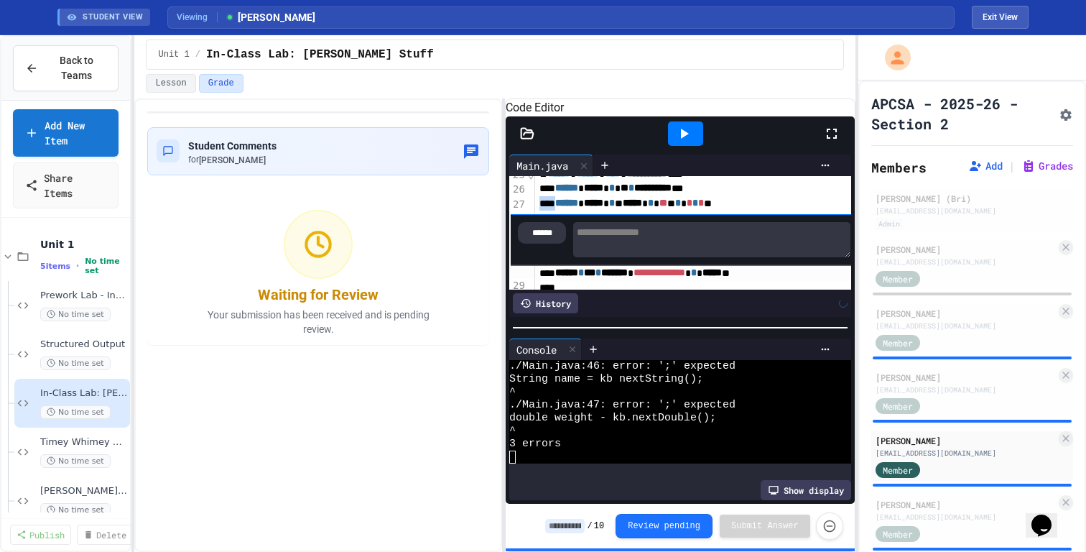
scroll to position [361, 0]
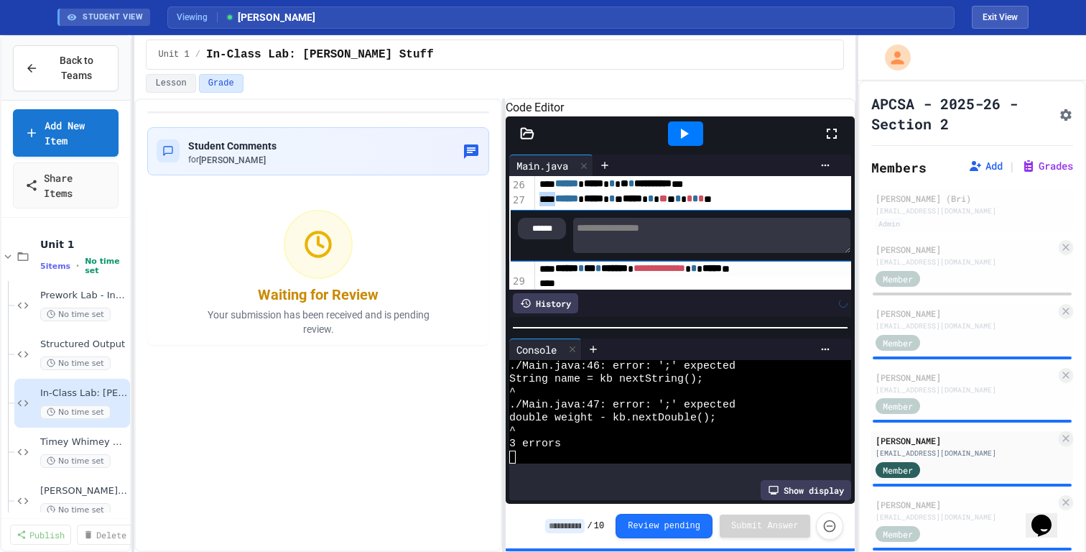
click at [664, 253] on textarea at bounding box center [711, 235] width 277 height 35
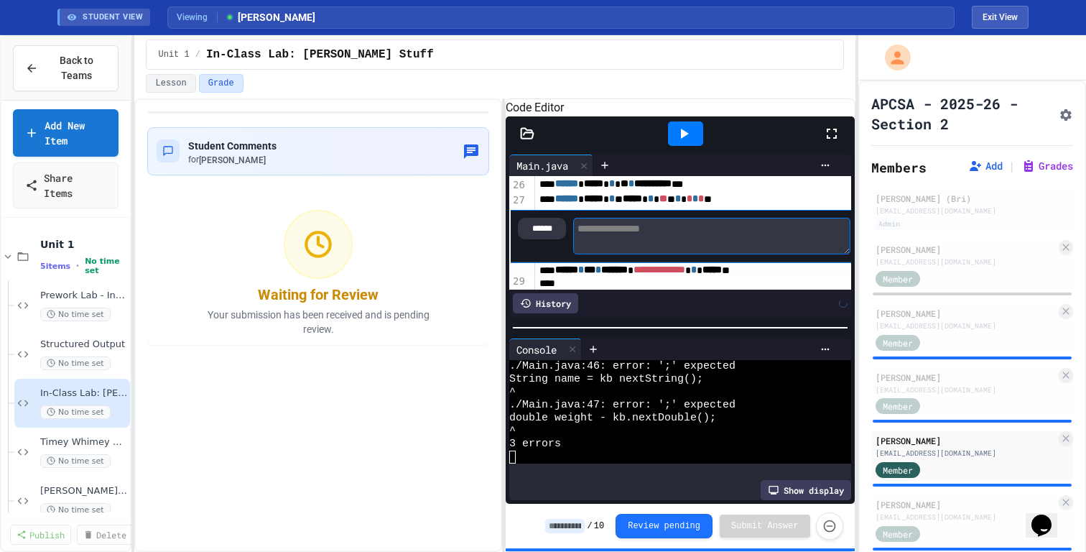
click at [664, 254] on textarea at bounding box center [711, 236] width 277 height 37
type textarea "**********"
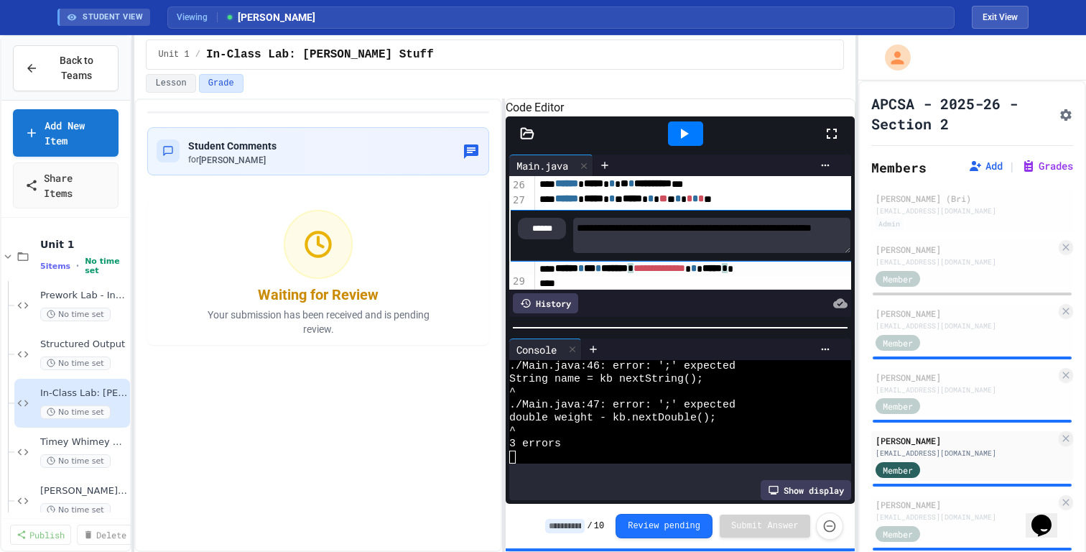
click at [679, 273] on span "**********" at bounding box center [659, 268] width 52 height 10
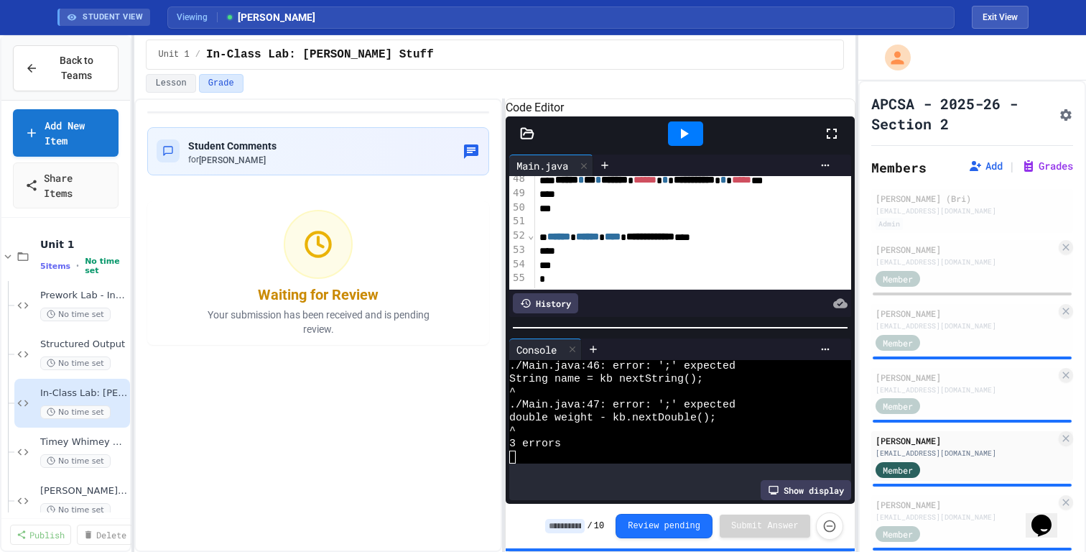
scroll to position [750, 0]
click at [677, 259] on div at bounding box center [719, 251] width 369 height 14
click at [303, 150] on div "Student Comments for [PERSON_NAME]" at bounding box center [318, 150] width 323 height 29
type textarea "**********"
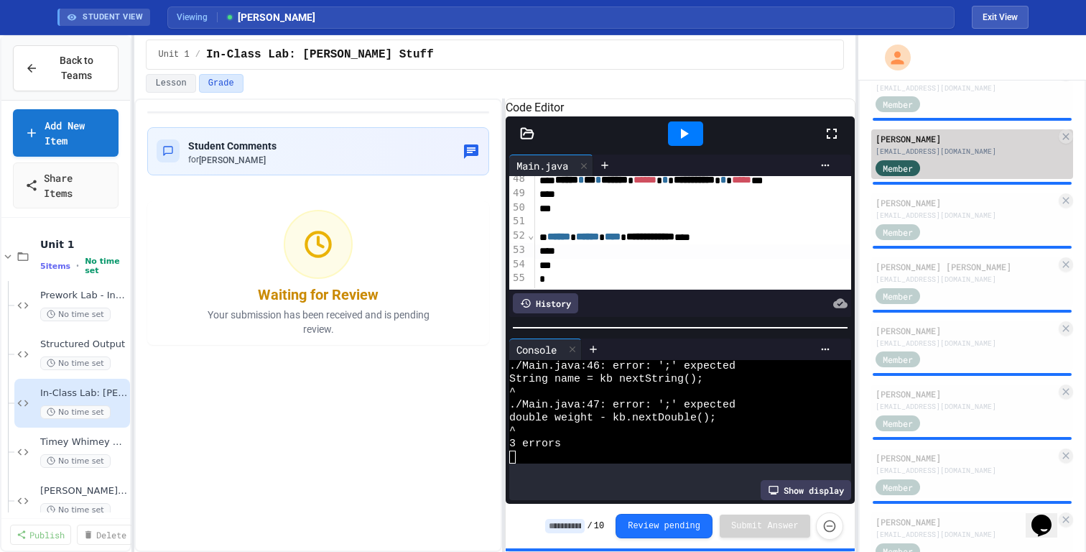
scroll to position [305, 0]
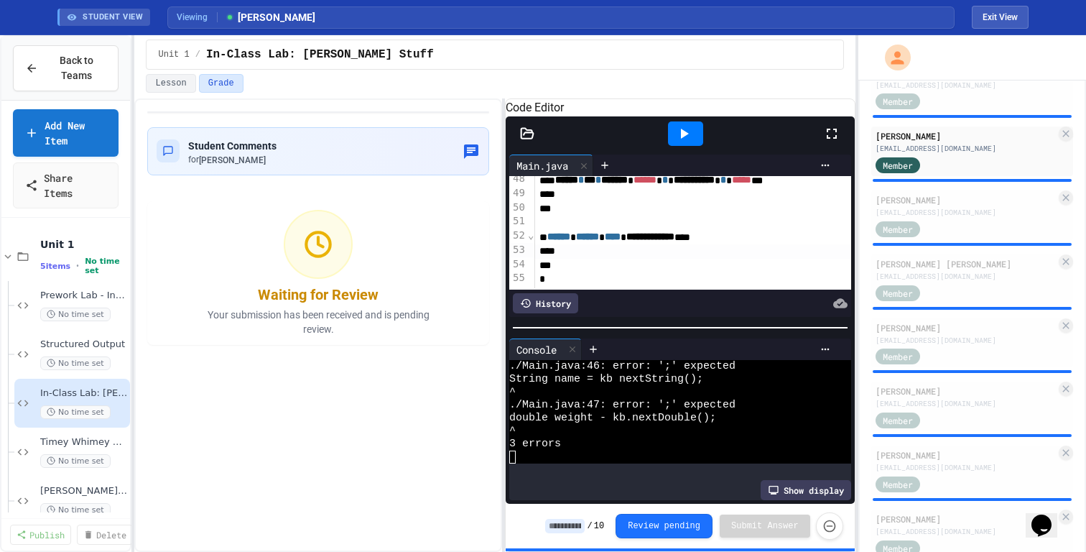
click at [957, 190] on div "[PERSON_NAME] (Bri) [EMAIL_ADDRESS][DOMAIN_NAME] Admin [PERSON_NAME] [EMAIL_ADD…" at bounding box center [972, 288] width 202 height 809
click at [950, 195] on div "[PERSON_NAME]" at bounding box center [965, 199] width 180 height 13
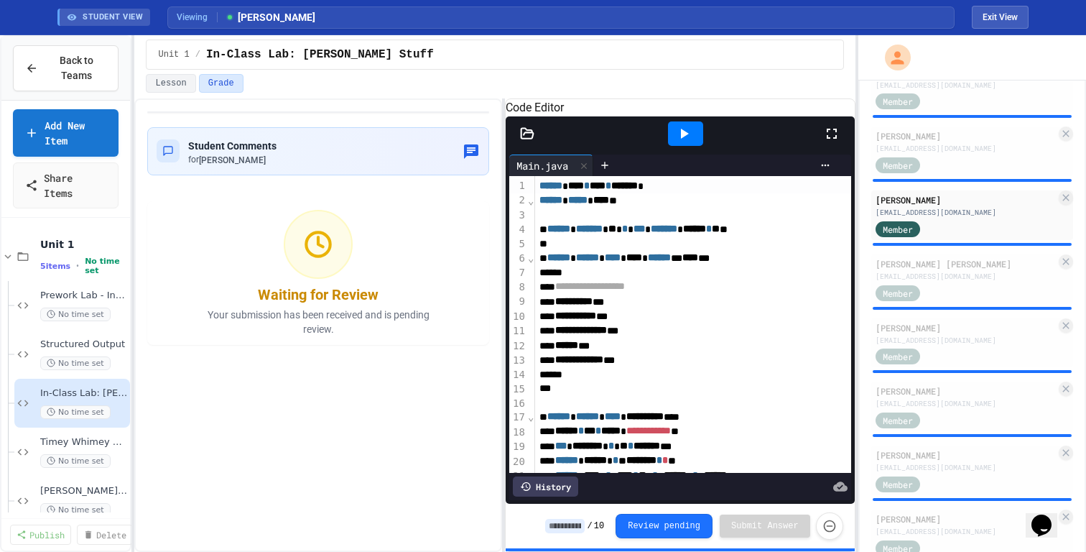
click at [689, 142] on icon at bounding box center [683, 133] width 17 height 17
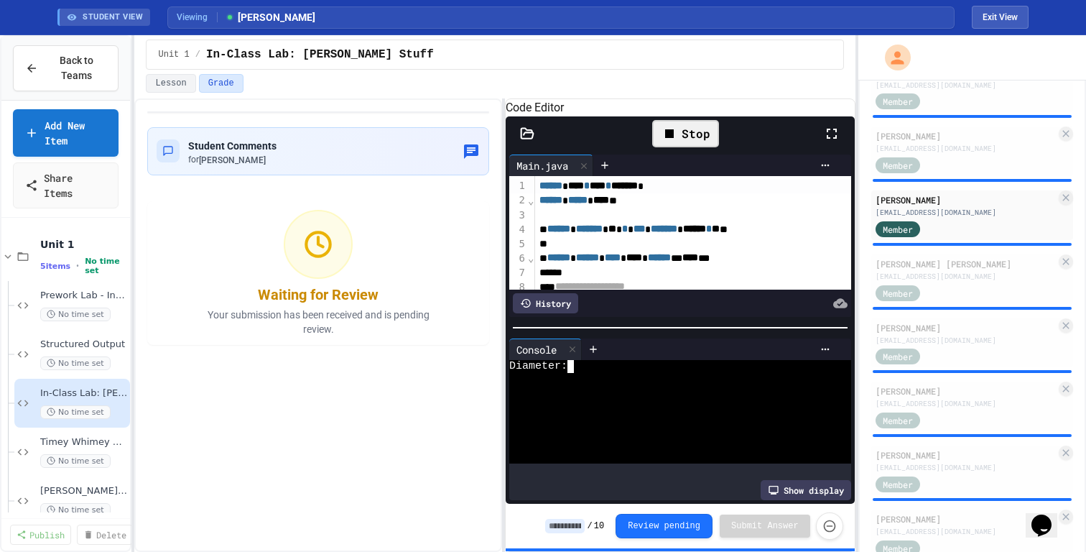
click at [664, 382] on div at bounding box center [674, 379] width 330 height 13
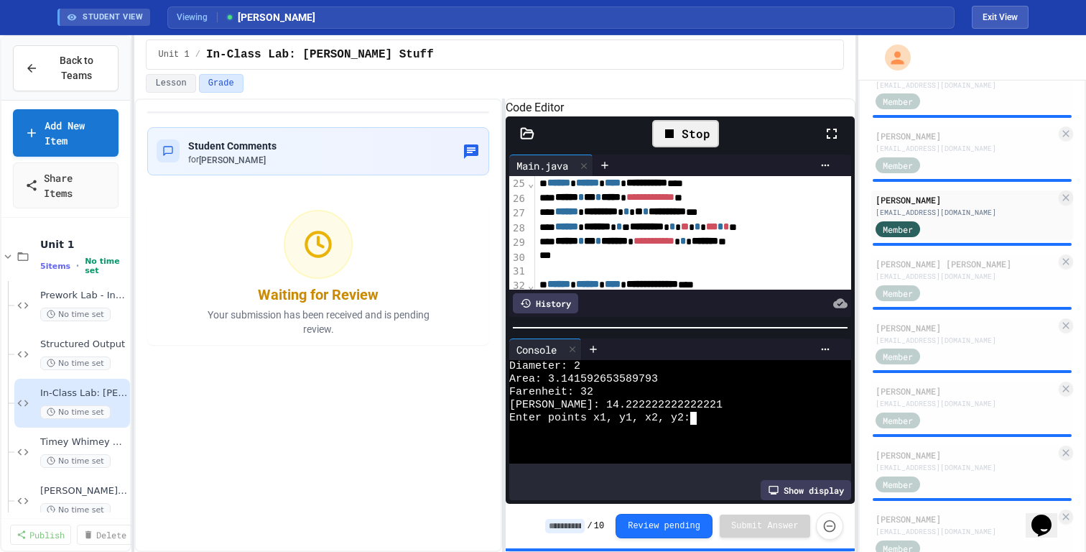
scroll to position [353, 0]
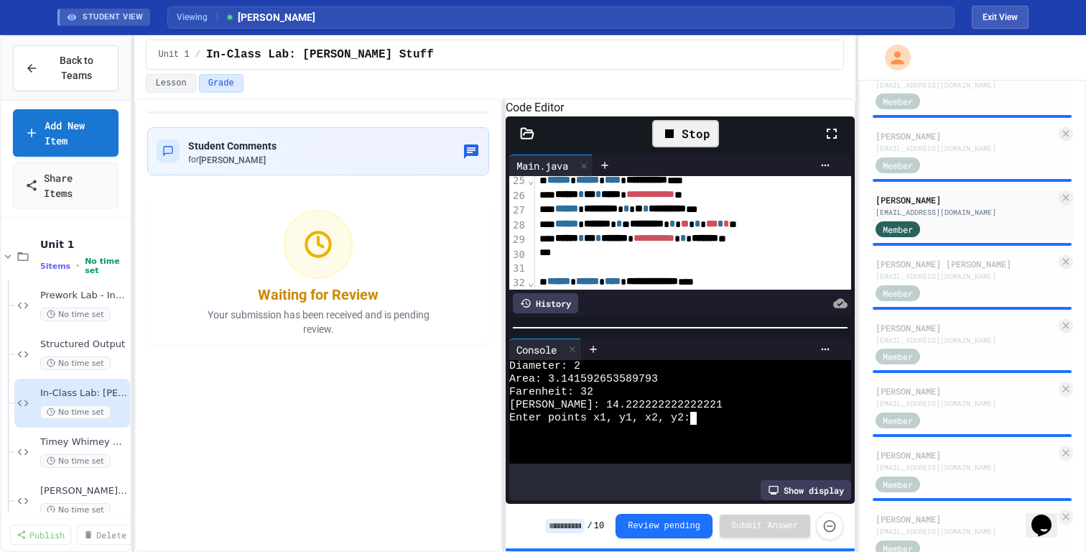
click at [664, 228] on span "*********" at bounding box center [647, 223] width 34 height 10
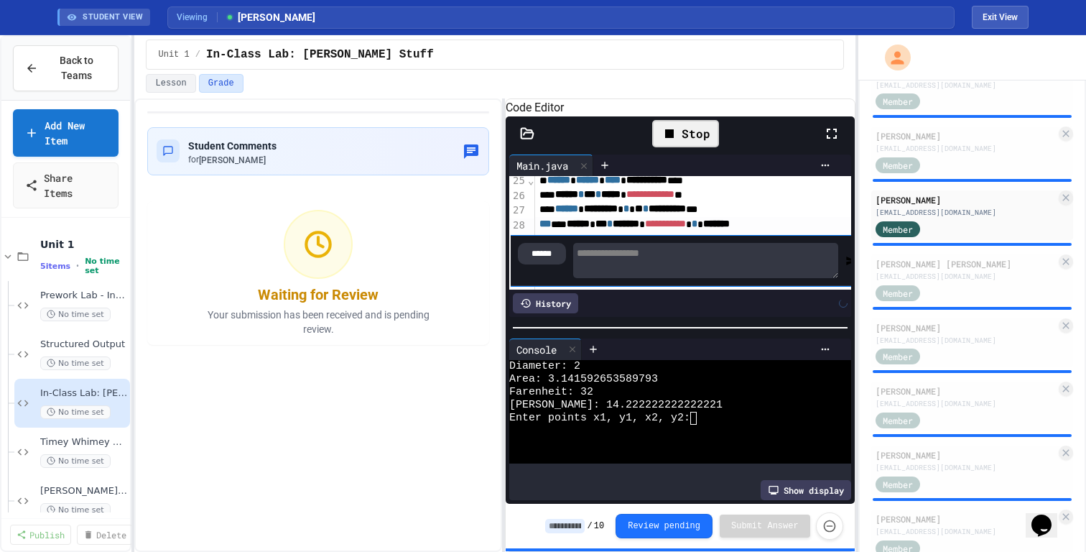
scroll to position [378, 0]
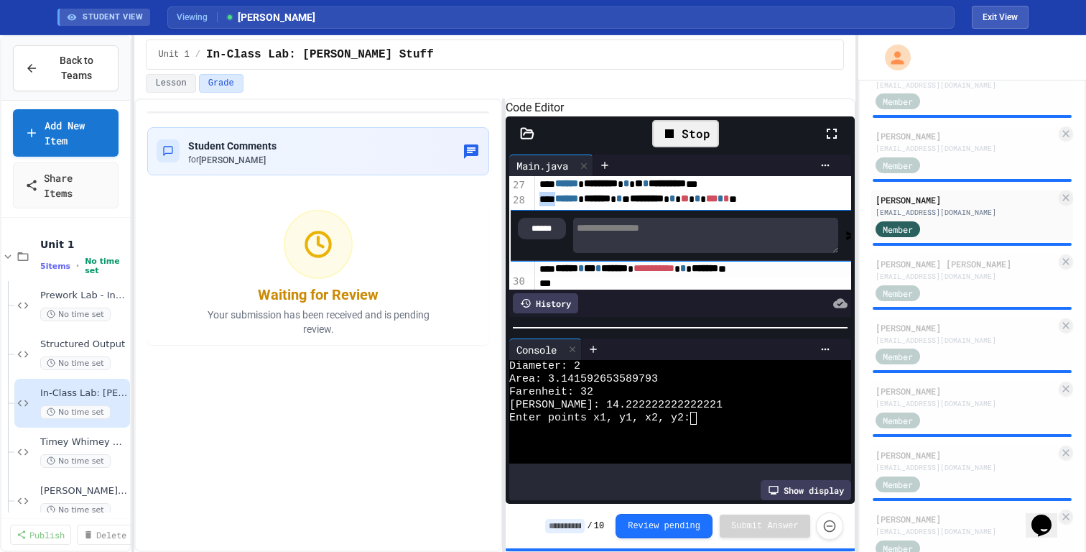
click at [683, 246] on textarea at bounding box center [706, 235] width 266 height 35
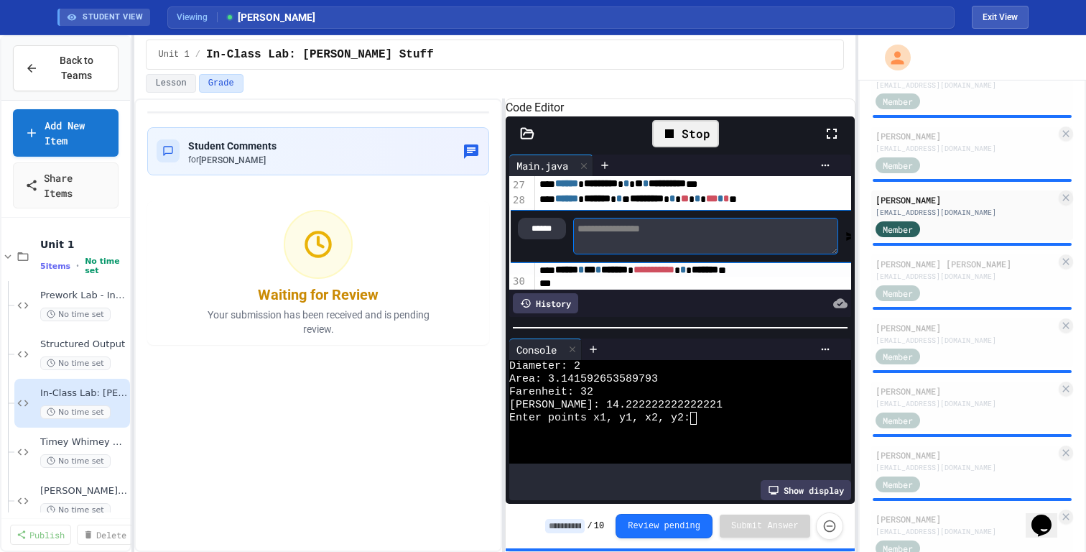
click at [683, 246] on textarea at bounding box center [706, 236] width 266 height 37
click at [683, 246] on textarea at bounding box center [705, 236] width 266 height 37
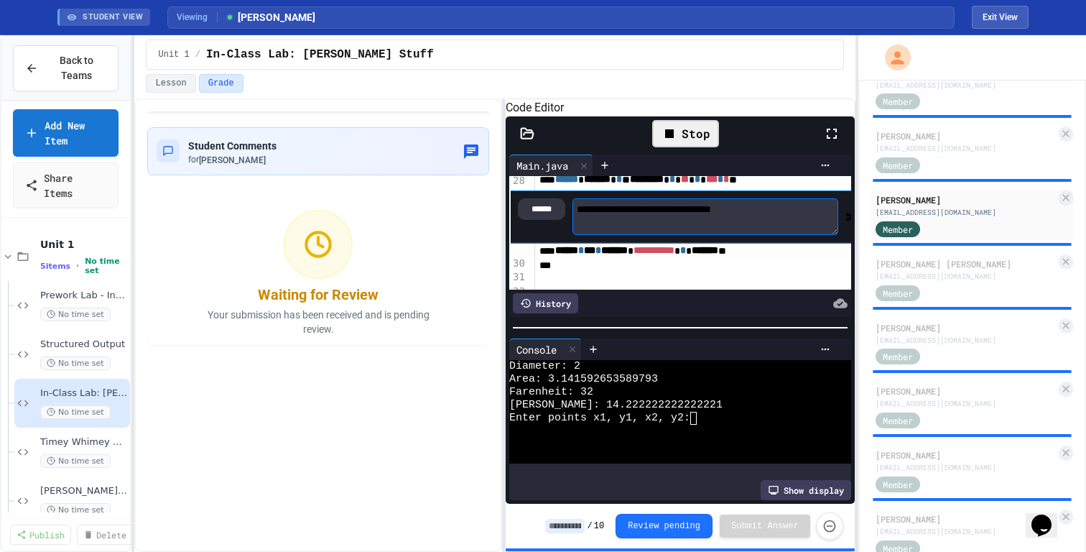
type textarea "**********"
click at [729, 437] on div at bounding box center [674, 430] width 330 height 13
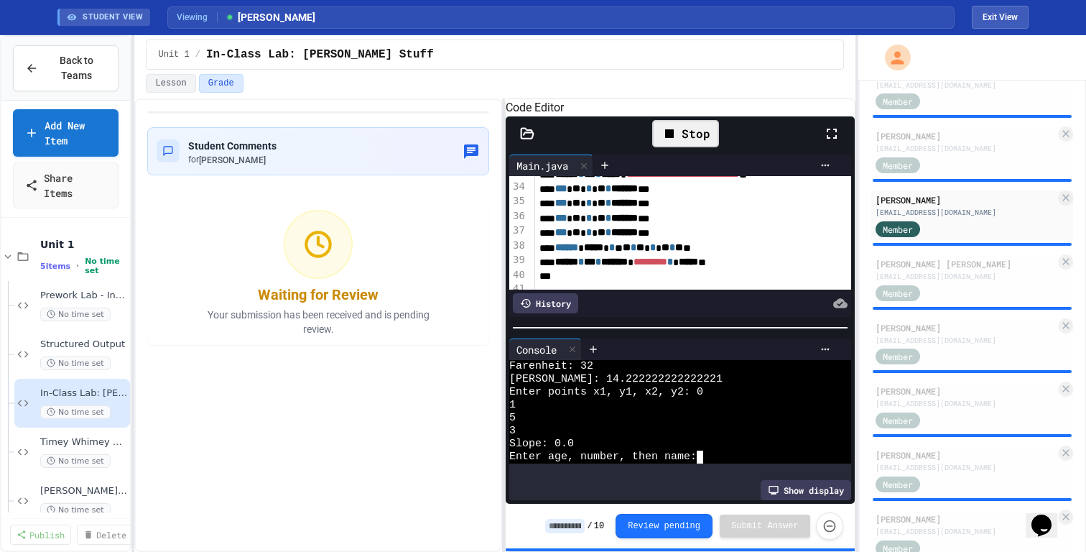
scroll to position [531, 0]
click at [675, 251] on span "*" at bounding box center [672, 246] width 6 height 10
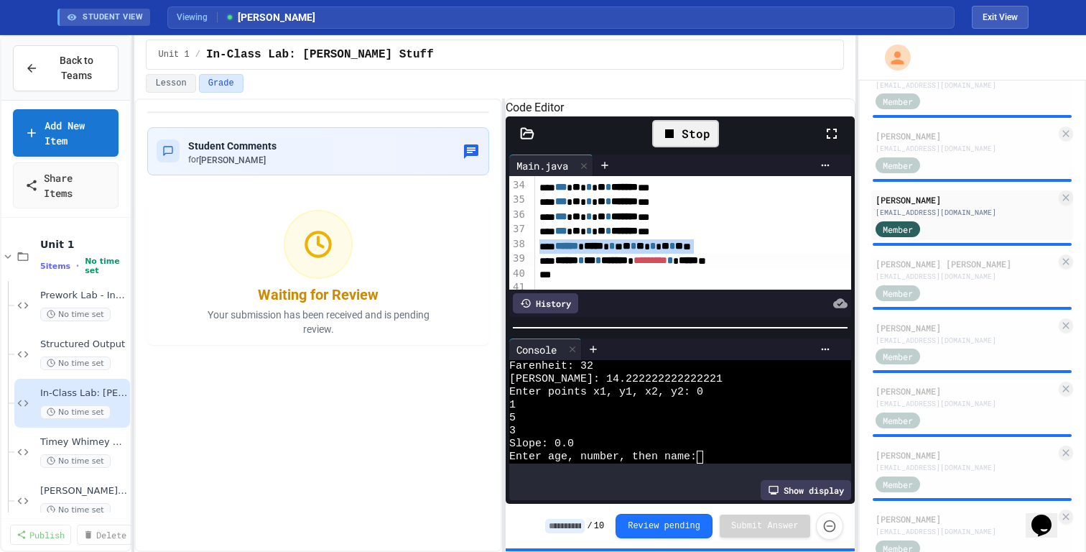
scroll to position [480, 0]
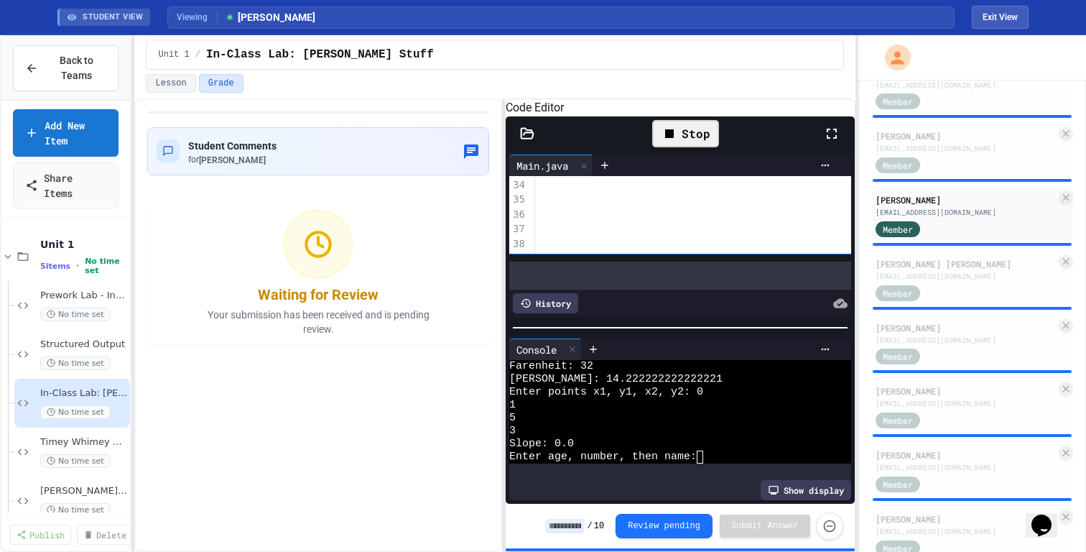
click at [674, 291] on textarea at bounding box center [591, 278] width 624 height 35
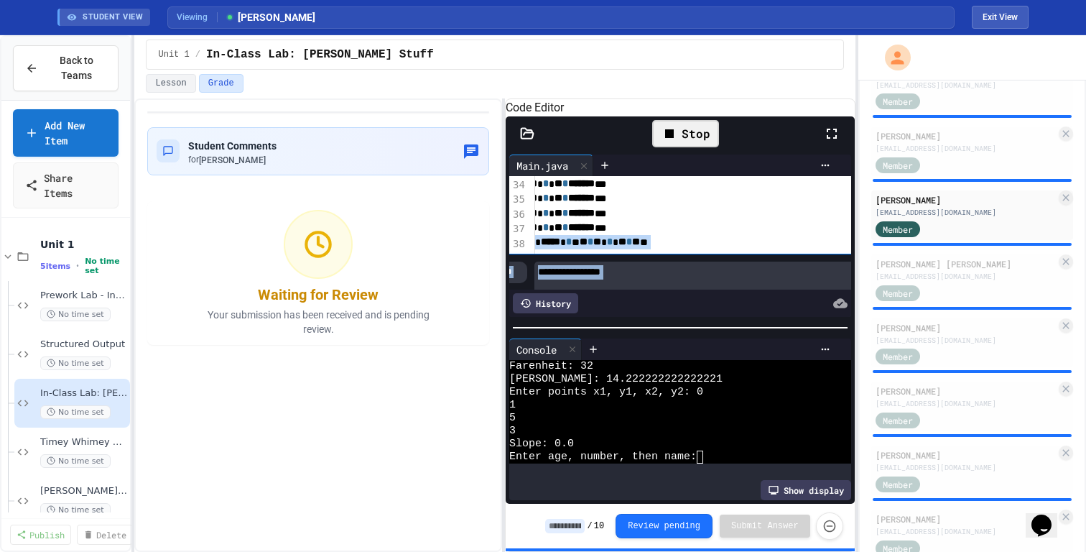
click at [669, 291] on textarea at bounding box center [846, 278] width 624 height 35
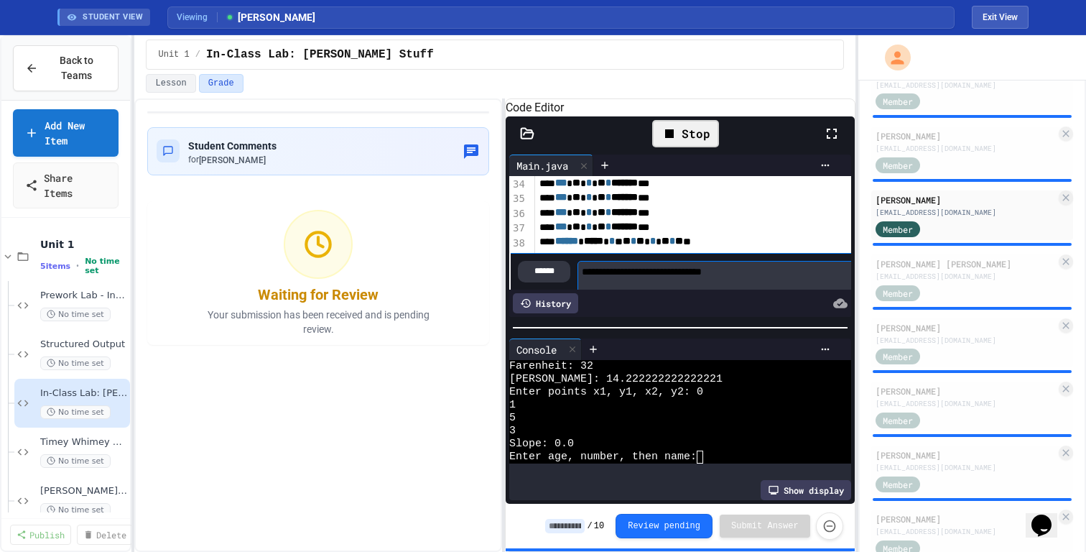
scroll to position [499, 0]
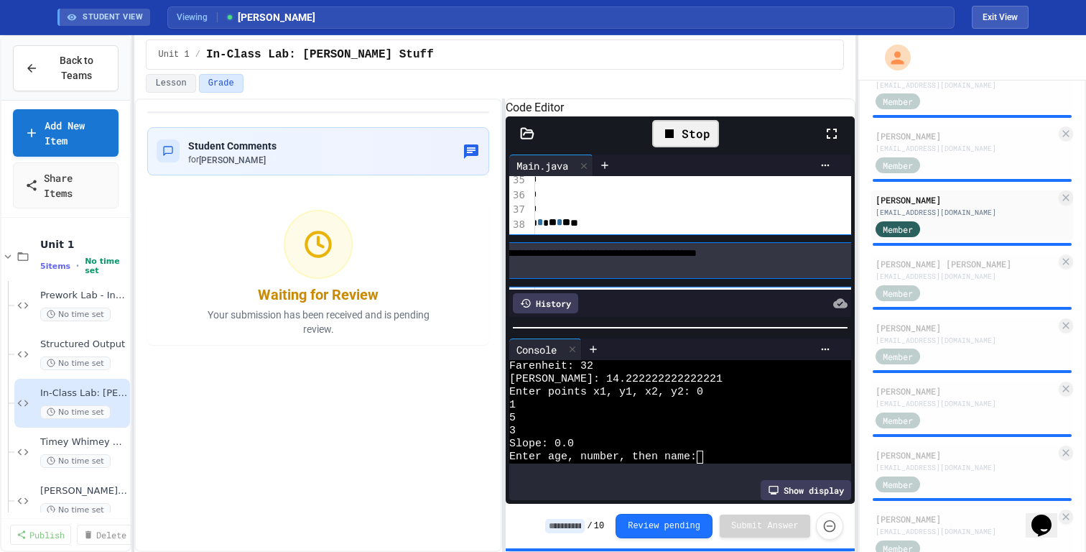
type textarea "**********"
click at [741, 215] on div "*** ** * ** * ******* ***" at bounding box center [770, 208] width 696 height 14
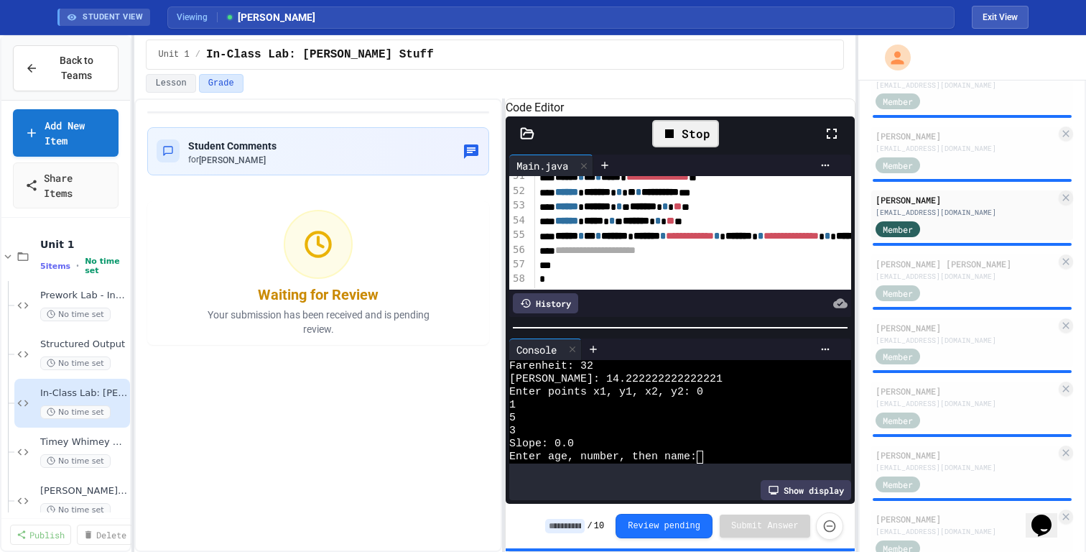
scroll to position [799, 0]
click at [933, 271] on div "[EMAIL_ADDRESS][DOMAIN_NAME]" at bounding box center [965, 276] width 180 height 11
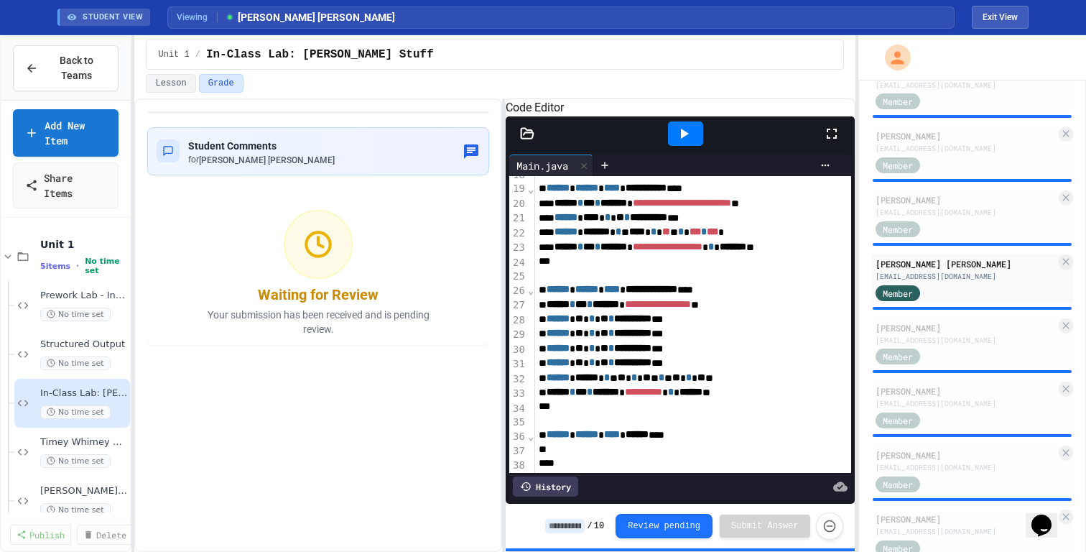
scroll to position [363, 1]
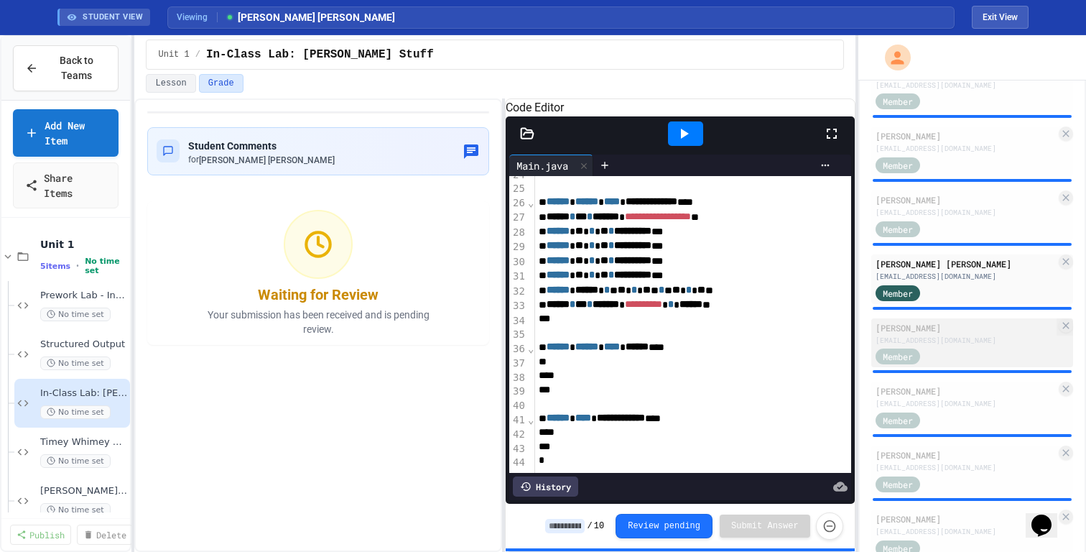
click at [1002, 349] on div "Member" at bounding box center [965, 356] width 180 height 18
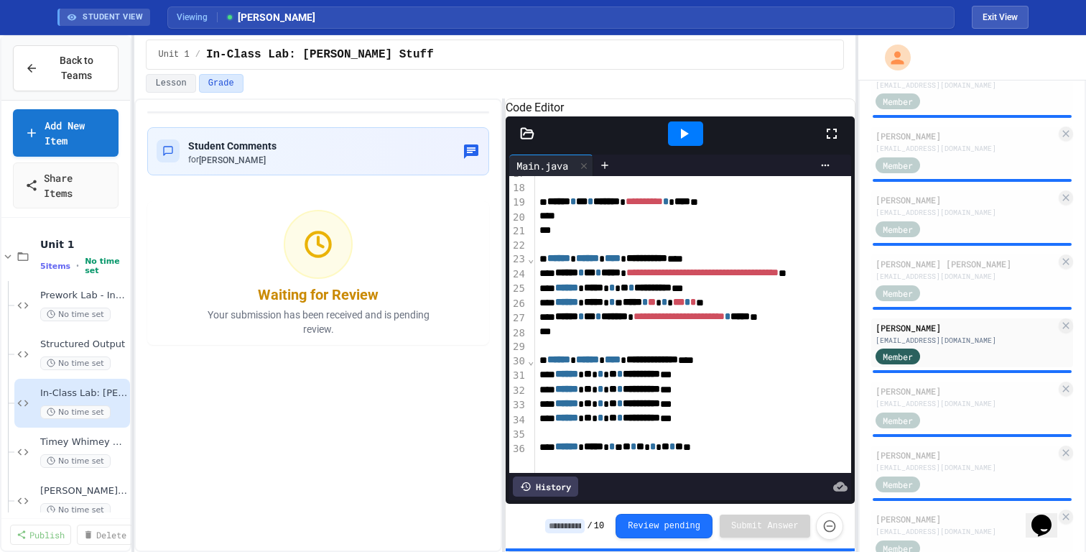
scroll to position [254, 0]
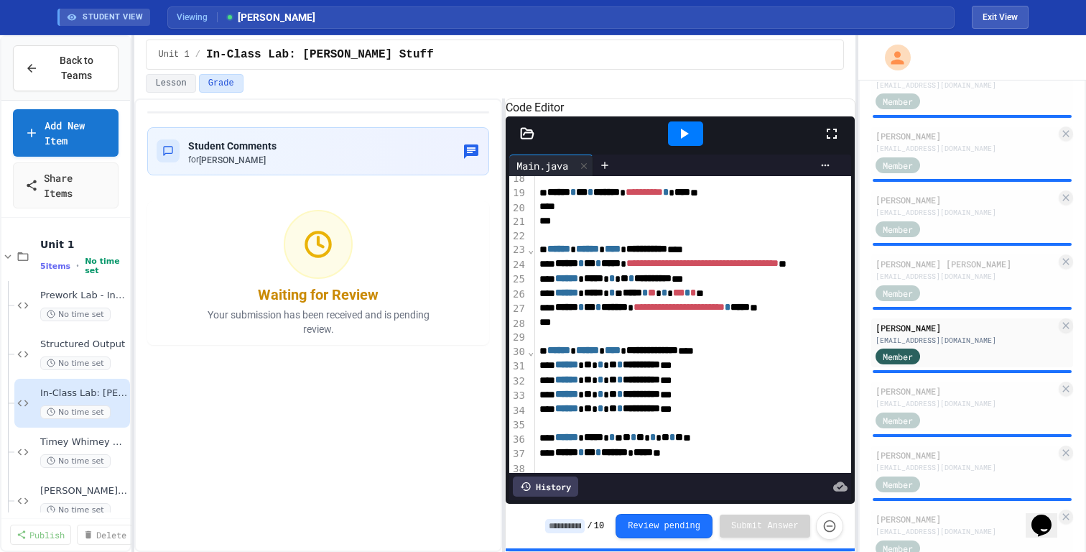
click at [685, 139] on icon at bounding box center [685, 134] width 8 height 10
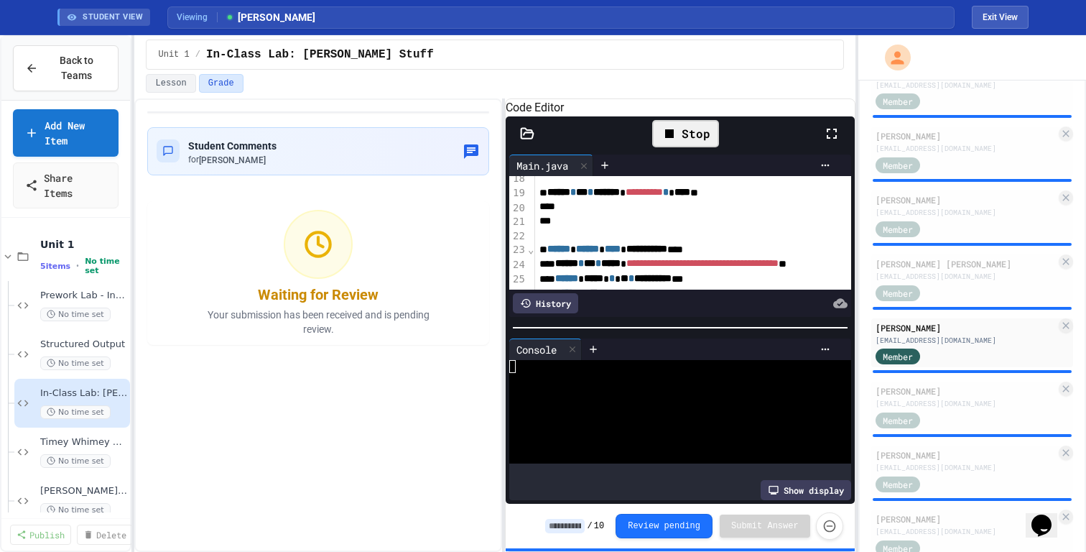
click at [666, 412] on div at bounding box center [674, 405] width 330 height 13
click at [675, 424] on div at bounding box center [674, 418] width 330 height 13
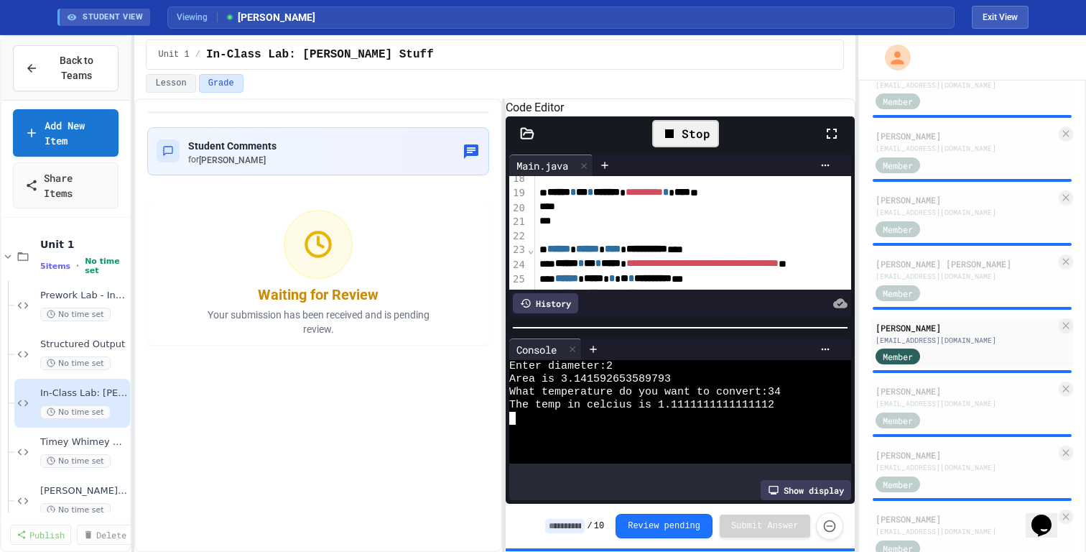
click at [668, 424] on div at bounding box center [674, 418] width 330 height 13
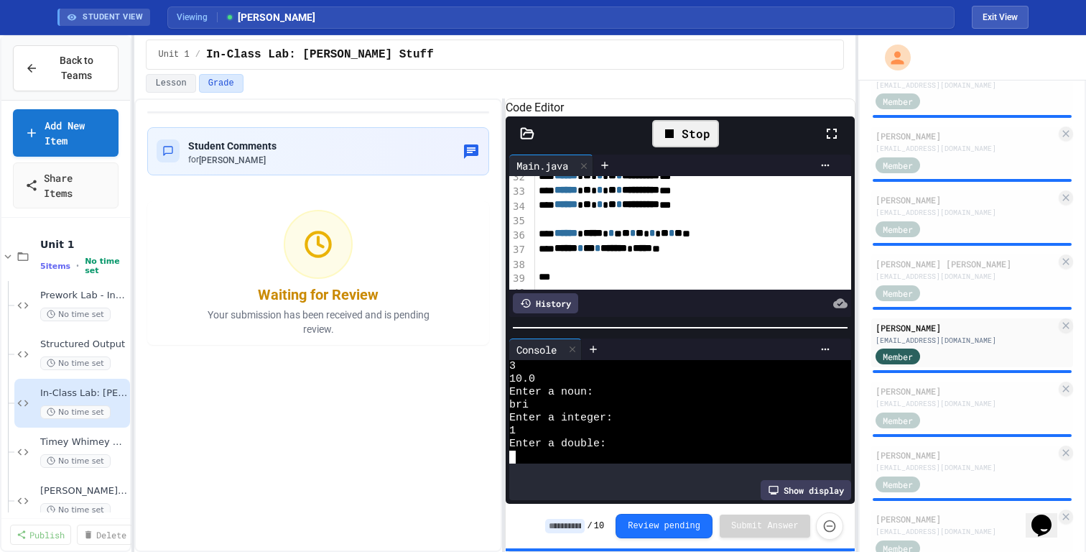
scroll to position [142, 0]
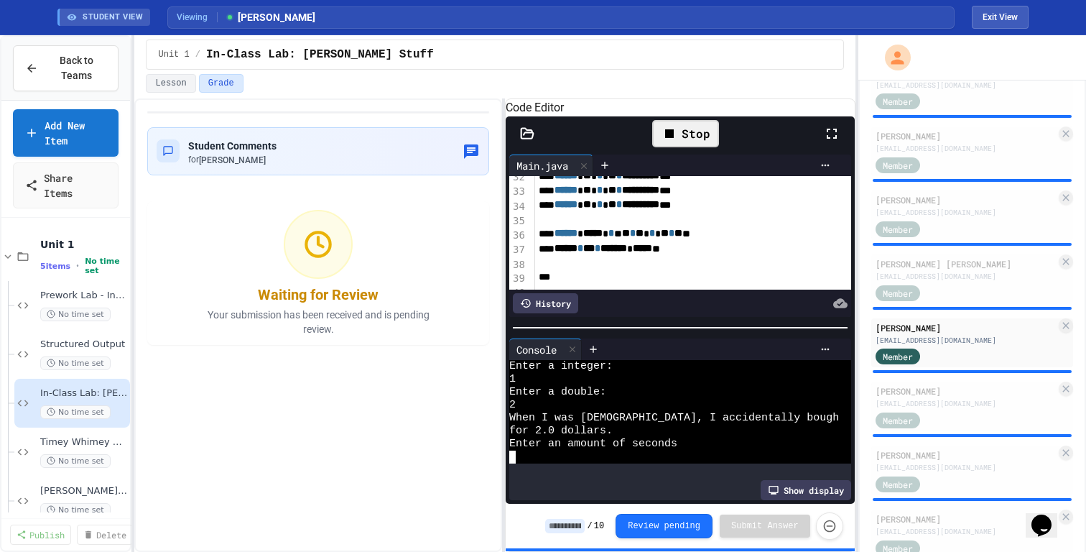
click at [708, 463] on div at bounding box center [674, 456] width 330 height 13
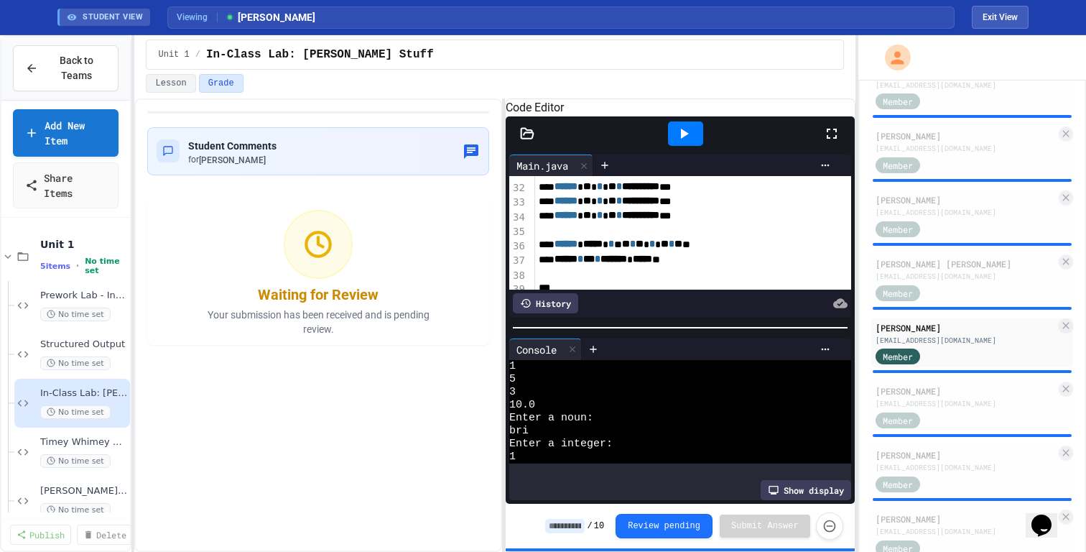
scroll to position [0, 0]
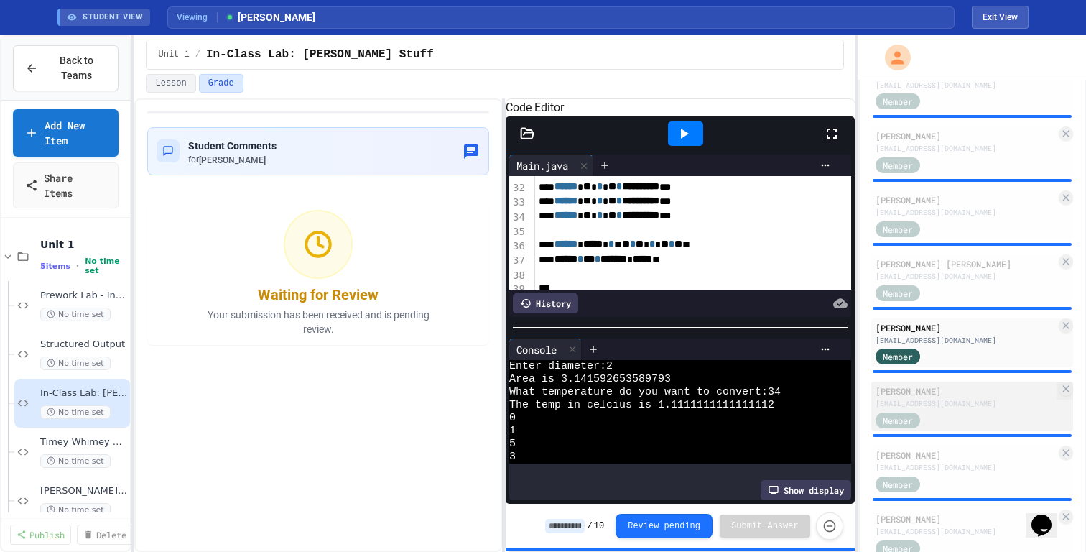
click at [998, 394] on div "[PERSON_NAME]" at bounding box center [965, 390] width 180 height 13
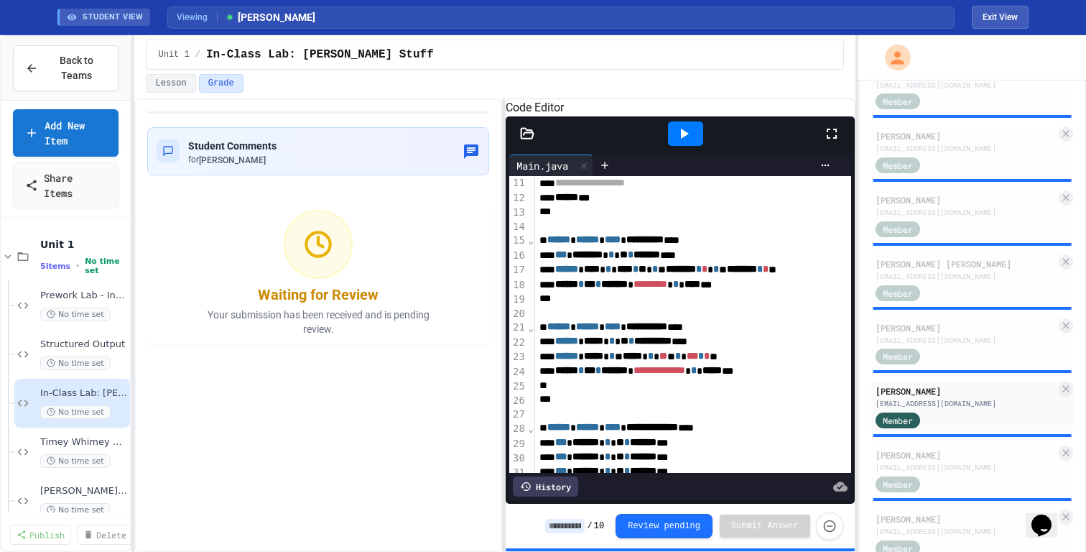
scroll to position [159, 0]
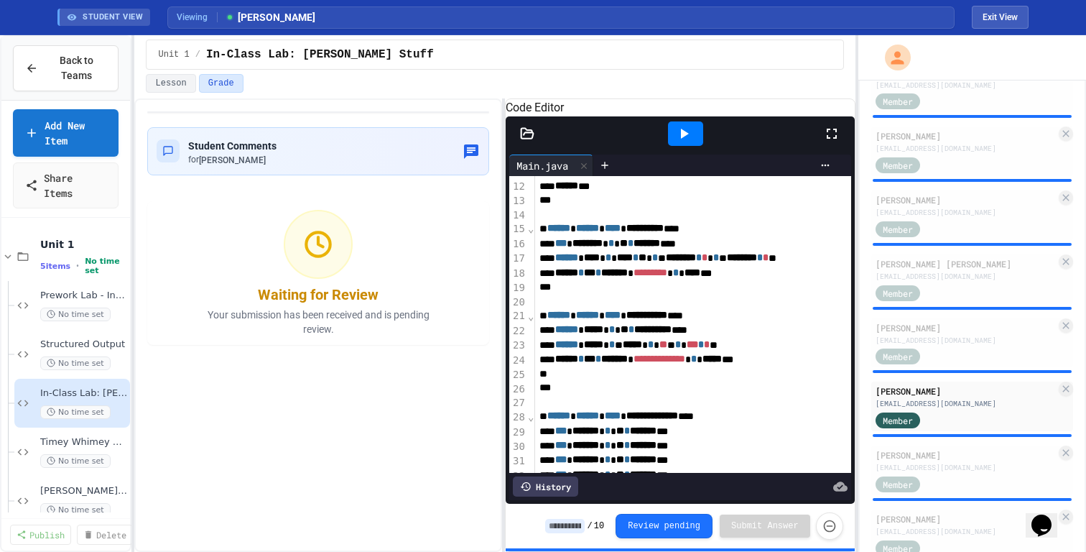
click at [567, 483] on div "History" at bounding box center [545, 486] width 65 height 20
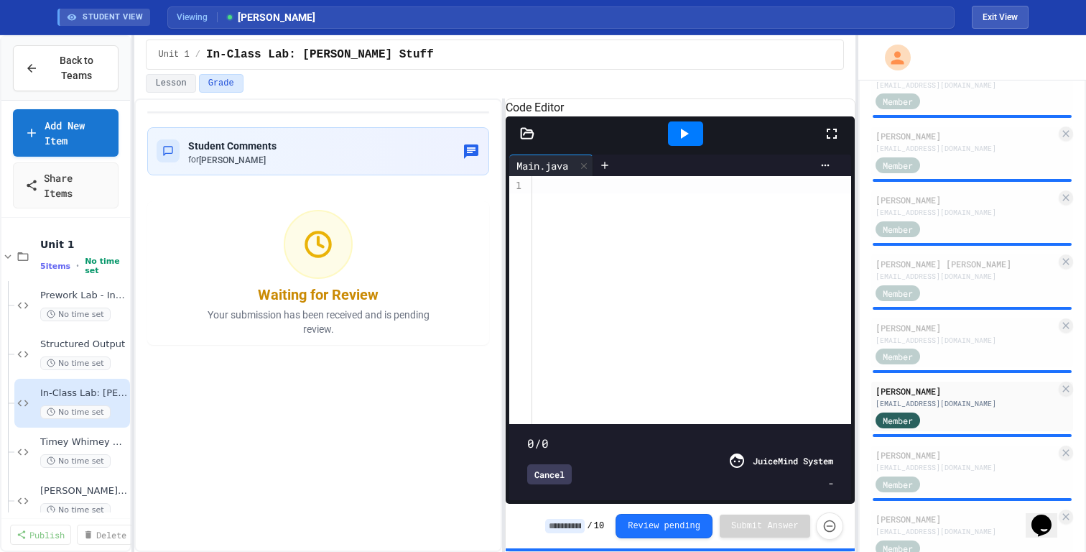
type input "***"
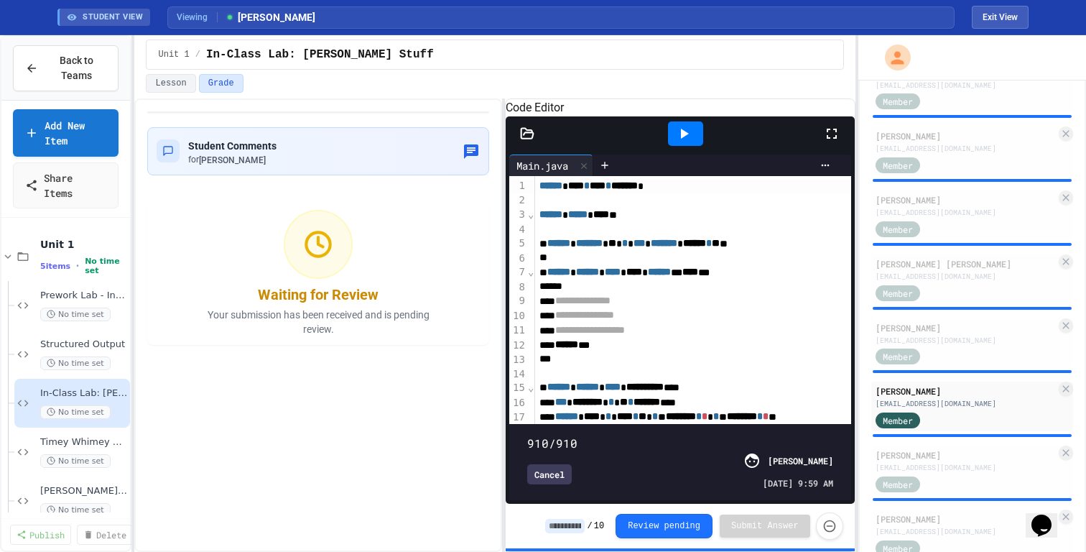
click at [565, 482] on div "Cancel" at bounding box center [549, 474] width 45 height 20
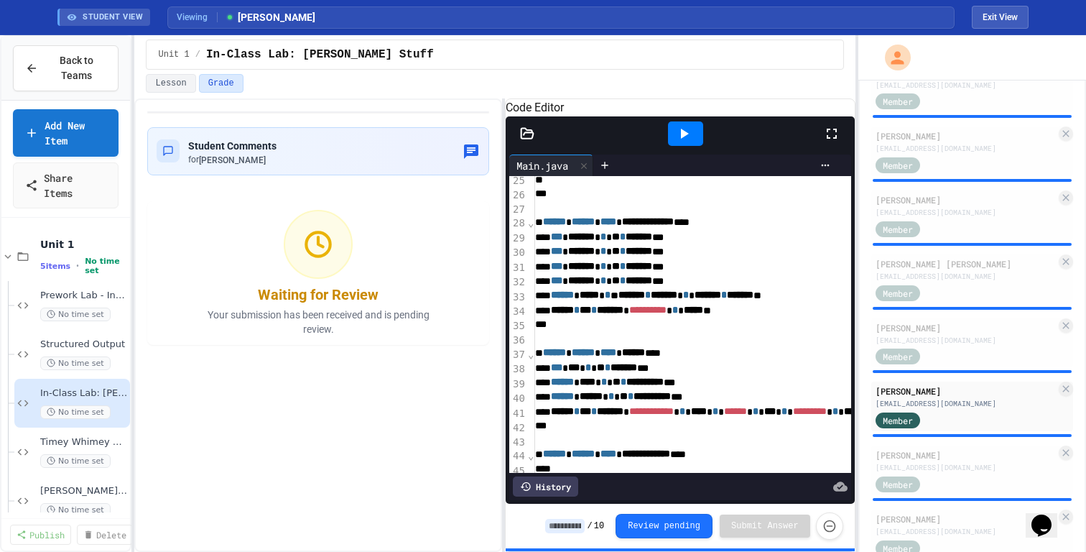
scroll to position [406, 4]
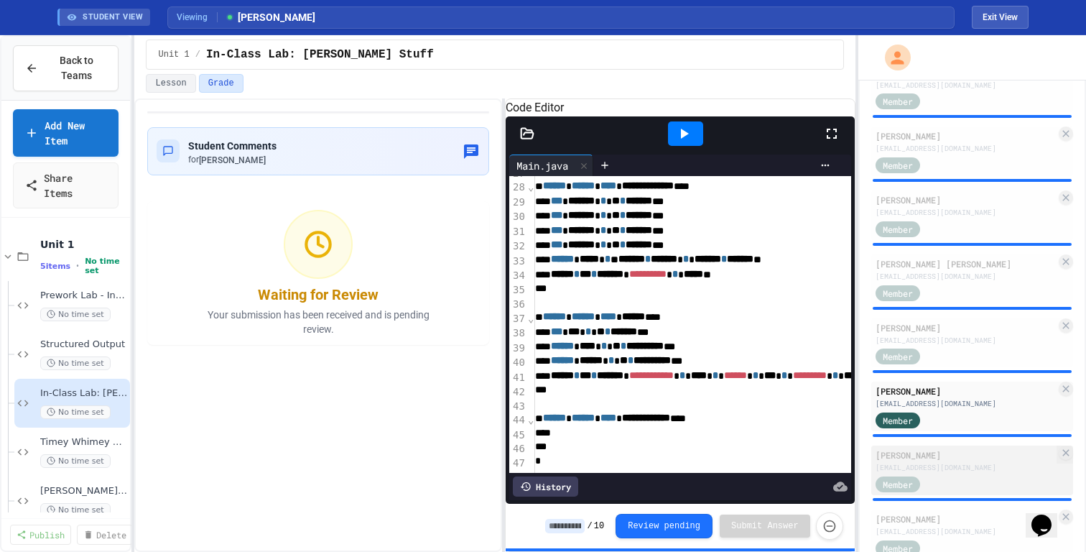
click at [937, 478] on div "Member" at bounding box center [911, 483] width 72 height 18
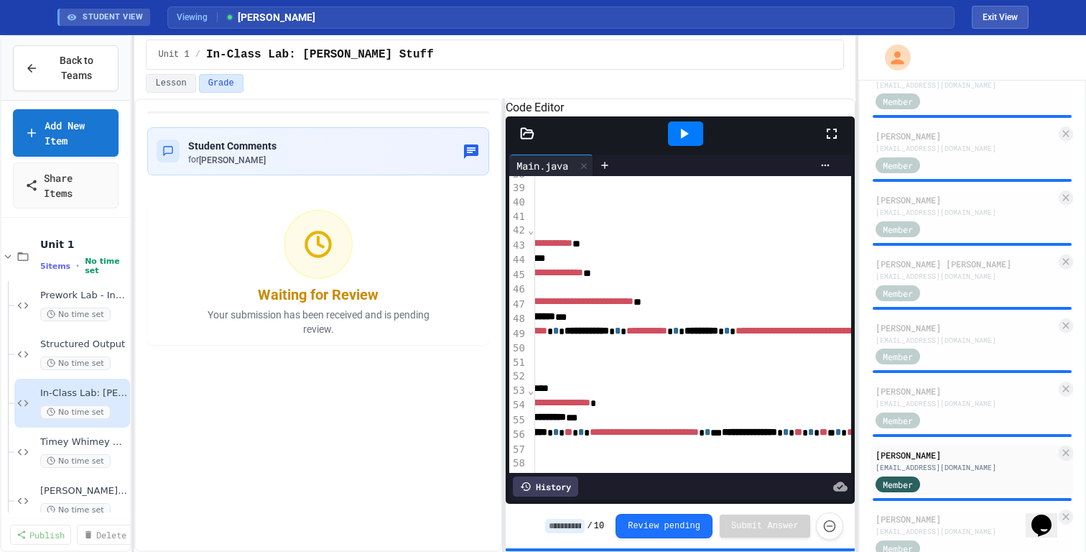
scroll to position [548, 0]
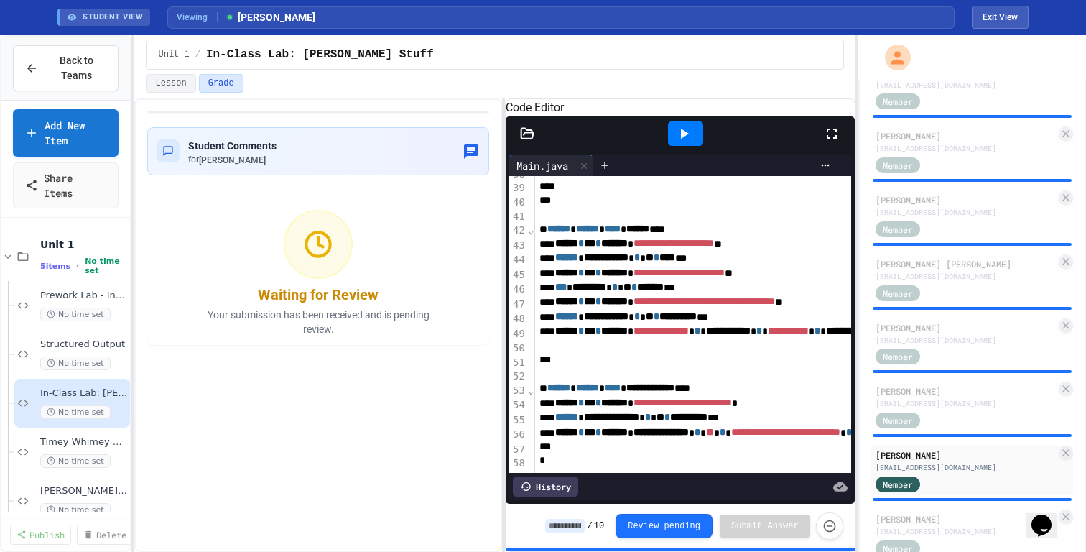
click at [679, 142] on icon at bounding box center [683, 133] width 17 height 17
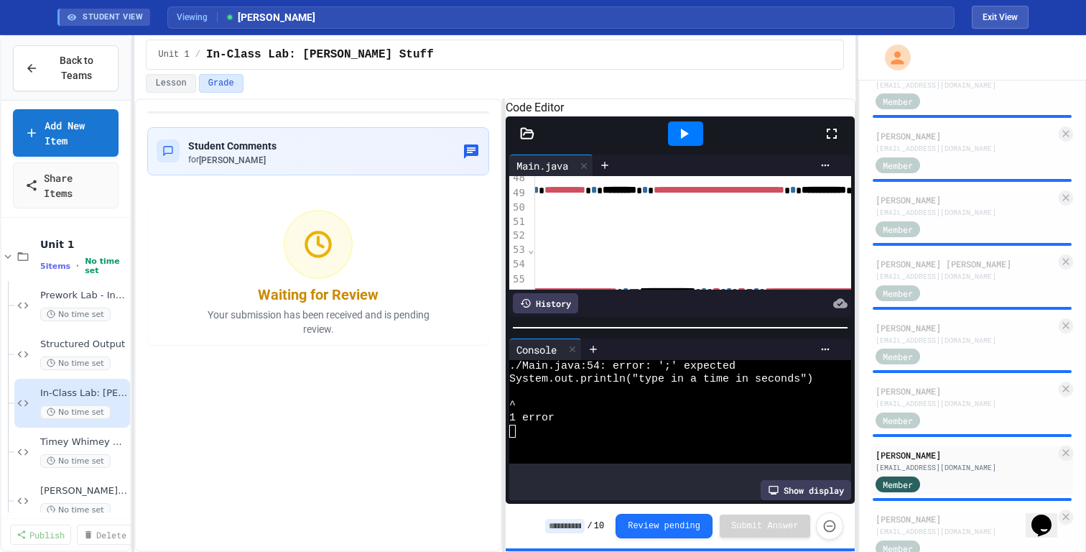
scroll to position [741, 223]
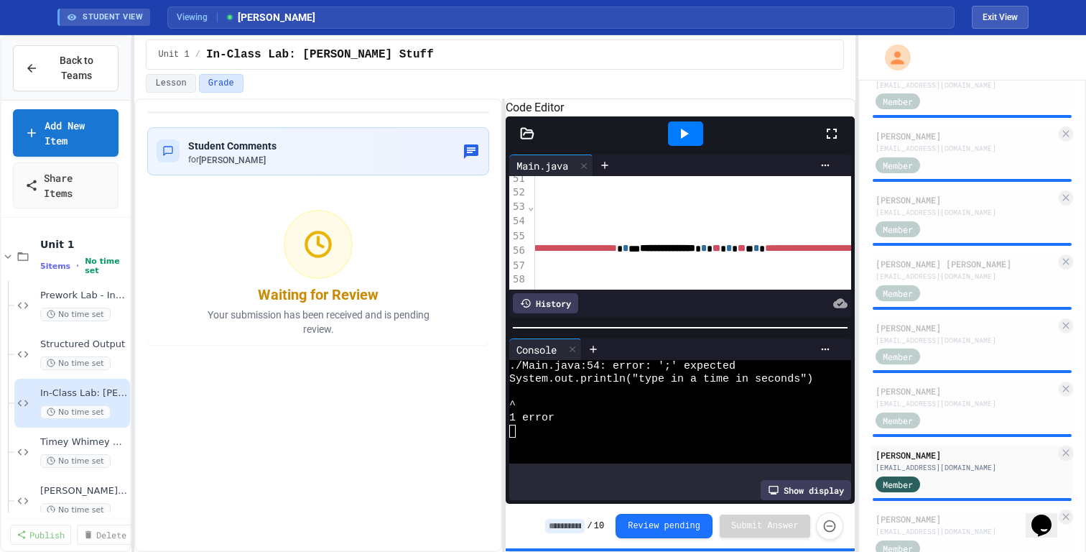
click at [684, 224] on div "**********" at bounding box center [747, 219] width 871 height 14
click at [689, 142] on icon at bounding box center [683, 133] width 17 height 17
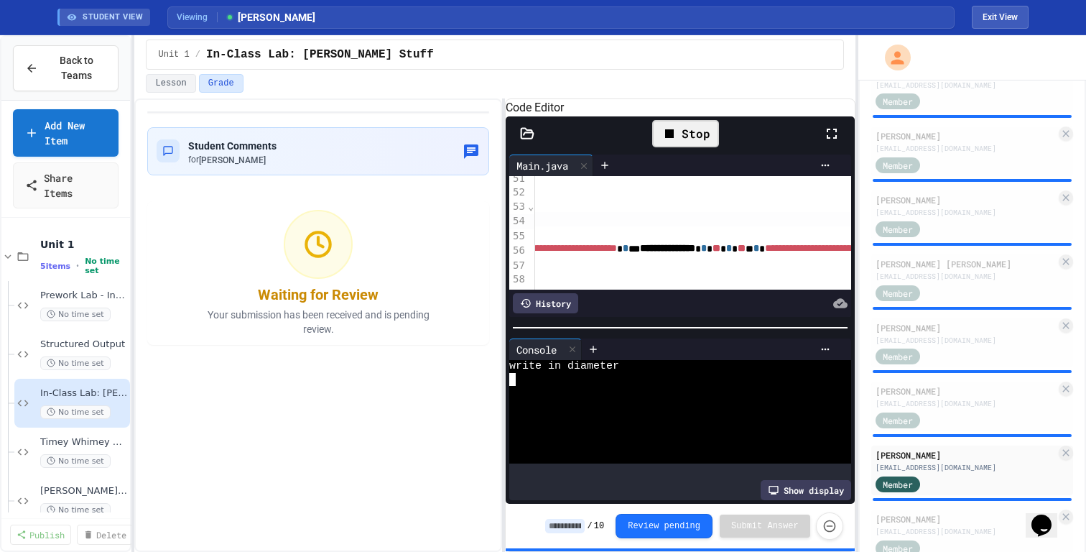
click at [694, 399] on div at bounding box center [674, 392] width 330 height 13
click at [679, 463] on div at bounding box center [674, 456] width 330 height 13
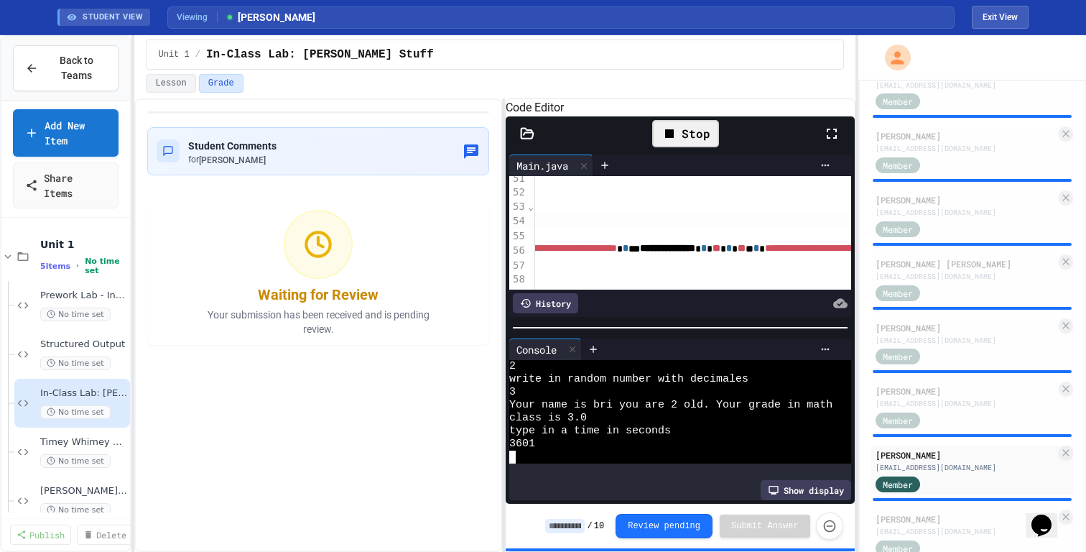
scroll to position [220, 0]
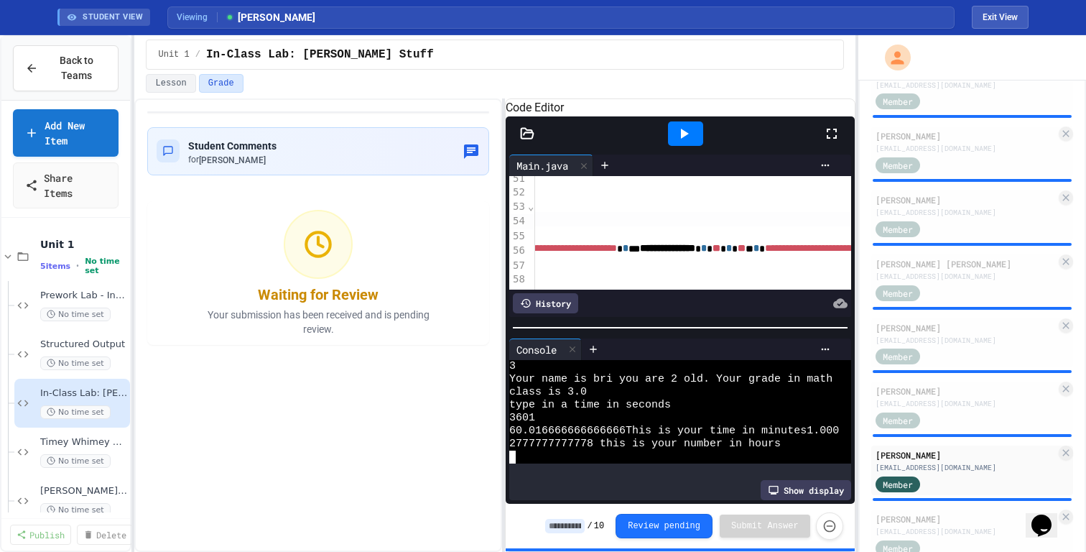
click at [829, 450] on div "2777777777778 this is your number in hours" at bounding box center [674, 443] width 330 height 13
click at [813, 450] on div "2777777777778 this is your number in hours" at bounding box center [674, 443] width 330 height 13
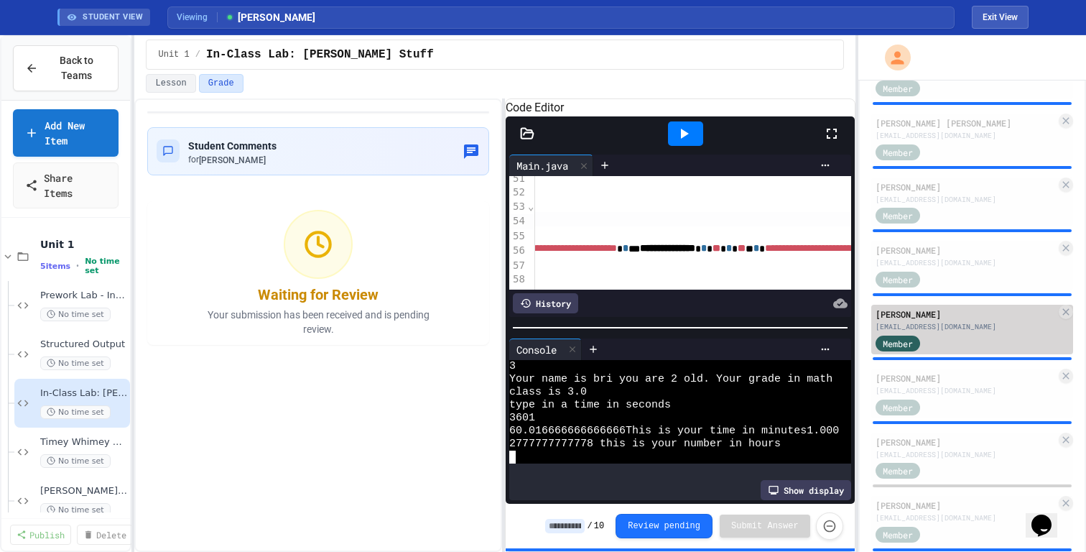
scroll to position [476, 0]
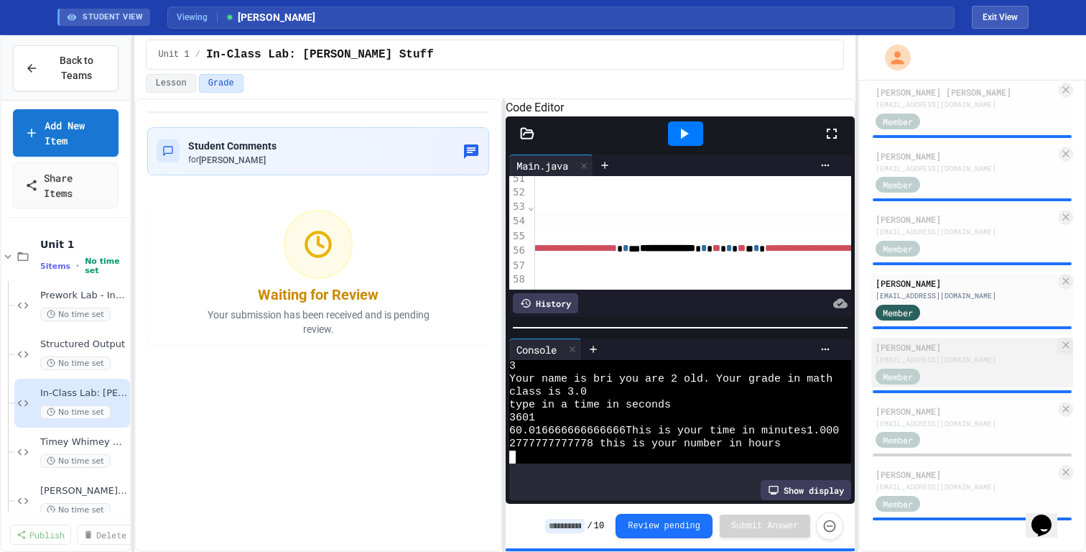
click at [966, 368] on div "Member" at bounding box center [965, 375] width 180 height 18
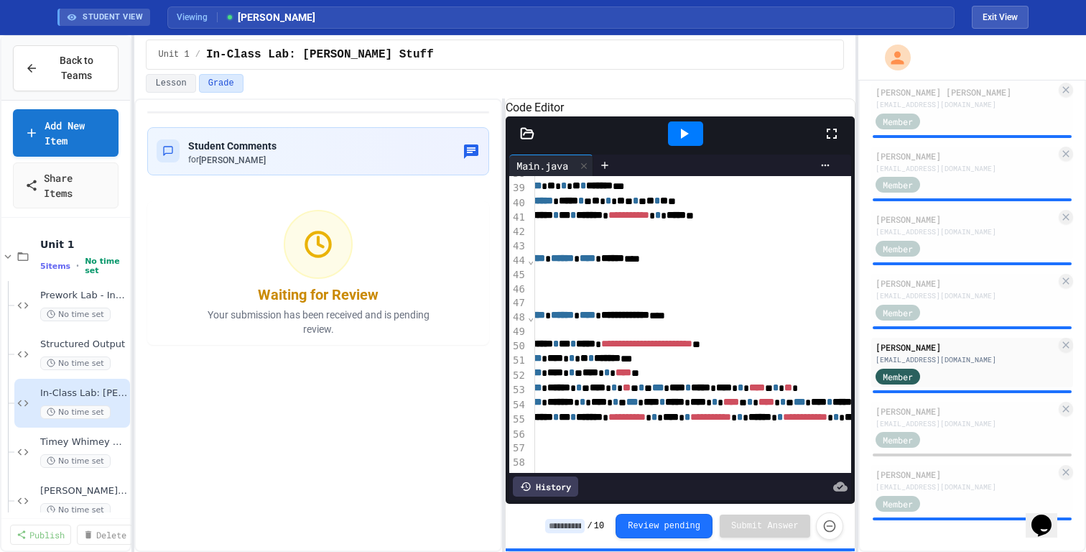
scroll to position [568, 26]
click at [959, 428] on div "[PERSON_NAME] [EMAIL_ADDRESS][DOMAIN_NAME] Member" at bounding box center [972, 426] width 202 height 50
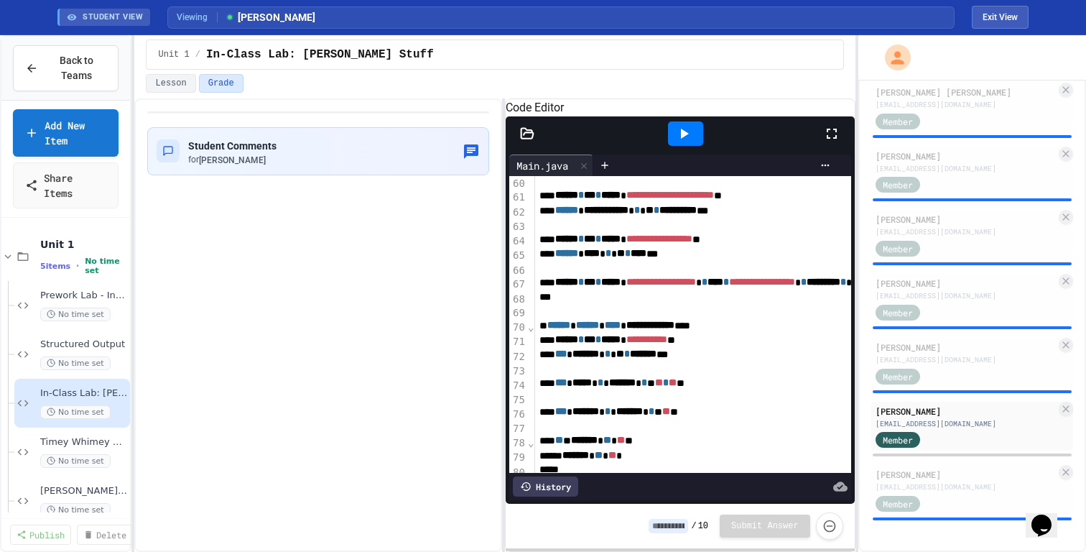
scroll to position [878, 0]
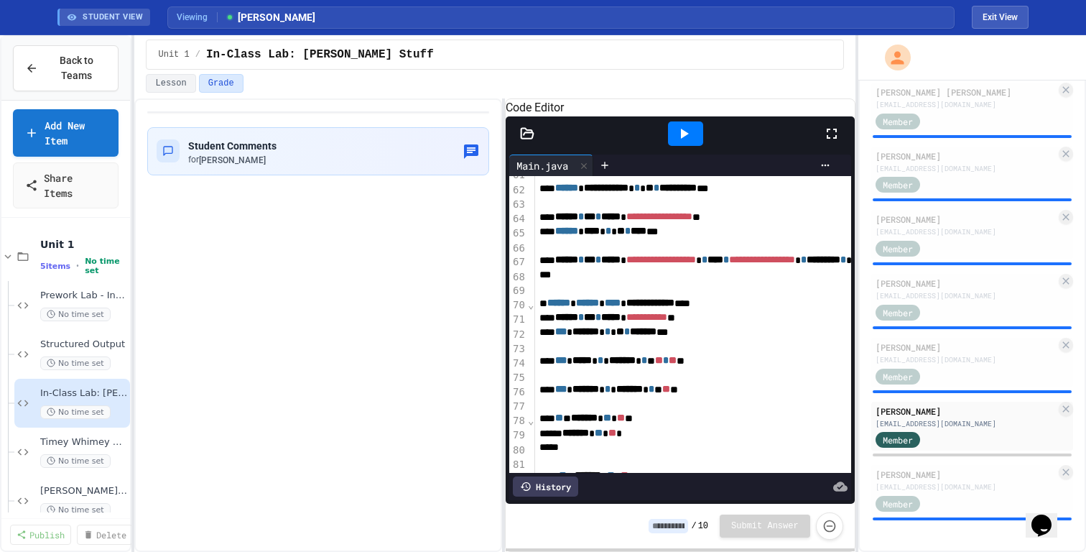
click at [685, 139] on icon at bounding box center [685, 134] width 8 height 10
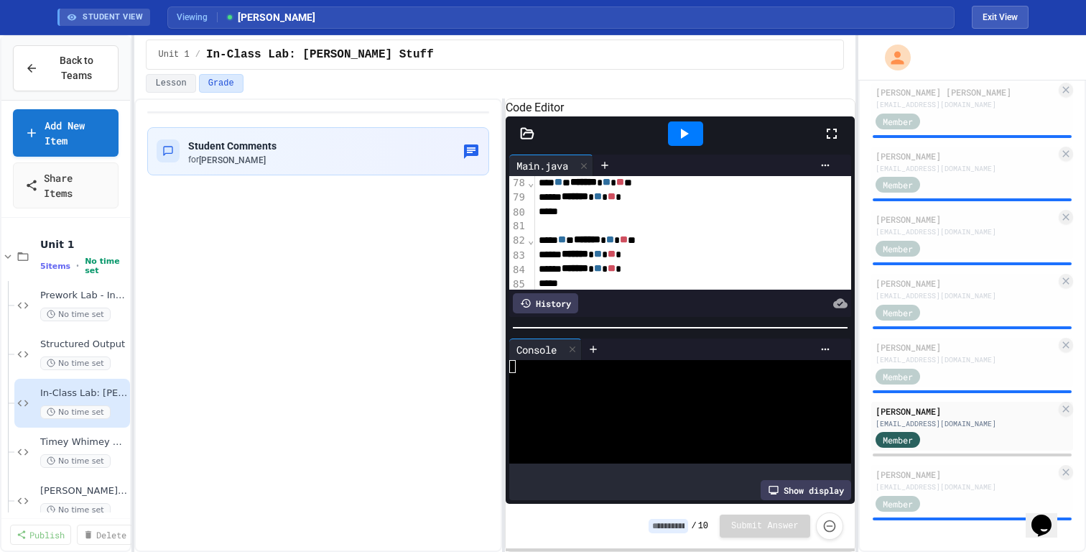
scroll to position [1112, 1]
click at [685, 399] on div at bounding box center [674, 392] width 330 height 13
click at [679, 399] on div at bounding box center [674, 392] width 330 height 13
click at [698, 146] on div at bounding box center [685, 133] width 35 height 24
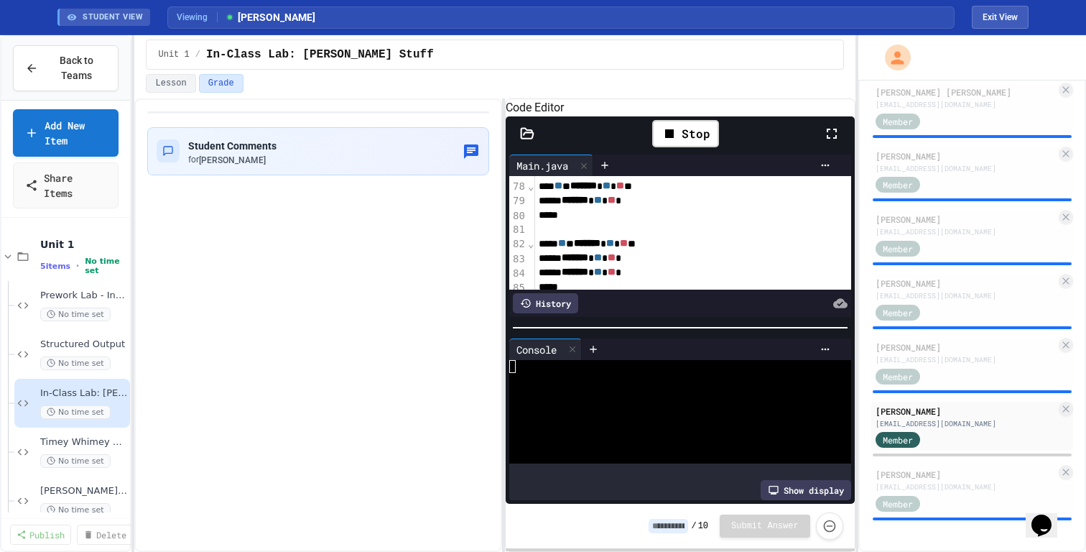
click at [604, 395] on div at bounding box center [674, 392] width 330 height 13
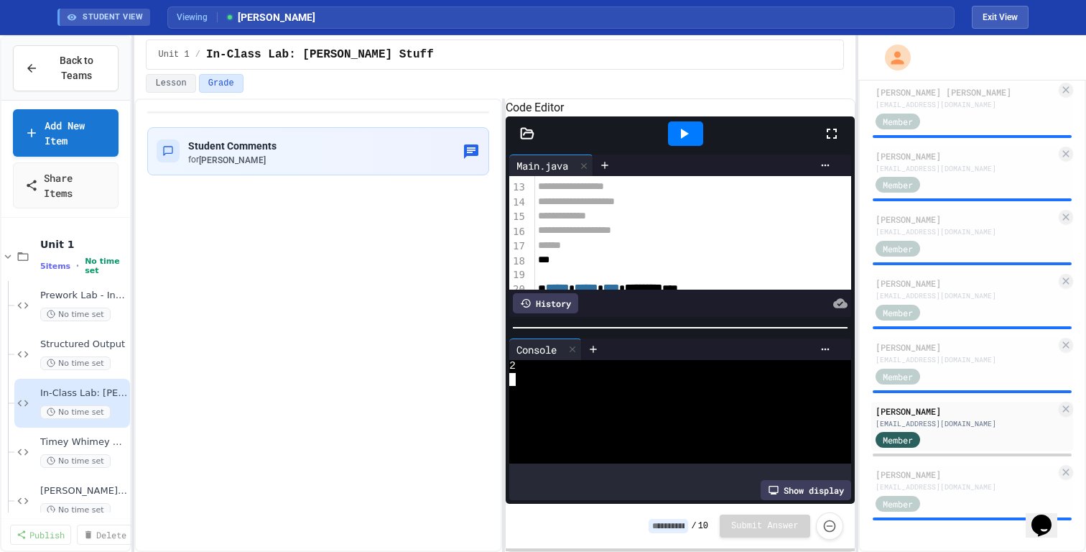
scroll to position [180, 1]
click at [588, 245] on div "**" at bounding box center [964, 238] width 860 height 14
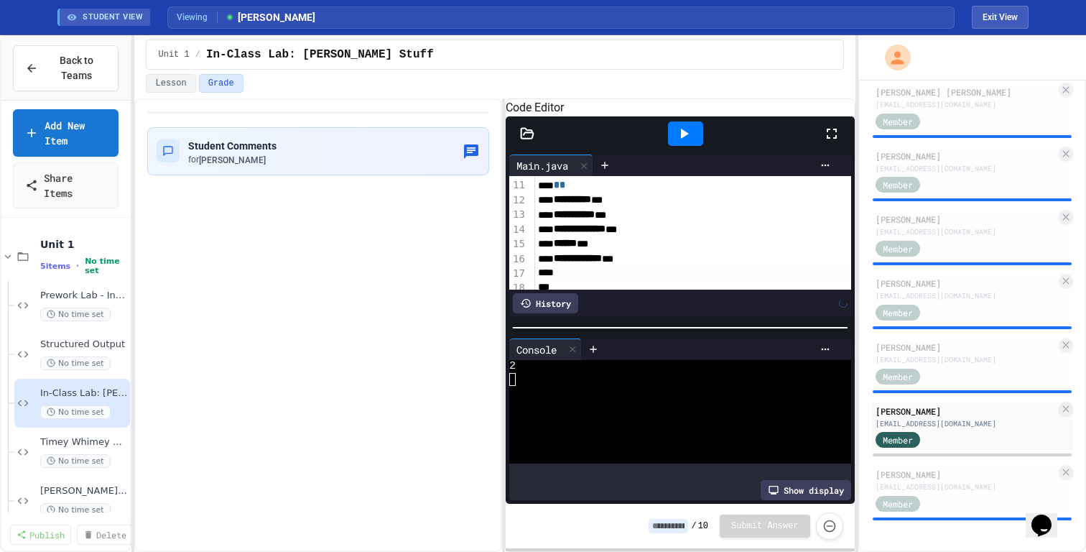
scroll to position [139, 1]
click at [581, 198] on div "* *" at bounding box center [964, 191] width 860 height 14
click at [681, 142] on icon at bounding box center [683, 133] width 17 height 17
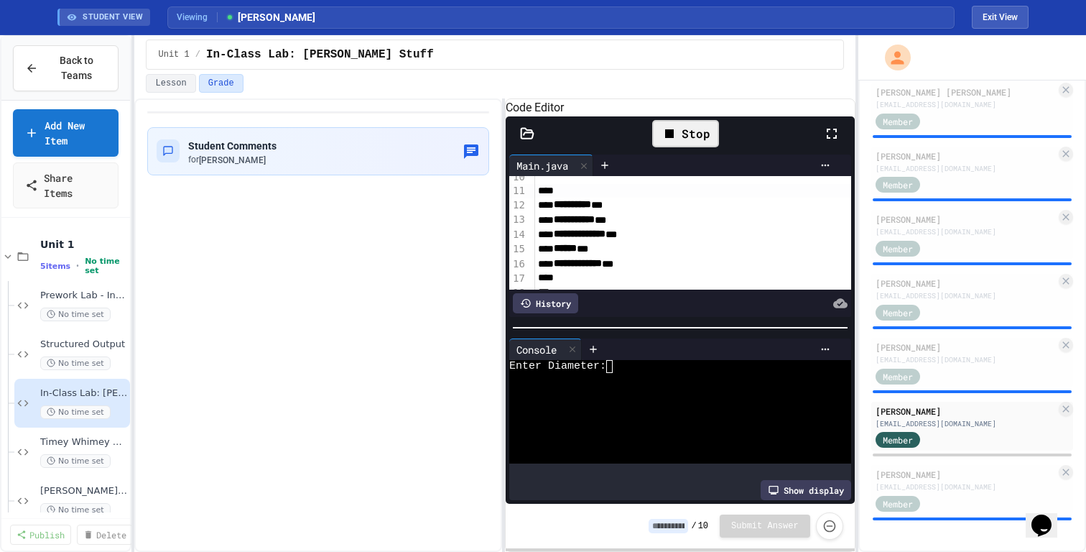
click at [671, 412] on div at bounding box center [674, 405] width 330 height 13
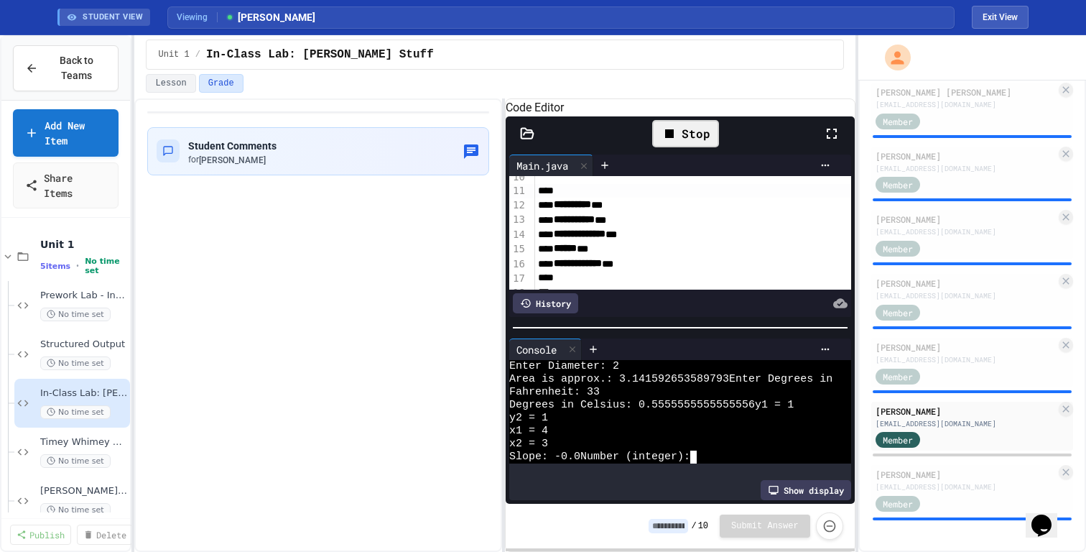
click at [726, 460] on div "Slope: -0.0Number (integer):" at bounding box center [674, 456] width 330 height 13
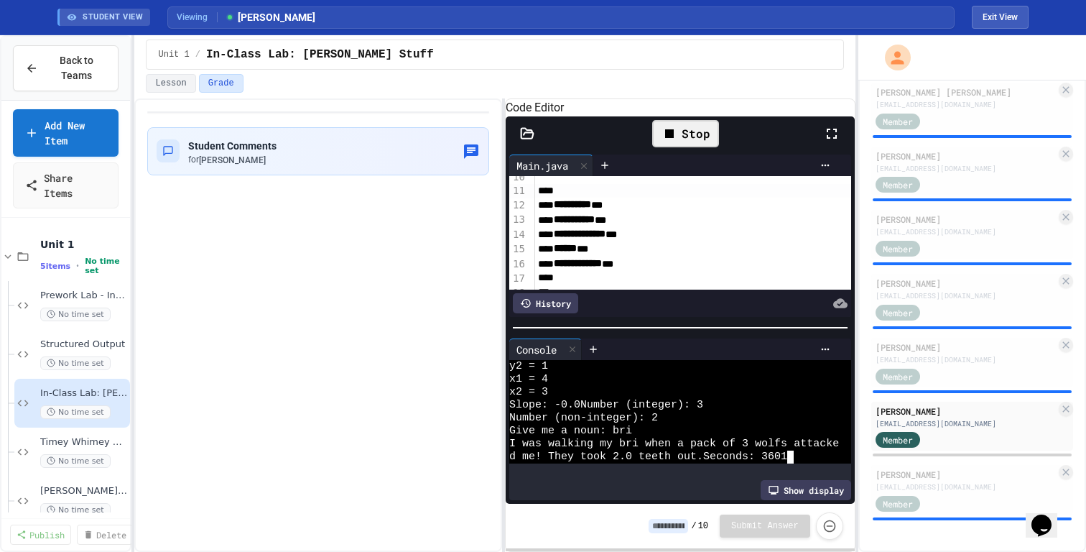
scroll to position [65, 0]
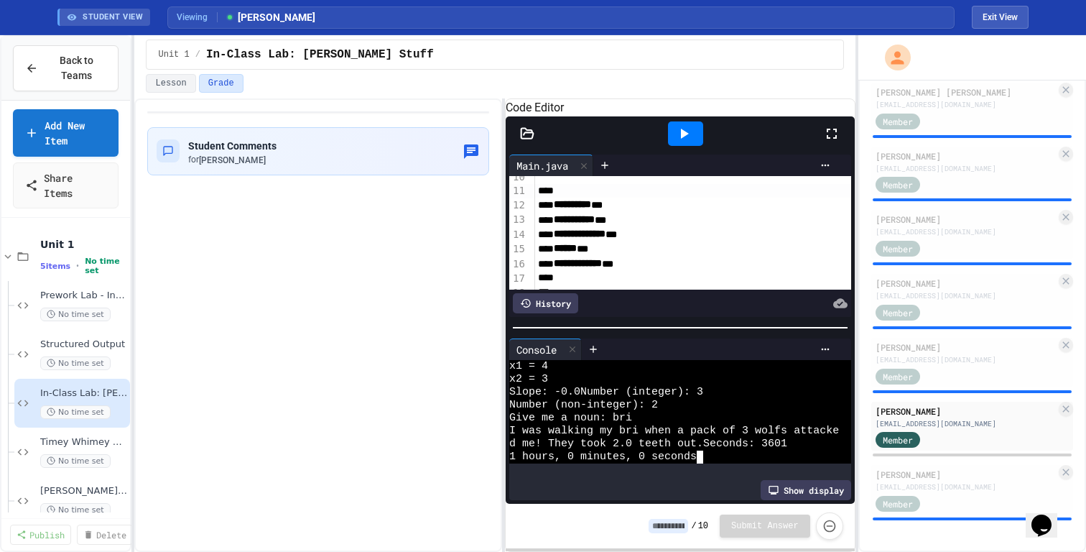
click at [712, 463] on div "1 hours, 0 minutes, 0 seconds" at bounding box center [674, 456] width 330 height 13
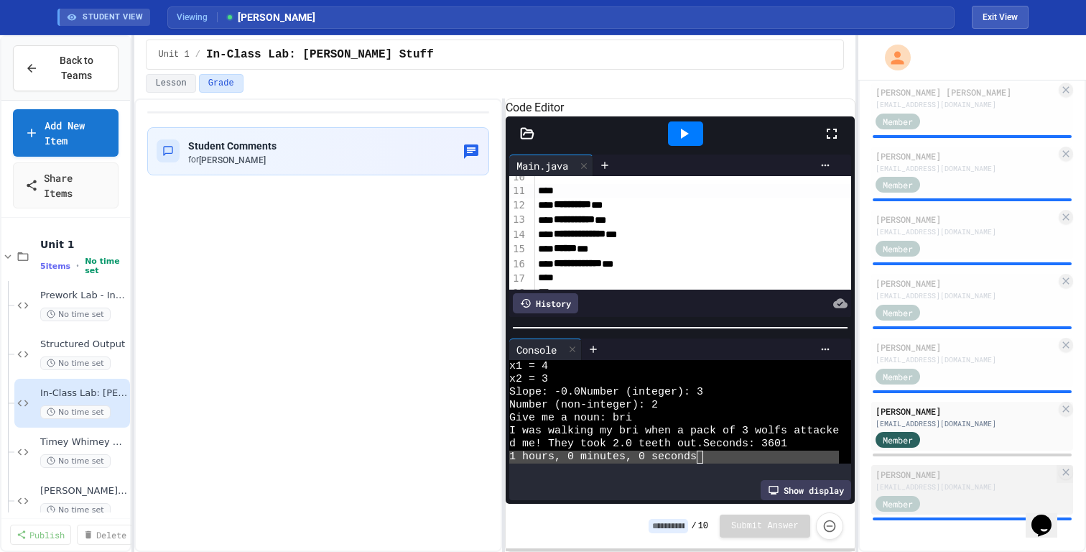
click at [959, 483] on div "[EMAIL_ADDRESS][DOMAIN_NAME]" at bounding box center [965, 486] width 180 height 11
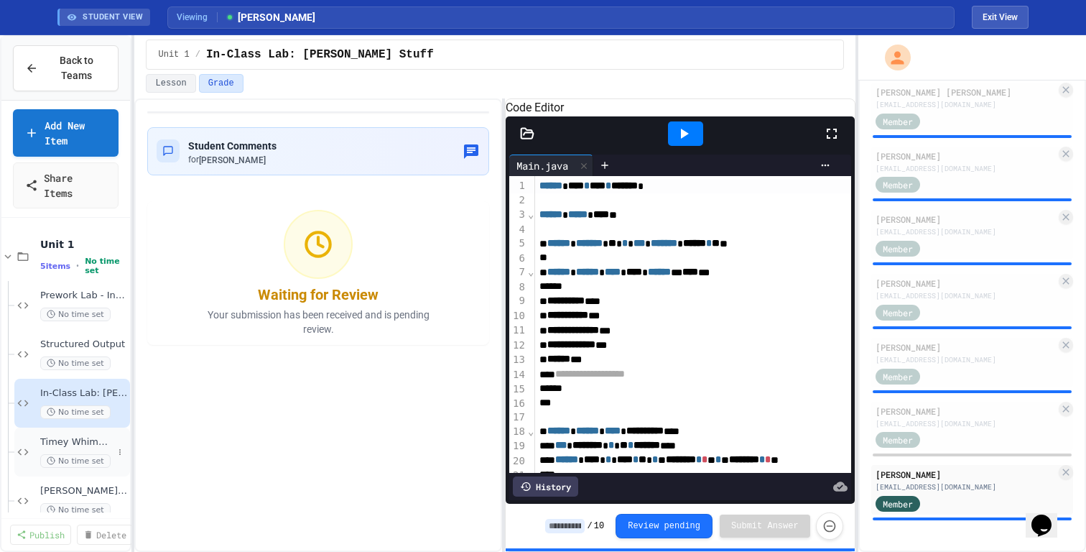
click at [70, 439] on span "Timey Whimey Stuff" at bounding box center [76, 442] width 73 height 12
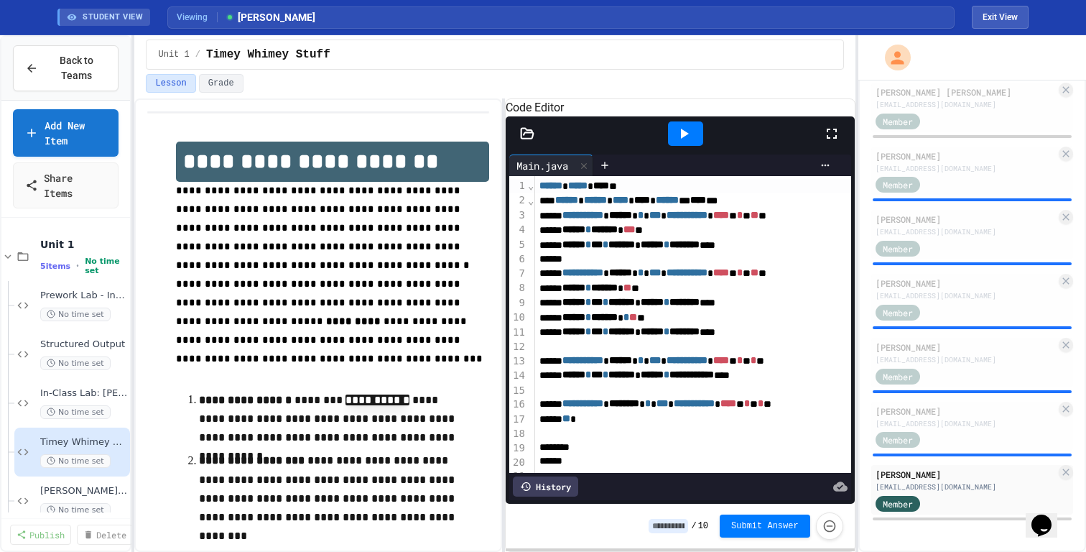
click at [682, 142] on icon at bounding box center [683, 133] width 17 height 17
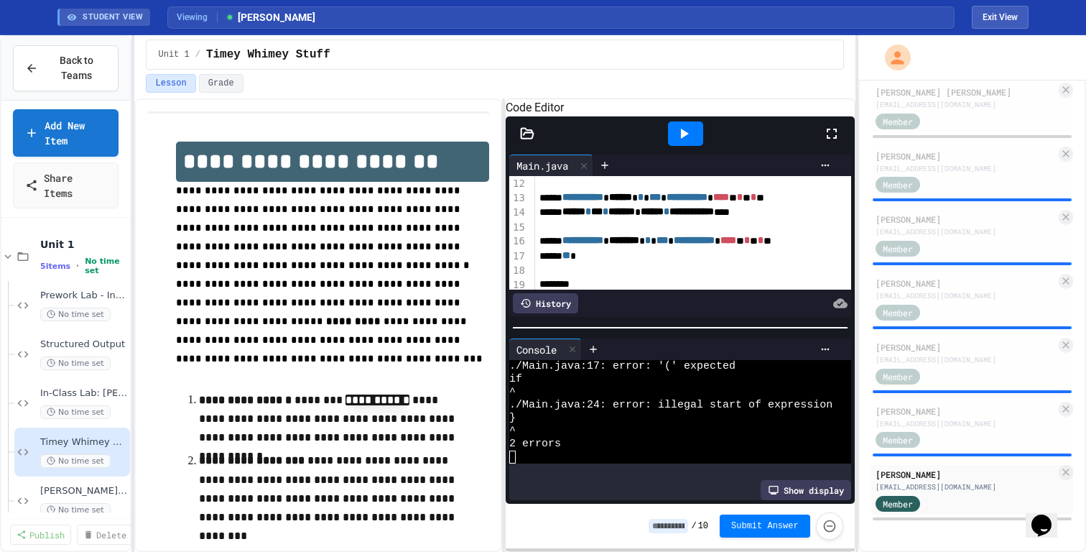
scroll to position [163, 0]
drag, startPoint x: 616, startPoint y: 274, endPoint x: 542, endPoint y: 253, distance: 76.8
click at [542, 253] on div "**********" at bounding box center [710, 195] width 350 height 365
click at [672, 144] on div at bounding box center [685, 133] width 35 height 24
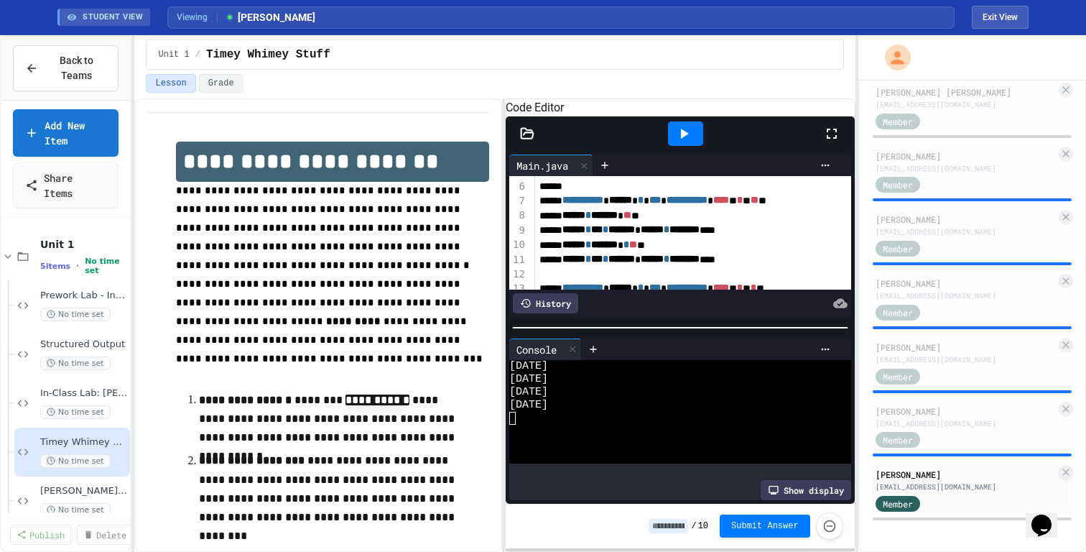
scroll to position [72, 0]
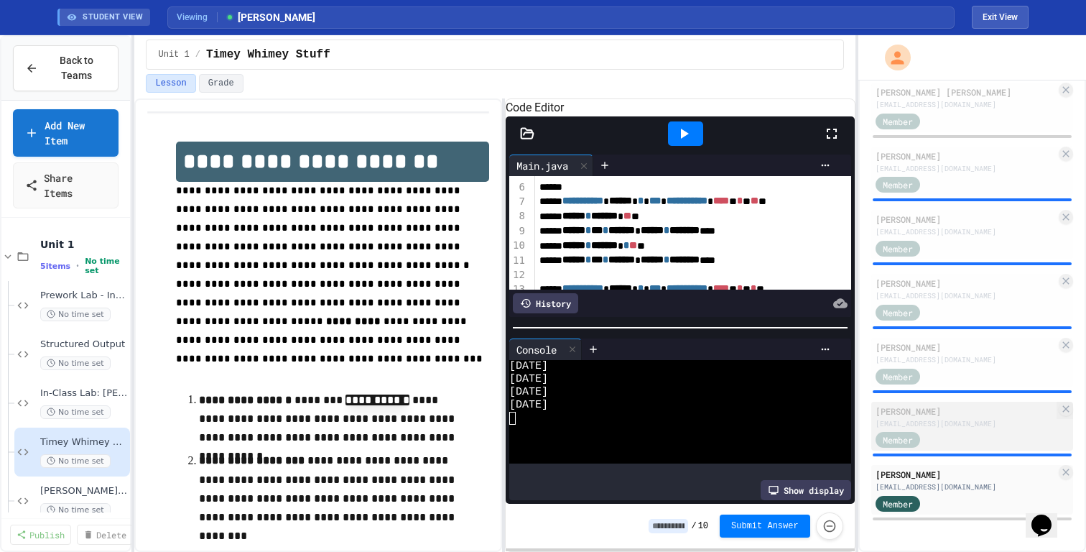
click at [958, 415] on div "[PERSON_NAME]" at bounding box center [965, 410] width 180 height 13
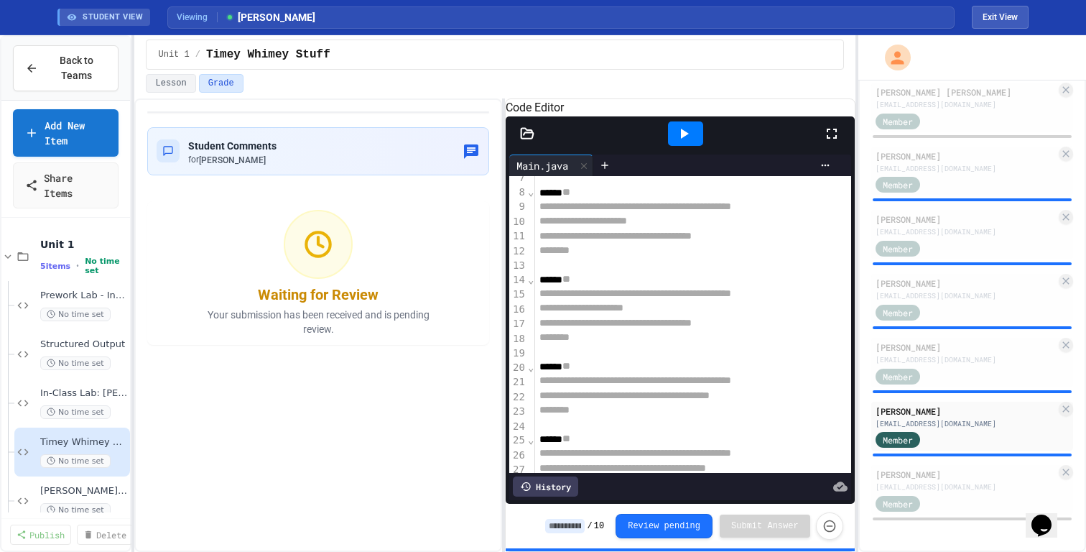
scroll to position [467, 0]
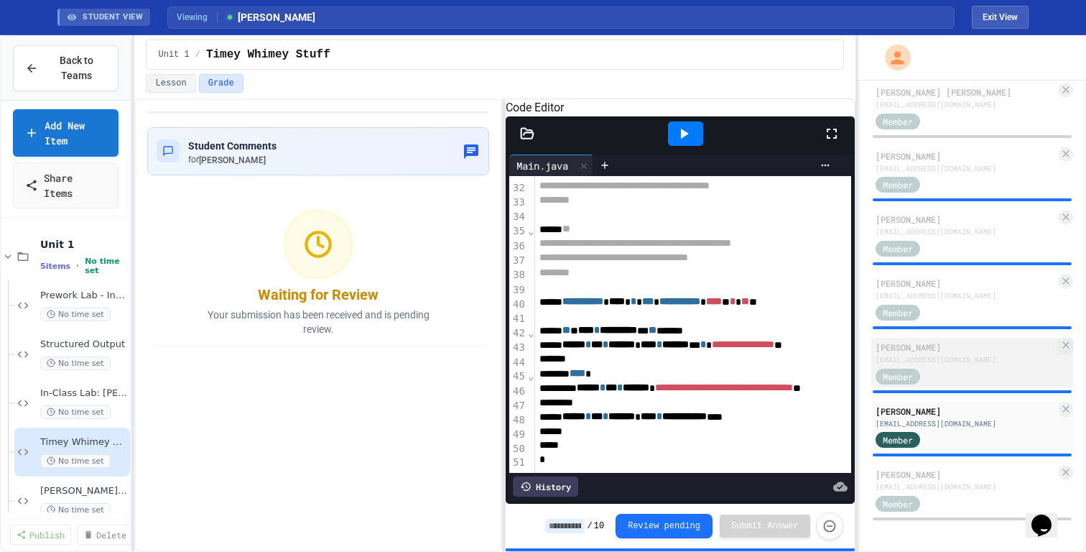
click at [960, 363] on div "[EMAIL_ADDRESS][DOMAIN_NAME]" at bounding box center [965, 359] width 180 height 11
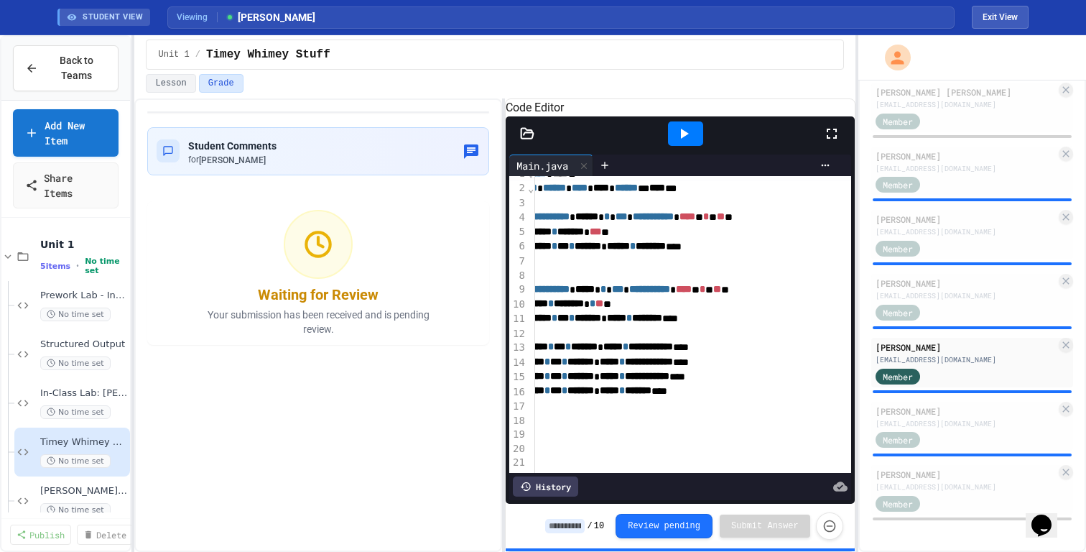
scroll to position [0, 41]
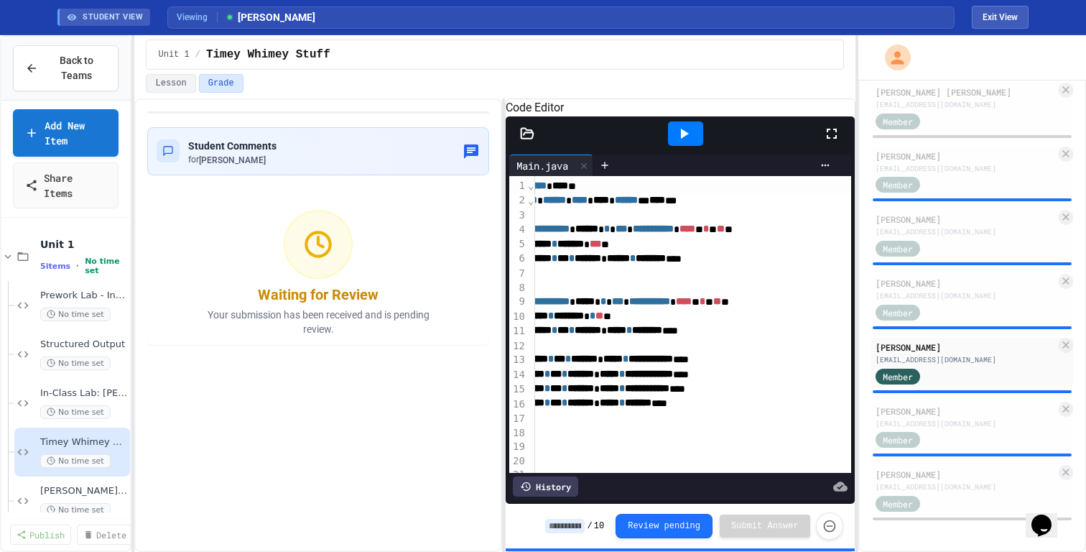
click at [559, 489] on div "History" at bounding box center [545, 486] width 65 height 20
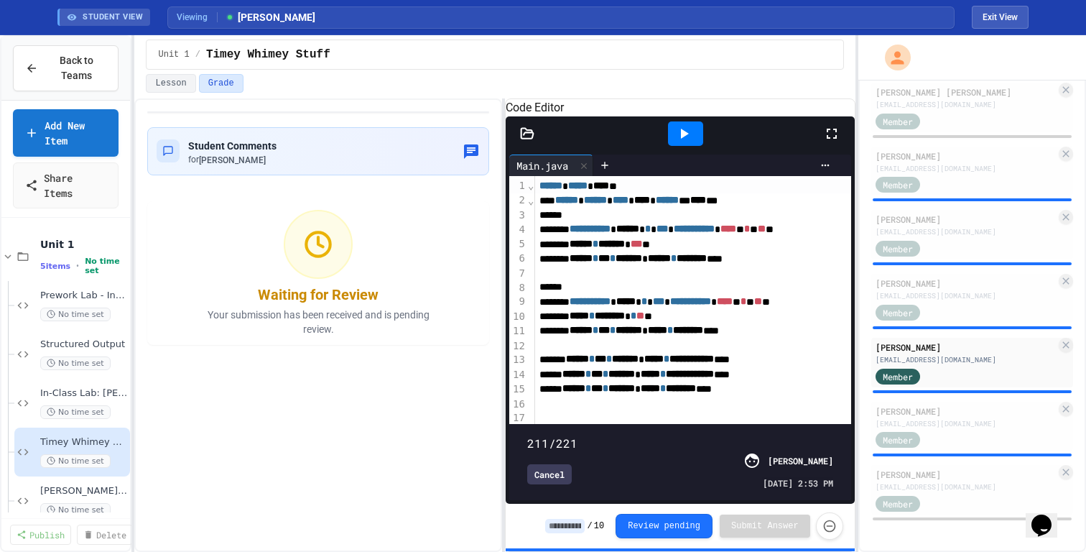
drag, startPoint x: 829, startPoint y: 418, endPoint x: 817, endPoint y: 419, distance: 12.2
click at [527, 435] on span at bounding box center [527, 435] width 0 height 0
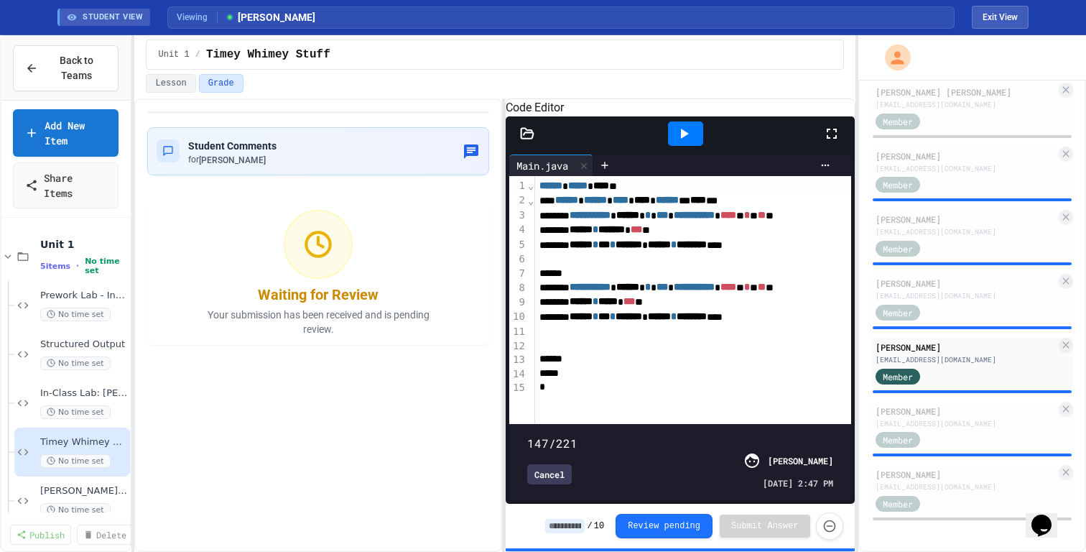
scroll to position [0, 0]
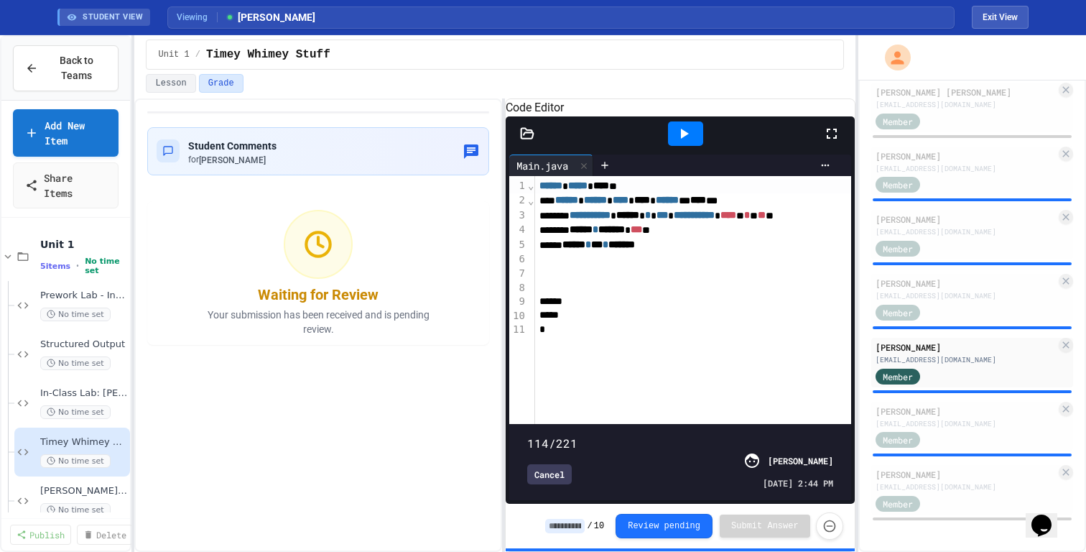
type input "***"
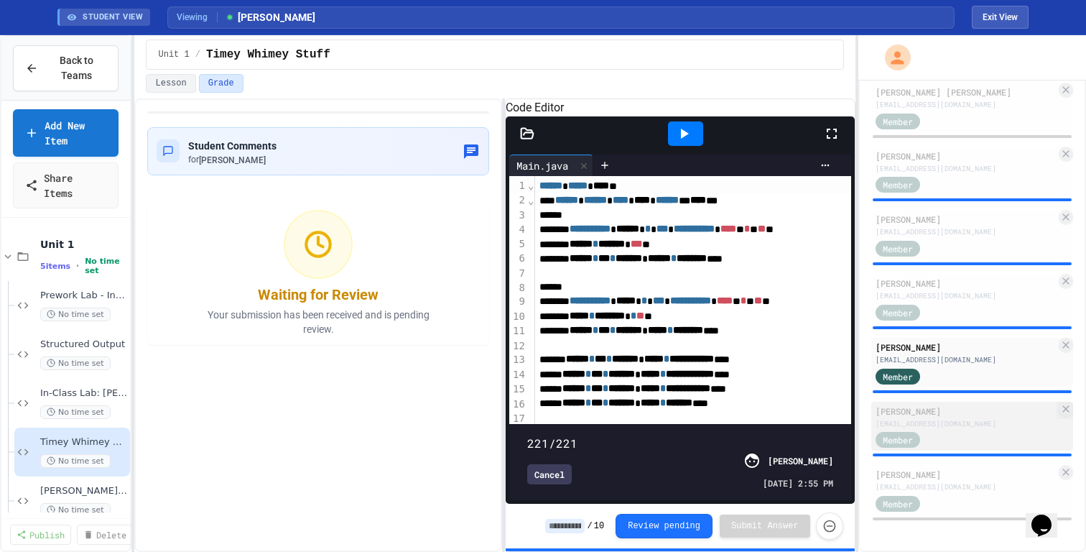
drag, startPoint x: 781, startPoint y: 427, endPoint x: 903, endPoint y: 419, distance: 122.3
click at [903, 418] on div "**********" at bounding box center [543, 293] width 1086 height 516
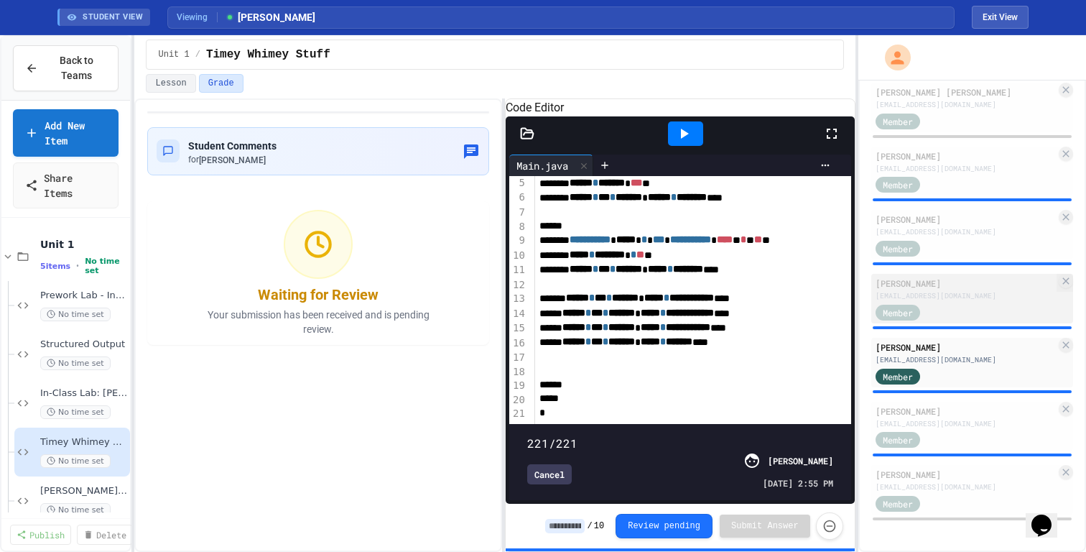
click at [929, 292] on div "[EMAIL_ADDRESS][DOMAIN_NAME]" at bounding box center [965, 295] width 180 height 11
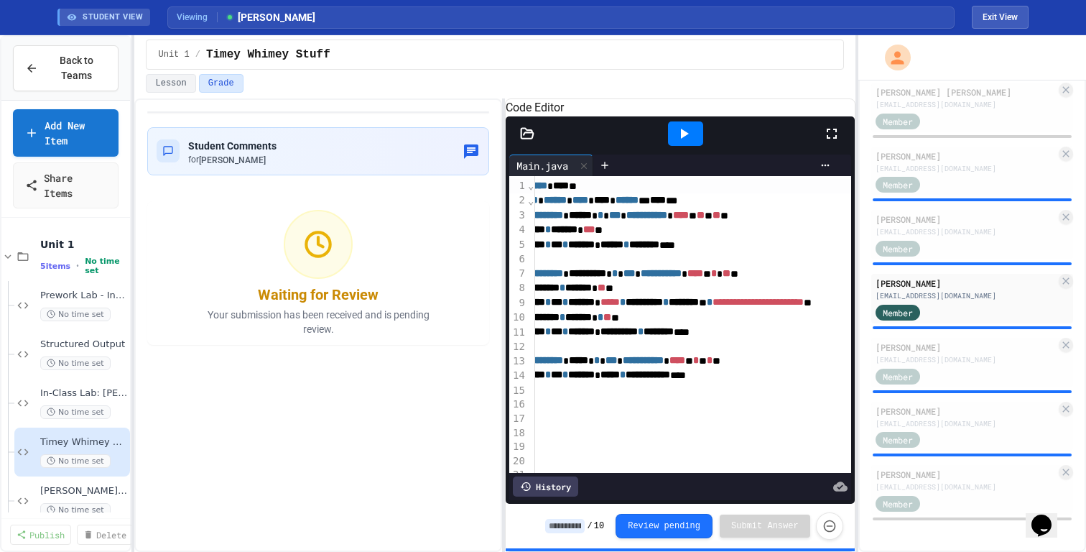
scroll to position [0, 40]
click at [633, 295] on div "**********" at bounding box center [741, 288] width 490 height 14
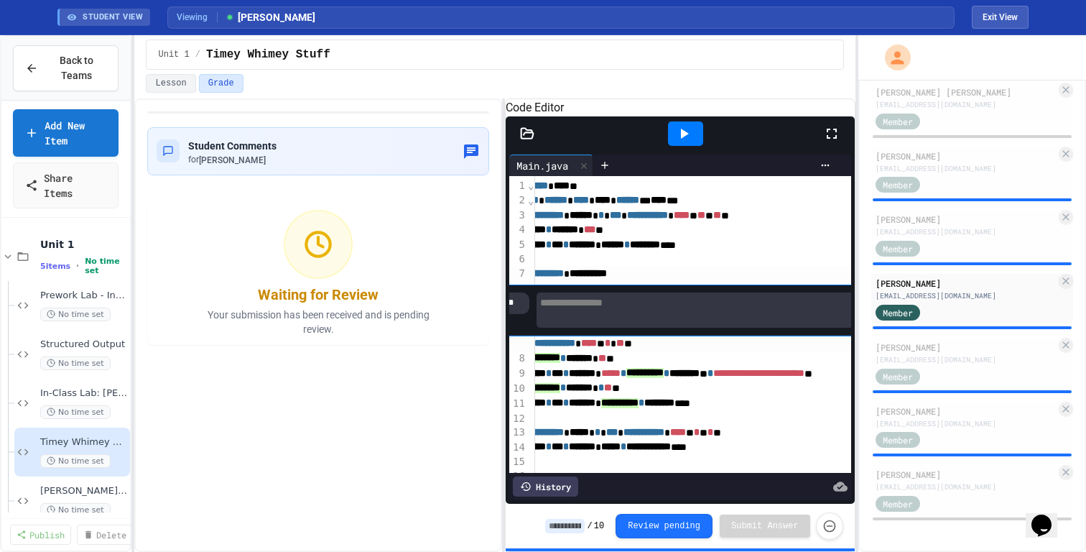
click at [654, 327] on textarea at bounding box center [746, 309] width 420 height 35
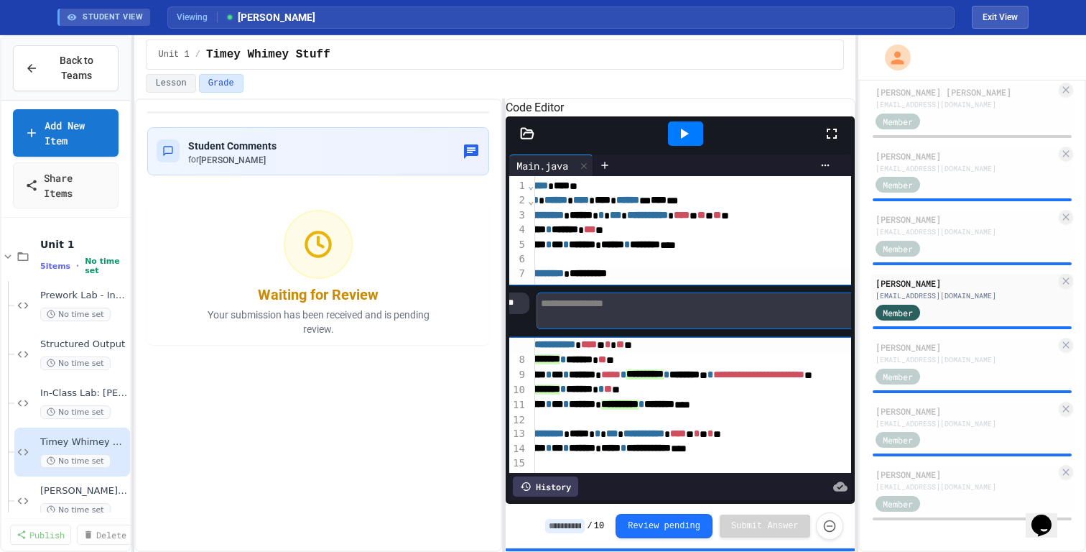
click at [654, 329] on textarea at bounding box center [746, 310] width 420 height 37
type textarea "*"
type textarea "**********"
click at [639, 427] on div at bounding box center [741, 419] width 490 height 14
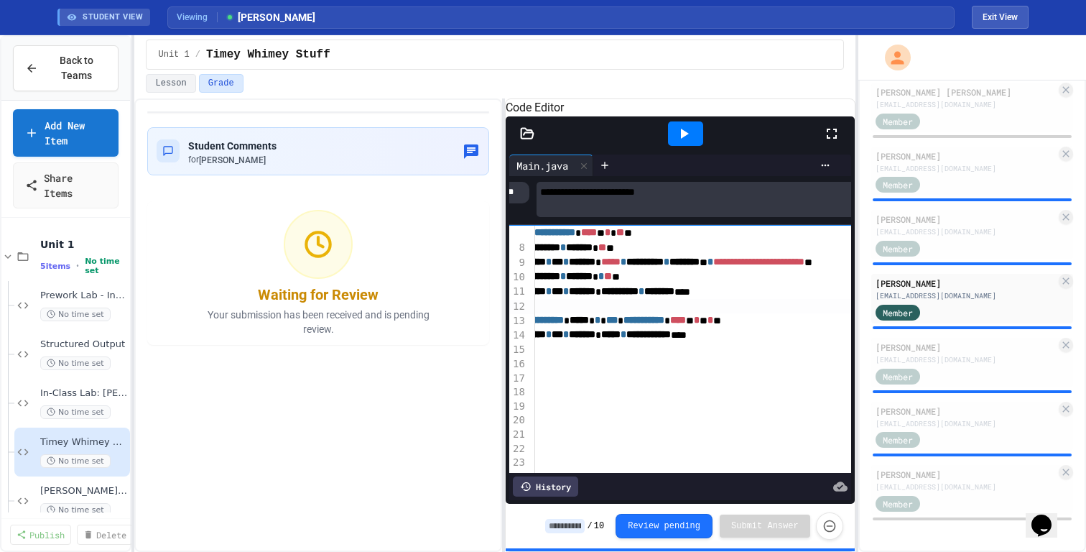
scroll to position [128, 40]
click at [985, 225] on div "[PERSON_NAME]" at bounding box center [965, 219] width 180 height 13
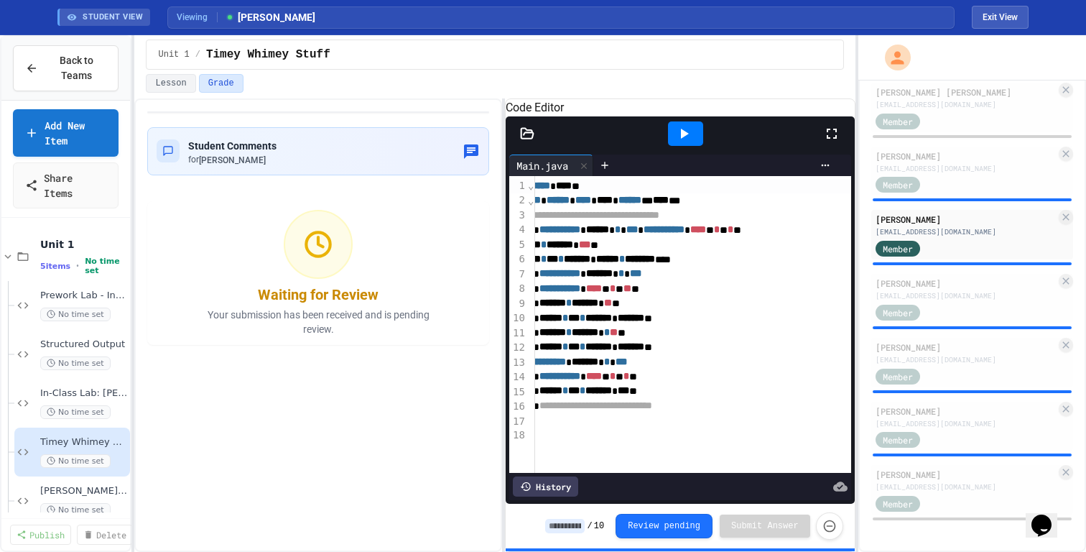
scroll to position [0, 47]
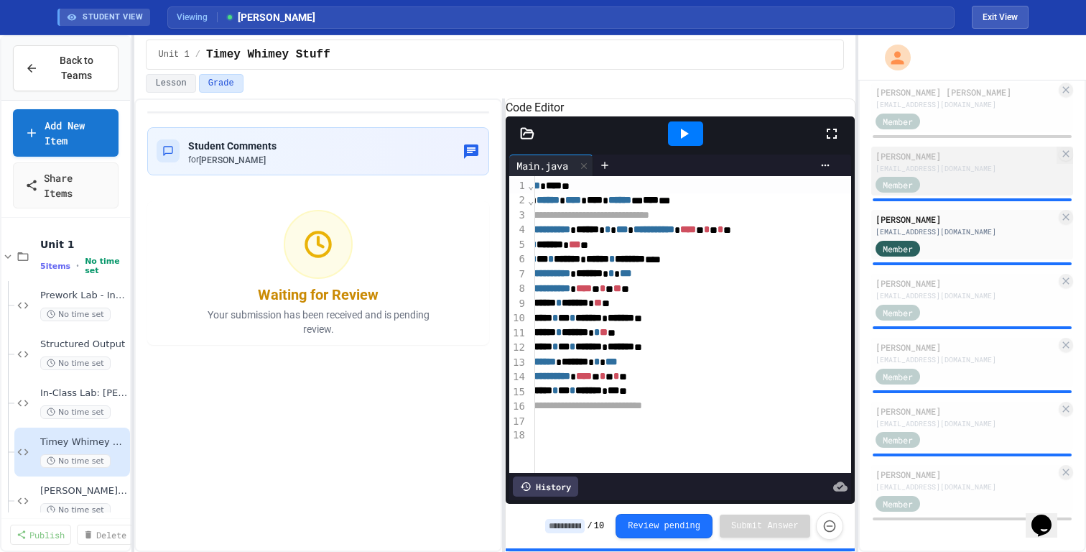
click at [987, 172] on div "[EMAIL_ADDRESS][DOMAIN_NAME]" at bounding box center [965, 168] width 180 height 11
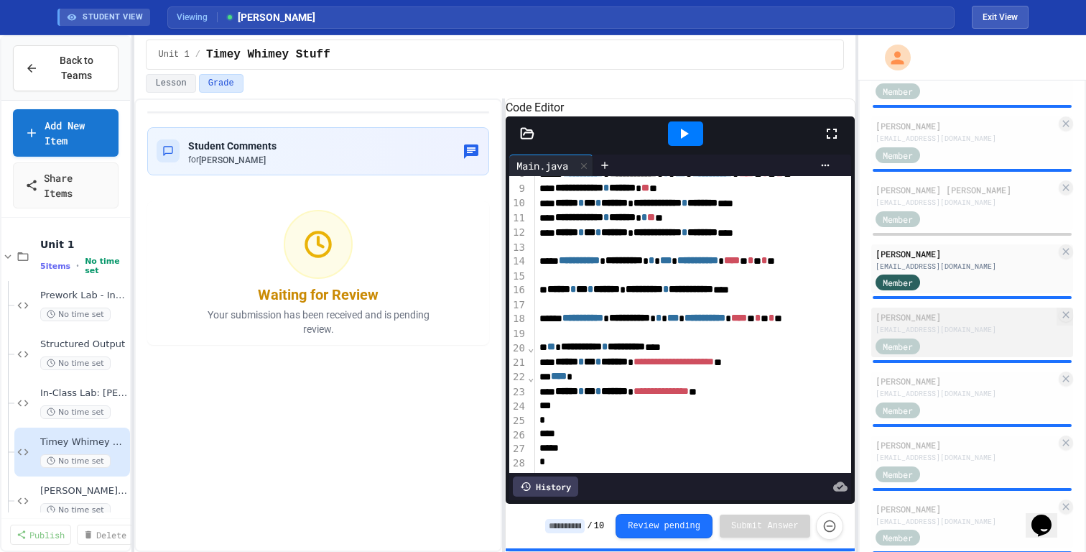
scroll to position [369, 0]
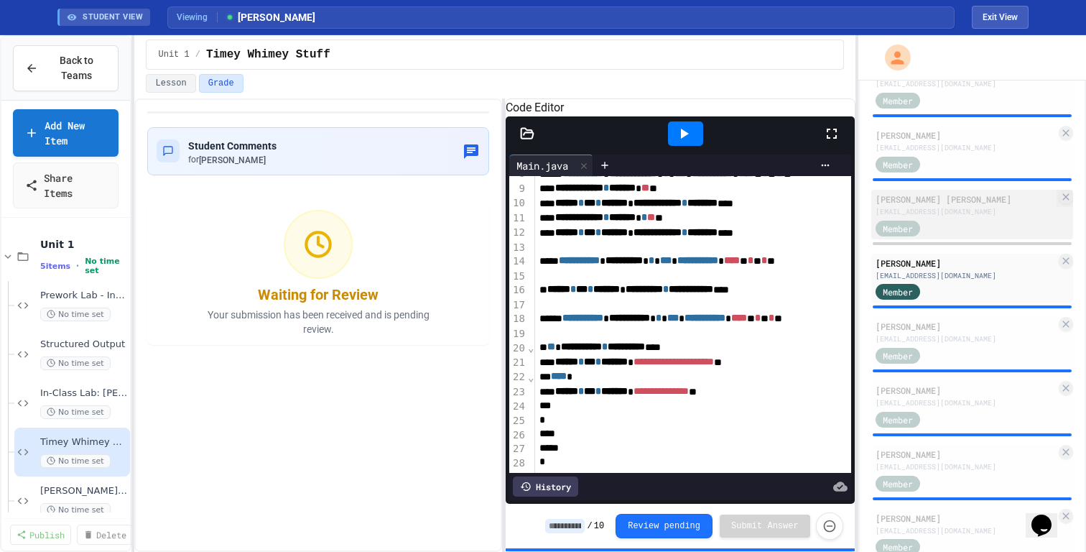
click at [994, 221] on div "Member" at bounding box center [965, 227] width 180 height 18
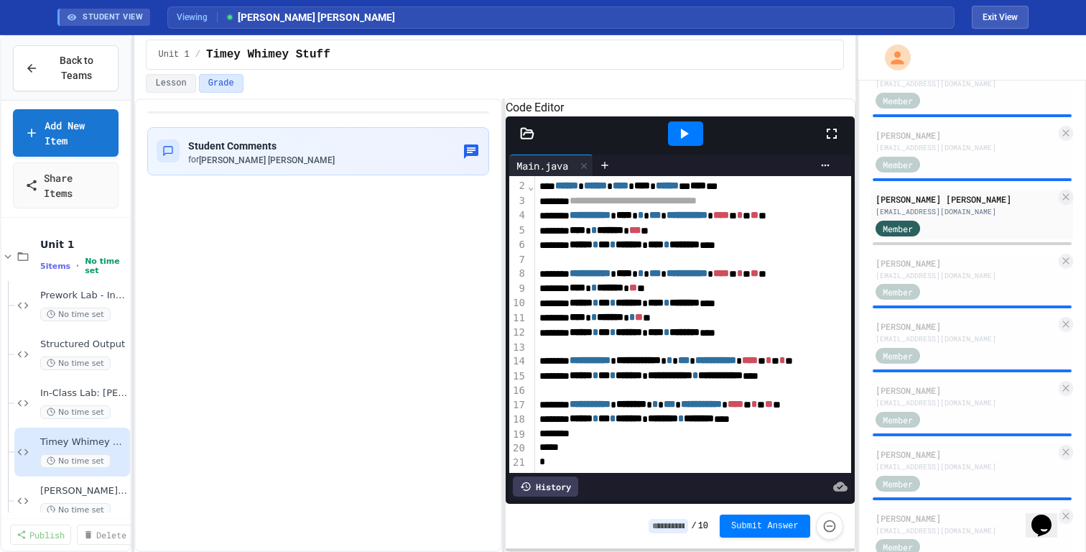
scroll to position [32, 0]
click at [632, 274] on span "****" at bounding box center [624, 273] width 16 height 10
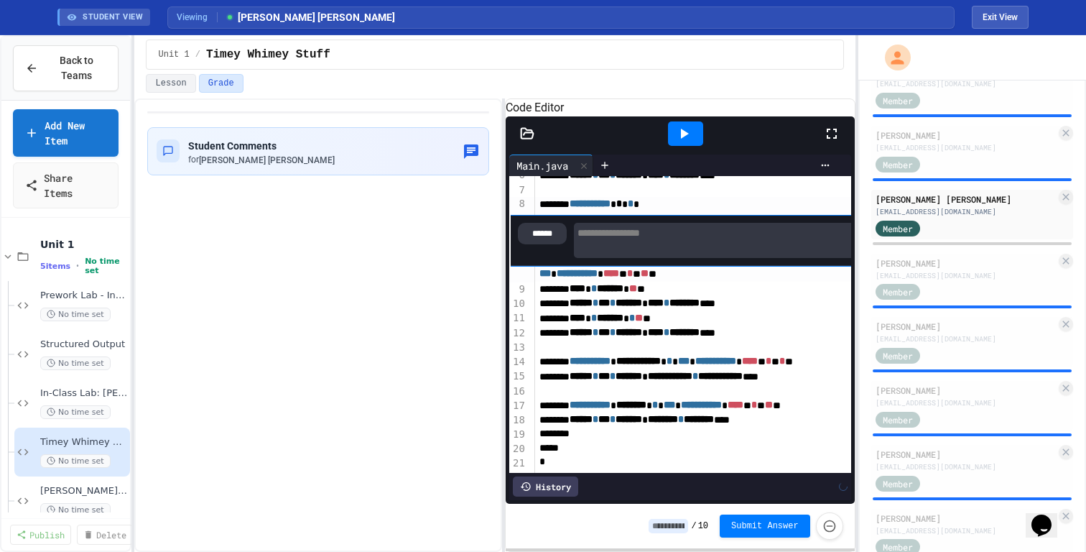
scroll to position [103, 0]
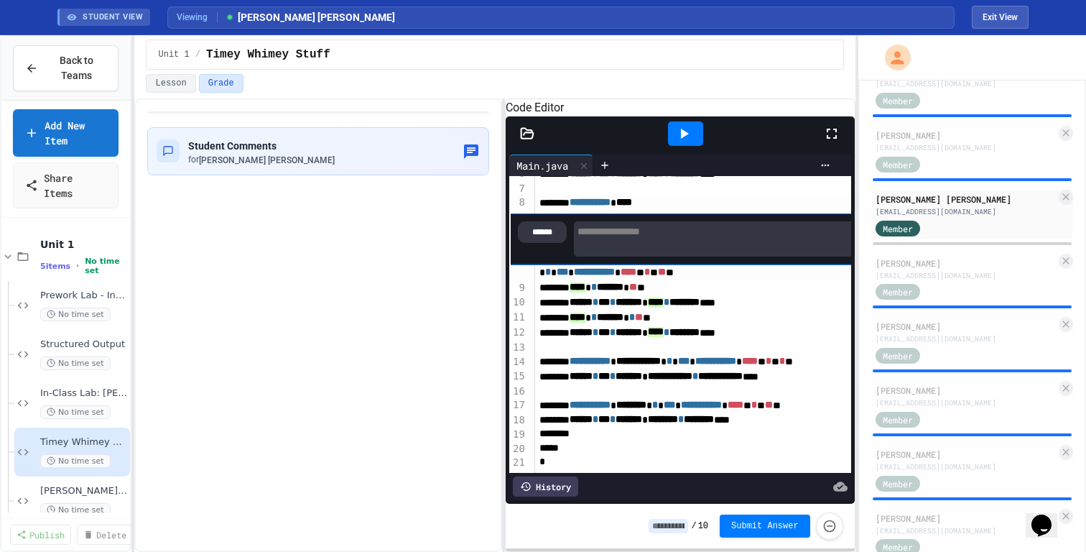
click at [697, 241] on textarea at bounding box center [733, 238] width 319 height 35
click at [697, 241] on textarea at bounding box center [733, 239] width 319 height 37
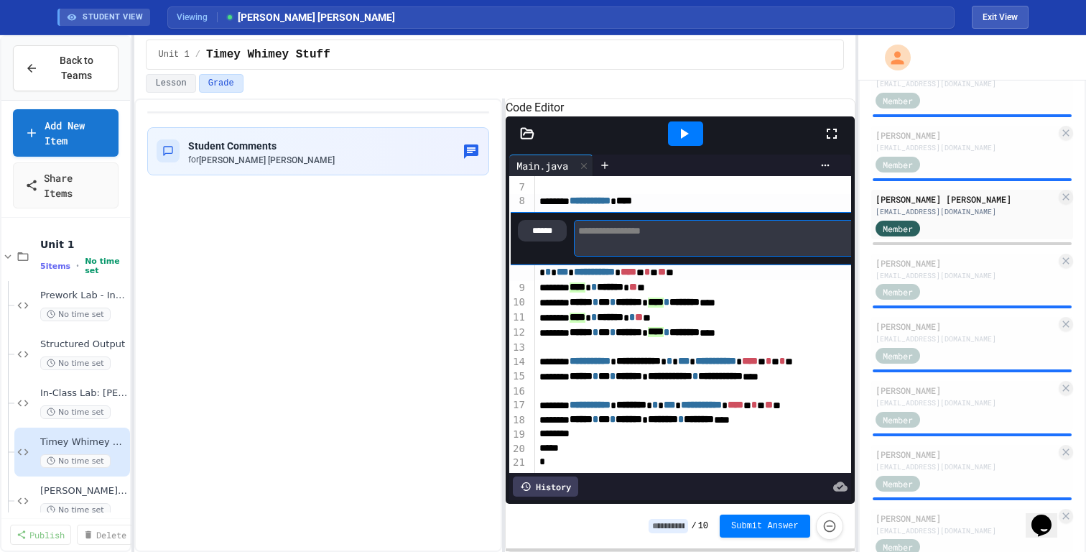
click at [697, 241] on textarea at bounding box center [733, 238] width 319 height 37
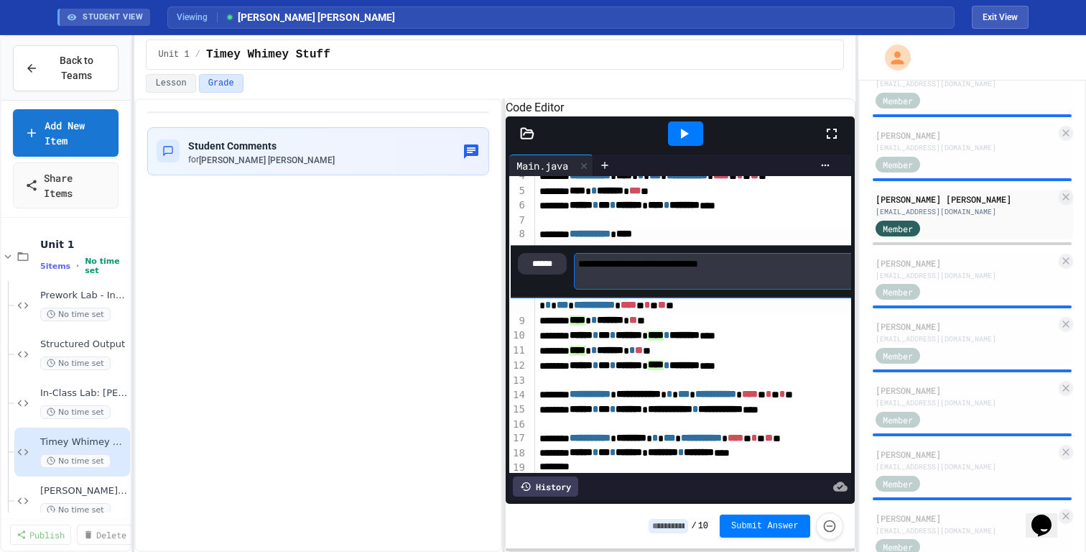
scroll to position [39, 0]
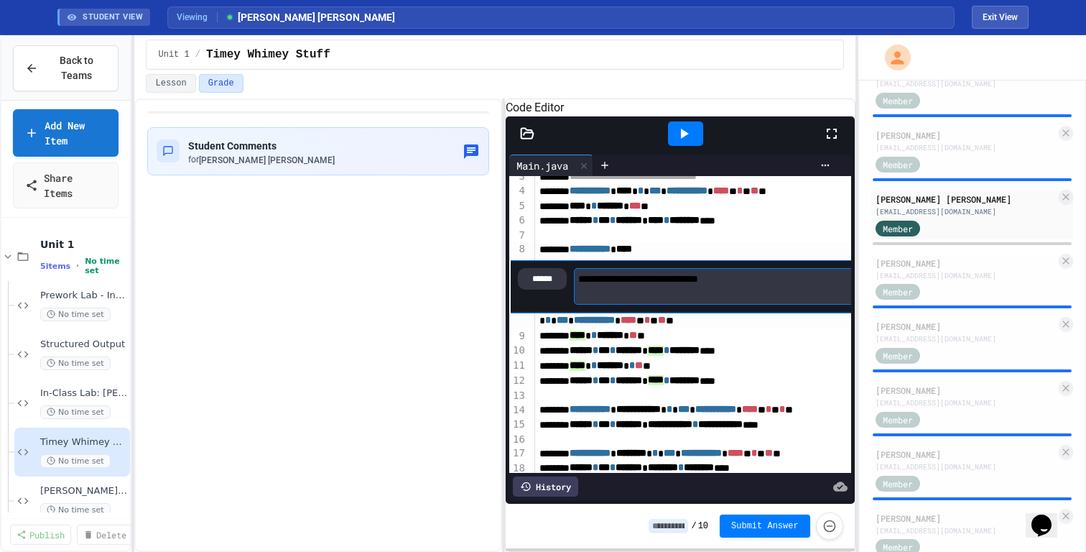
type textarea "**********"
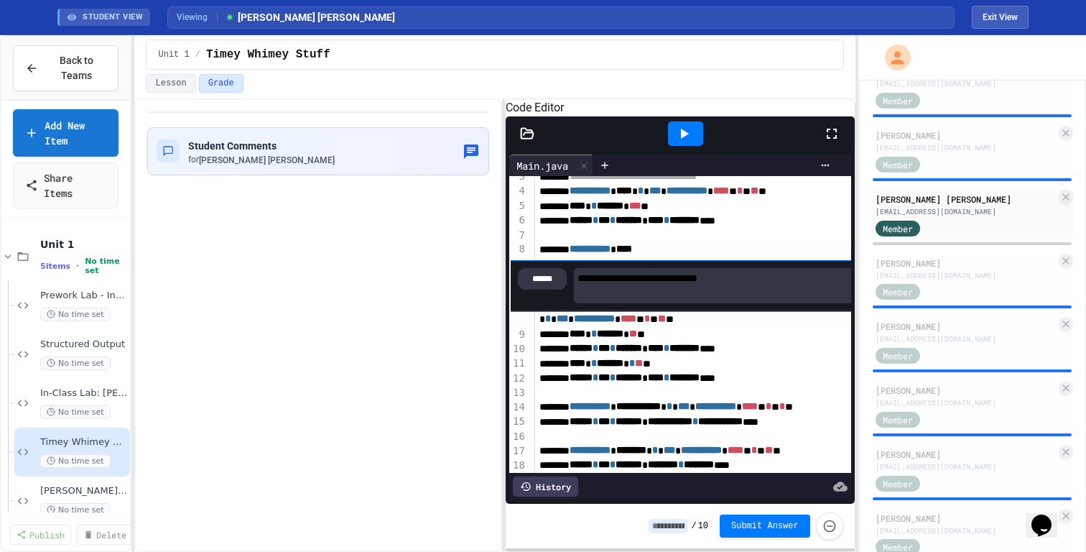
click at [545, 327] on div "**********" at bounding box center [728, 284] width 387 height 85
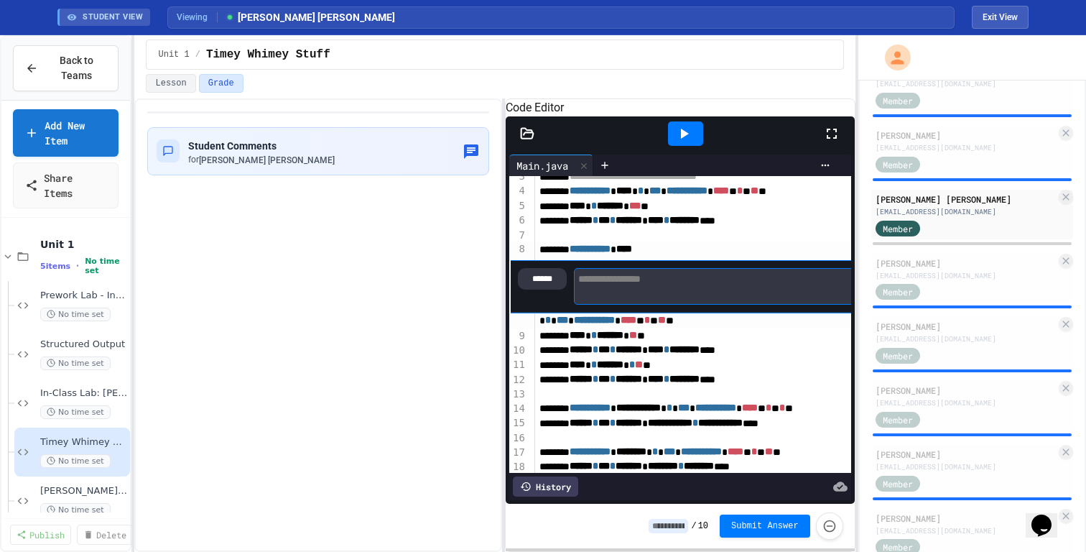
click at [707, 305] on textarea at bounding box center [733, 286] width 319 height 37
click at [532, 289] on div "******" at bounding box center [542, 279] width 49 height 22
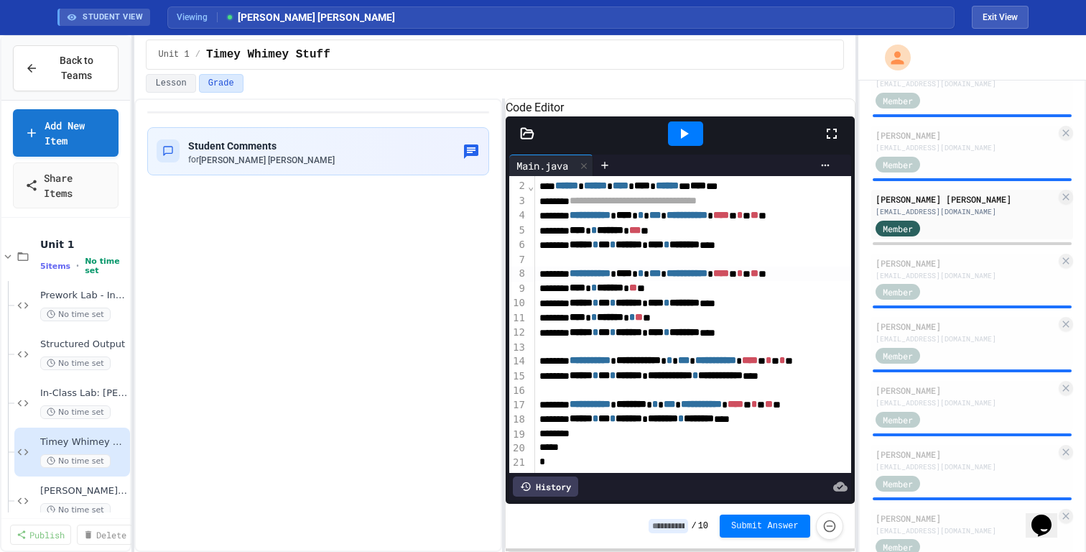
click at [632, 277] on span "****" at bounding box center [624, 273] width 16 height 10
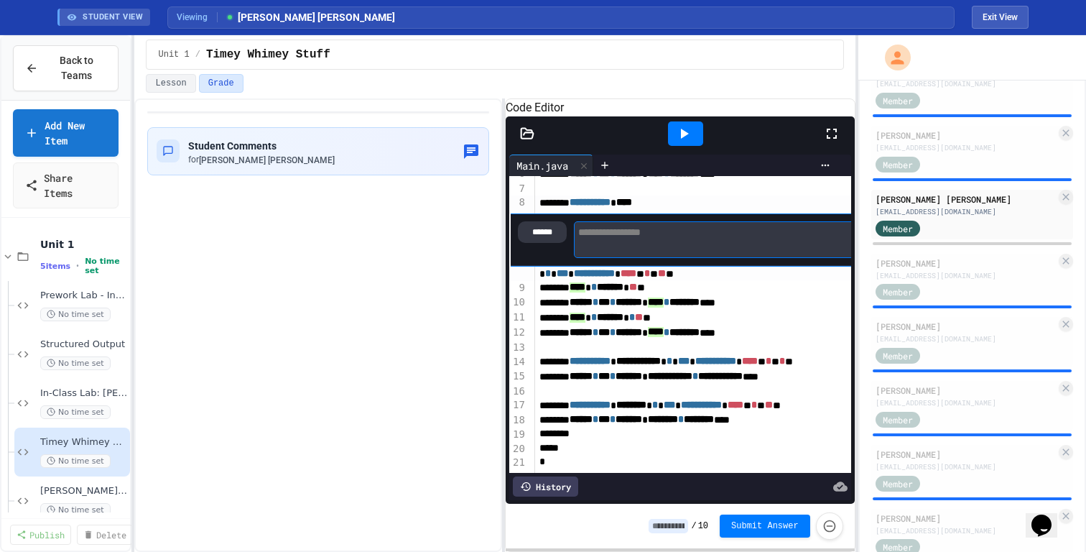
scroll to position [105, 0]
click at [675, 228] on textarea at bounding box center [733, 239] width 319 height 37
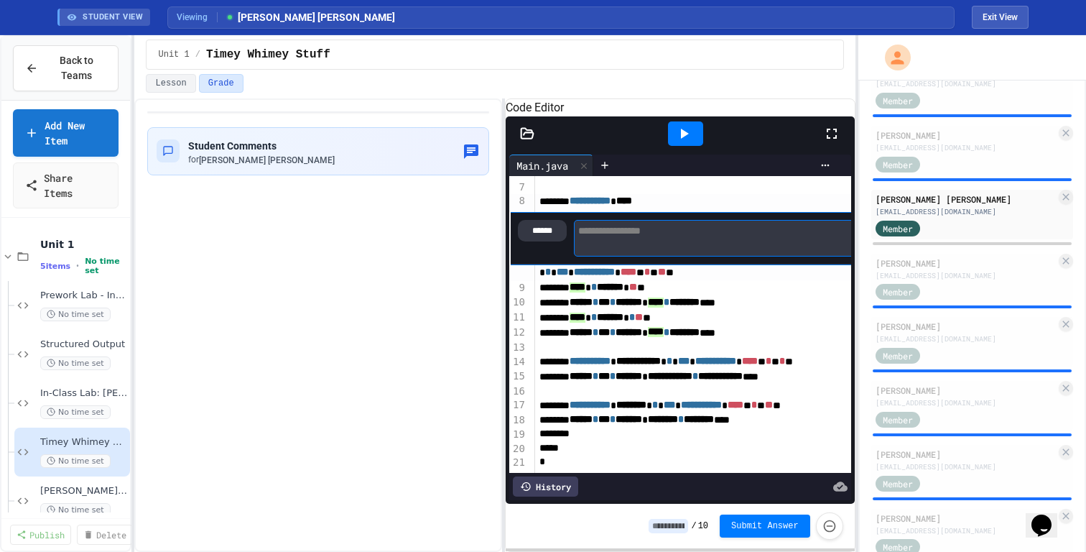
click at [666, 236] on textarea at bounding box center [733, 238] width 319 height 37
type textarea "**********"
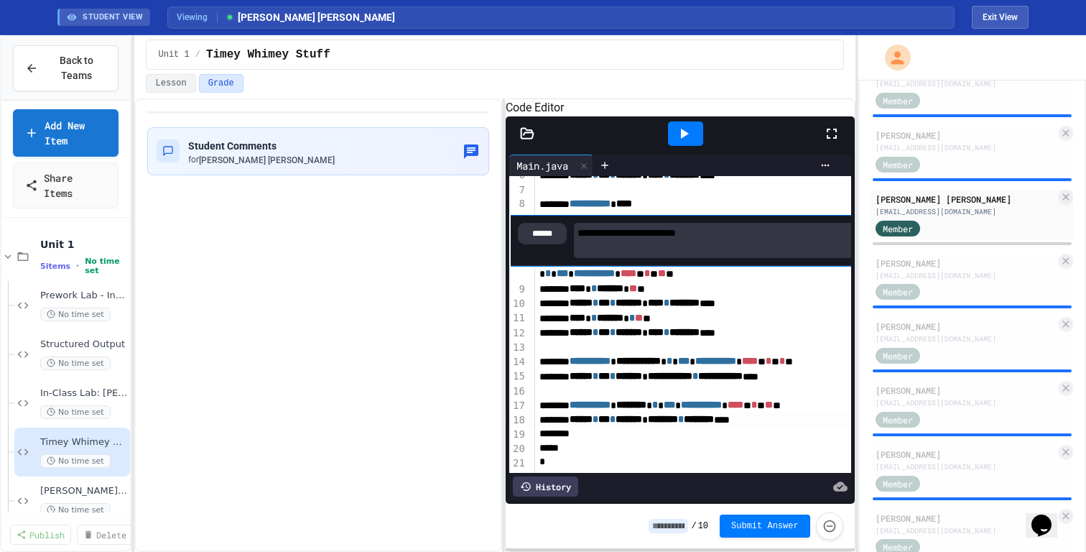
click at [642, 415] on span "*******" at bounding box center [628, 419] width 27 height 10
click at [685, 142] on icon at bounding box center [683, 133] width 17 height 17
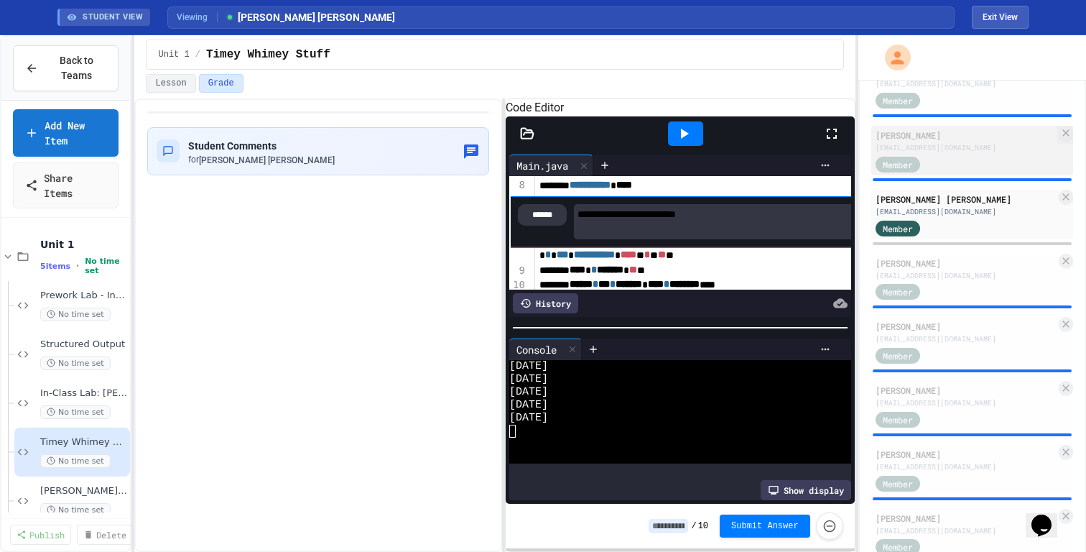
click at [990, 152] on div "[PERSON_NAME] [EMAIL_ADDRESS][DOMAIN_NAME] Member" at bounding box center [972, 151] width 202 height 50
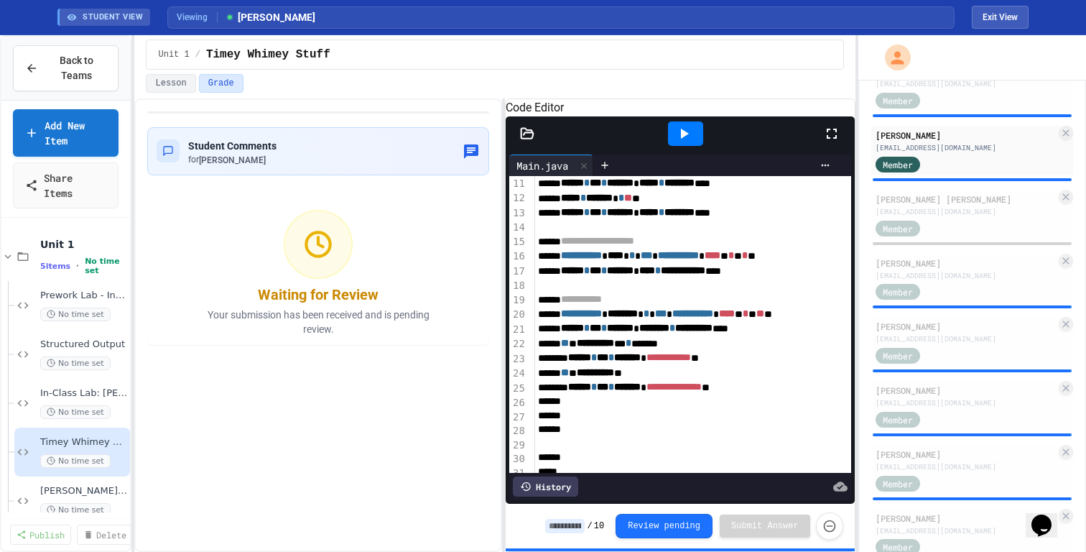
scroll to position [150, 1]
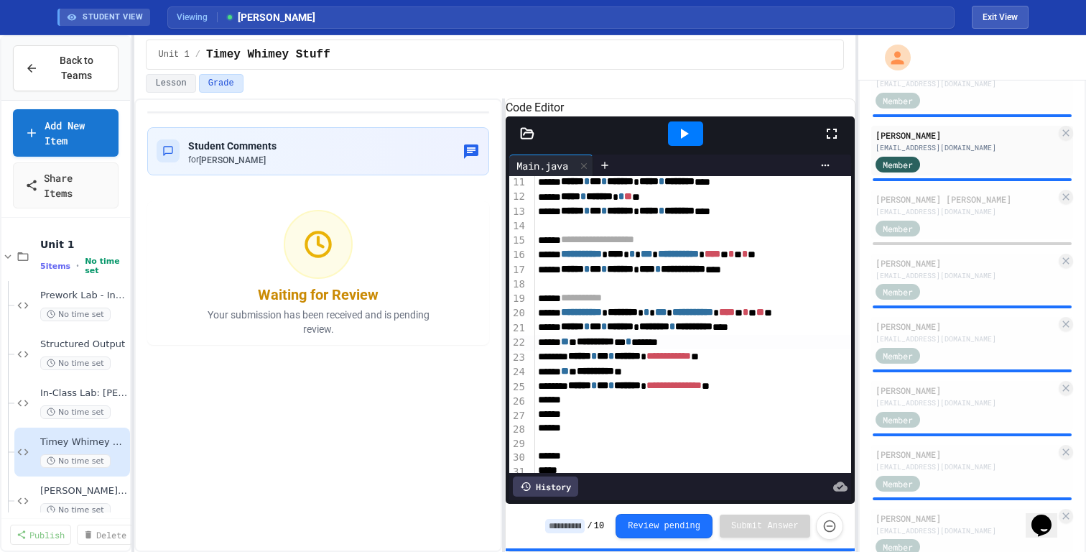
click at [738, 349] on div "**********" at bounding box center [712, 342] width 357 height 14
click at [720, 349] on div "**********" at bounding box center [712, 342] width 357 height 14
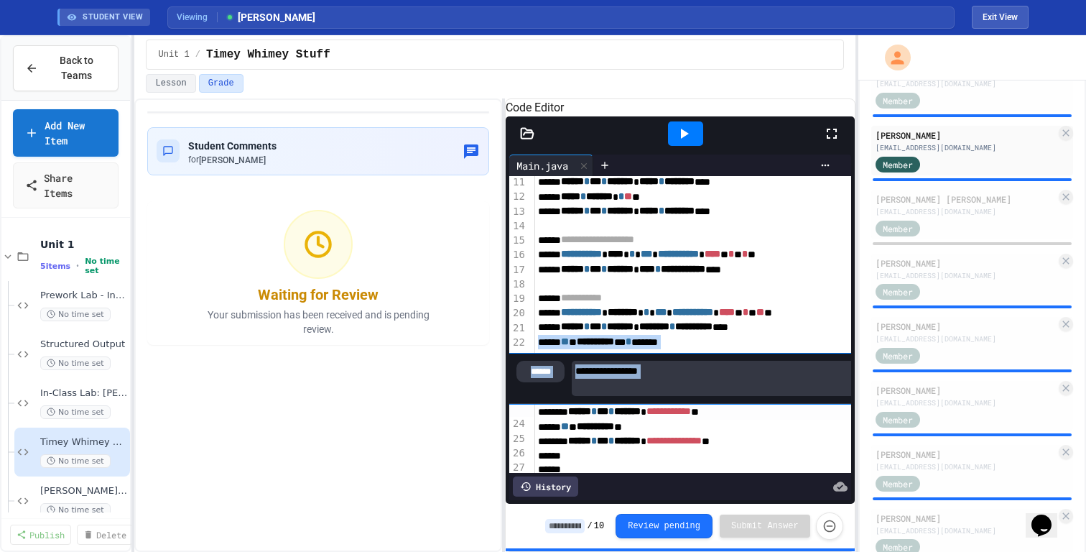
click at [689, 396] on textarea at bounding box center [716, 378] width 289 height 35
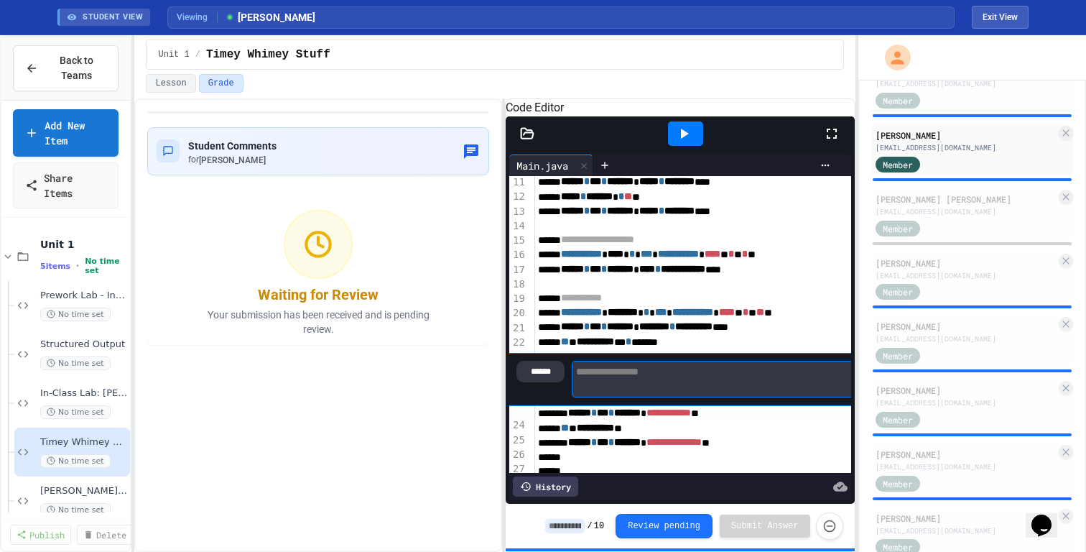
click at [689, 396] on textarea at bounding box center [716, 379] width 289 height 37
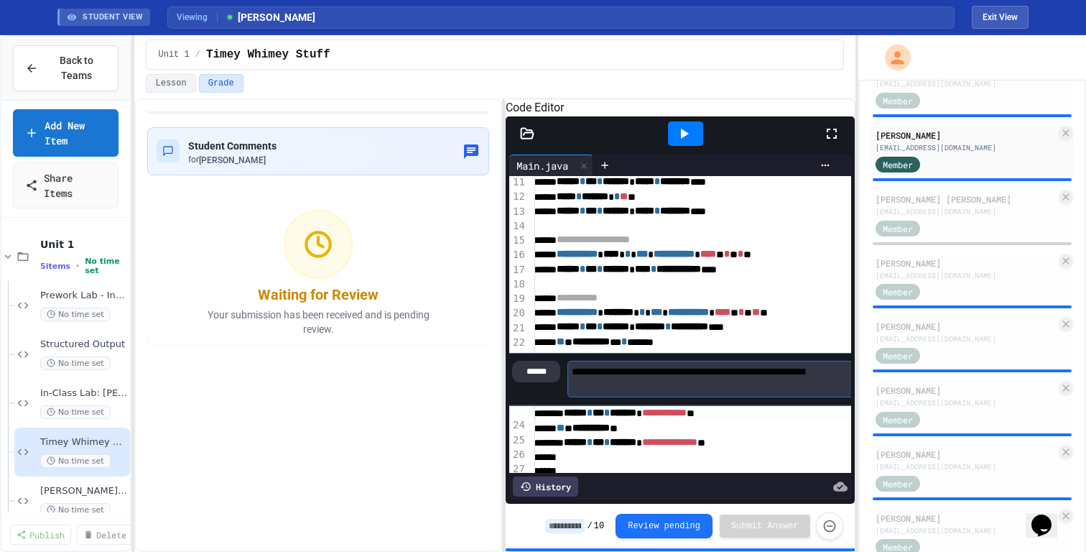
type textarea "**********"
click at [629, 331] on span "*******" at bounding box center [616, 326] width 27 height 10
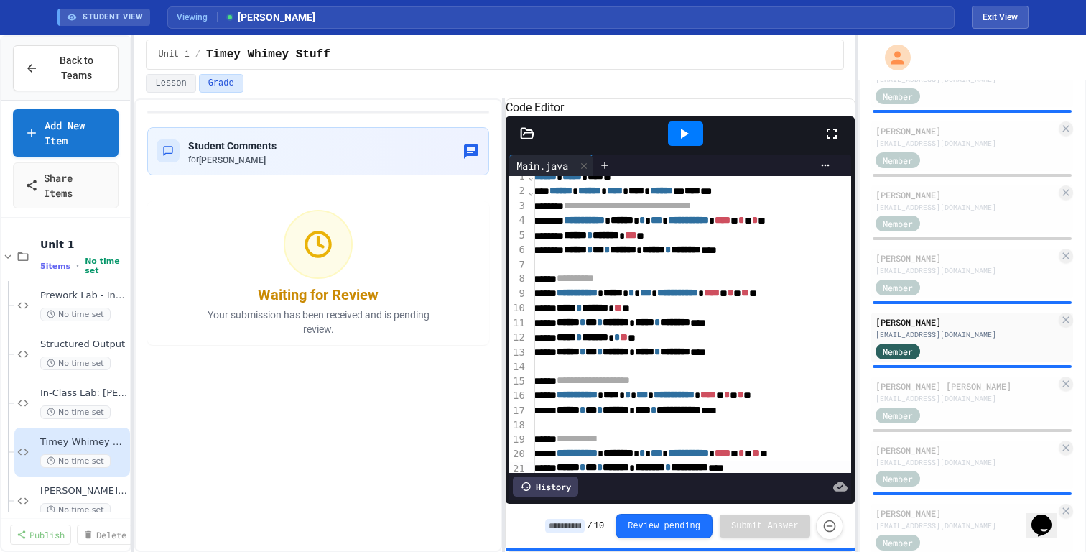
scroll to position [173, 0]
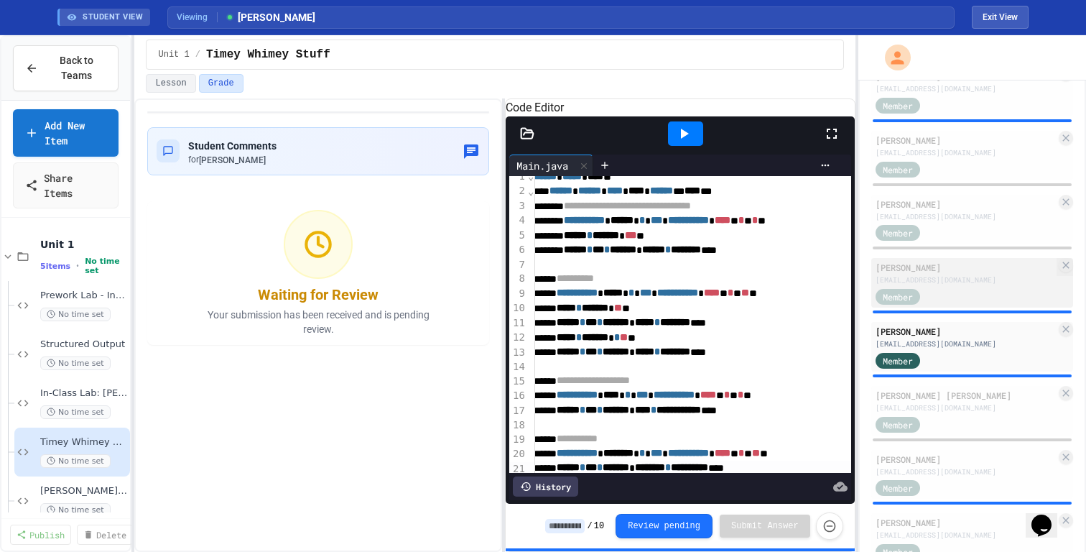
click at [990, 299] on div "Member" at bounding box center [965, 296] width 180 height 18
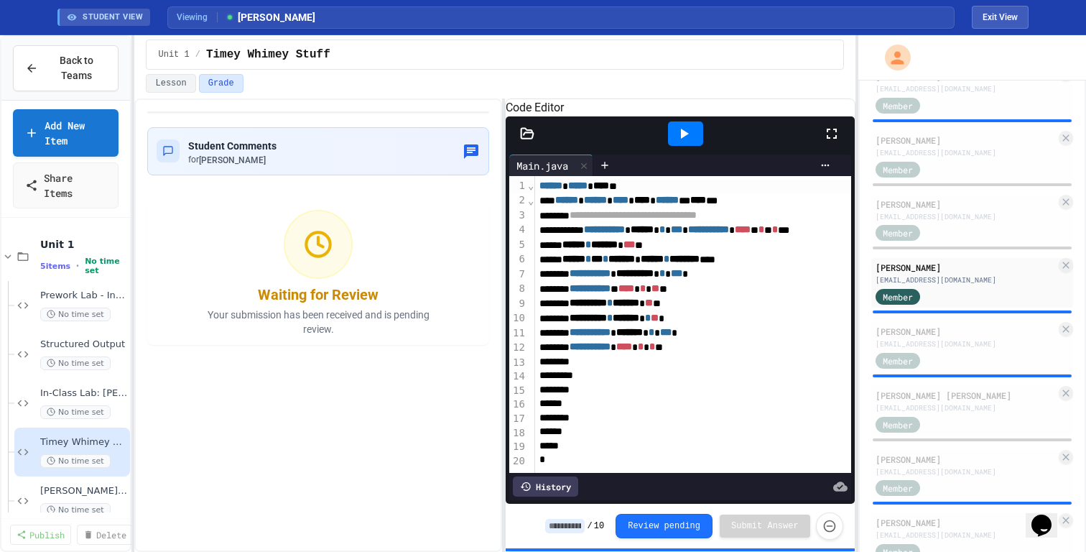
scroll to position [15, 0]
click at [740, 351] on div "**********" at bounding box center [725, 347] width 381 height 14
click at [441, 148] on div "Student Comments for [PERSON_NAME]" at bounding box center [318, 150] width 323 height 29
type textarea "**********"
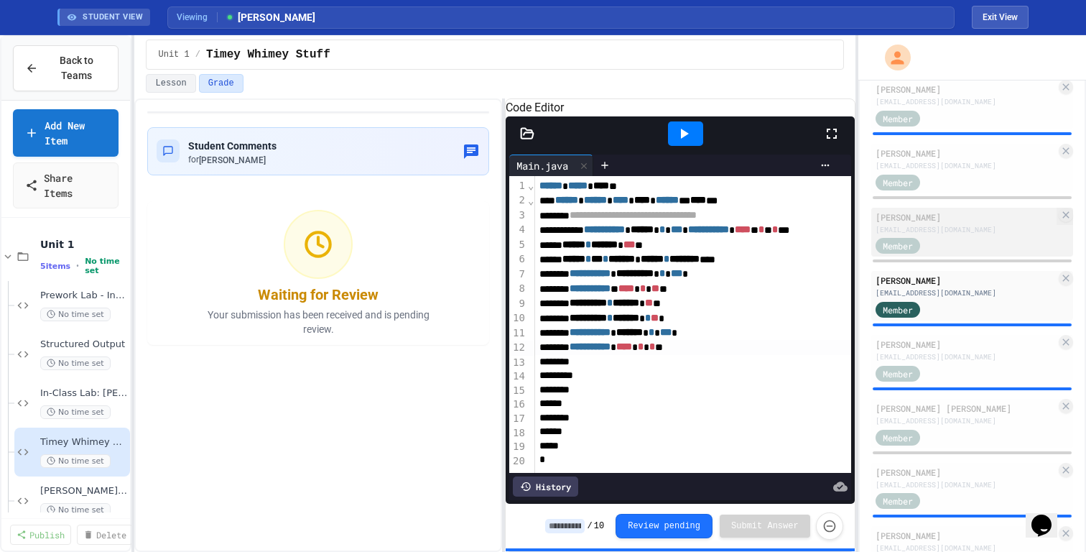
click at [1008, 226] on div "[EMAIL_ADDRESS][DOMAIN_NAME]" at bounding box center [965, 229] width 180 height 11
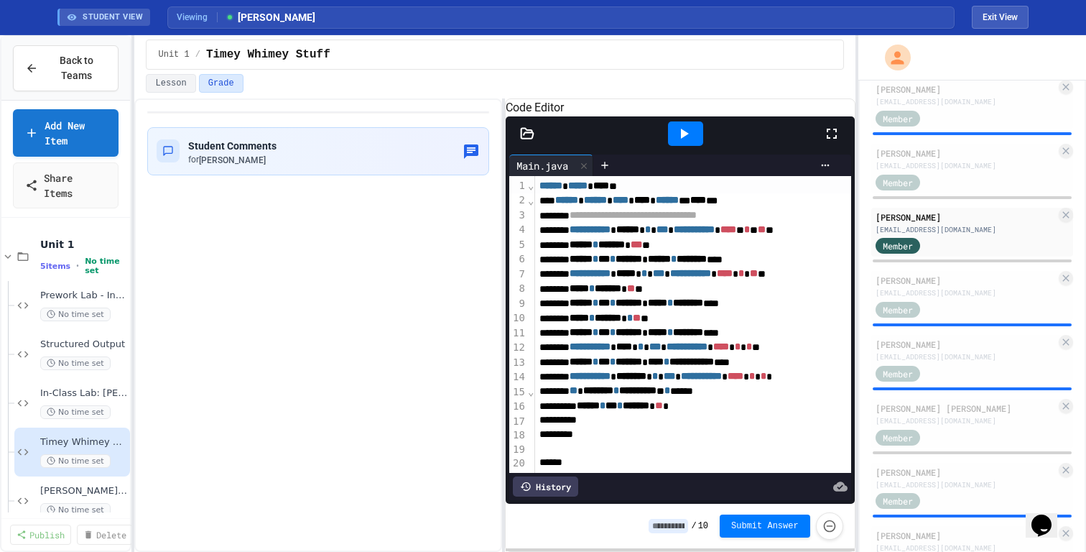
click at [728, 413] on div "****** * *** * ******* * ** *" at bounding box center [713, 406] width 357 height 14
click at [749, 413] on div "****** * *** * ******* * ** *" at bounding box center [713, 406] width 357 height 14
click at [320, 149] on div "Student Comments for [PERSON_NAME]" at bounding box center [318, 150] width 323 height 29
type textarea "**********"
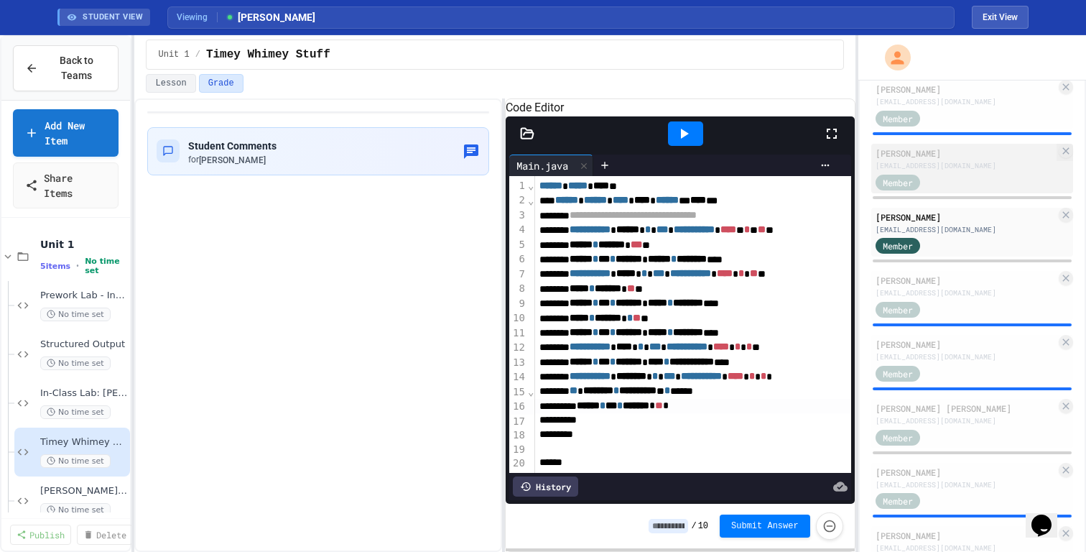
click at [972, 173] on div "Member" at bounding box center [965, 181] width 180 height 18
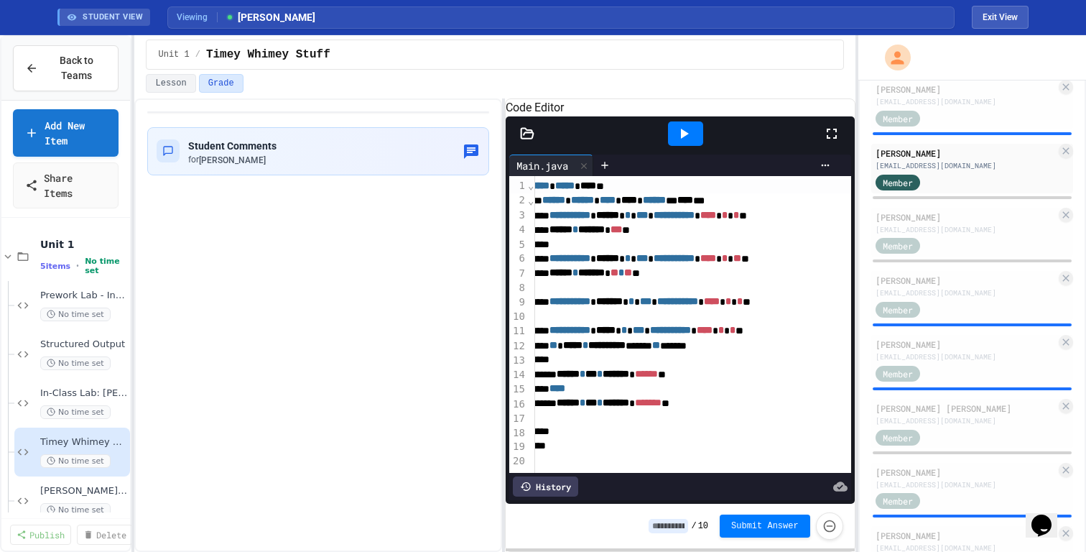
scroll to position [0, 12]
click at [325, 159] on div "Student Comments for [PERSON_NAME]" at bounding box center [318, 150] width 323 height 29
type textarea "**********"
click at [934, 117] on div "Member" at bounding box center [911, 117] width 72 height 18
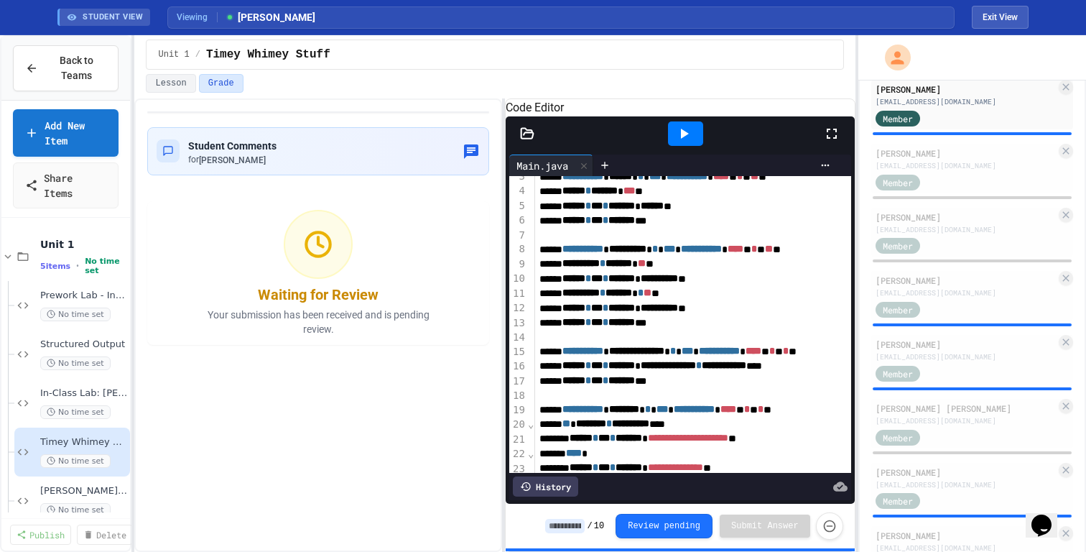
scroll to position [40, 0]
